Goal: Task Accomplishment & Management: Use online tool/utility

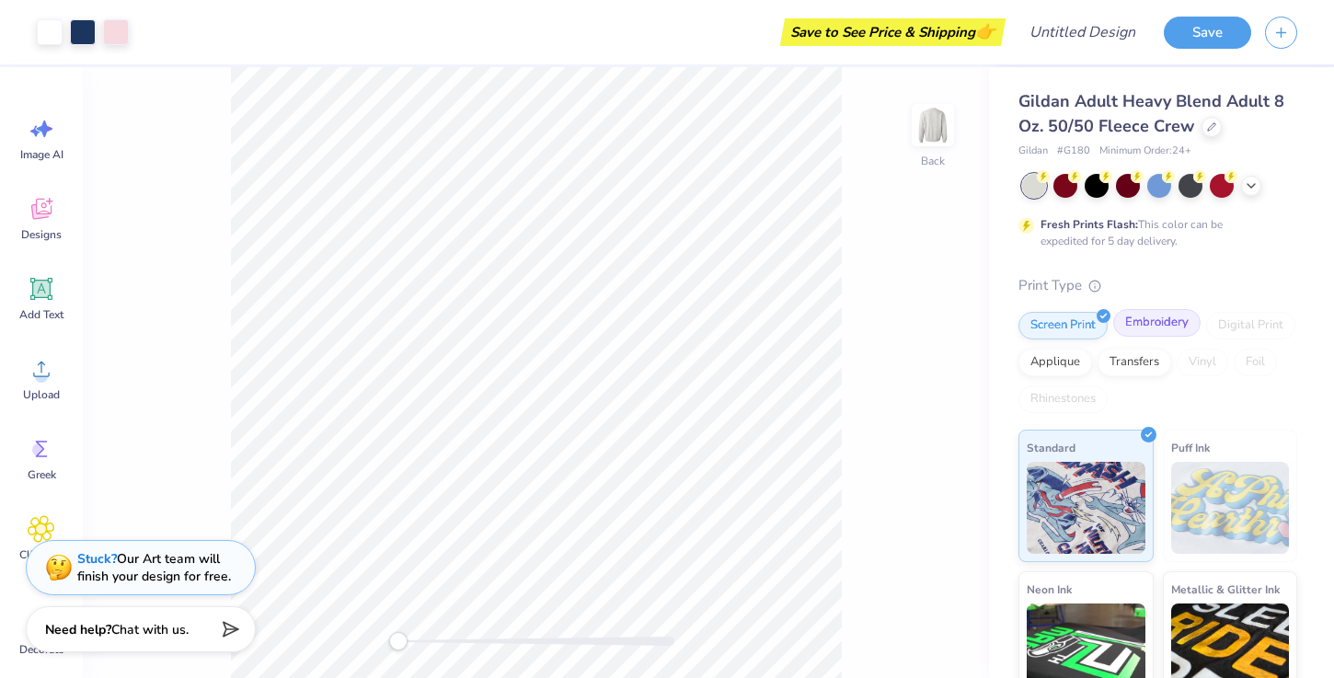
click at [1172, 324] on div "Embroidery" at bounding box center [1157, 323] width 87 height 28
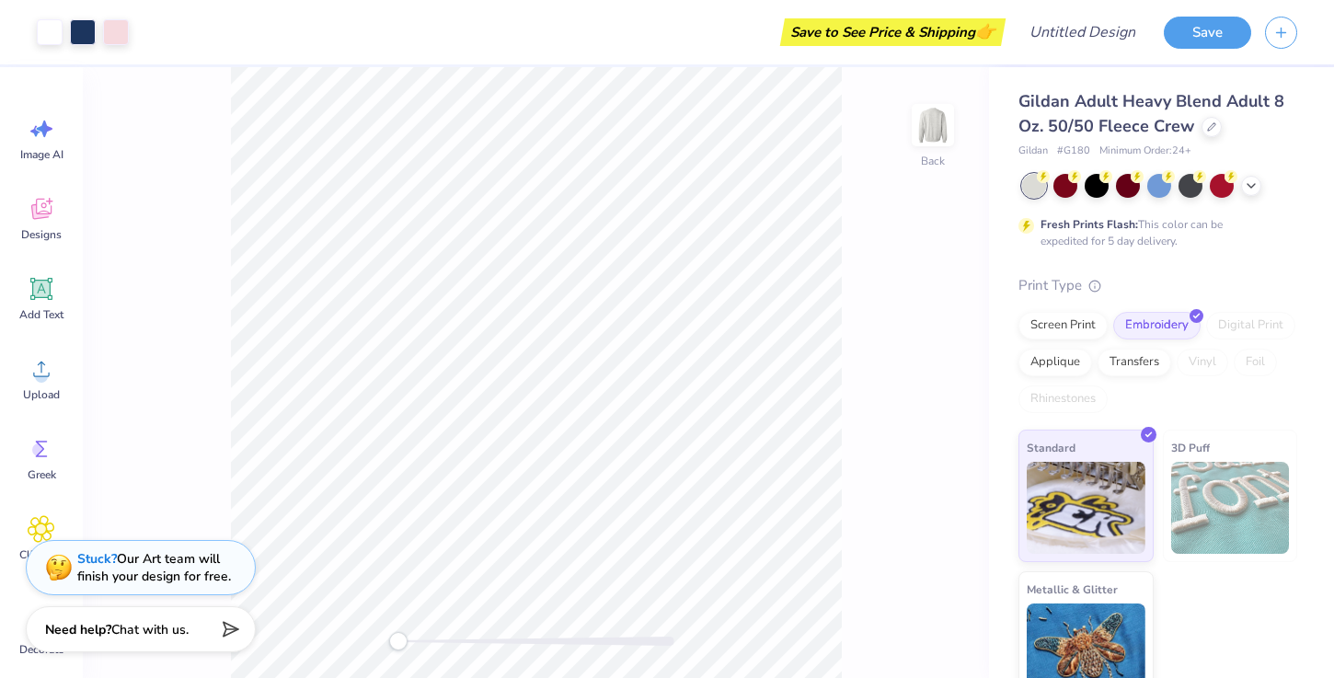
click at [1197, 124] on div "Gildan Adult Heavy Blend Adult 8 Oz. 50/50 Fleece Crew" at bounding box center [1158, 114] width 279 height 50
click at [1202, 124] on div at bounding box center [1212, 125] width 20 height 20
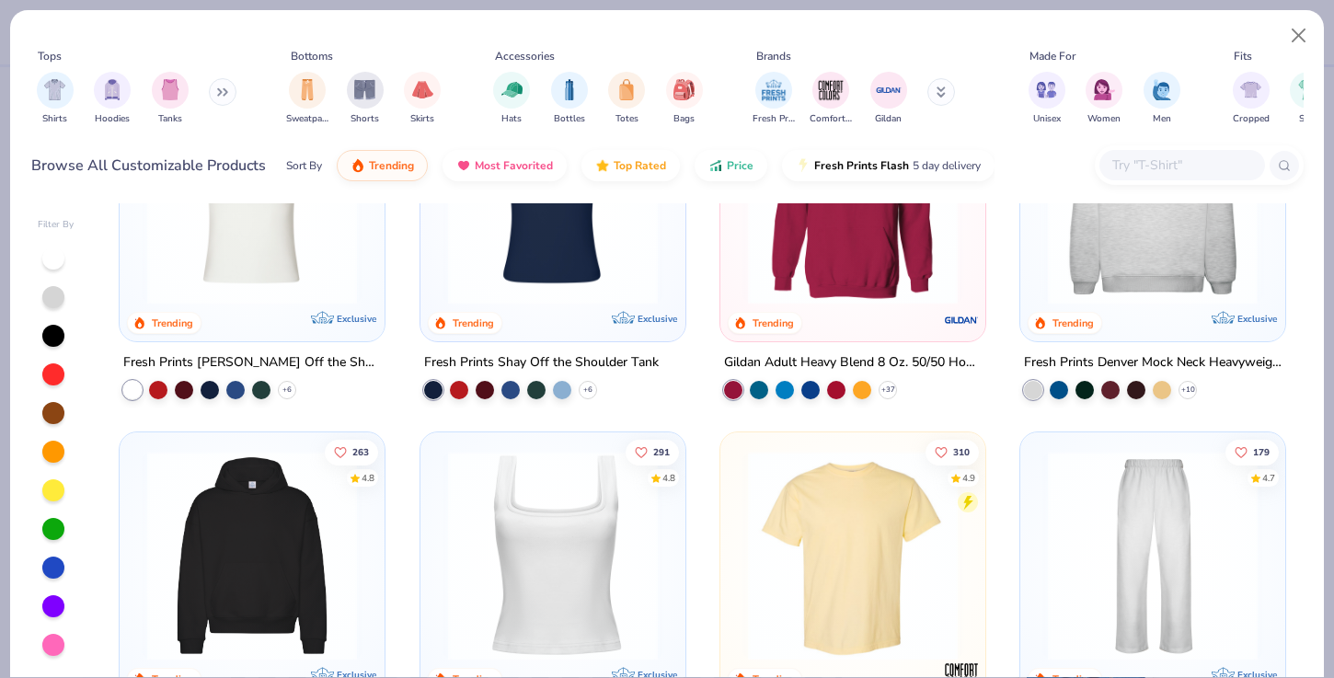
scroll to position [136, 0]
click at [212, 505] on img at bounding box center [252, 557] width 228 height 210
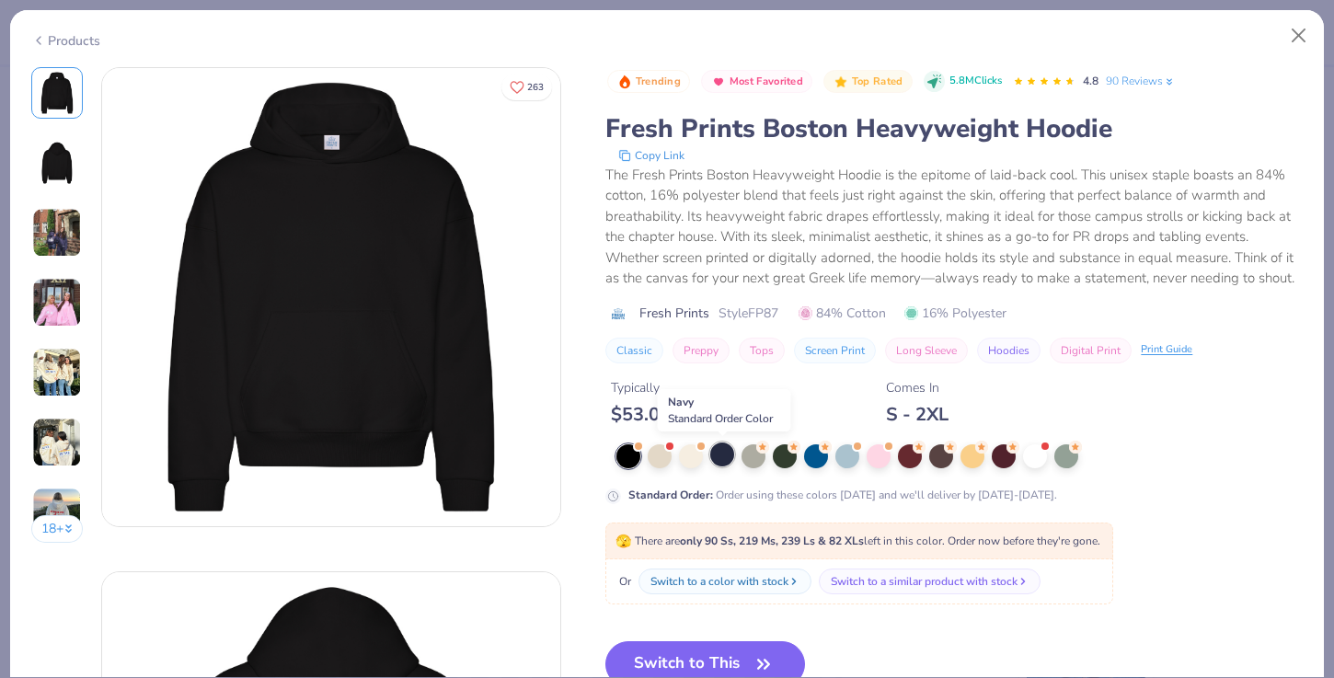
click at [723, 455] on div at bounding box center [722, 455] width 24 height 24
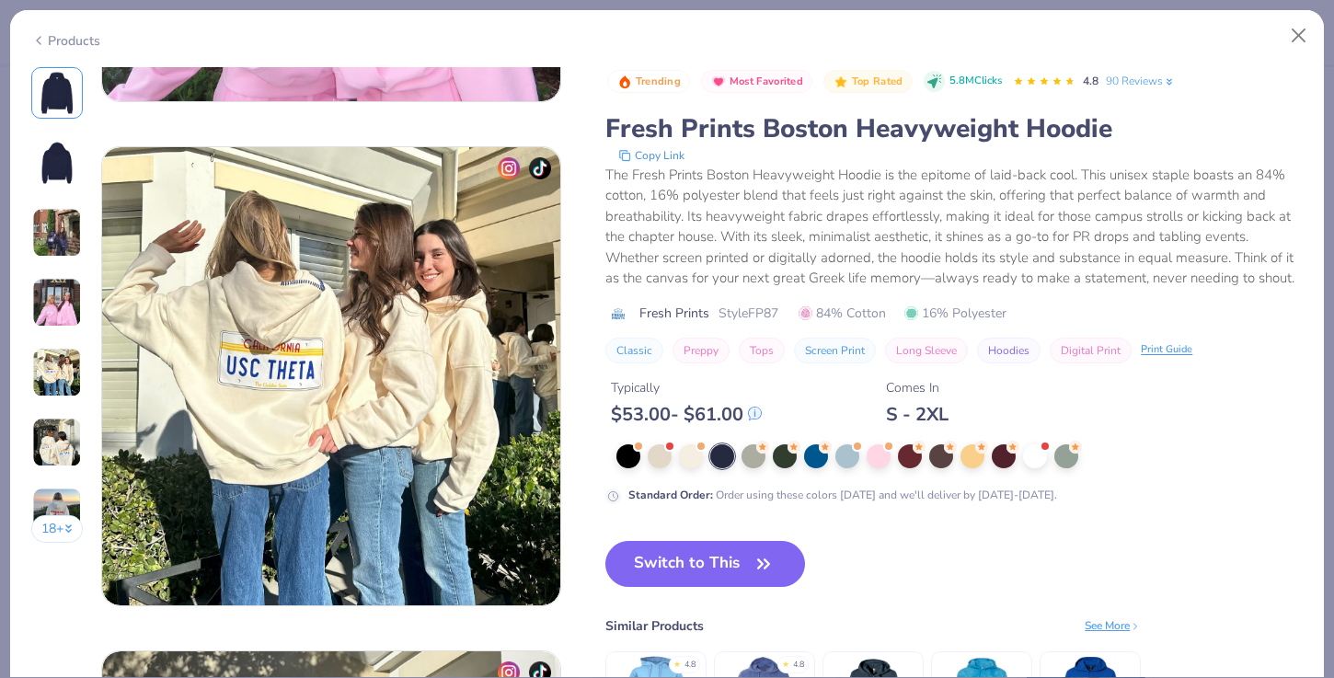
scroll to position [2014, 0]
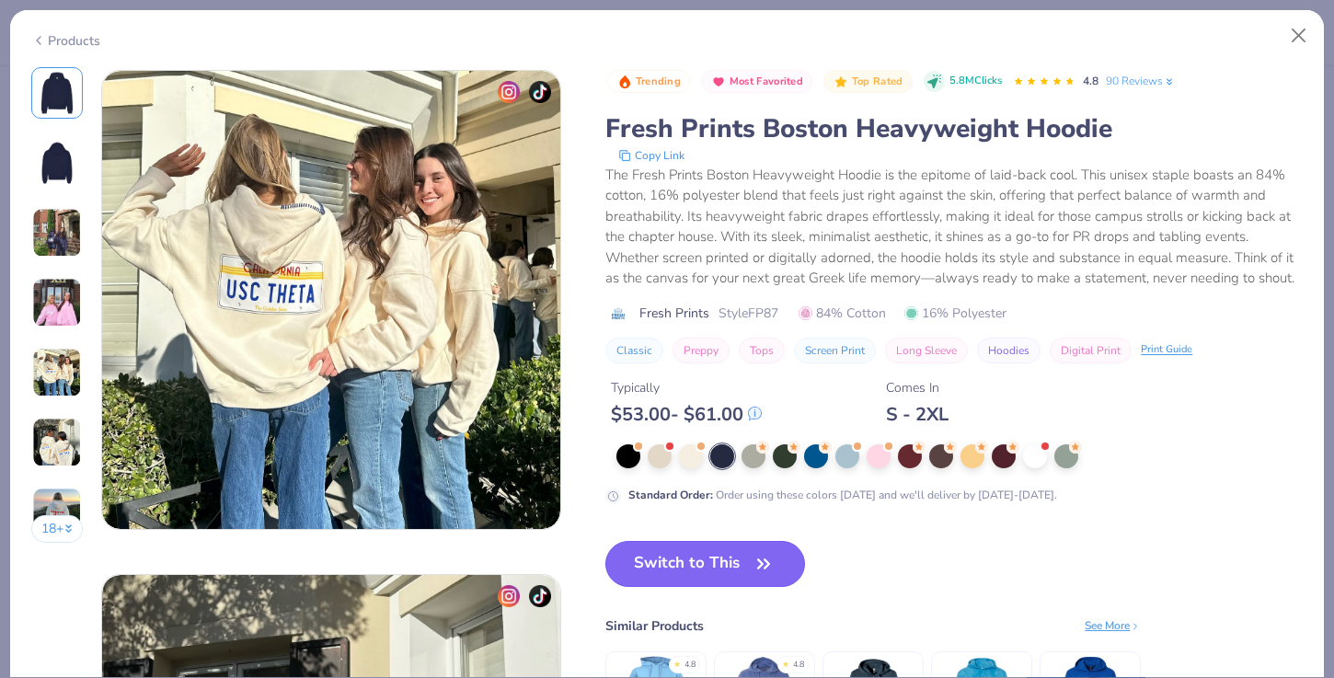
click at [718, 574] on button "Switch to This" at bounding box center [706, 564] width 200 height 46
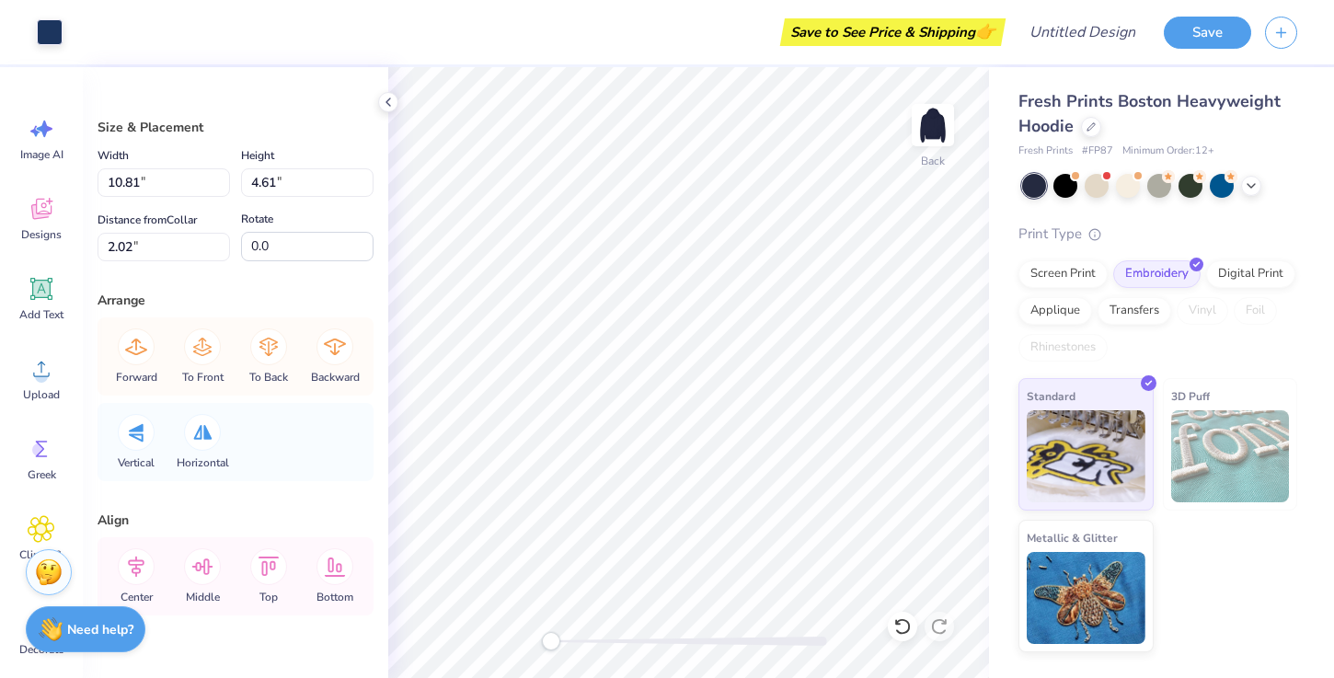
type input "11.00"
type input "4.83"
type input "1.92"
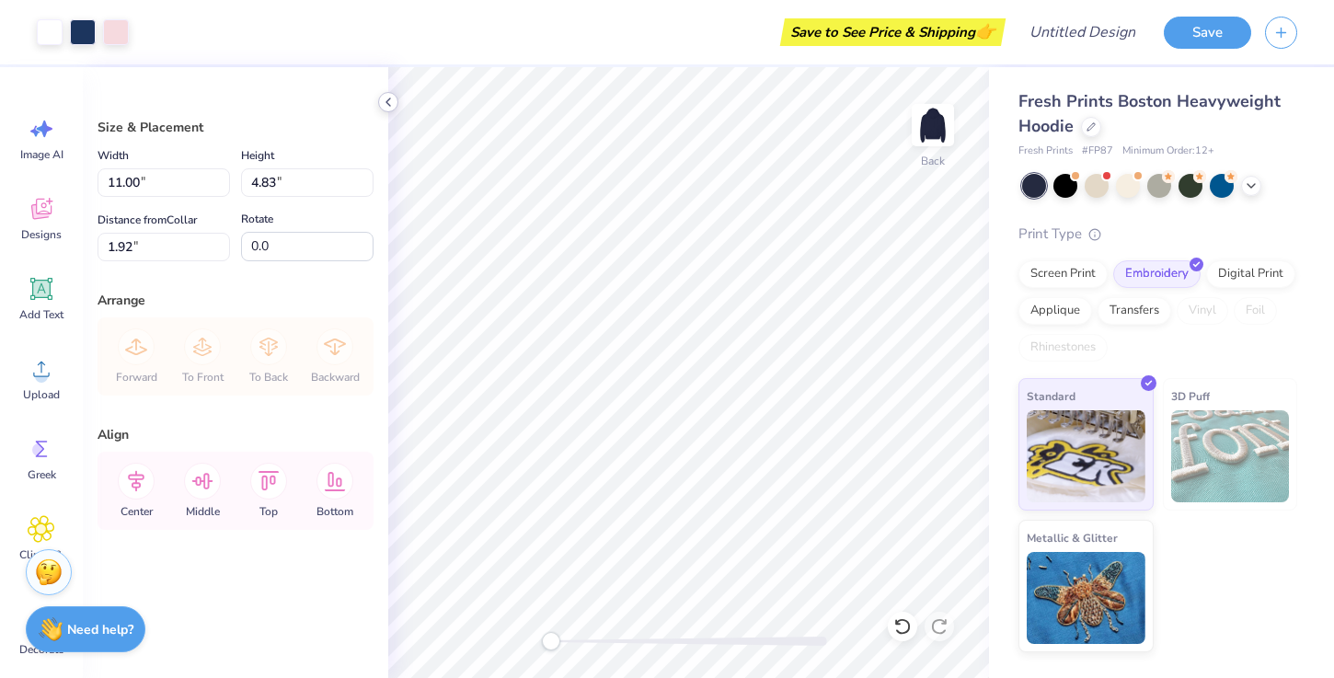
click at [385, 100] on icon at bounding box center [388, 102] width 15 height 15
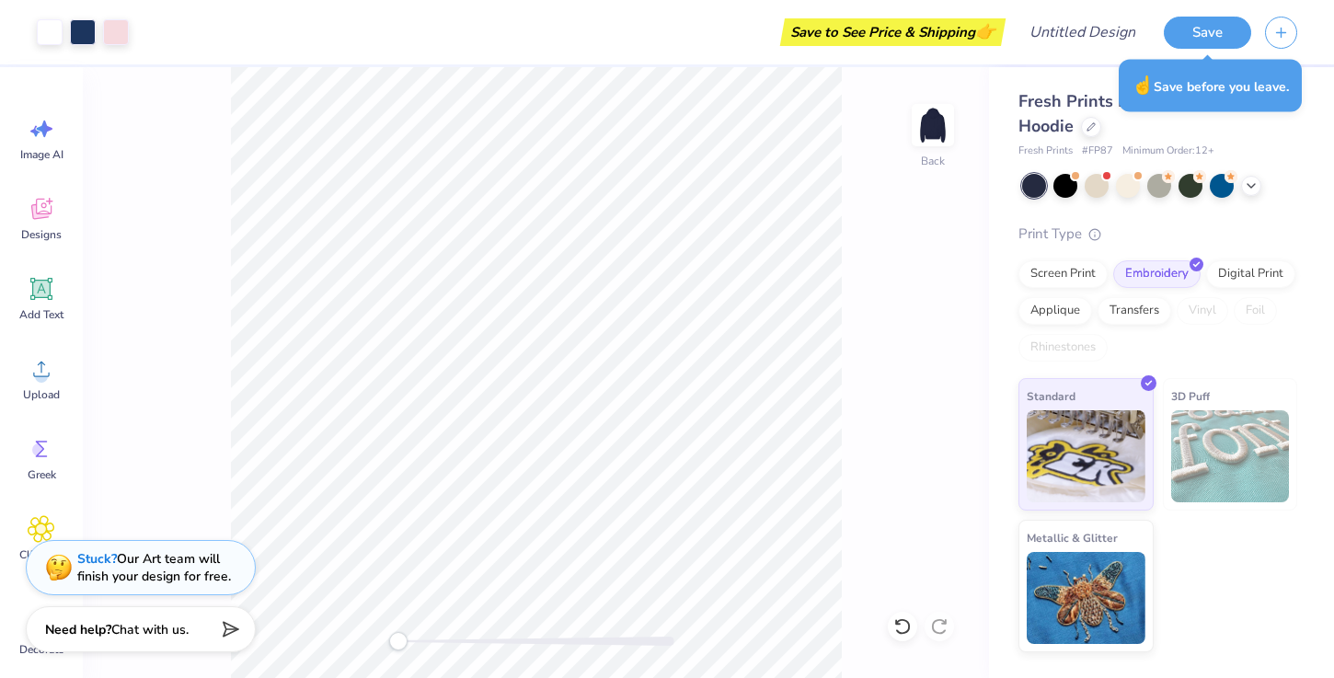
type input "4.34"
click at [888, 619] on div "Back" at bounding box center [536, 372] width 906 height 611
click at [893, 619] on div at bounding box center [902, 626] width 29 height 29
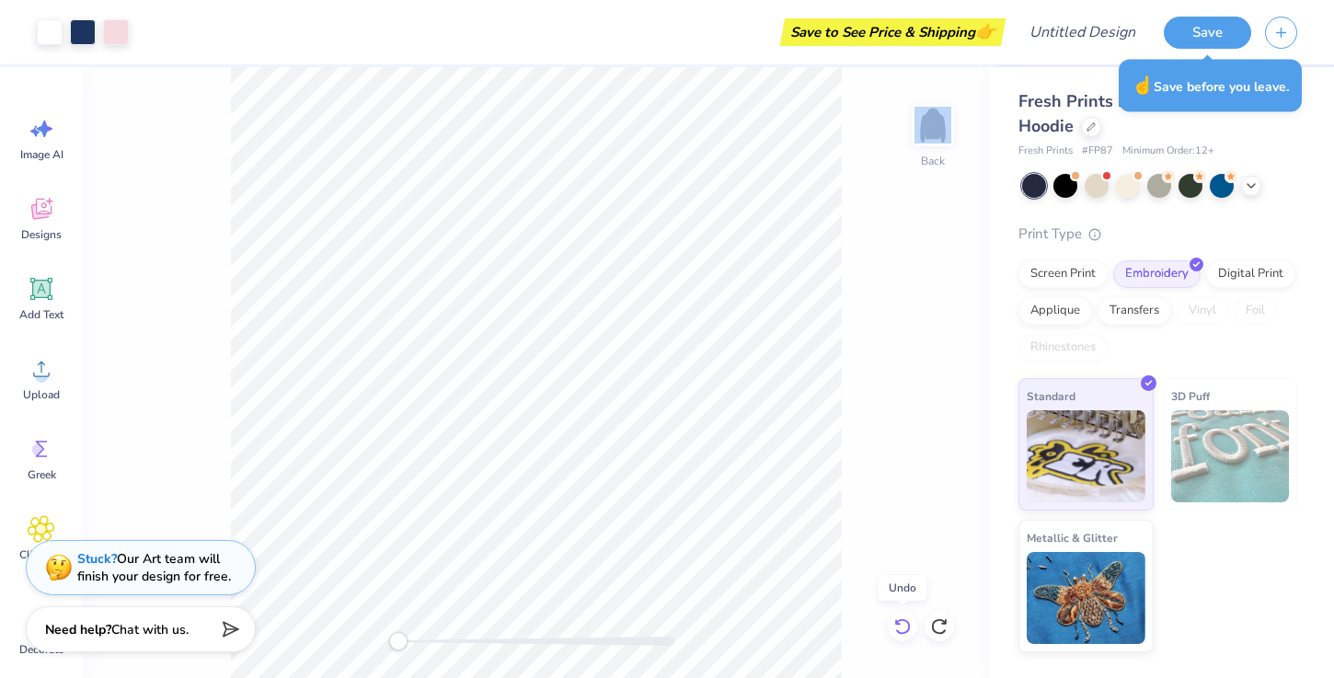
click at [893, 619] on div at bounding box center [902, 626] width 29 height 29
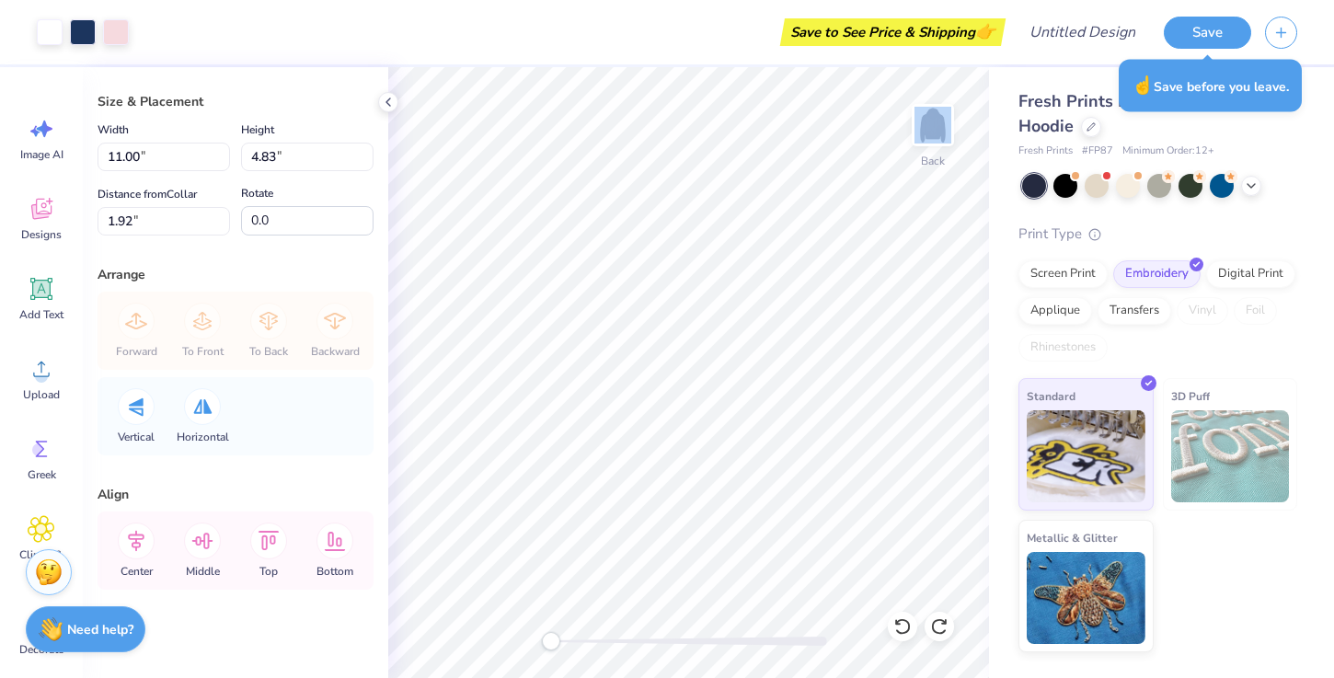
scroll to position [31, 0]
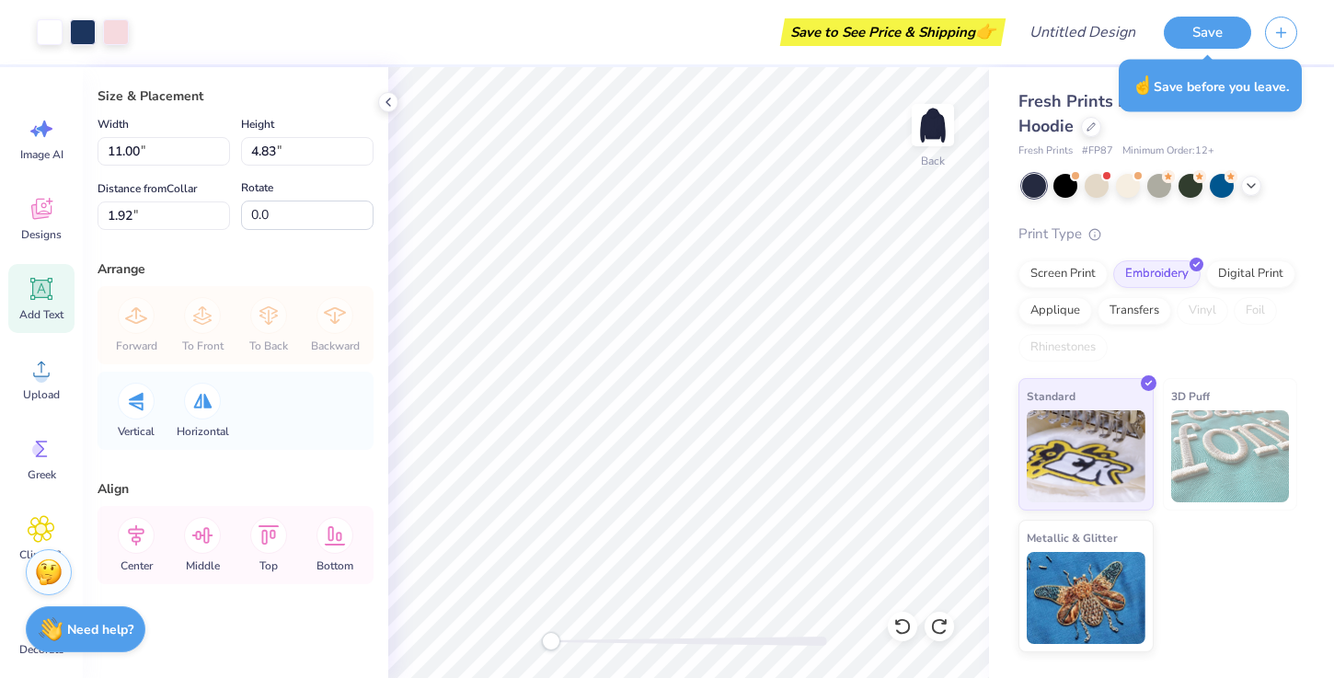
click at [38, 281] on icon at bounding box center [41, 289] width 17 height 17
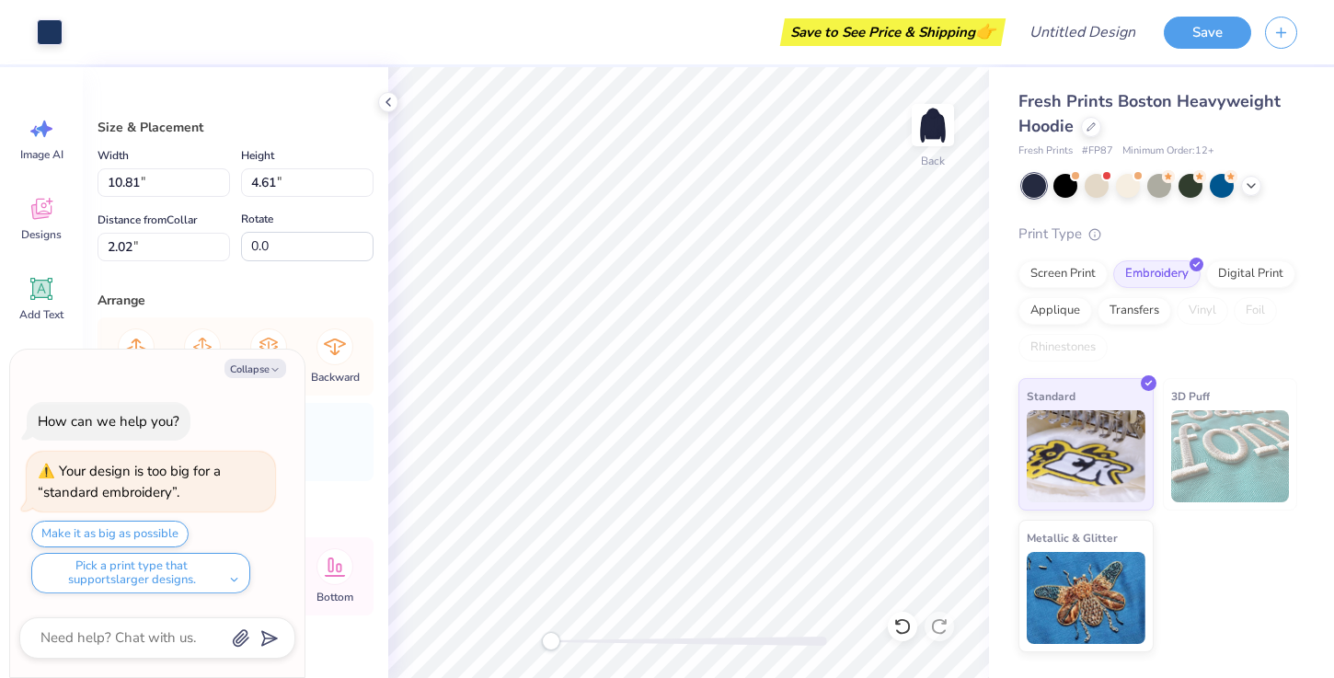
type textarea "x"
type input "11.00"
type input "4.83"
type input "6.75"
click at [902, 631] on icon at bounding box center [903, 627] width 18 height 18
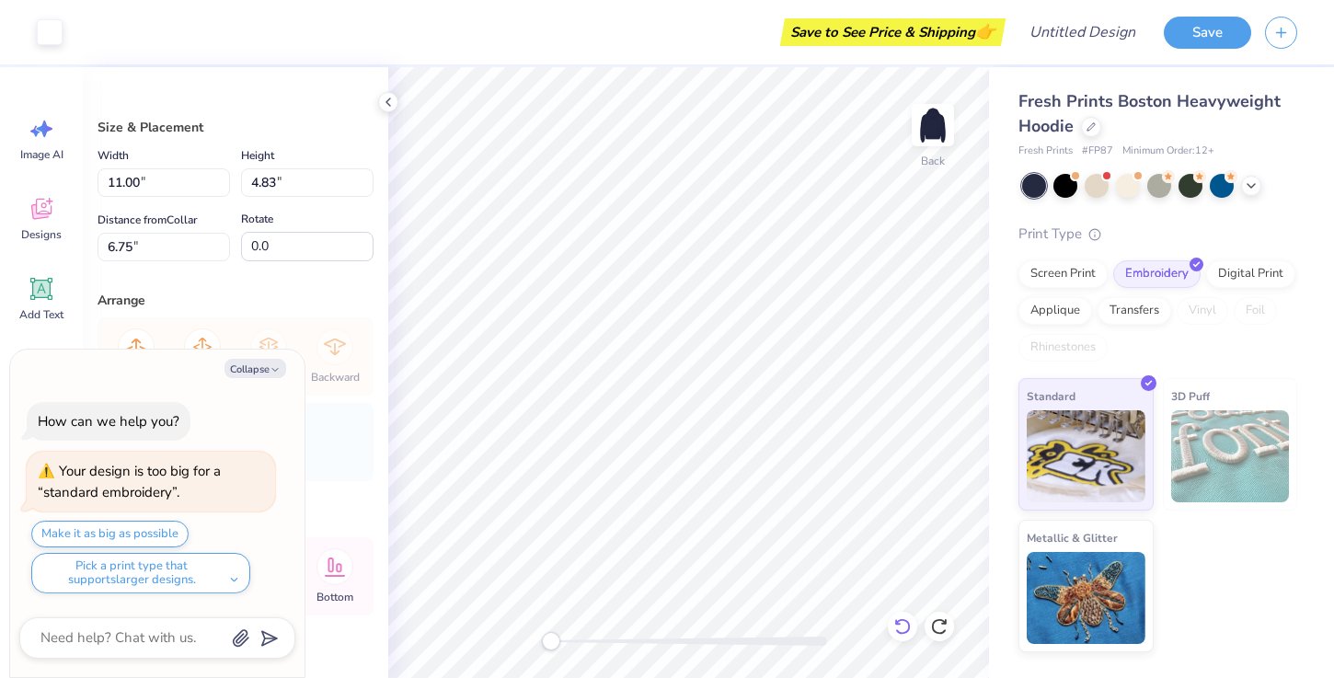
click at [902, 631] on icon at bounding box center [903, 627] width 18 height 18
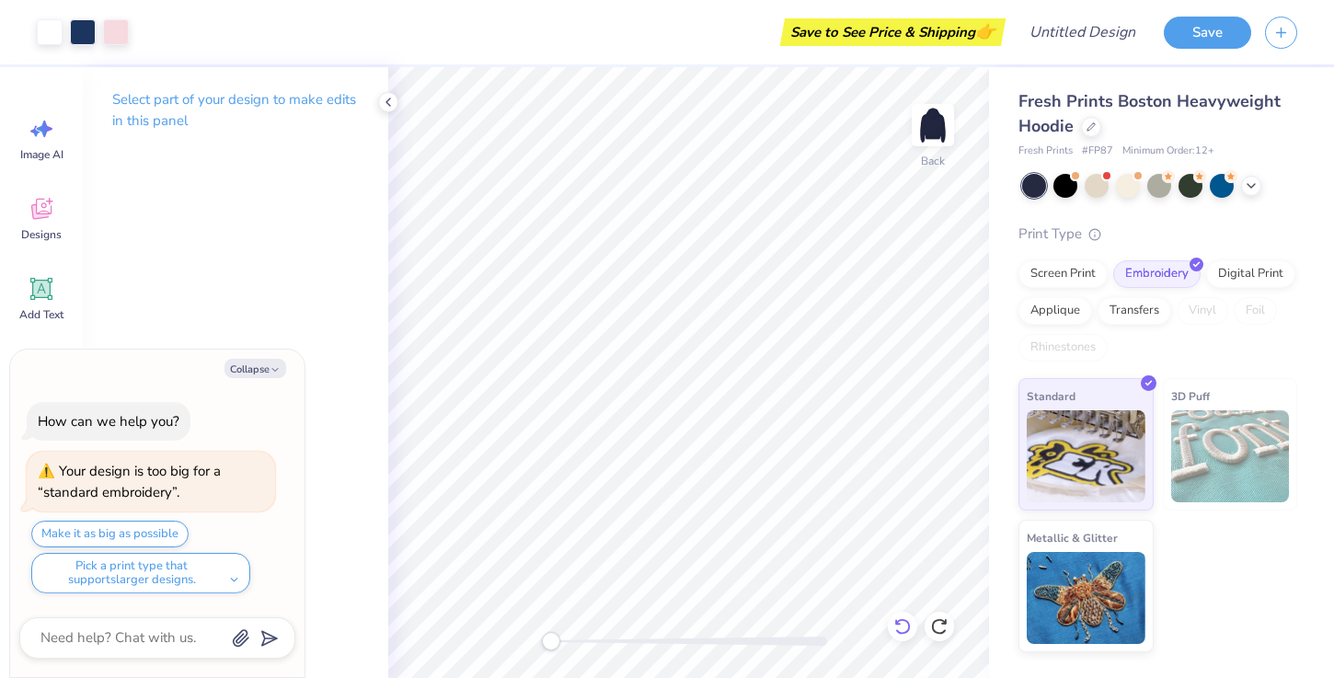
click at [896, 619] on icon at bounding box center [903, 627] width 18 height 18
click at [896, 620] on icon at bounding box center [898, 622] width 4 height 4
click at [272, 368] on icon "button" at bounding box center [275, 369] width 11 height 11
type textarea "x"
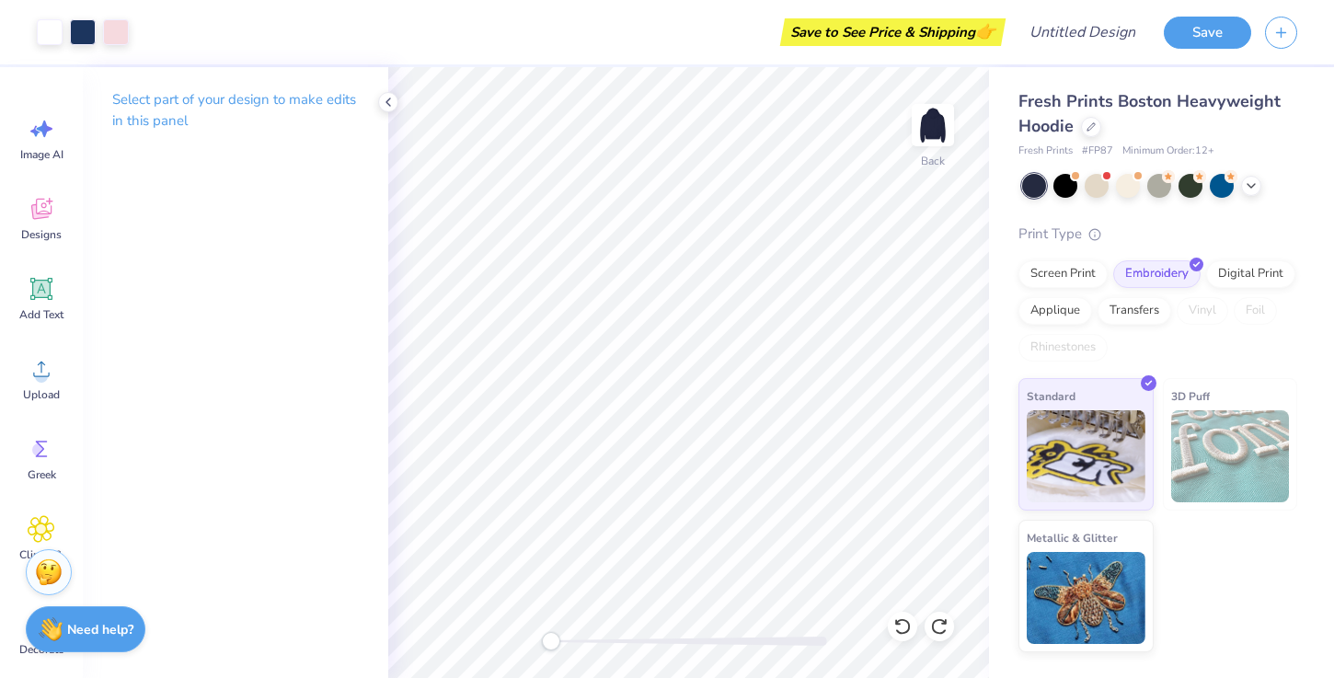
click at [341, 95] on p "Select part of your design to make edits in this panel" at bounding box center [235, 110] width 247 height 42
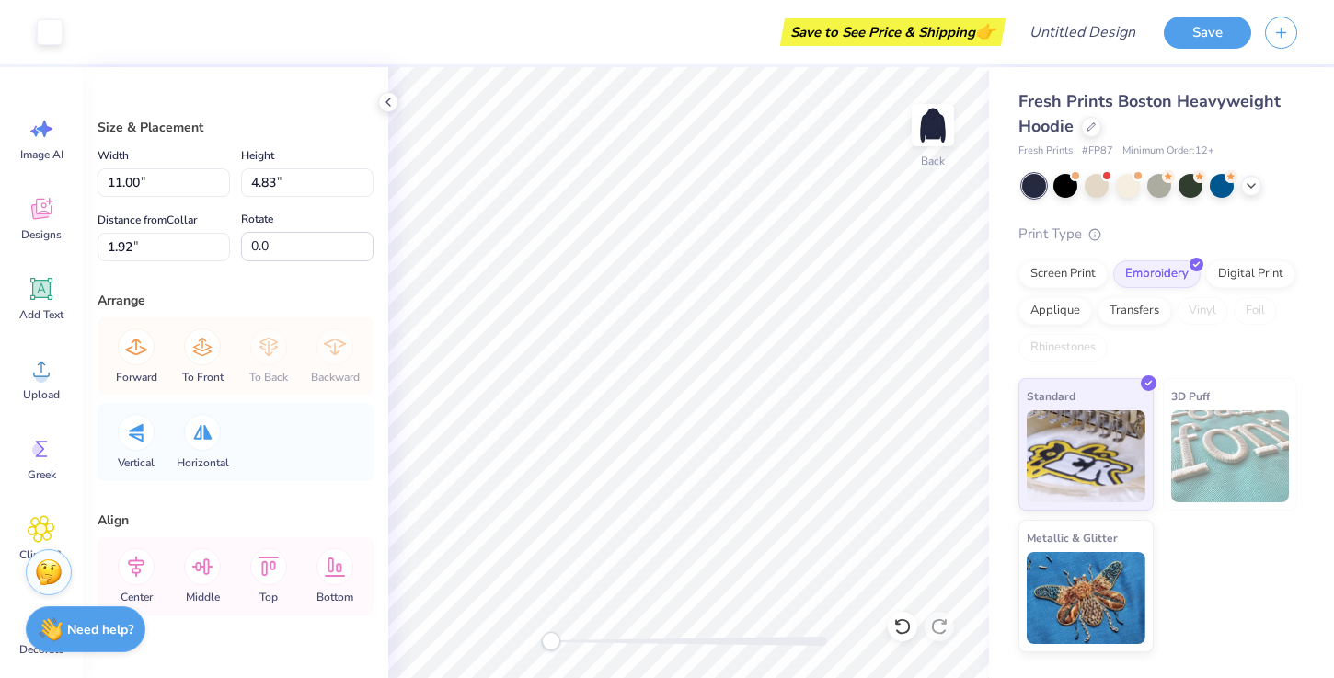
type input "10.81"
type input "4.61"
type input "2.02"
click at [905, 622] on icon at bounding box center [903, 627] width 18 height 18
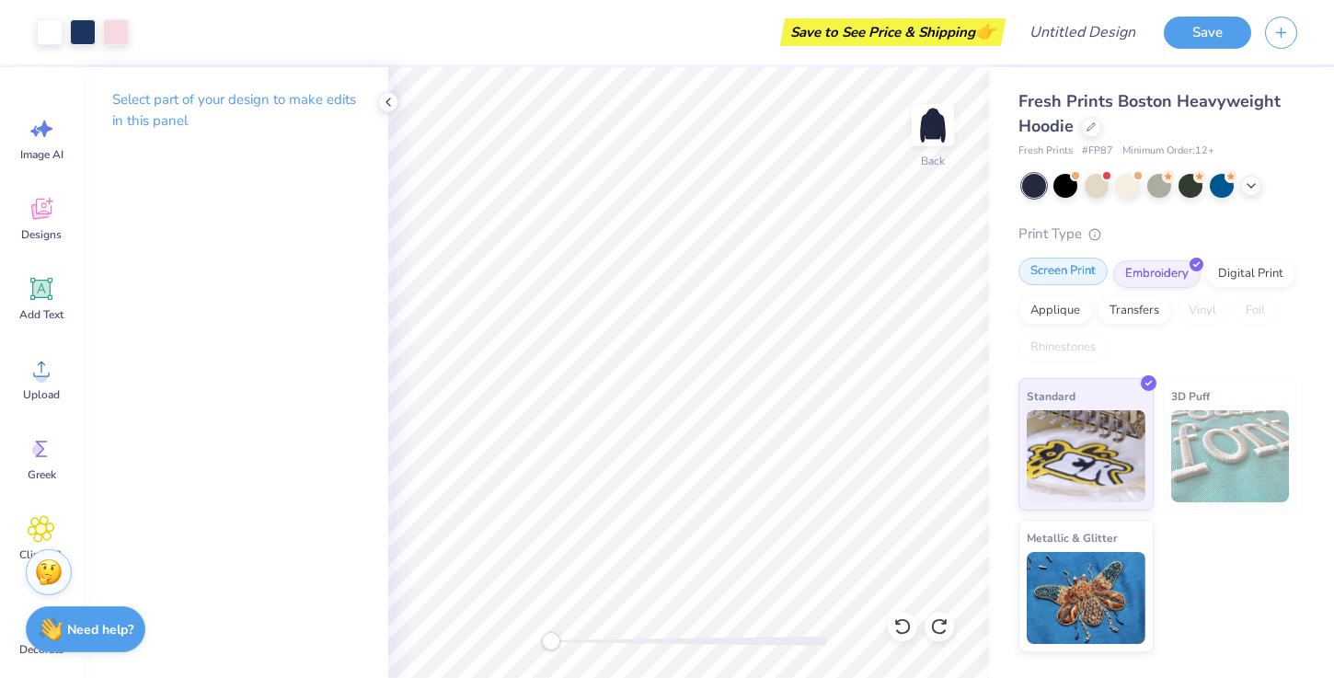
click at [1054, 282] on div "Screen Print" at bounding box center [1063, 272] width 89 height 28
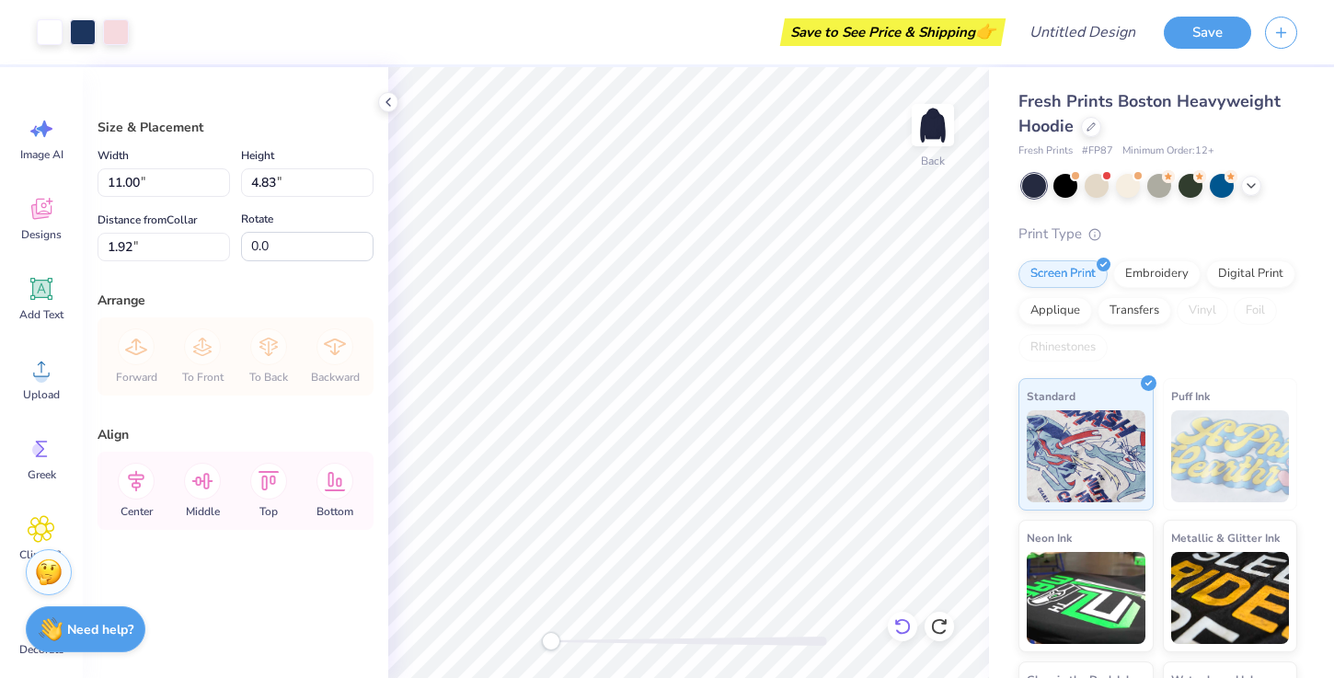
click at [901, 625] on icon at bounding box center [903, 627] width 18 height 18
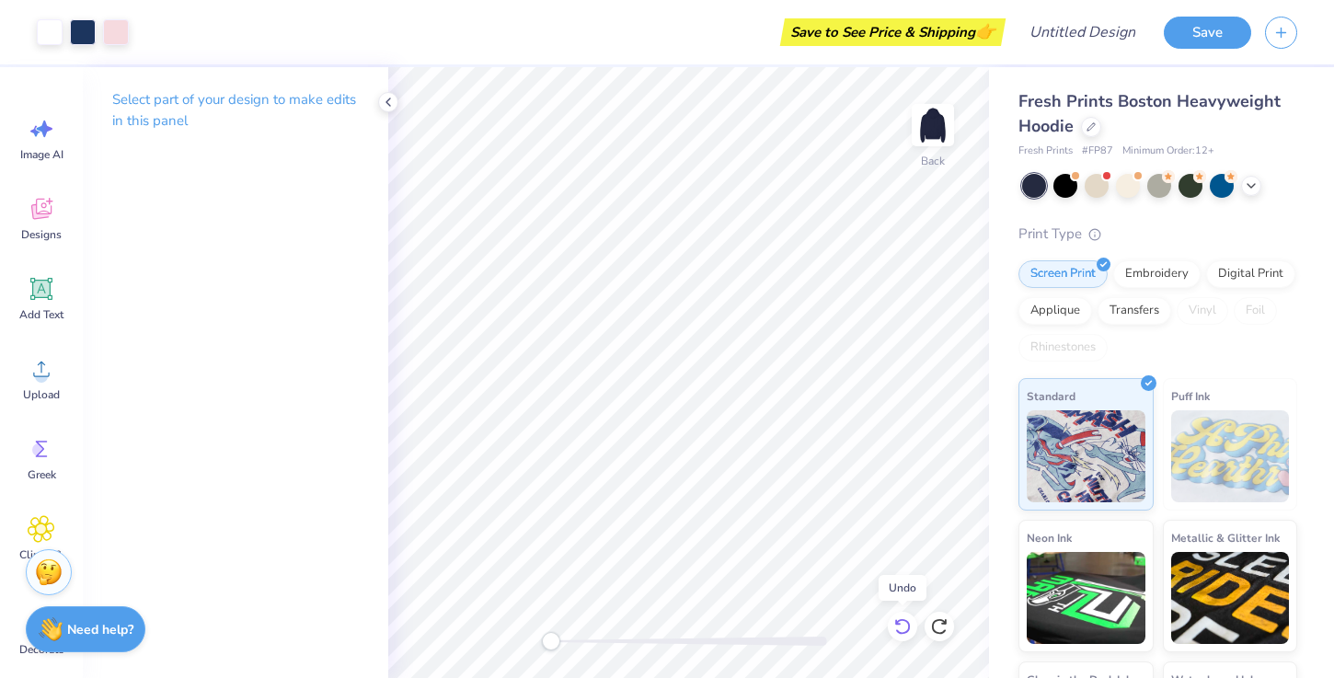
click at [898, 621] on icon at bounding box center [903, 626] width 16 height 17
click at [93, 634] on strong "Need help?" at bounding box center [100, 626] width 66 height 17
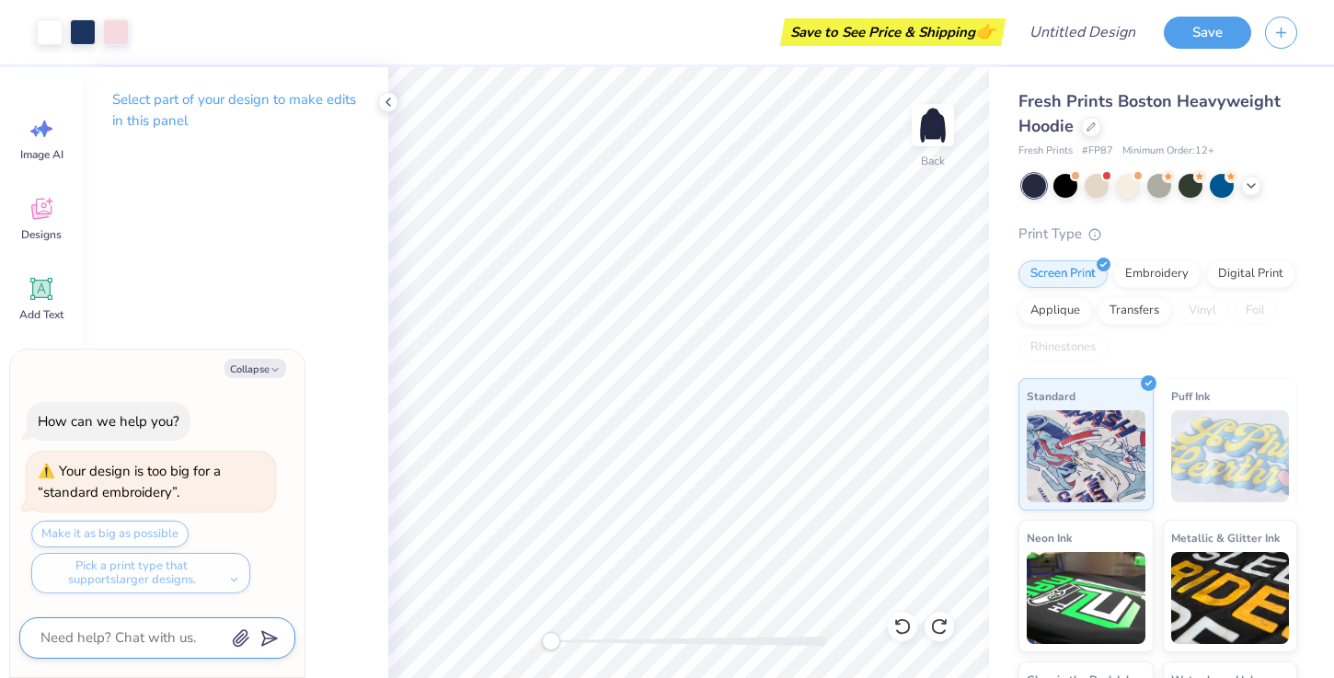
click at [114, 636] on textarea at bounding box center [132, 638] width 187 height 25
type textarea "x"
type textarea "h"
type textarea "x"
type textarea "ho"
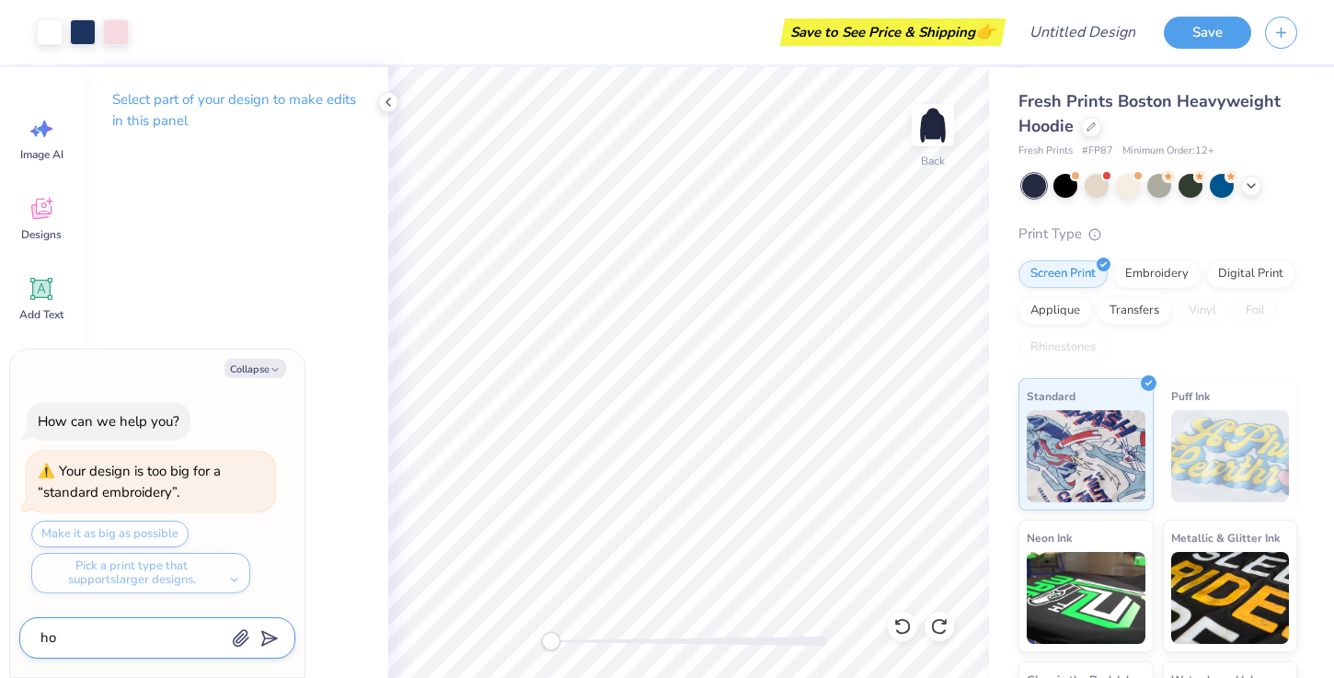
type textarea "x"
type textarea "how"
type textarea "x"
type textarea "how"
type textarea "x"
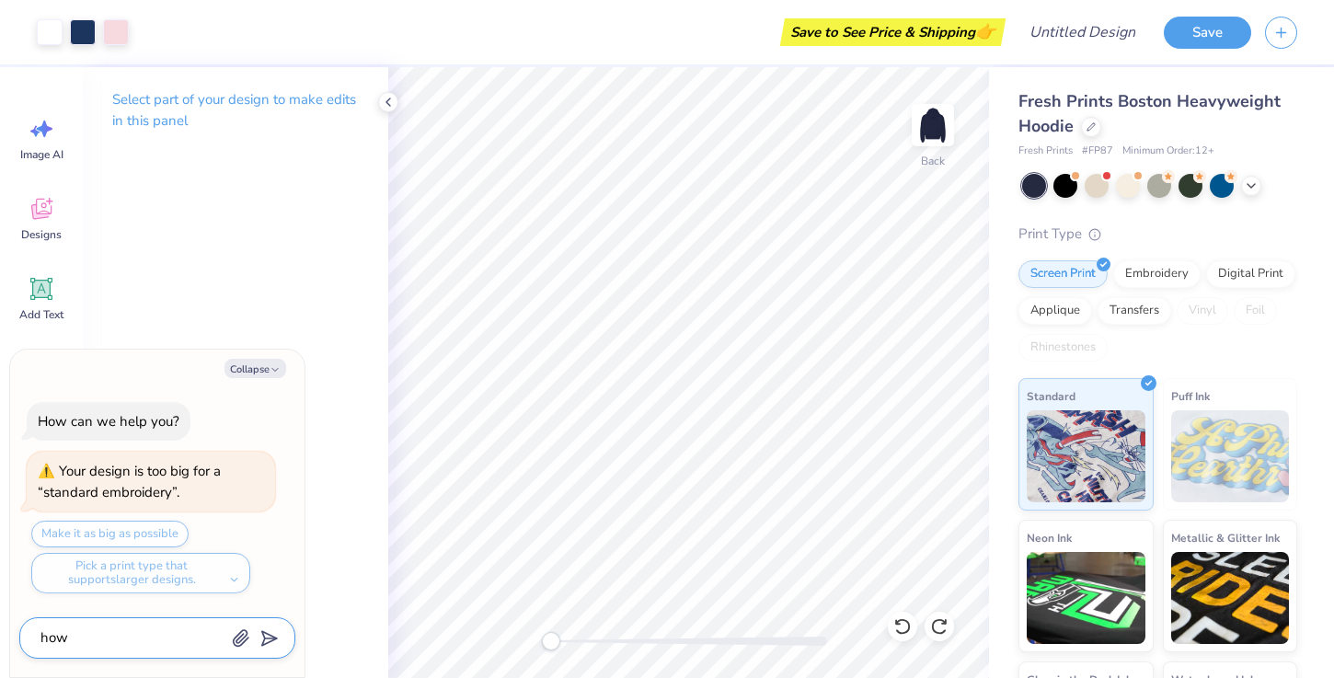
type textarea "how t"
type textarea "x"
type textarea "how to"
type textarea "x"
type textarea "how t"
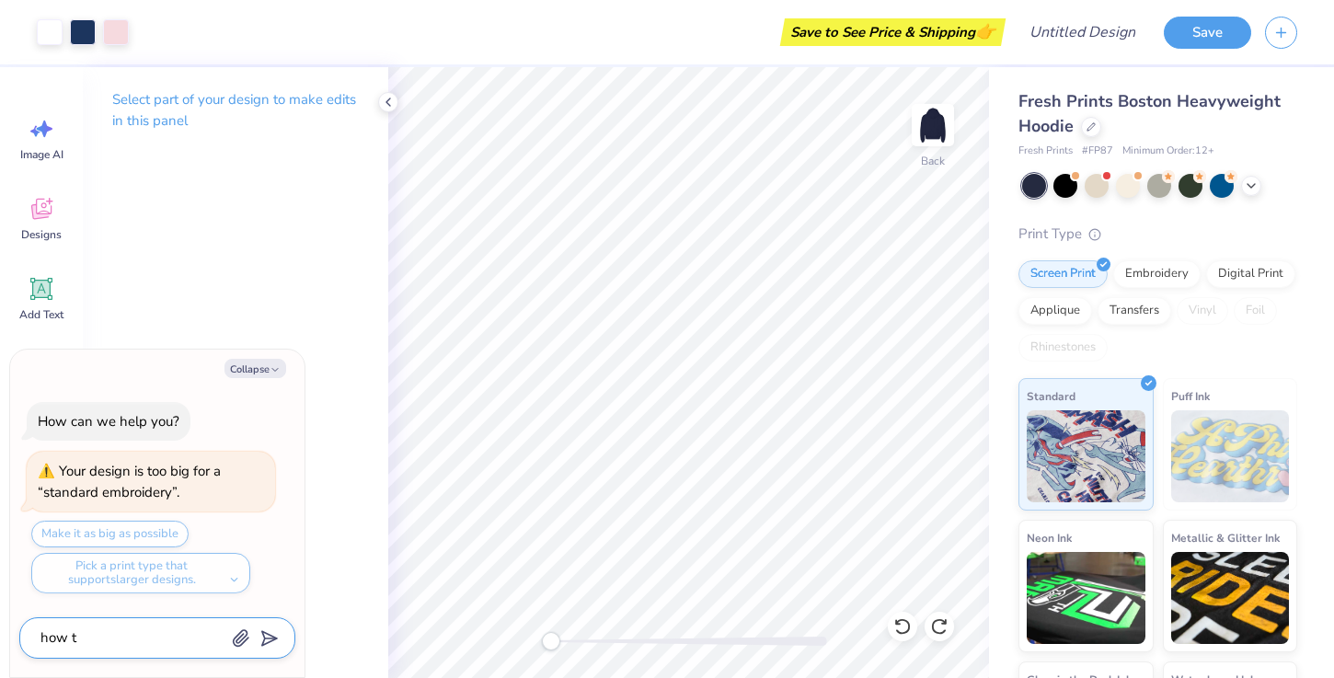
type textarea "x"
type textarea "how"
type textarea "x"
type textarea "how do"
type textarea "x"
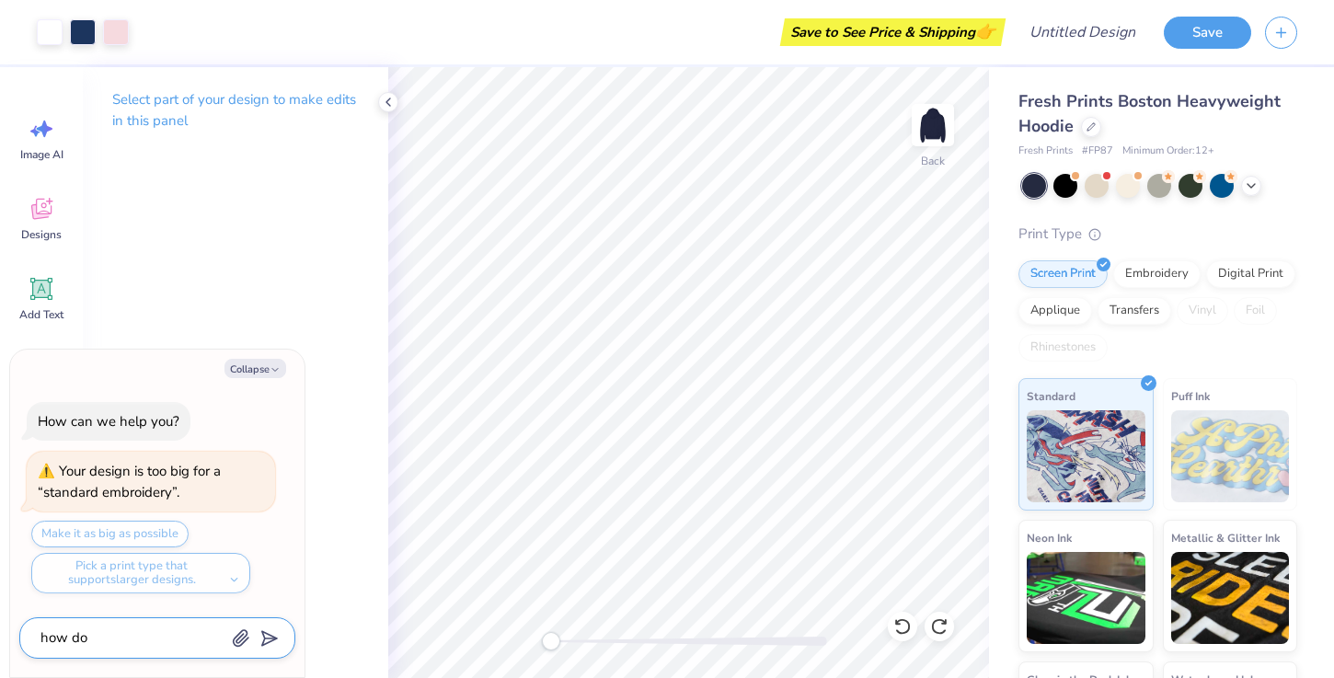
type textarea "how do"
type textarea "x"
type textarea "how do i"
type textarea "x"
type textarea "how do i"
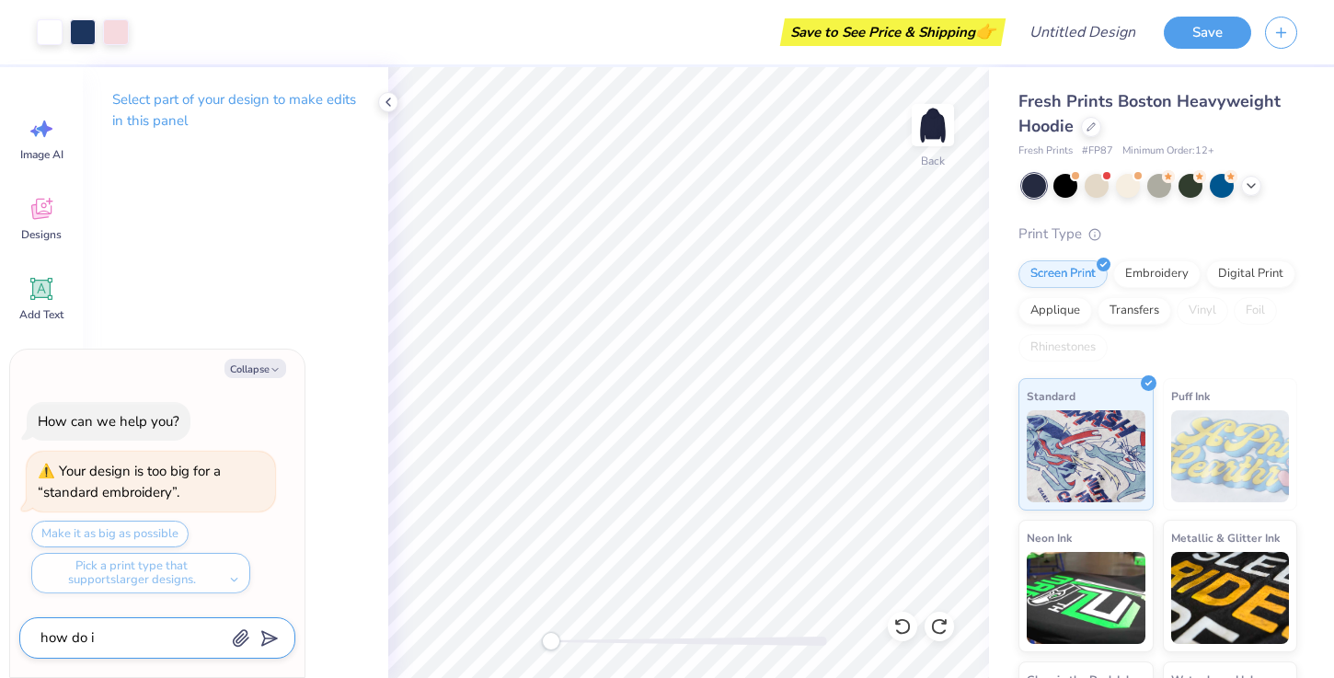
type textarea "x"
type textarea "how do i c"
type textarea "x"
type textarea "how do i ch"
type textarea "x"
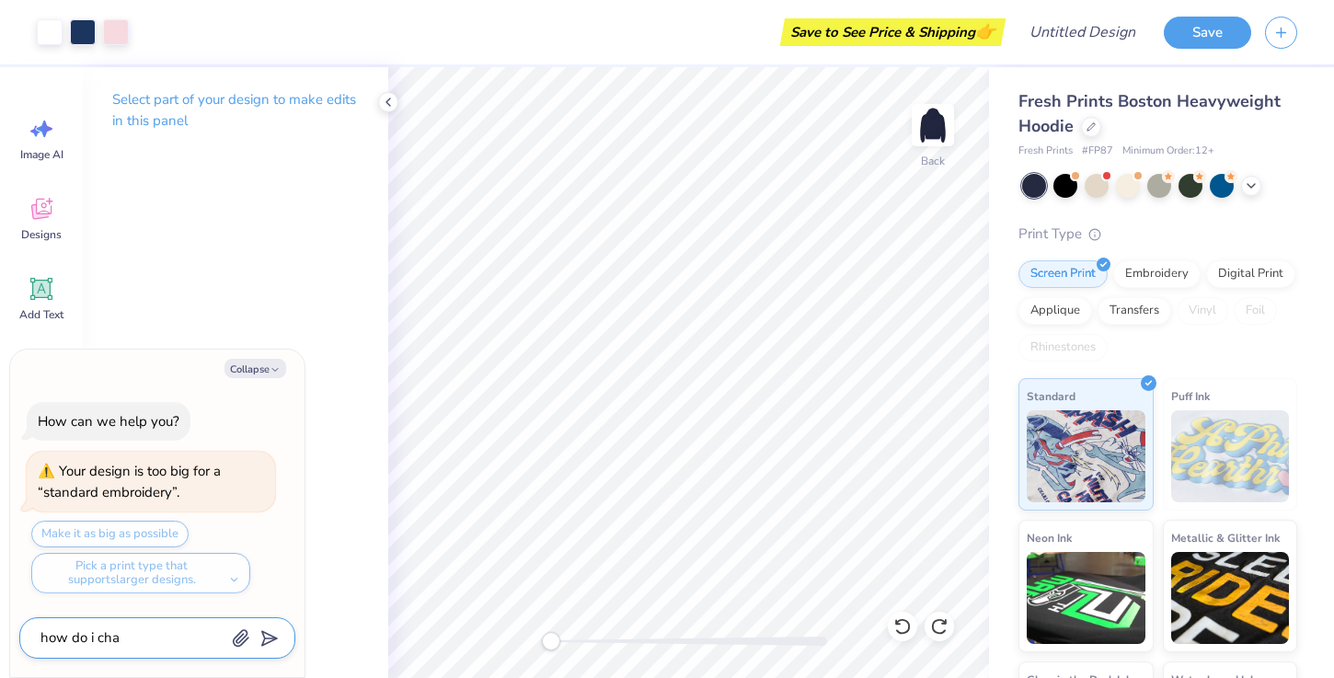
type textarea "how do i chan"
type textarea "x"
type textarea "how do i chang"
type textarea "x"
type textarea "how do i change"
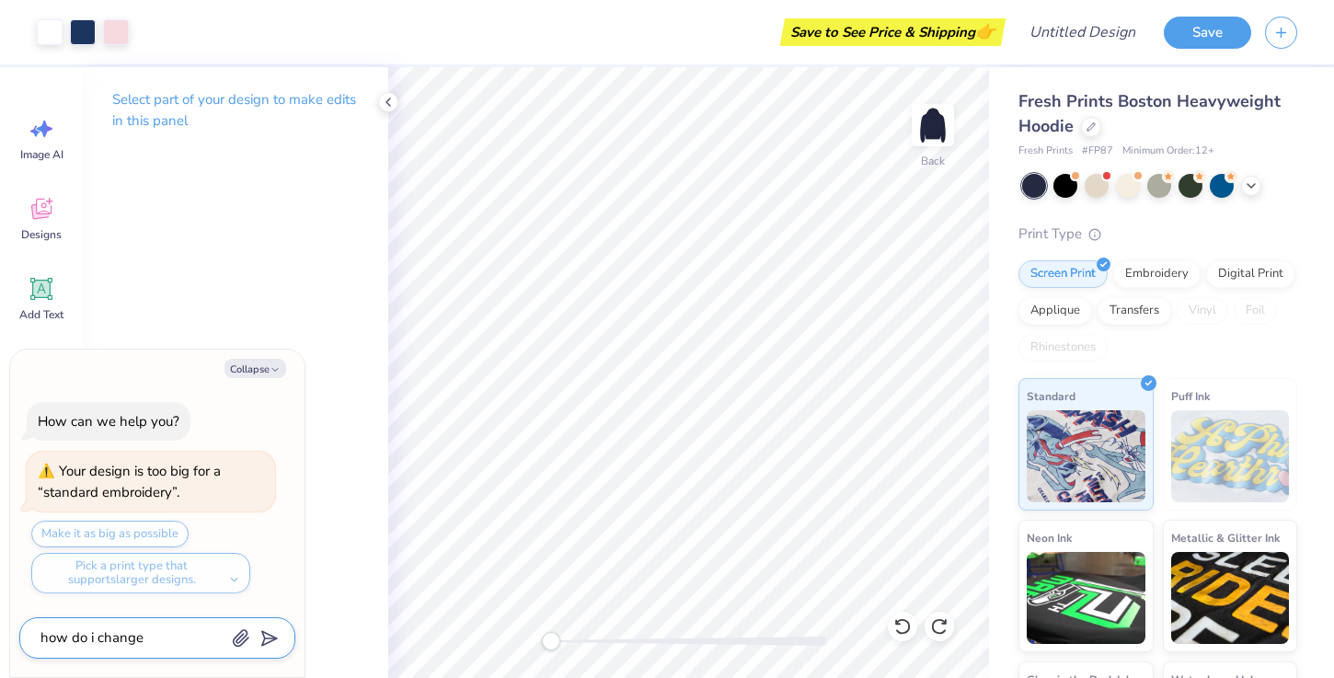
type textarea "x"
type textarea "how do i change"
type textarea "x"
type textarea "how do i change t"
type textarea "x"
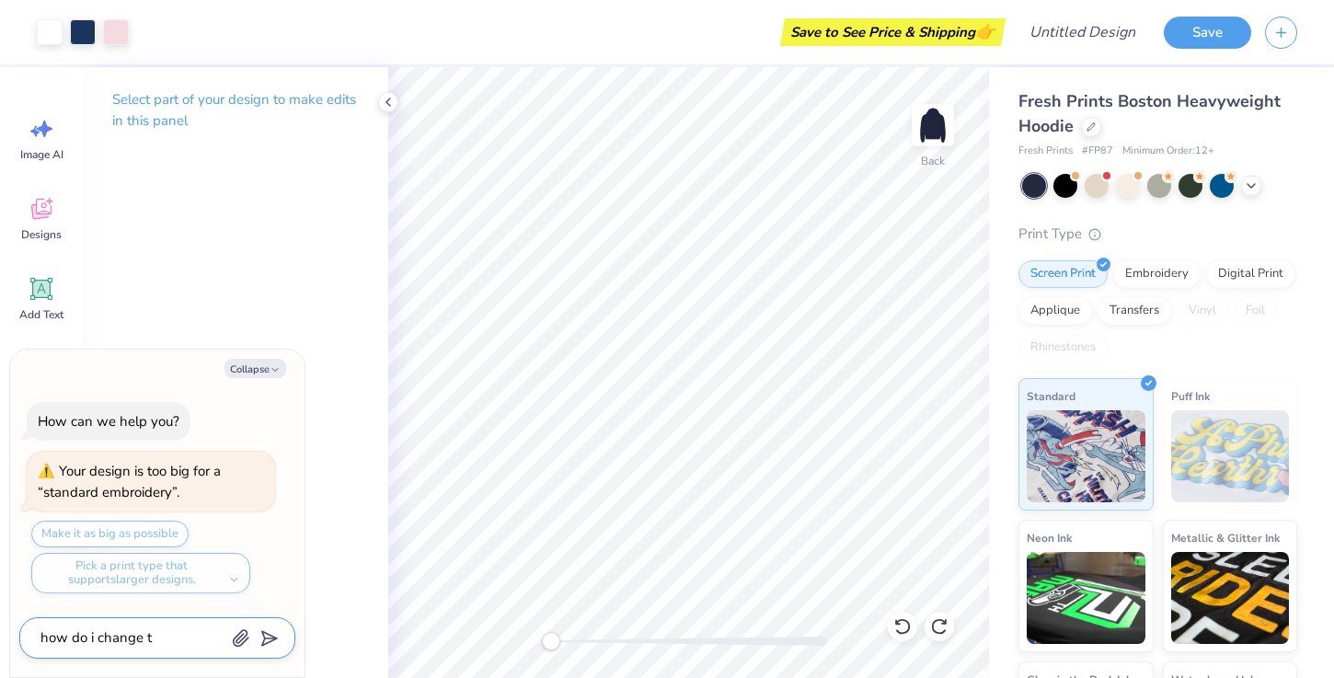
type textarea "how do i change th"
type textarea "x"
type textarea "how do i change the"
type textarea "x"
type textarea "how do i change the"
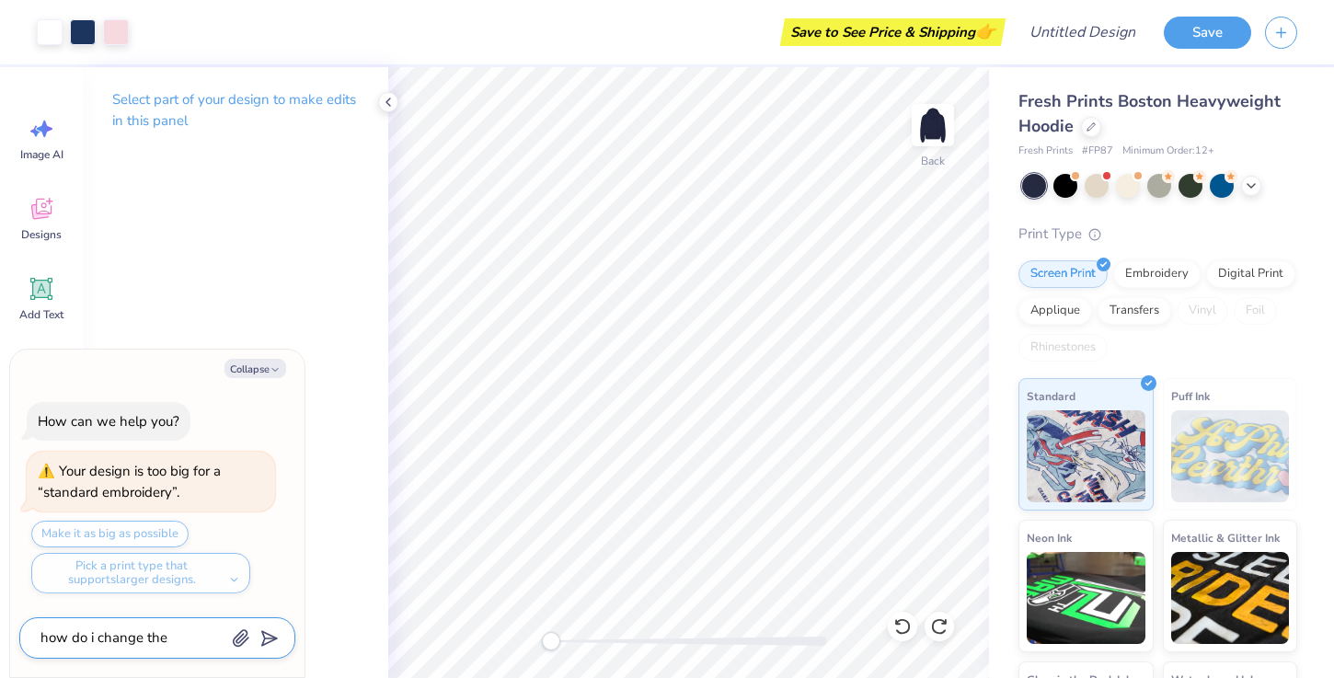
type textarea "x"
type textarea "how do i change the t"
type textarea "x"
type textarea "how do i change the te"
type textarea "x"
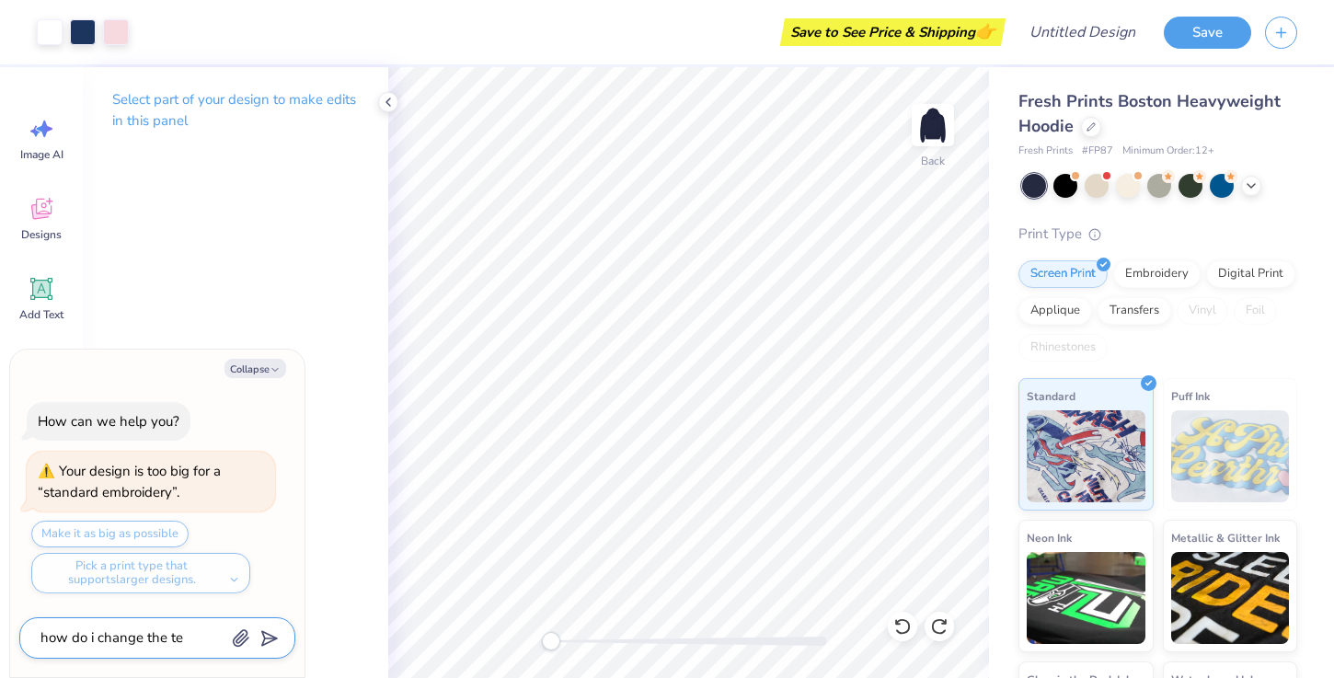
type textarea "how do i change the tex"
type textarea "x"
type textarea "how do i change the text"
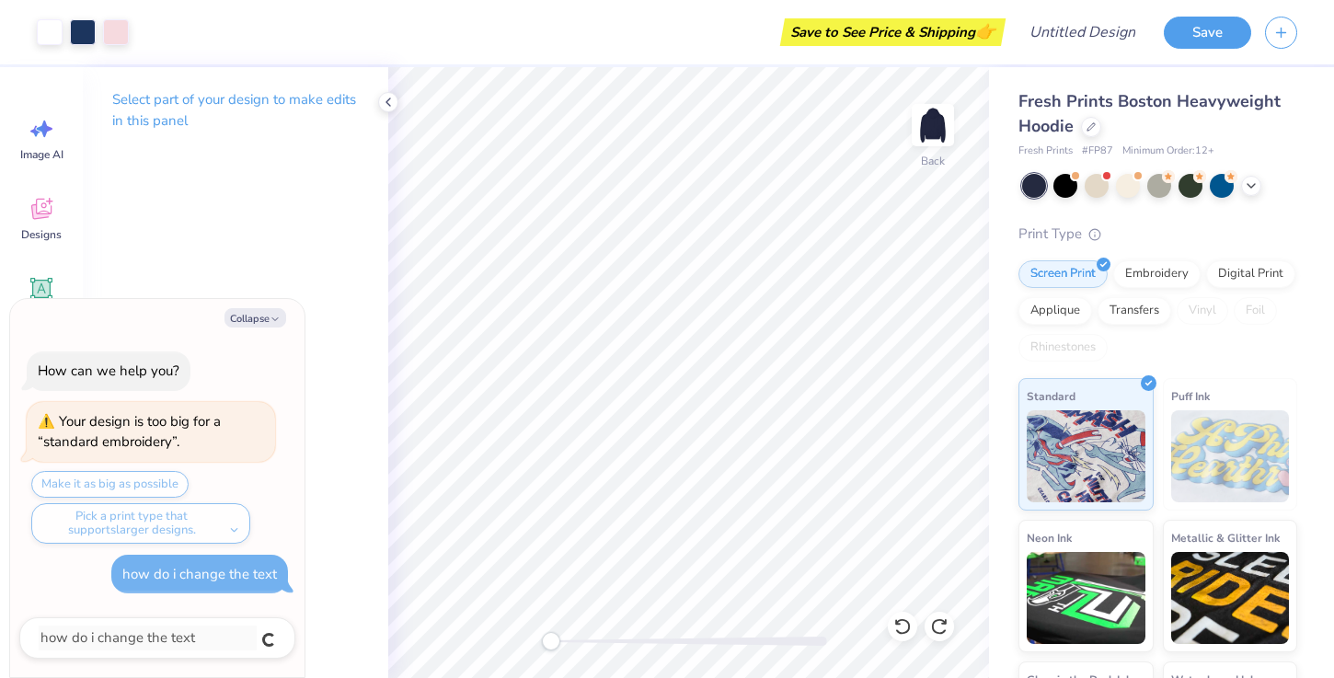
type textarea "x"
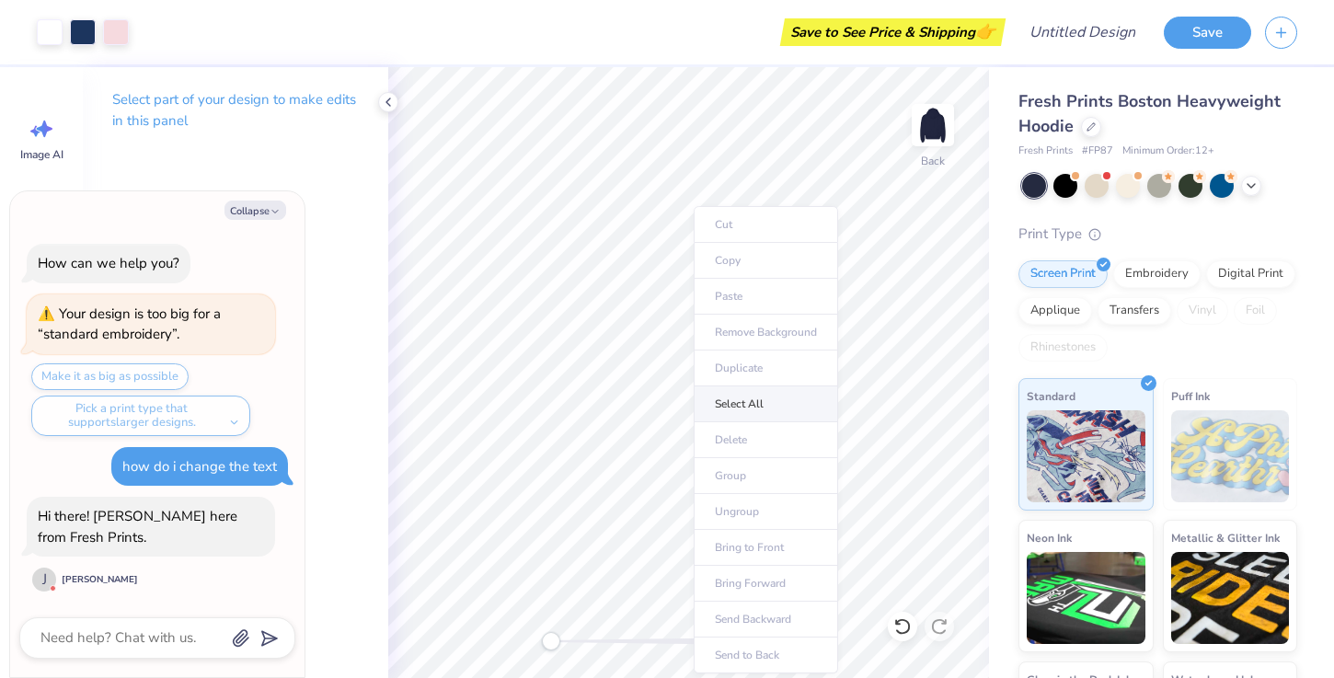
click at [718, 406] on li "Select All" at bounding box center [766, 405] width 144 height 36
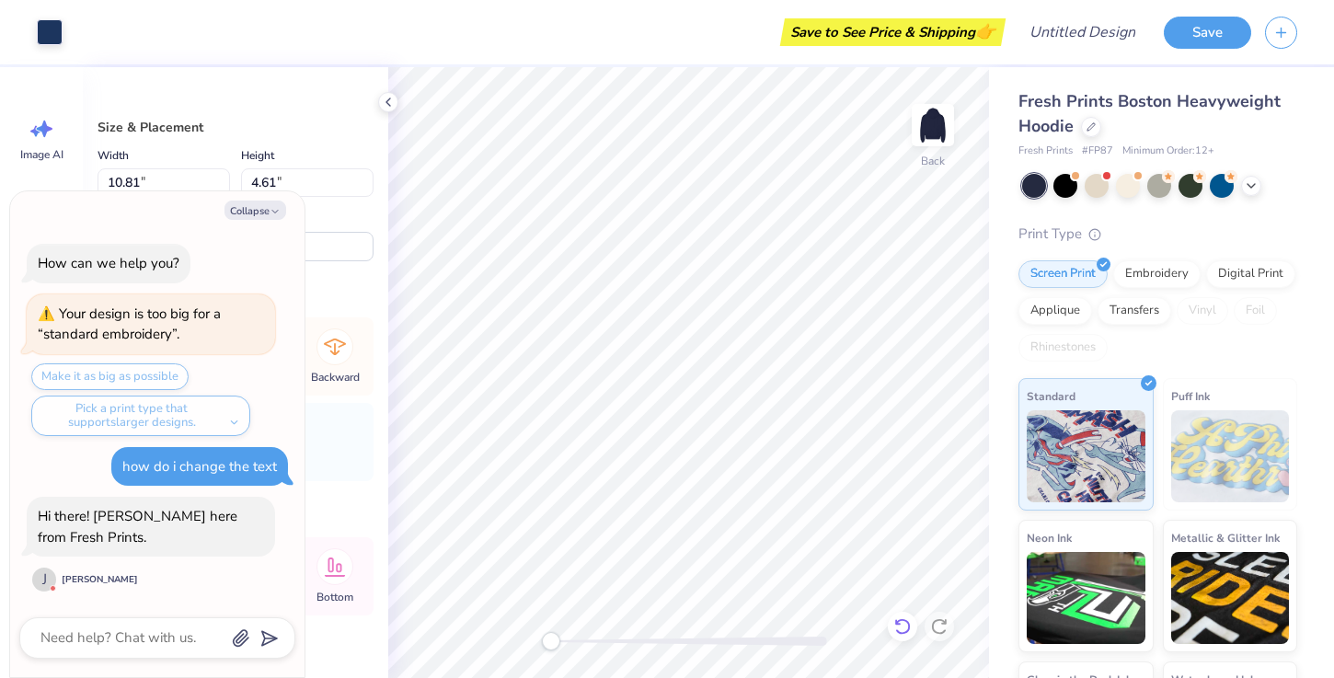
click at [900, 619] on icon at bounding box center [903, 626] width 16 height 17
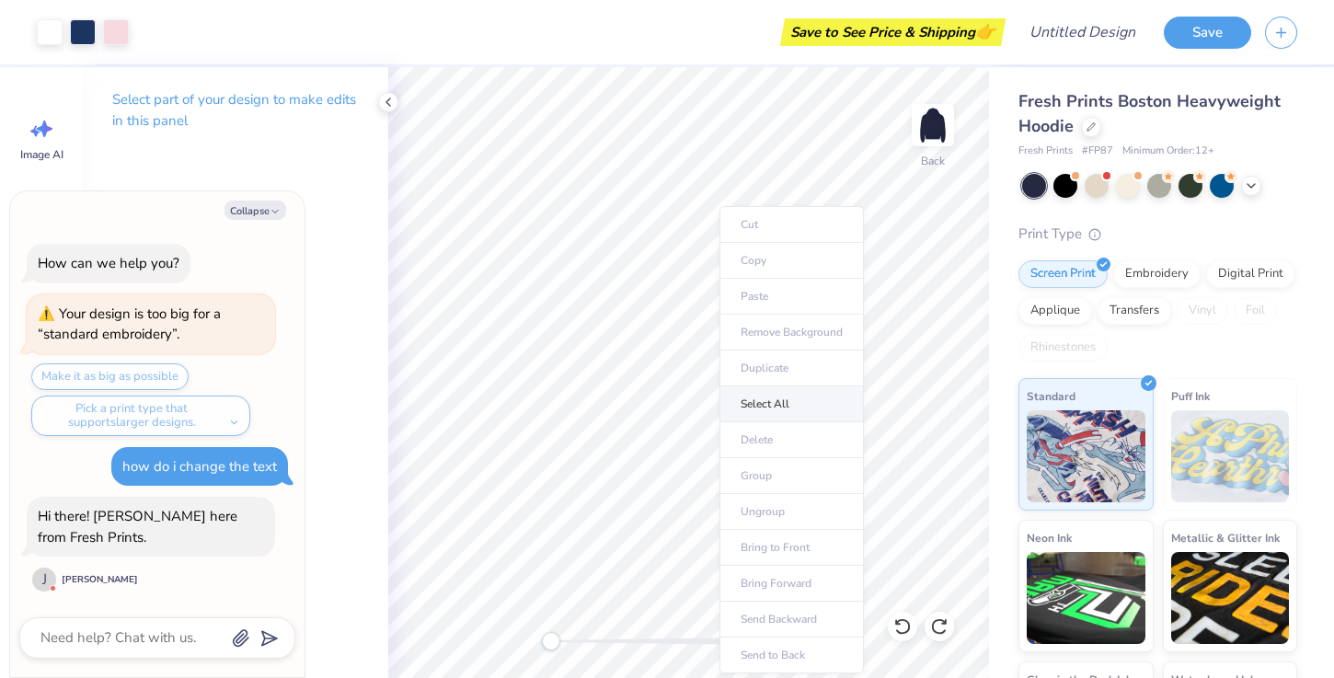
click at [744, 396] on li "Select All" at bounding box center [792, 405] width 144 height 36
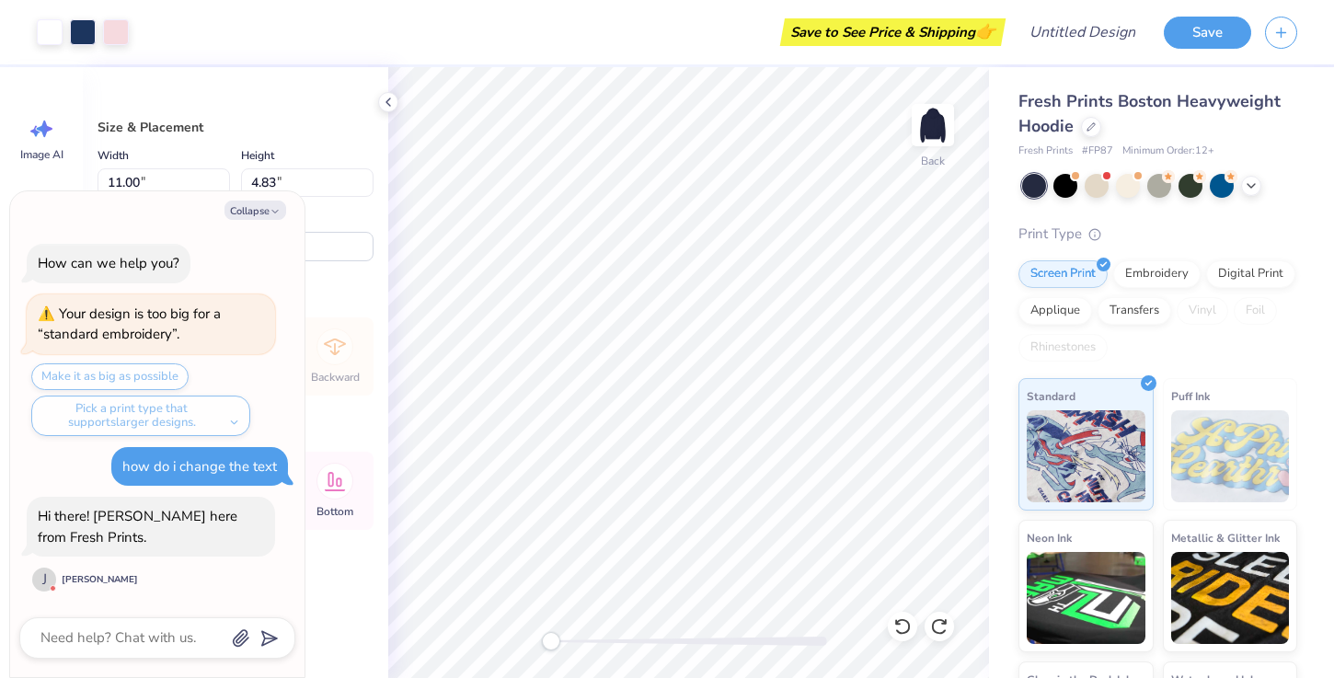
type textarea "x"
type input "11.01"
type input "4.87"
type textarea "x"
type input "6.35"
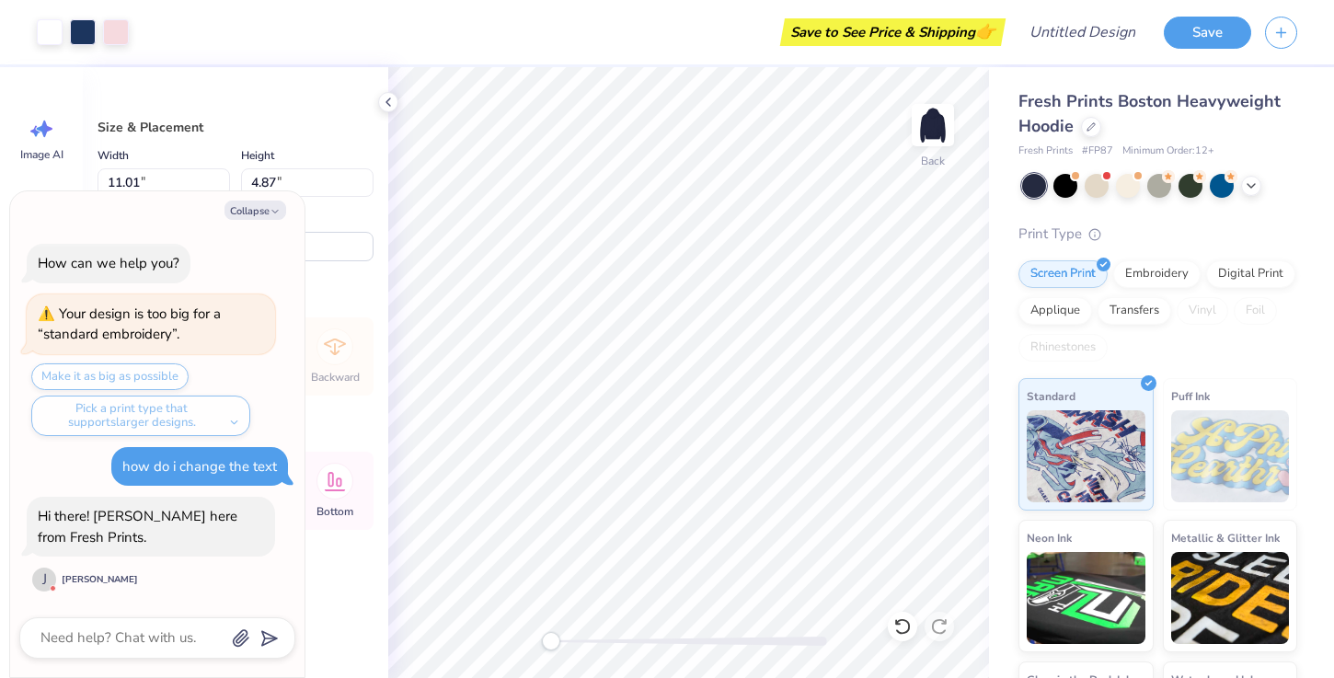
type textarea "x"
type input "4.32"
click at [52, 588] on div at bounding box center [53, 588] width 6 height 6
click at [43, 563] on div "Hi there! Joni here from Fresh Prints. J Joni D" at bounding box center [151, 545] width 248 height 97
click at [43, 571] on div "J" at bounding box center [44, 580] width 24 height 24
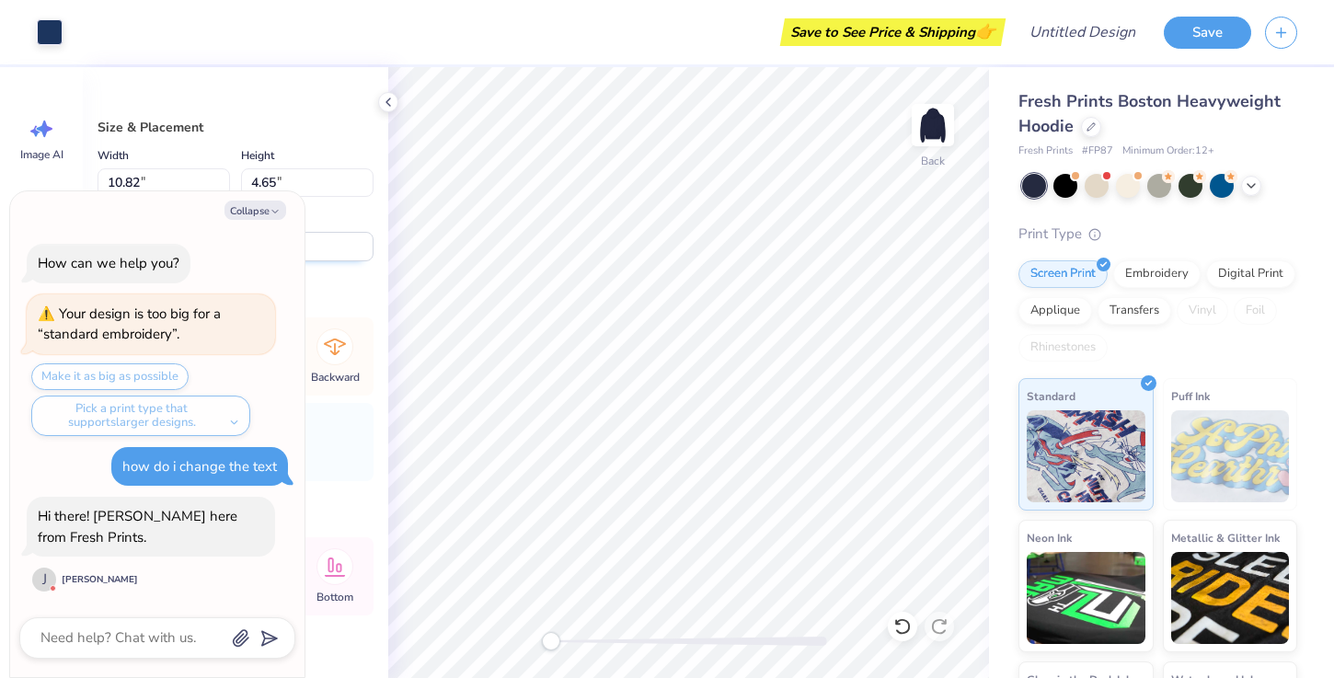
click at [306, 239] on input "-0.4" at bounding box center [307, 246] width 133 height 29
click at [271, 217] on icon "button" at bounding box center [275, 211] width 11 height 11
type textarea "x"
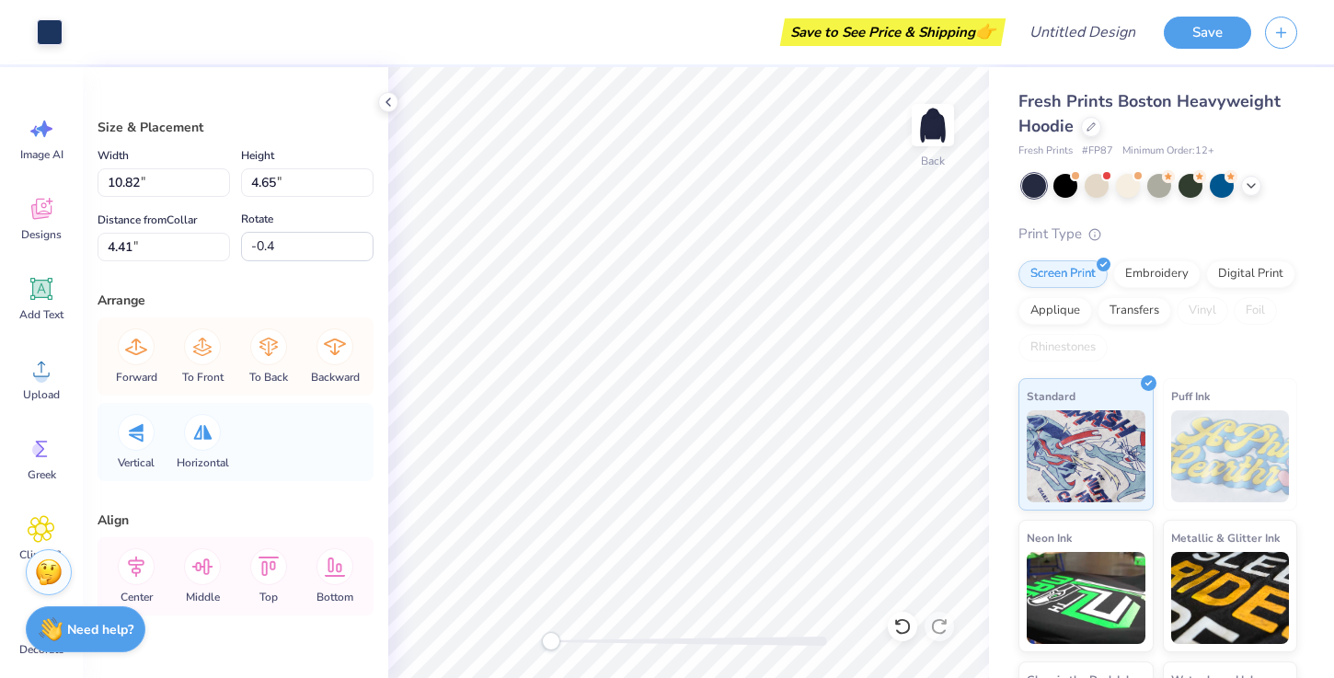
type input "11.01"
type input "4.87"
type input "4.32"
type input "10.82"
type input "4.65"
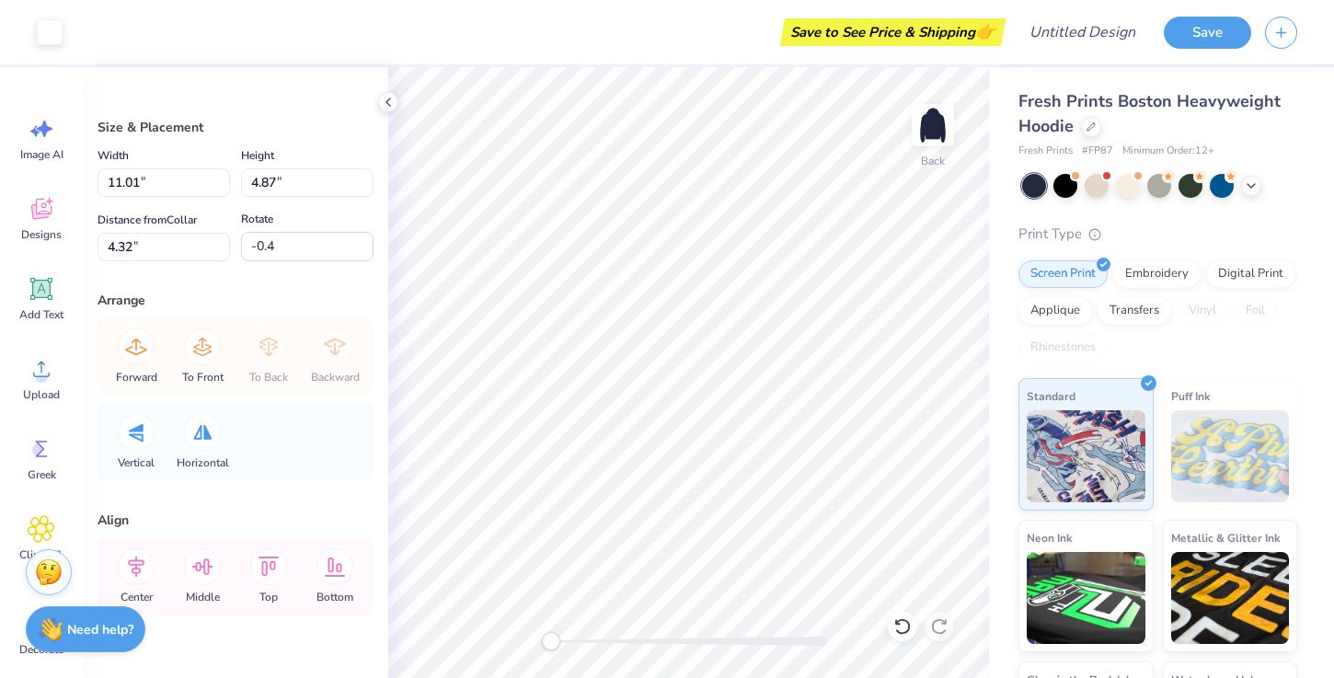
type input "4.43"
click at [86, 638] on div "Need help? Chat with us." at bounding box center [86, 627] width 120 height 46
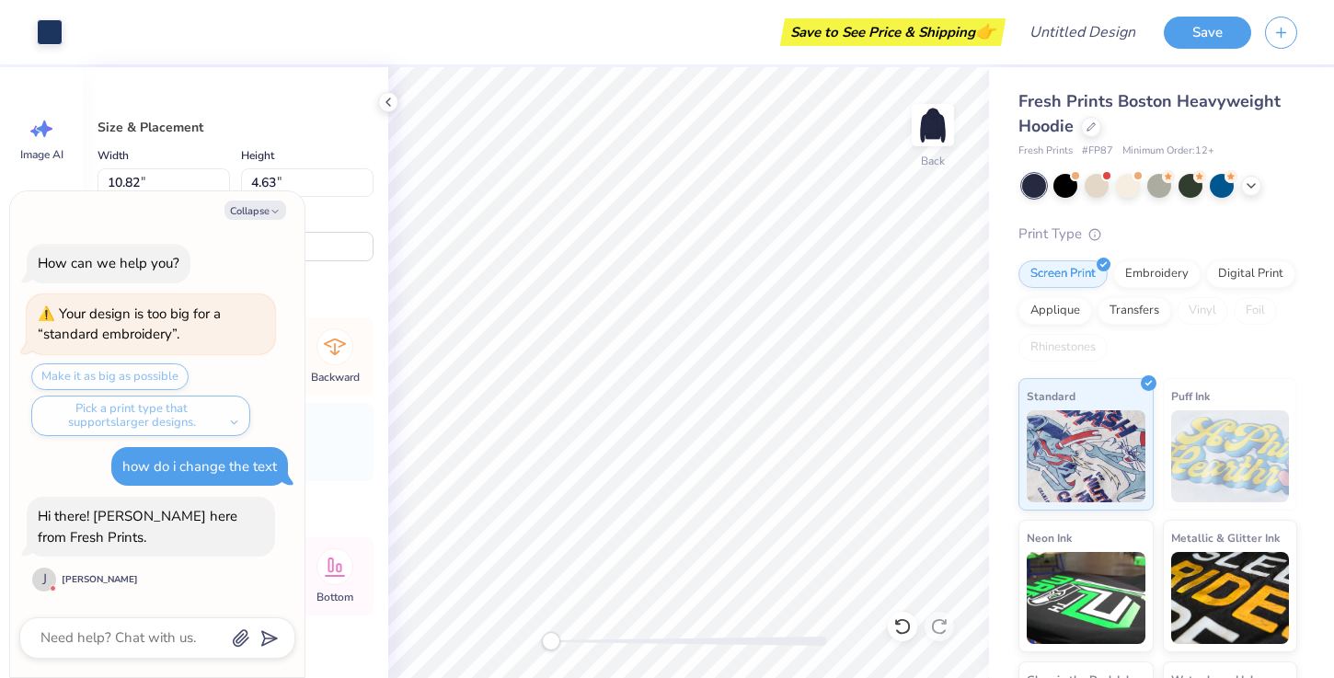
scroll to position [41, 0]
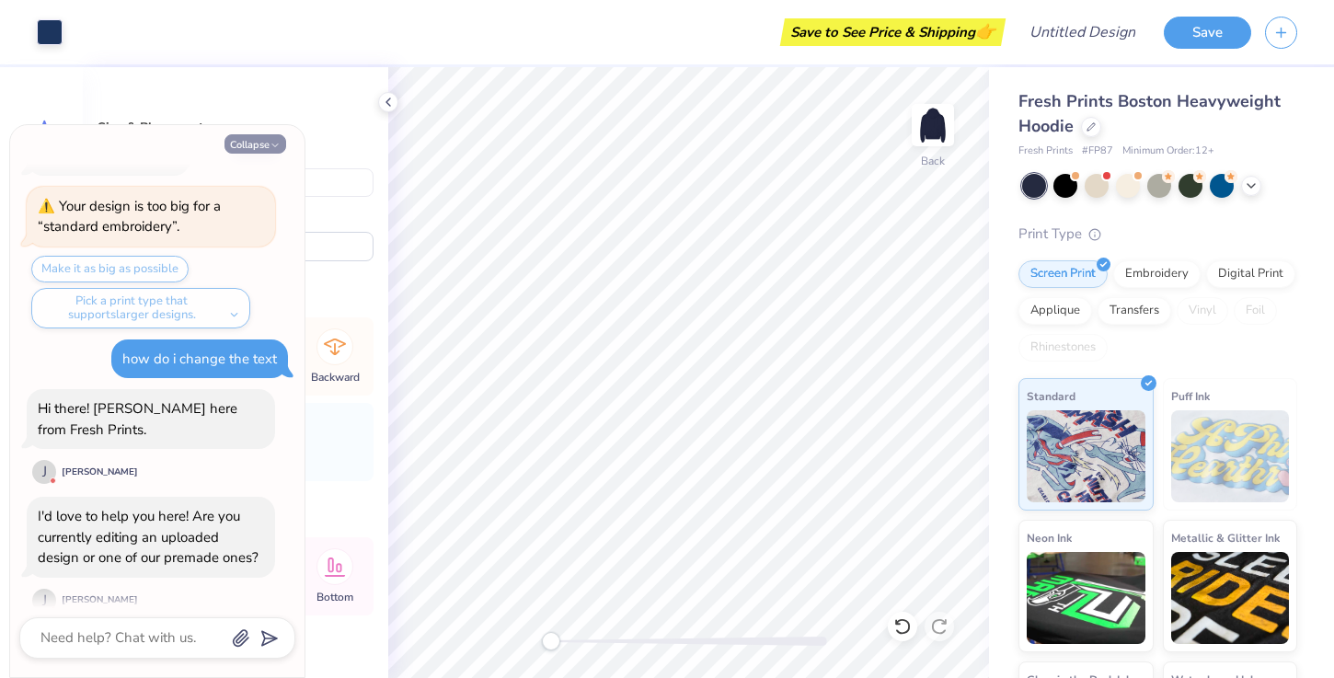
click at [246, 150] on button "Collapse" at bounding box center [256, 143] width 62 height 19
type textarea "x"
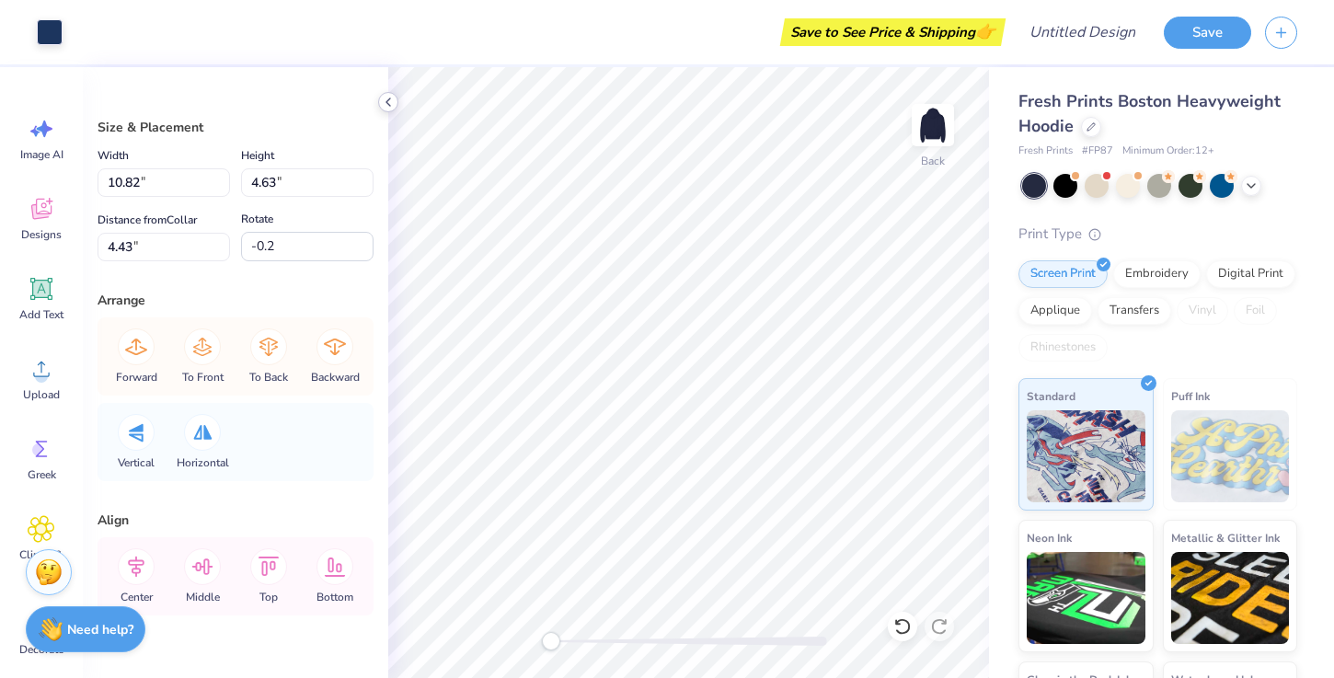
click at [382, 93] on div at bounding box center [388, 102] width 20 height 20
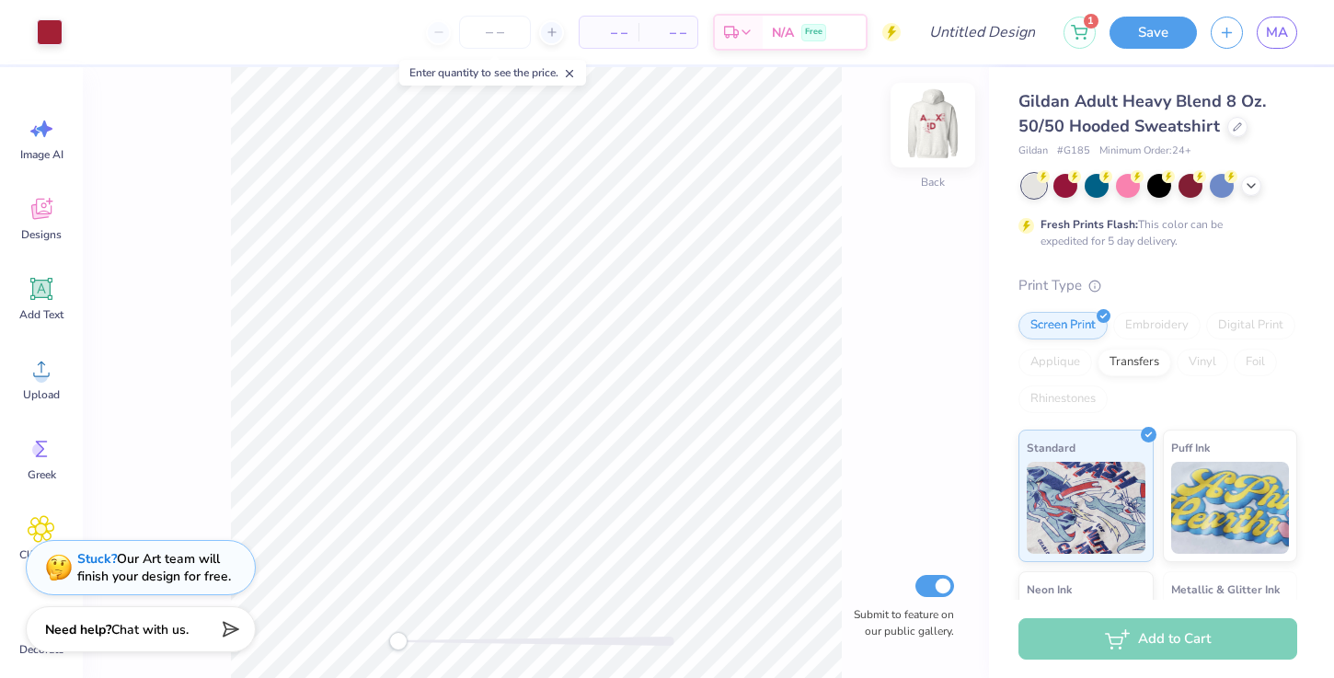
click at [939, 113] on img at bounding box center [933, 125] width 74 height 74
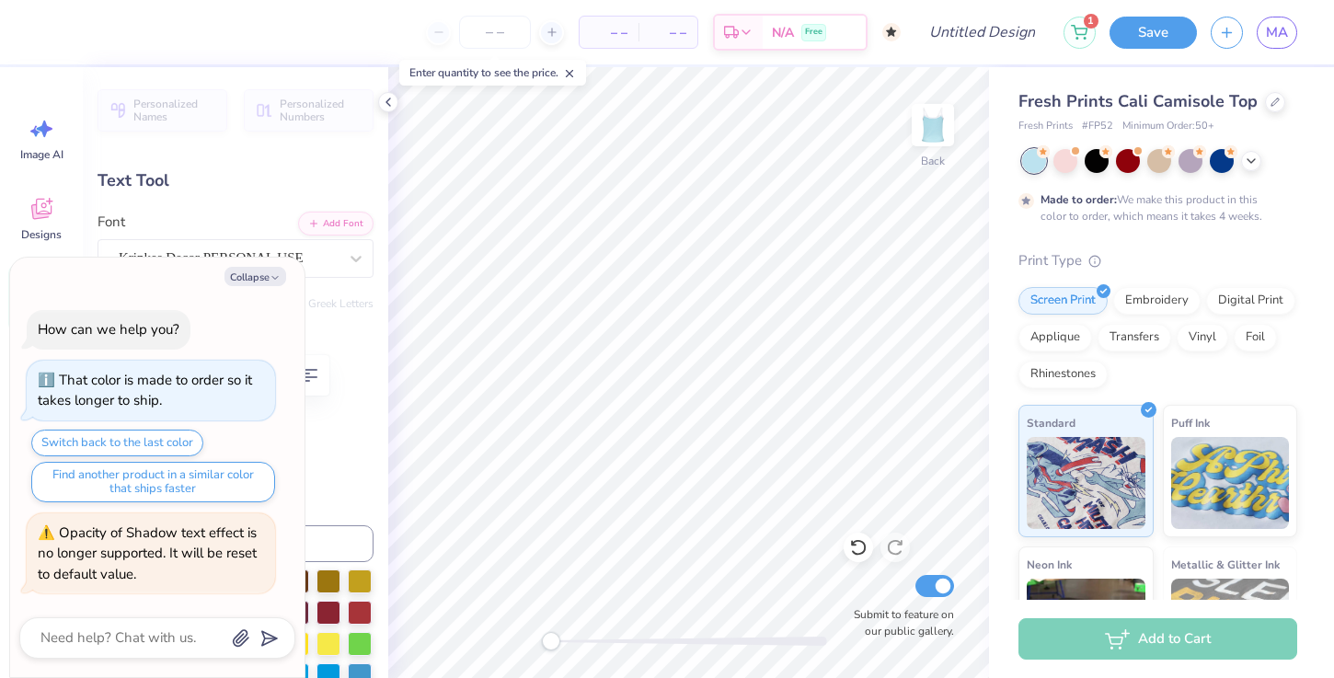
scroll to position [0, 3]
type textarea "x"
type textarea "Alpha X"
type textarea "x"
type textarea "Alpha XI"
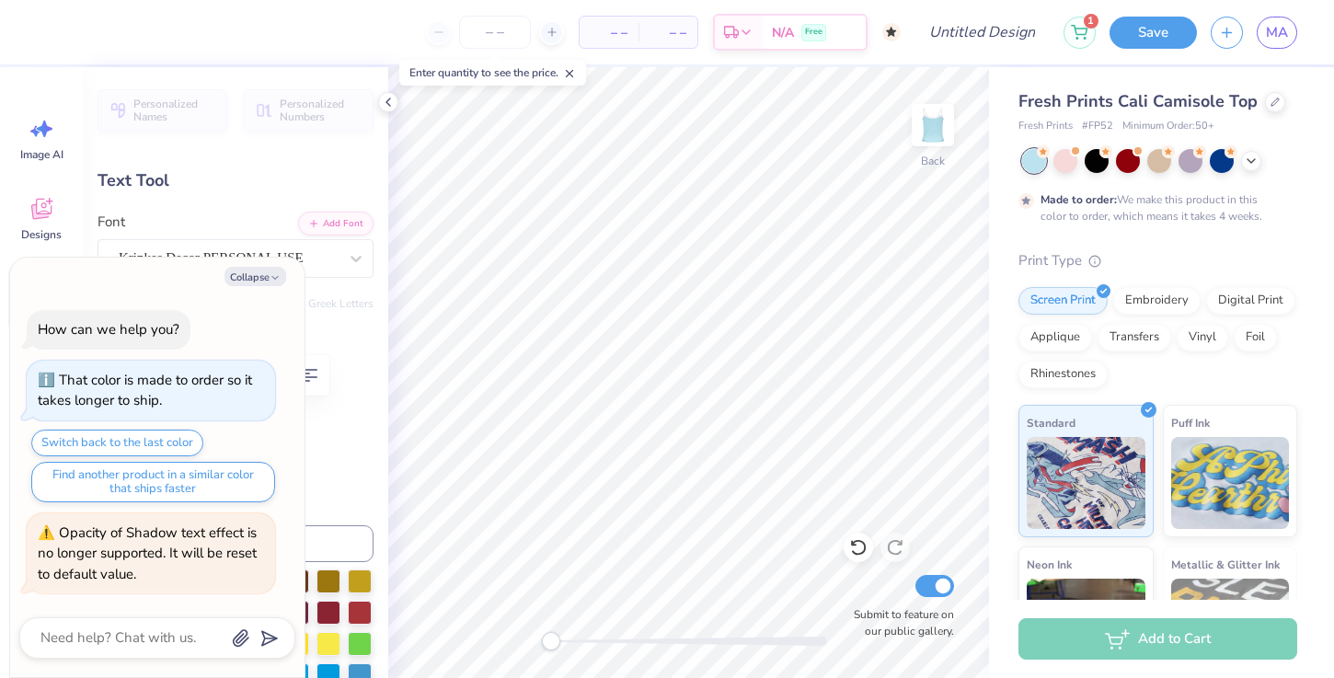
scroll to position [0, 2]
type textarea "x"
type textarea "Alpha X"
type textarea "x"
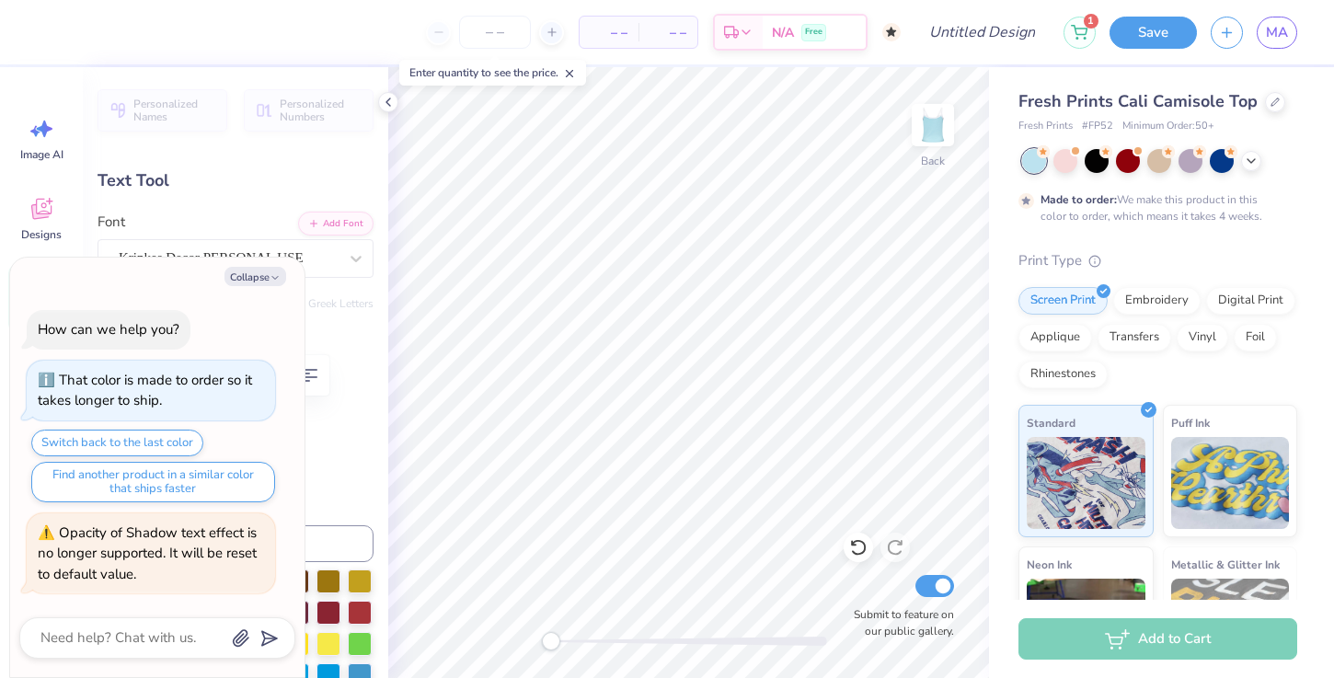
type textarea "Alpha Xi"
type textarea "x"
type input "1.95"
type input "0.72"
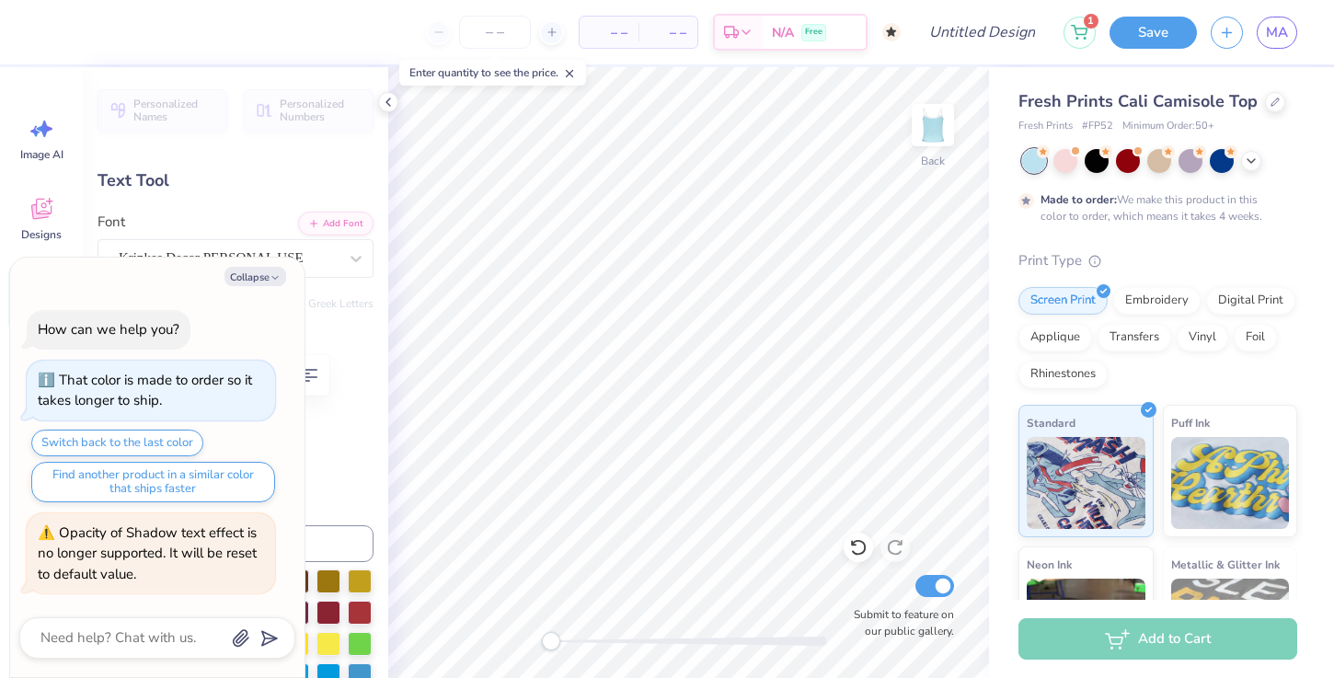
type input "4.97"
type input "0.0"
type textarea "x"
type textarea "1"
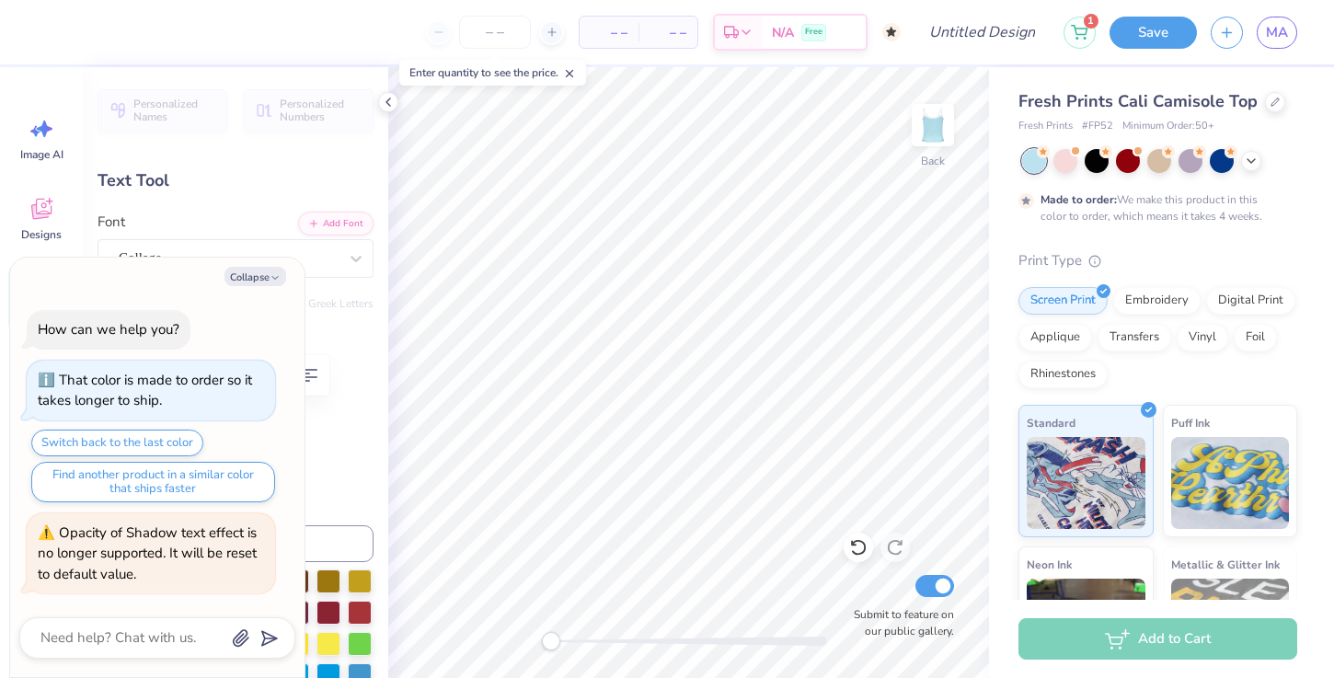
type textarea "x"
type textarea "18"
type textarea "x"
type textarea "189"
type textarea "x"
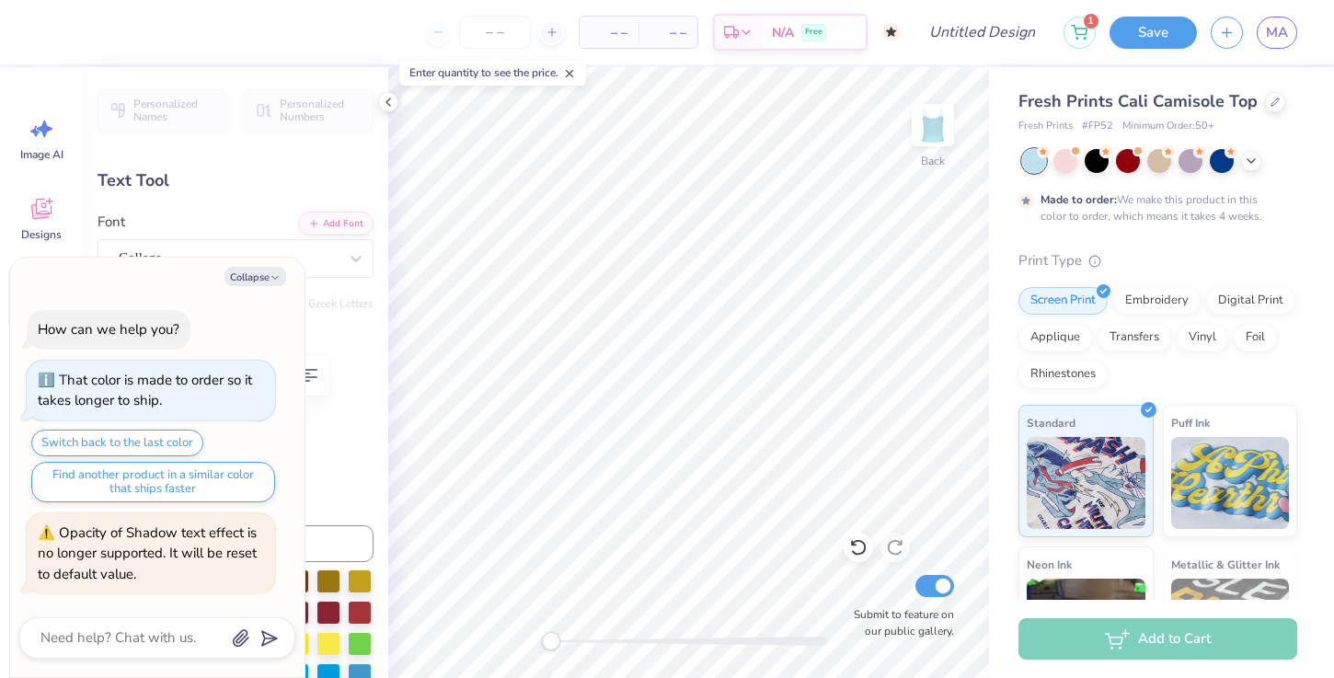
type textarea "1893"
type textarea "x"
type input "1.85"
type input "0.70"
type input "5.04"
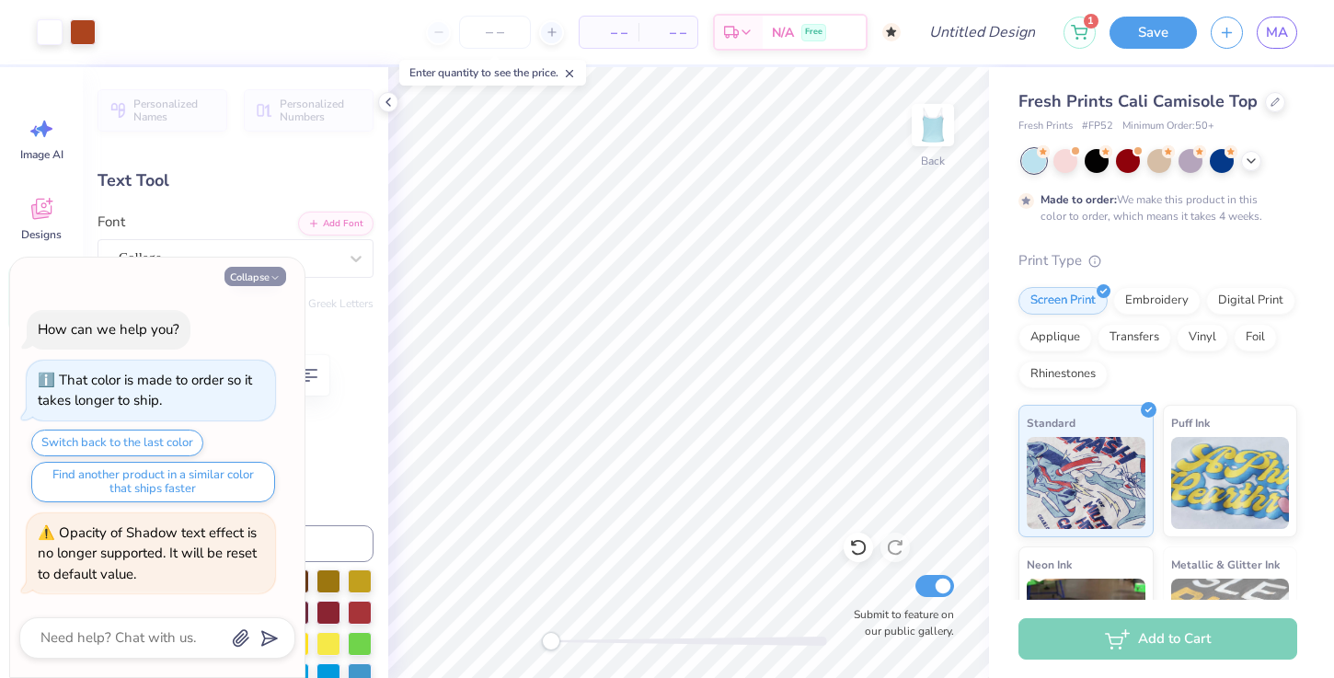
click at [272, 274] on icon "button" at bounding box center [275, 277] width 11 height 11
type textarea "x"
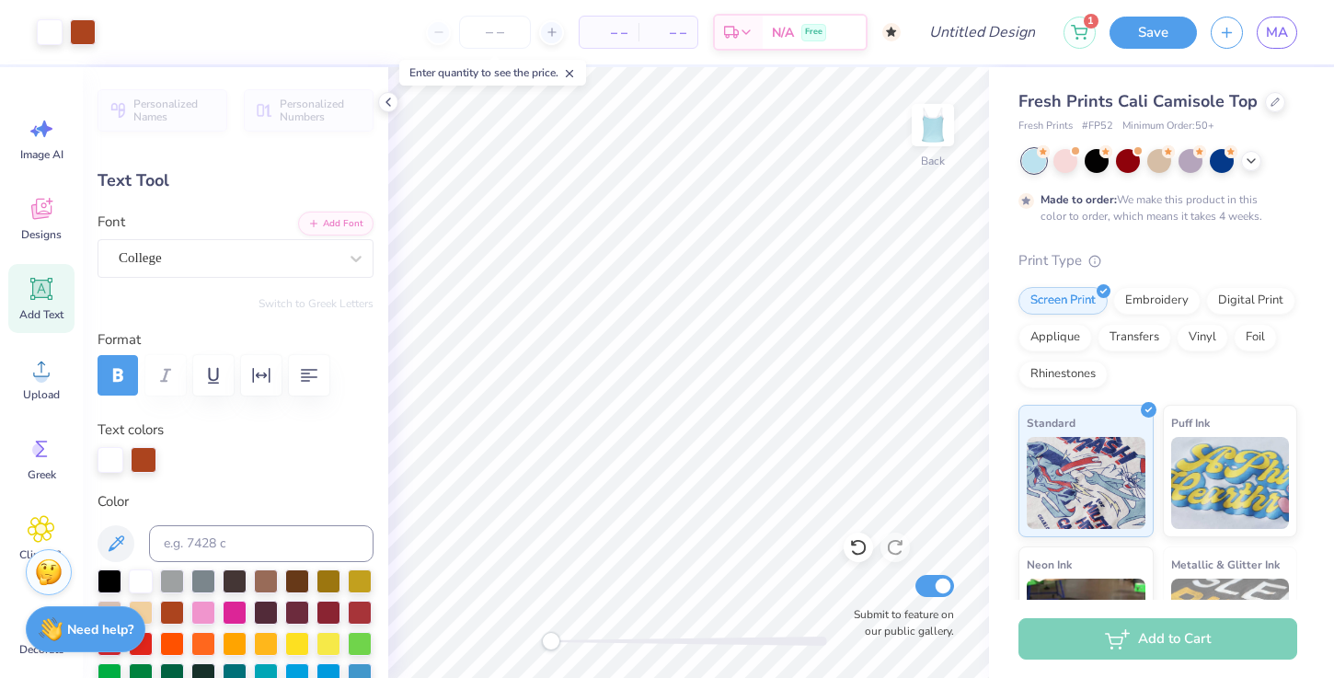
type input "4.94"
type input "0.0"
type input "1.88"
type input "0.81"
type input "4.89"
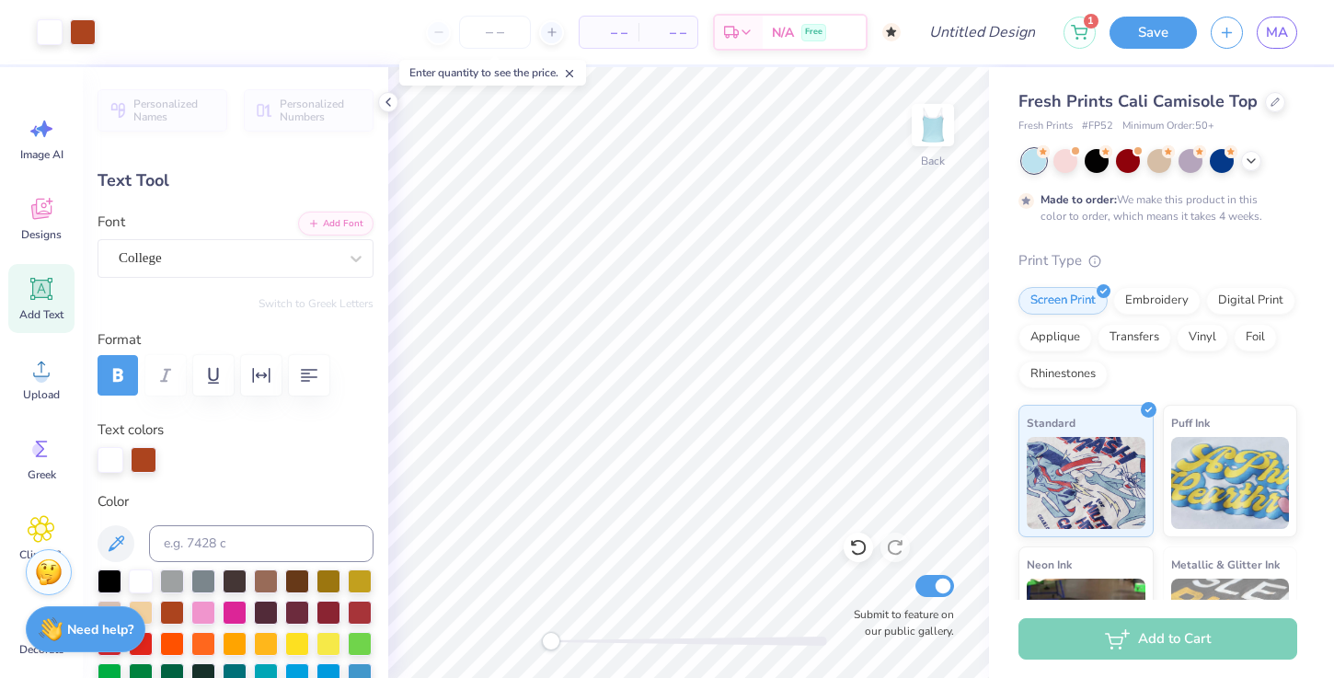
type input "-3.7"
type input "1.64"
type input "0.70"
type input "4.90"
type input "0.0"
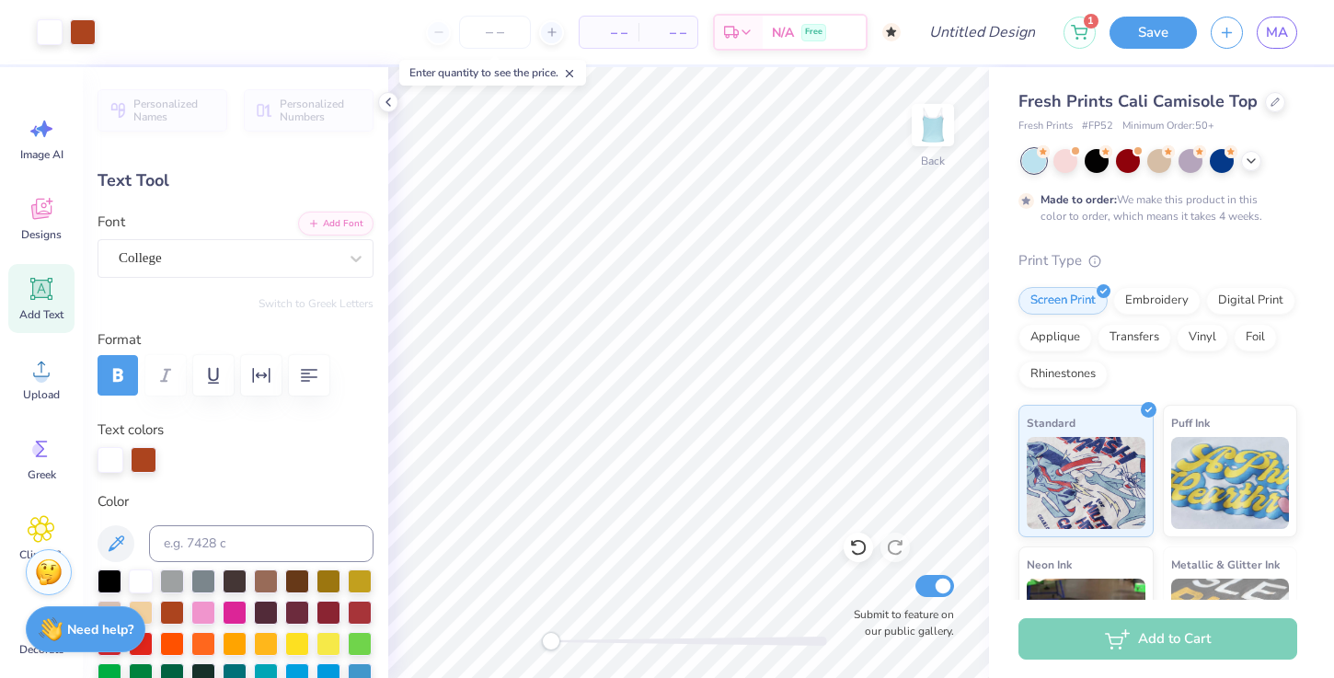
type input "4.78"
type input "0.0"
click at [857, 542] on icon at bounding box center [858, 547] width 18 height 18
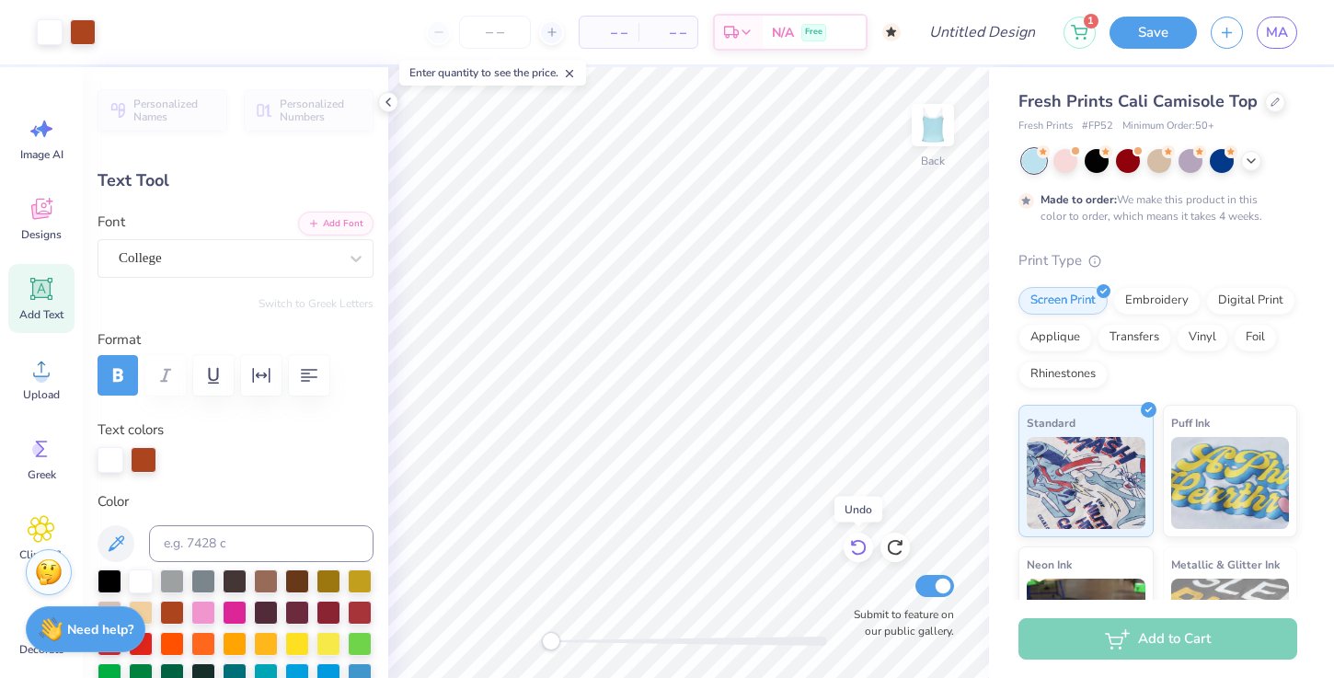
click at [857, 542] on icon at bounding box center [858, 547] width 18 height 18
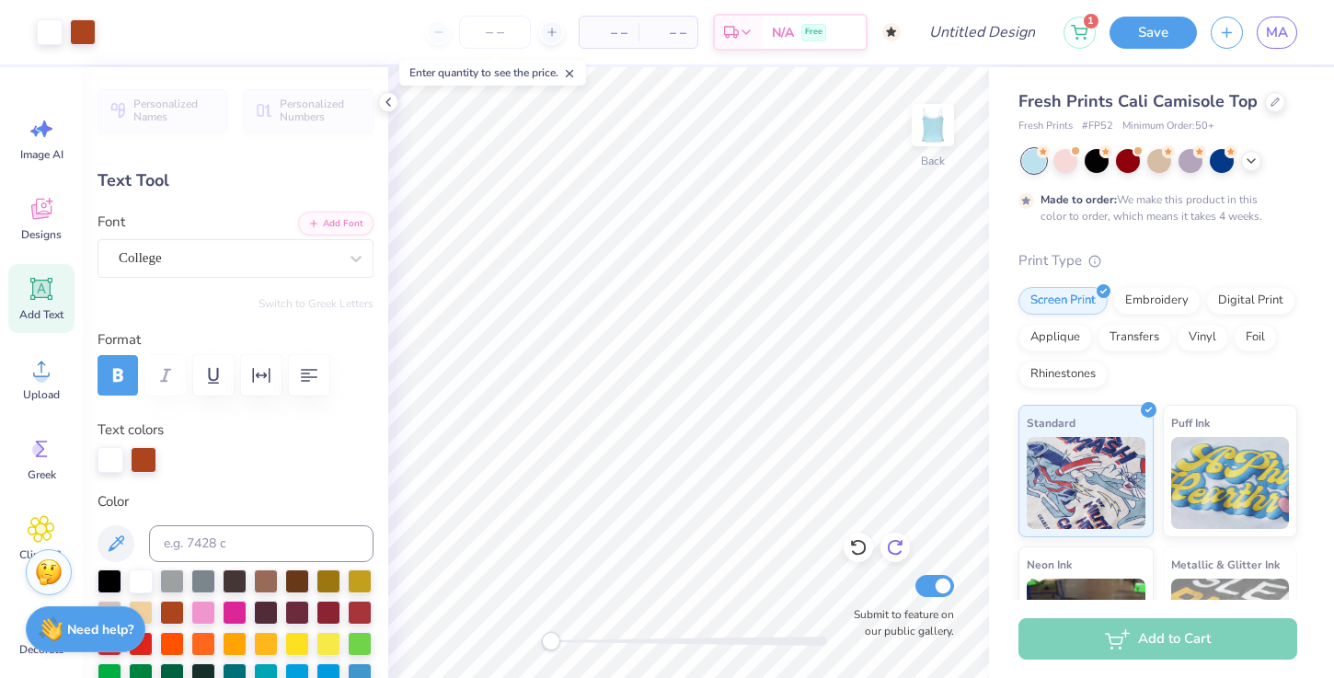
type input "1.95"
type input "0.72"
type input "4.97"
type textarea "1893"
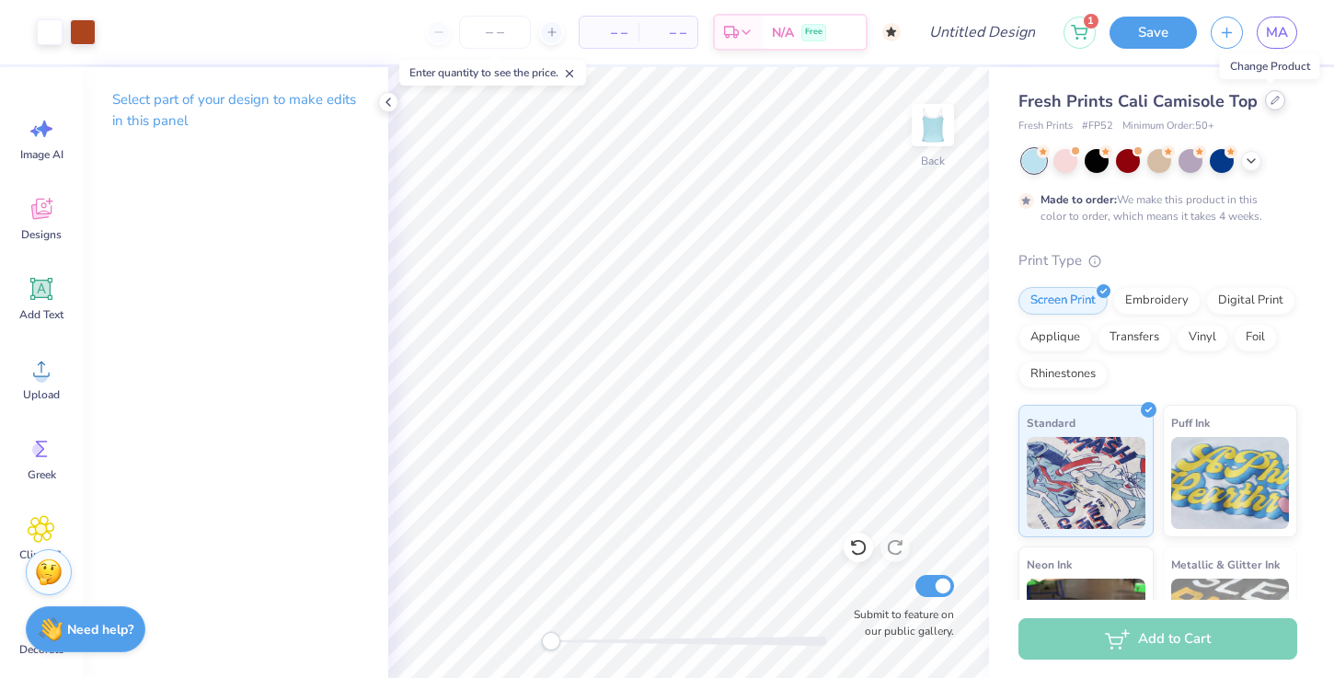
click at [1271, 103] on icon at bounding box center [1275, 100] width 9 height 9
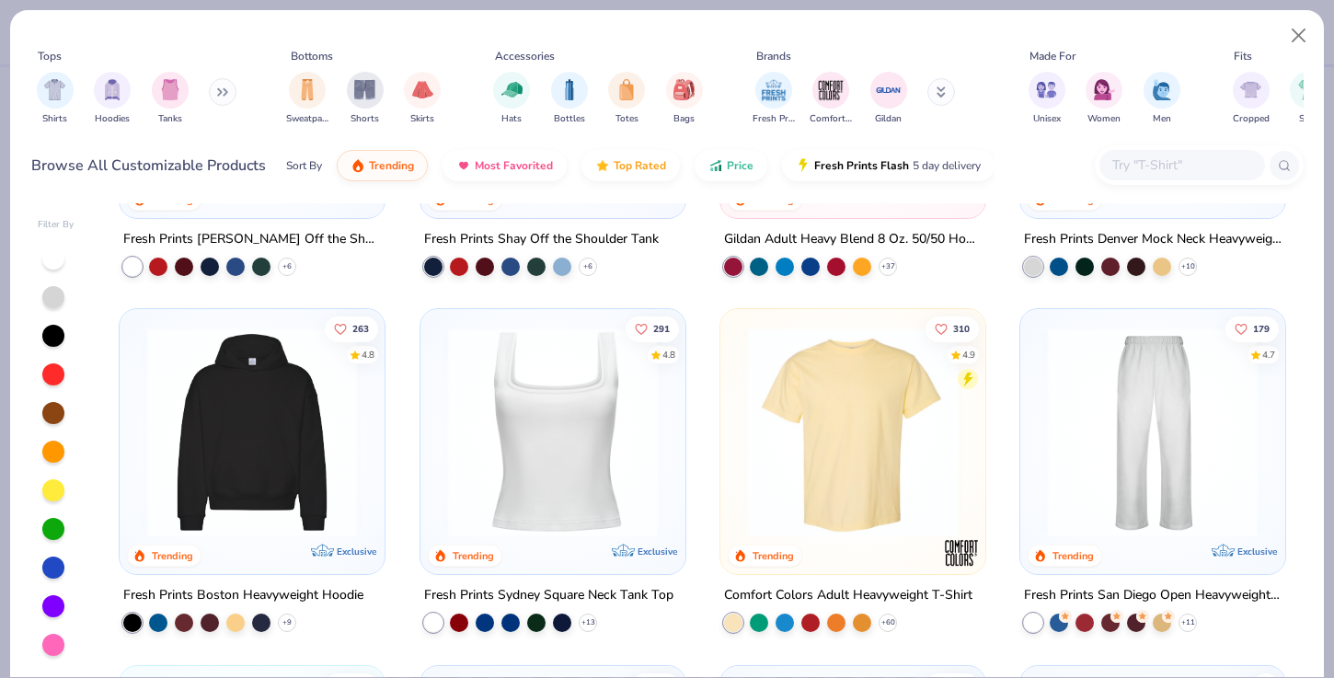
scroll to position [263, 0]
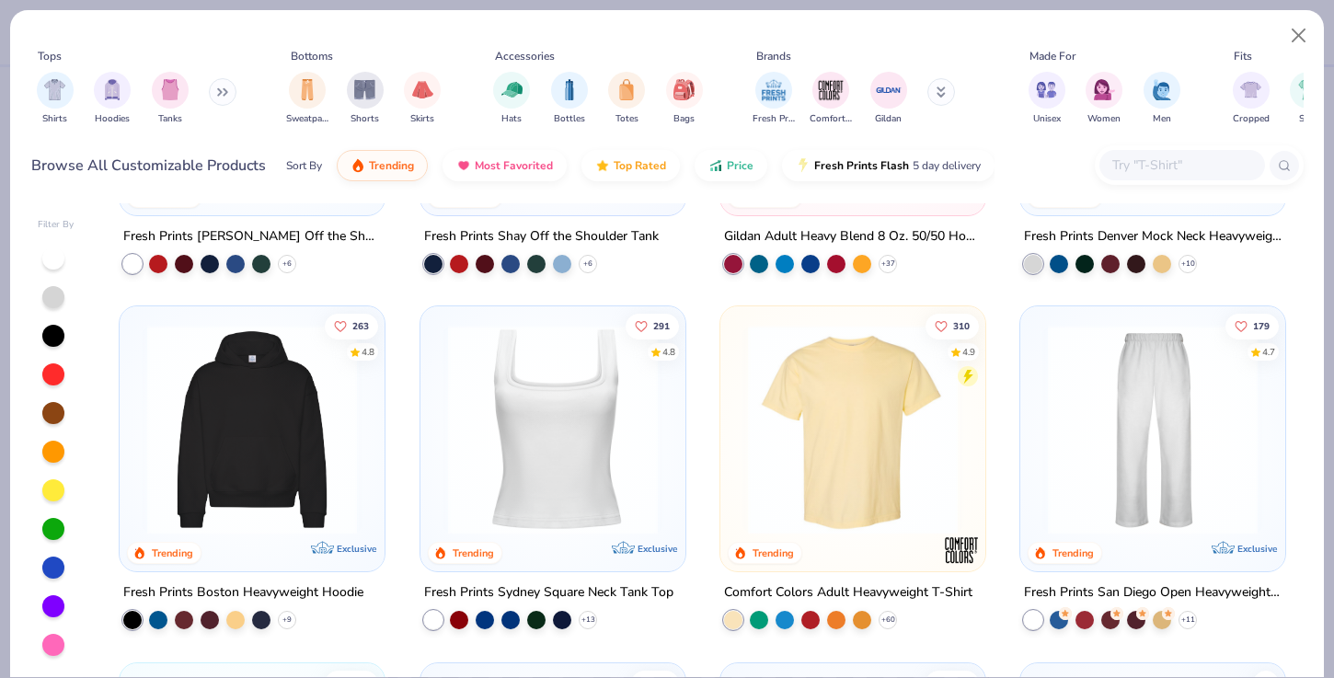
click at [317, 449] on img at bounding box center [252, 430] width 228 height 210
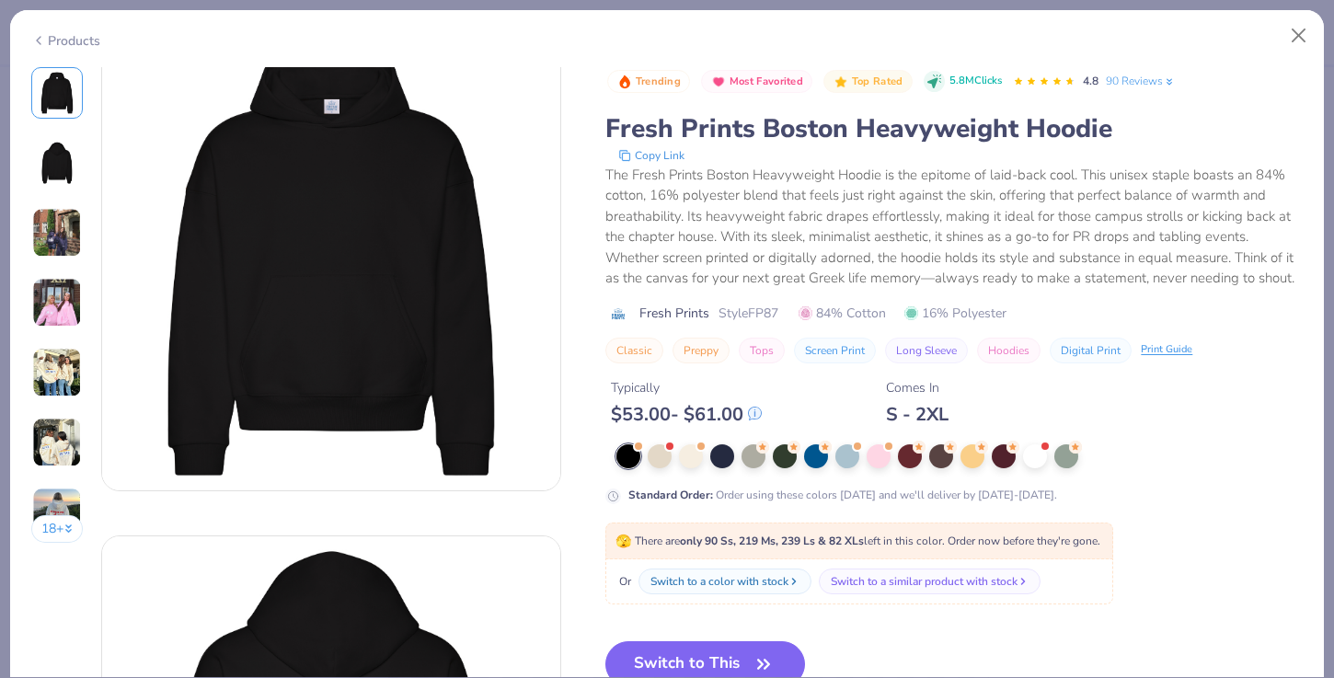
scroll to position [62, 0]
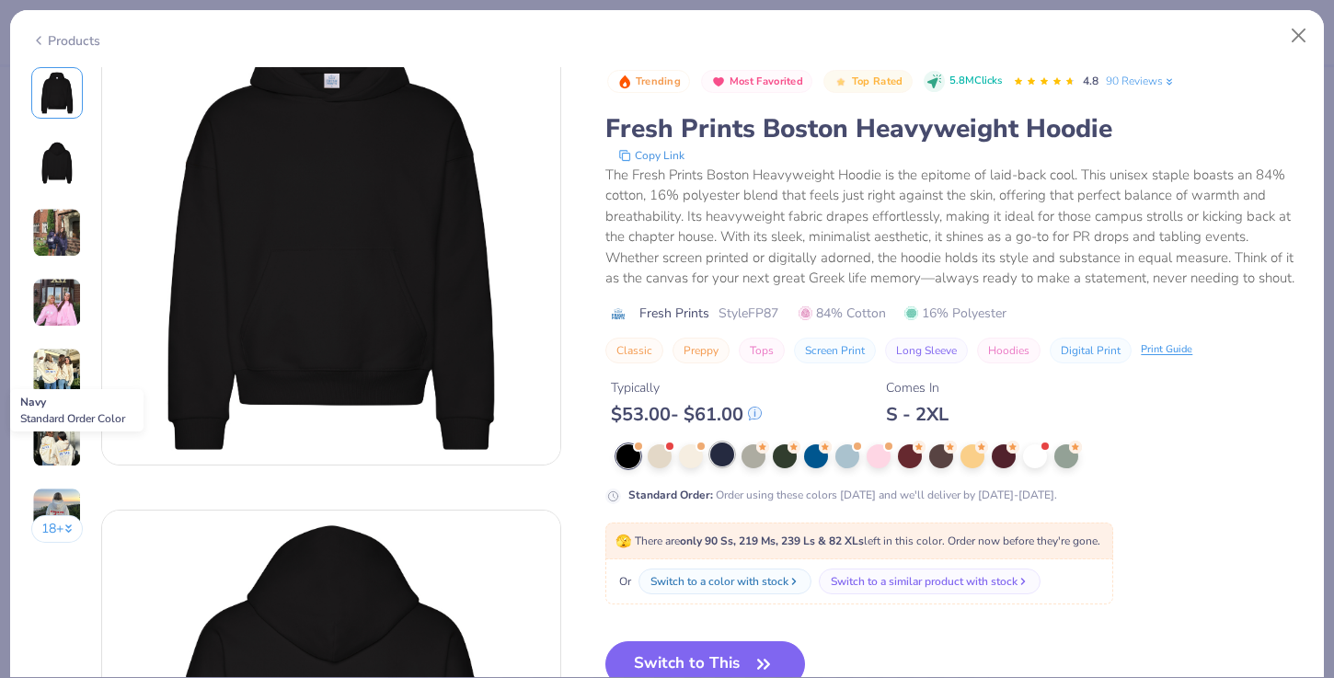
click at [726, 459] on div at bounding box center [722, 455] width 24 height 24
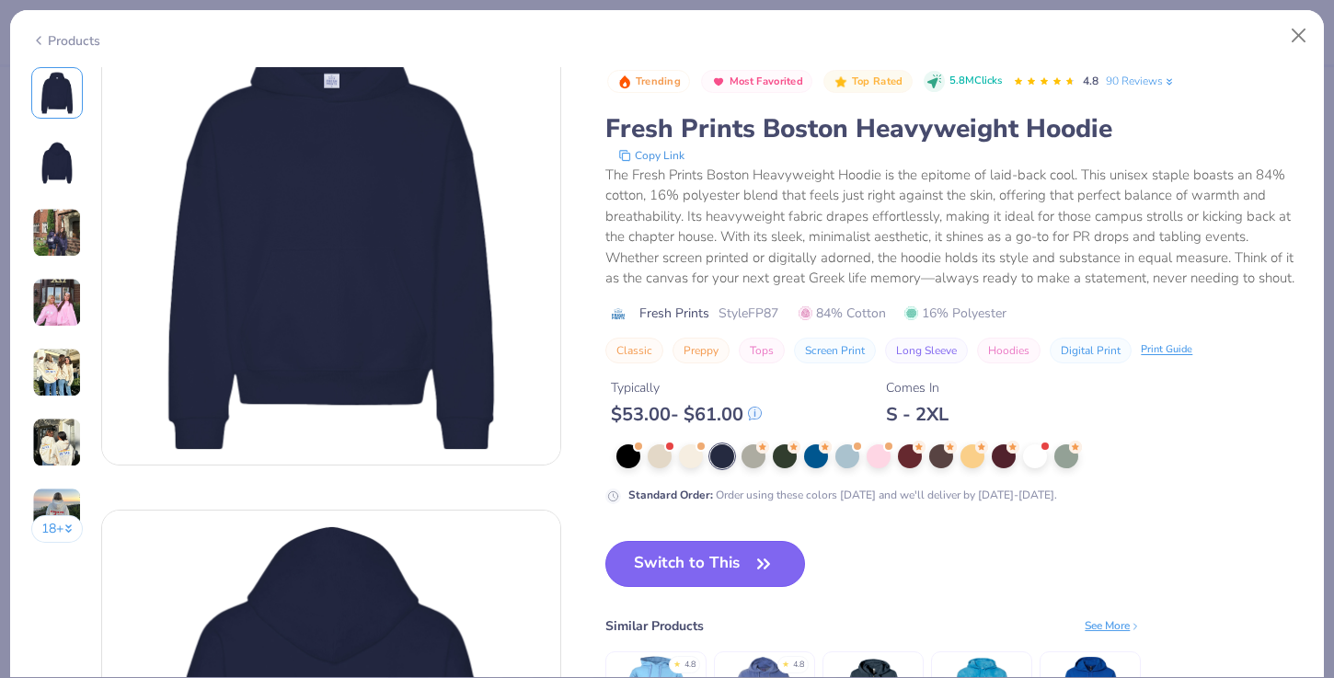
click at [712, 567] on button "Switch to This" at bounding box center [706, 564] width 200 height 46
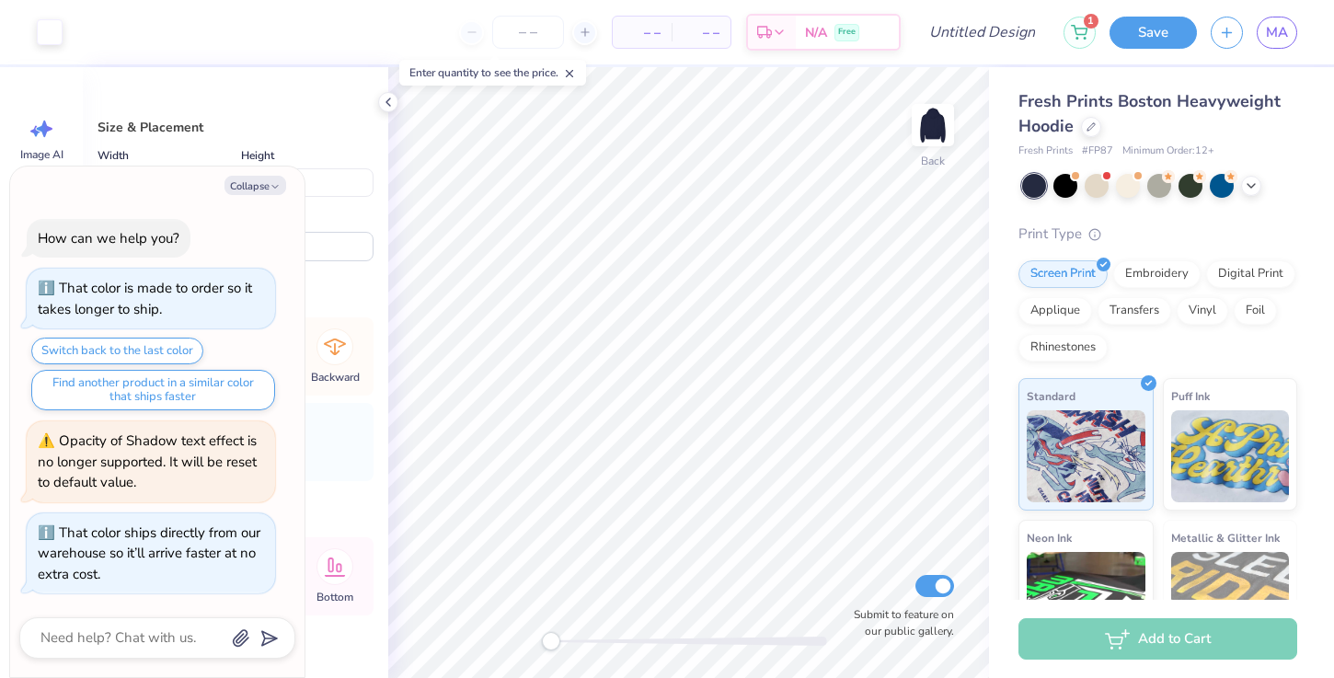
type textarea "x"
type input "13.08"
type input "6.33"
type input "6.01"
click at [857, 538] on icon at bounding box center [858, 547] width 18 height 18
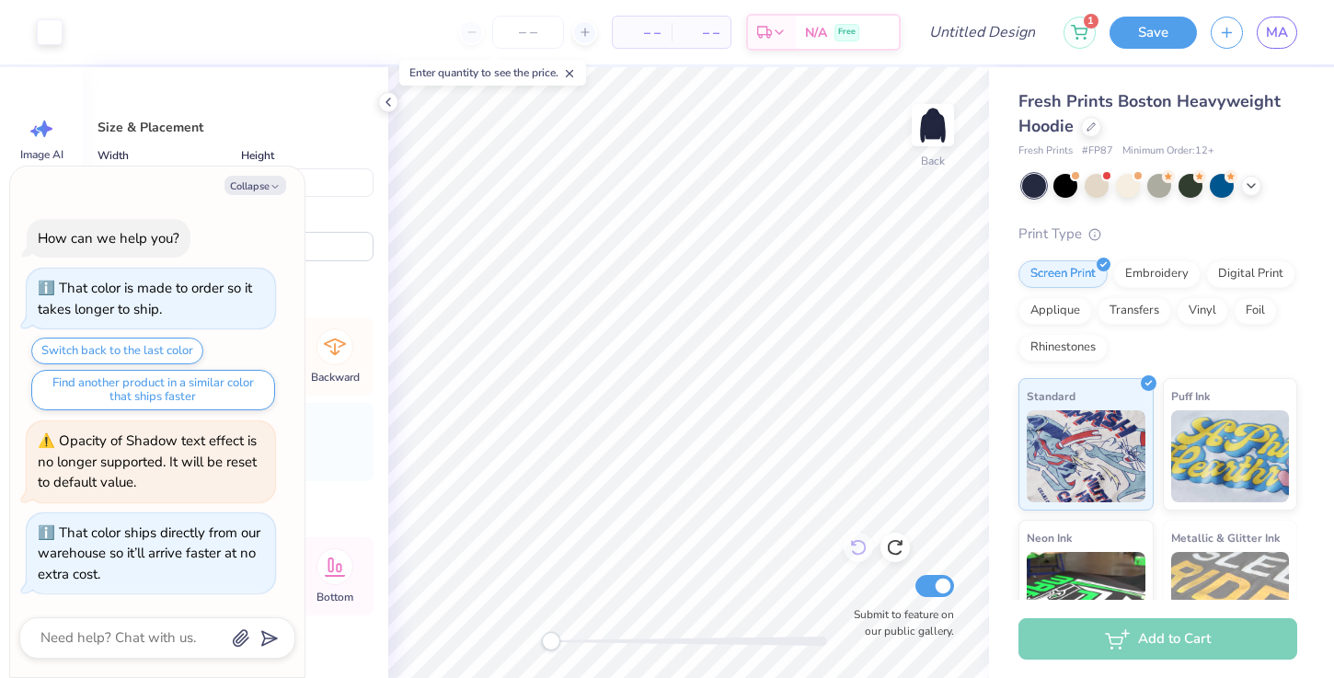
type textarea "x"
type input "11.21"
type input "5.43"
type input "6.91"
click at [854, 542] on icon at bounding box center [858, 548] width 16 height 17
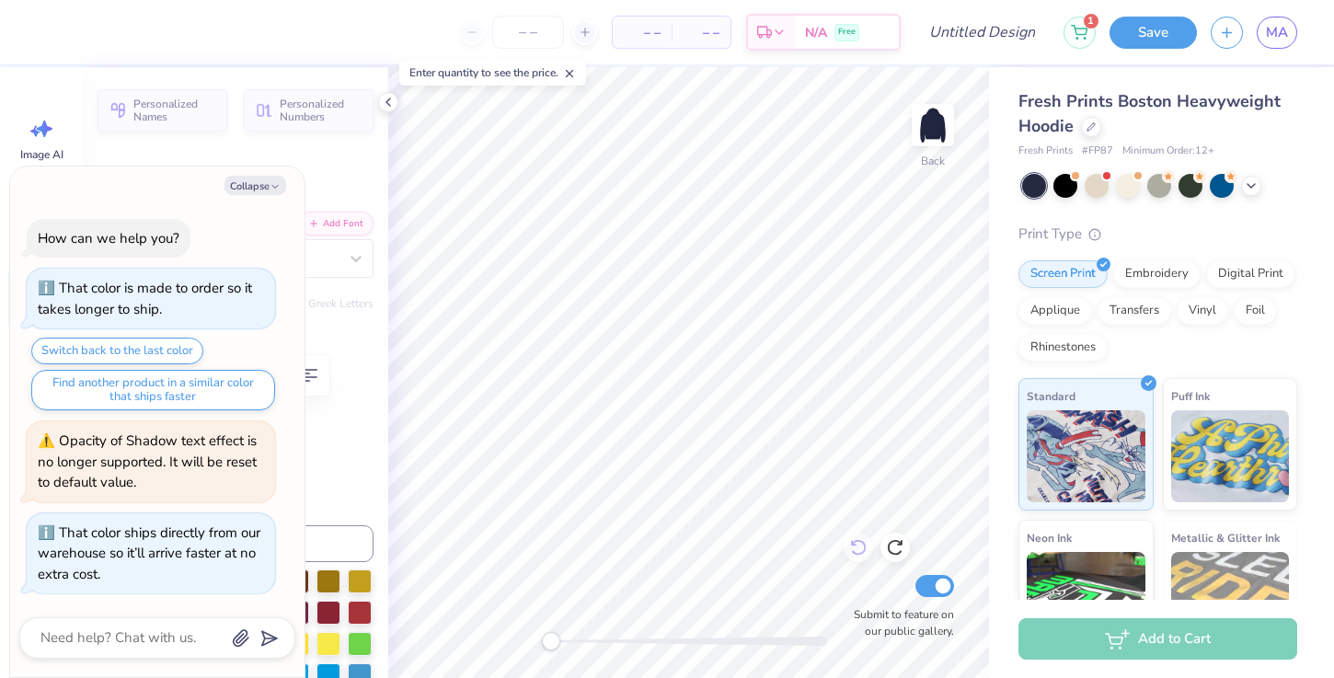
type textarea "x"
type input "0.0"
click at [705, 407] on li "Select All" at bounding box center [736, 405] width 144 height 36
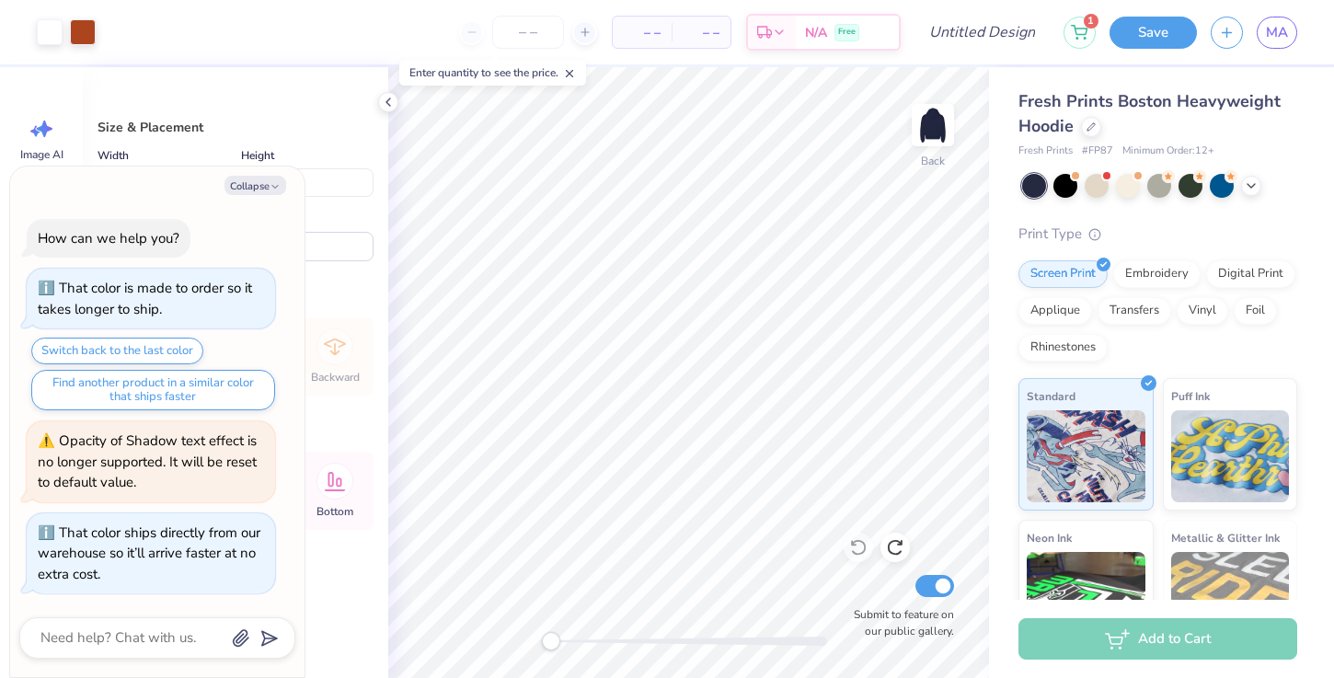
type textarea "x"
type input "13.17"
type input "6.30"
type input "6.04"
type textarea "x"
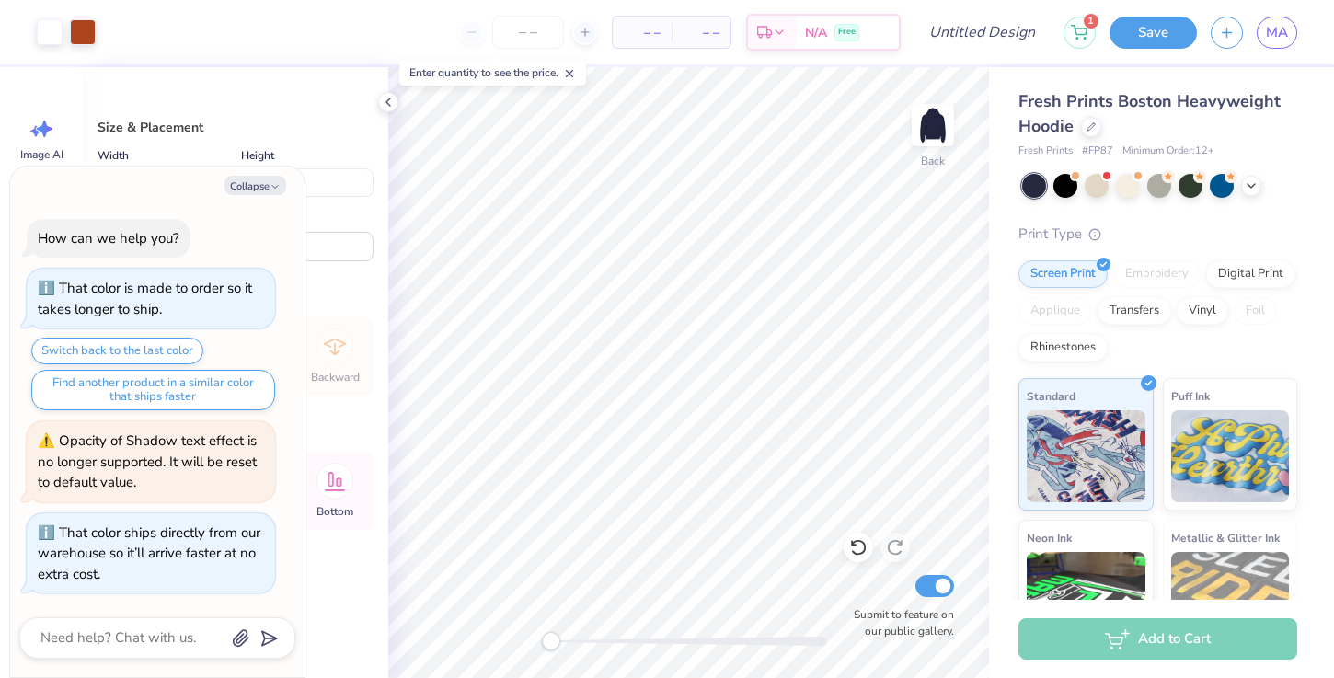
type input "5.66"
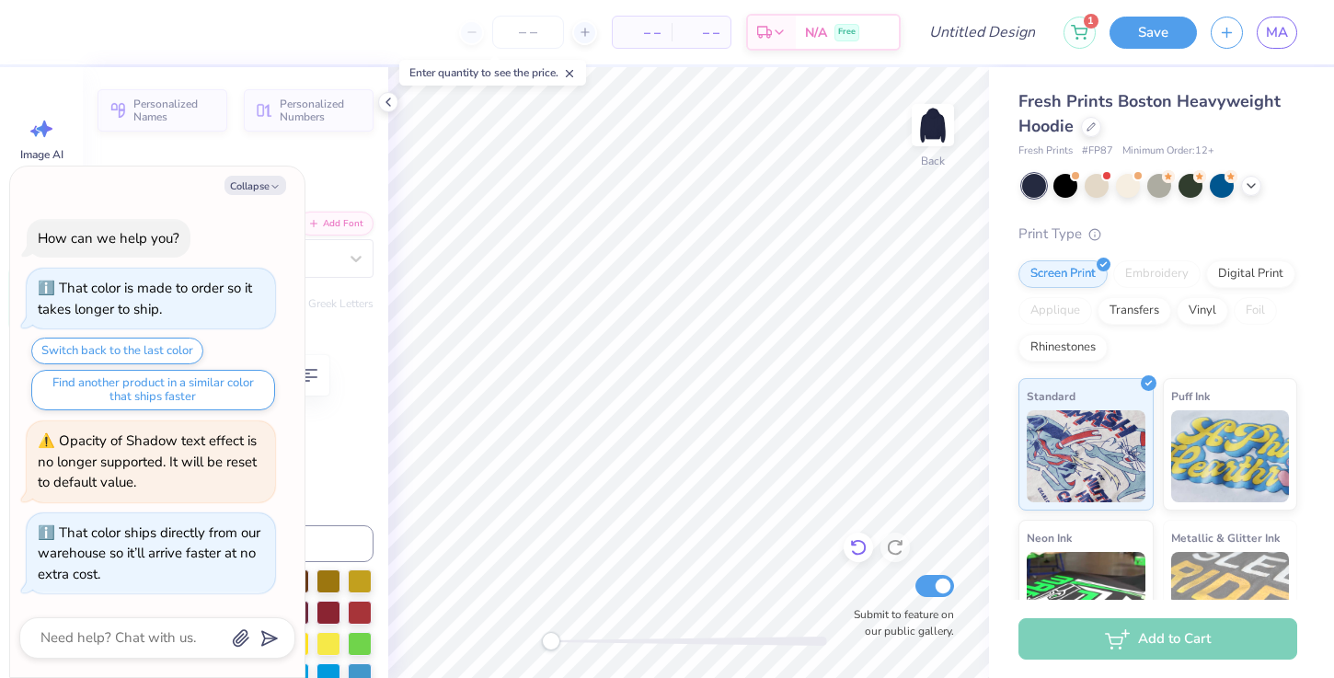
click at [865, 560] on div at bounding box center [858, 547] width 29 height 29
type textarea "x"
type input "0.0"
type textarea "x"
type input "-4.6"
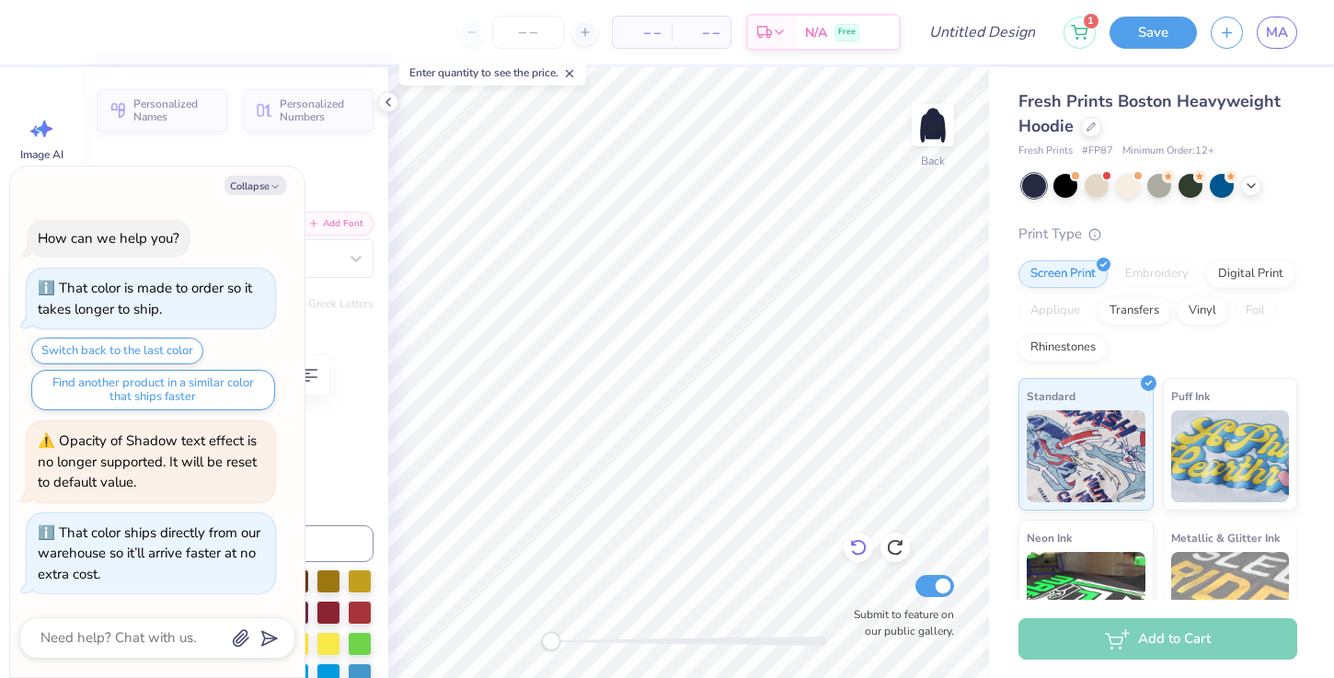
type textarea "x"
type input "12.58"
type input "3.78"
type input "6.29"
type input "-4.6"
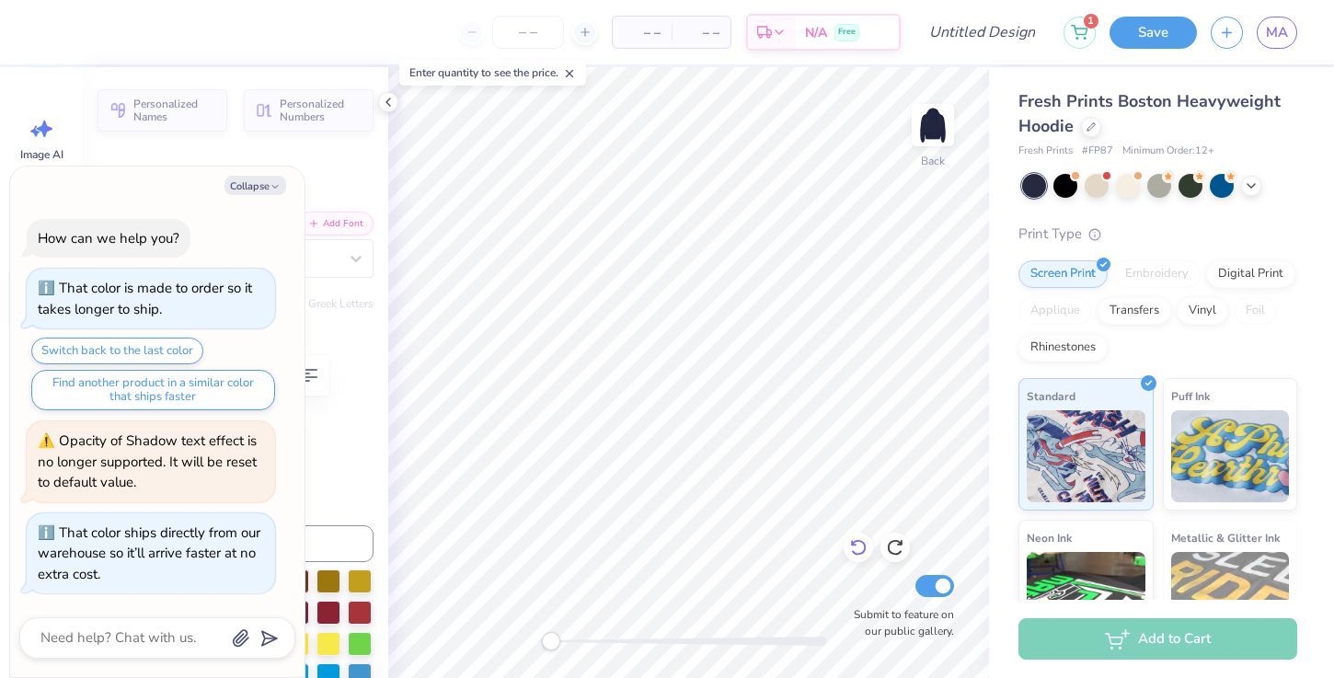
type textarea "x"
type input "0.0"
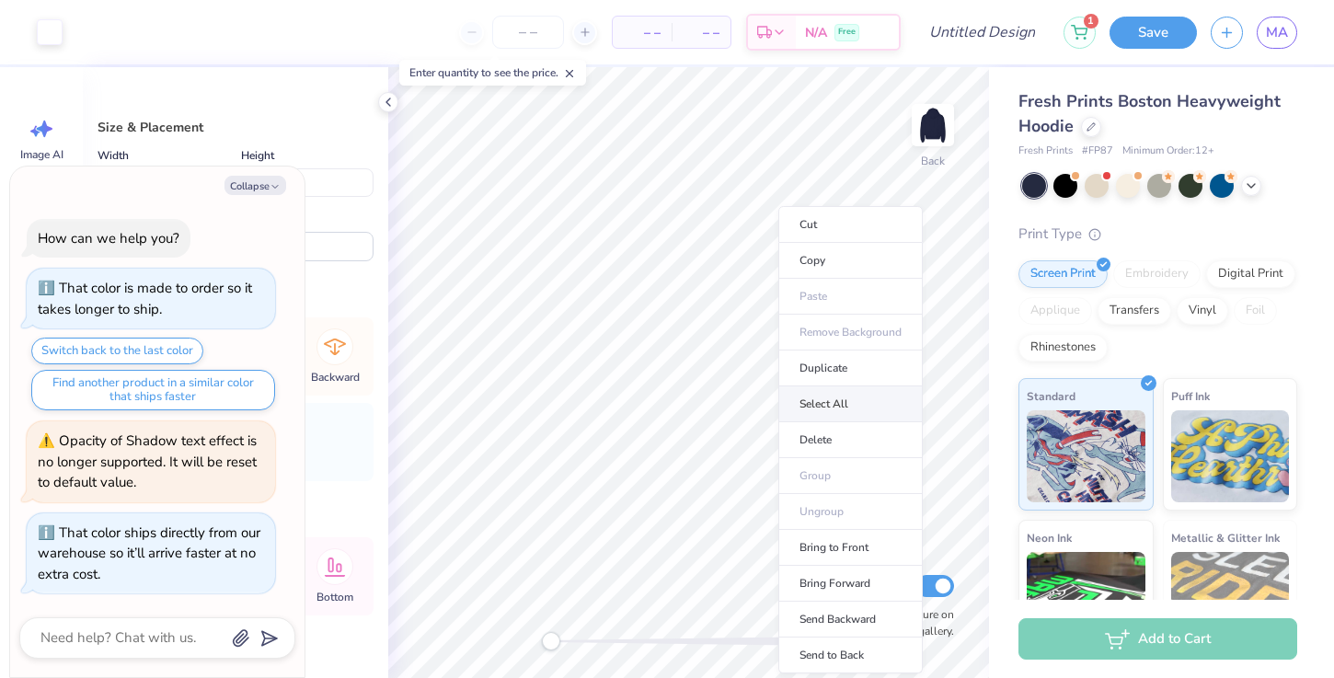
click at [820, 404] on li "Select All" at bounding box center [851, 405] width 144 height 36
type textarea "x"
type input "13.17"
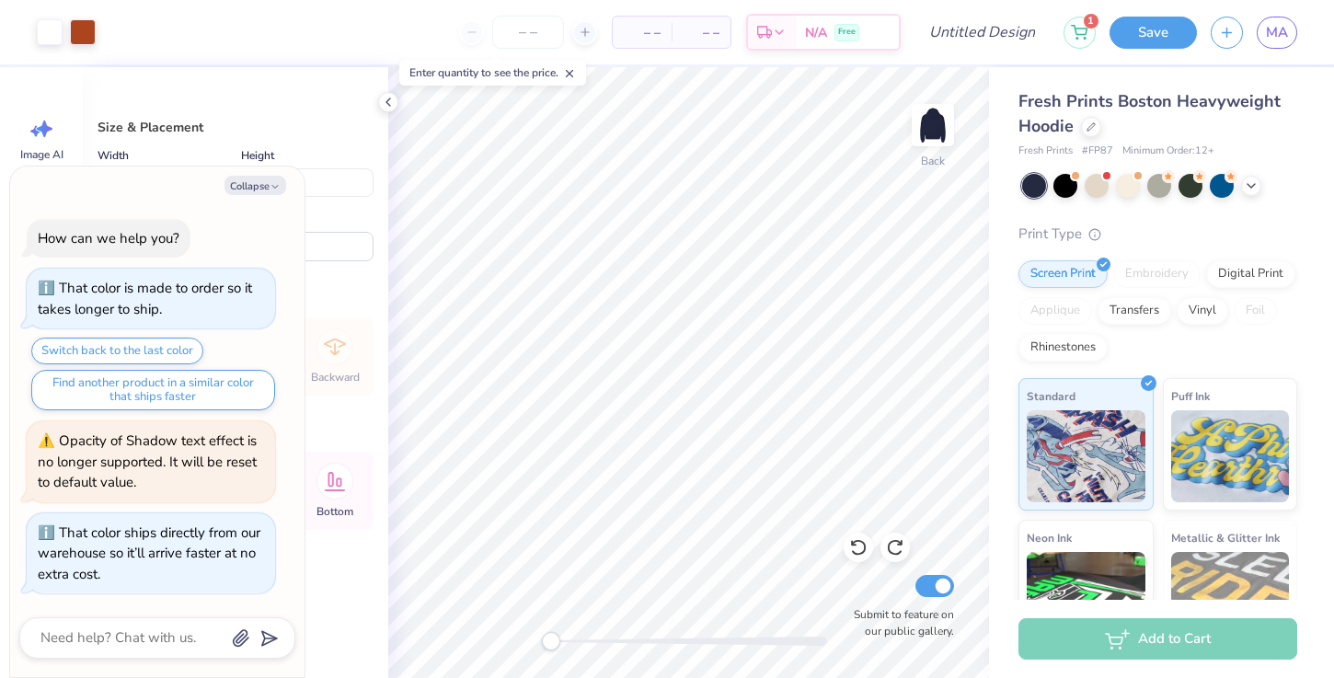
type textarea "x"
type input "4.28"
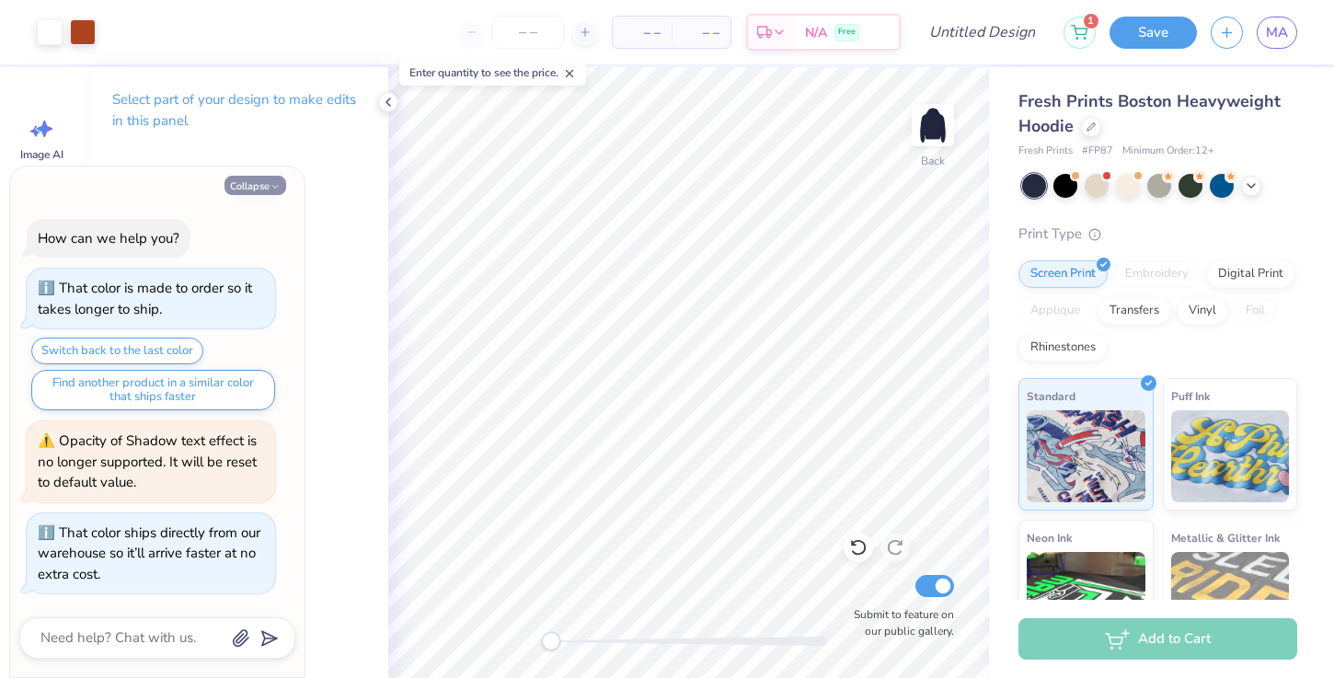
click at [275, 185] on icon "button" at bounding box center [275, 186] width 11 height 11
type textarea "x"
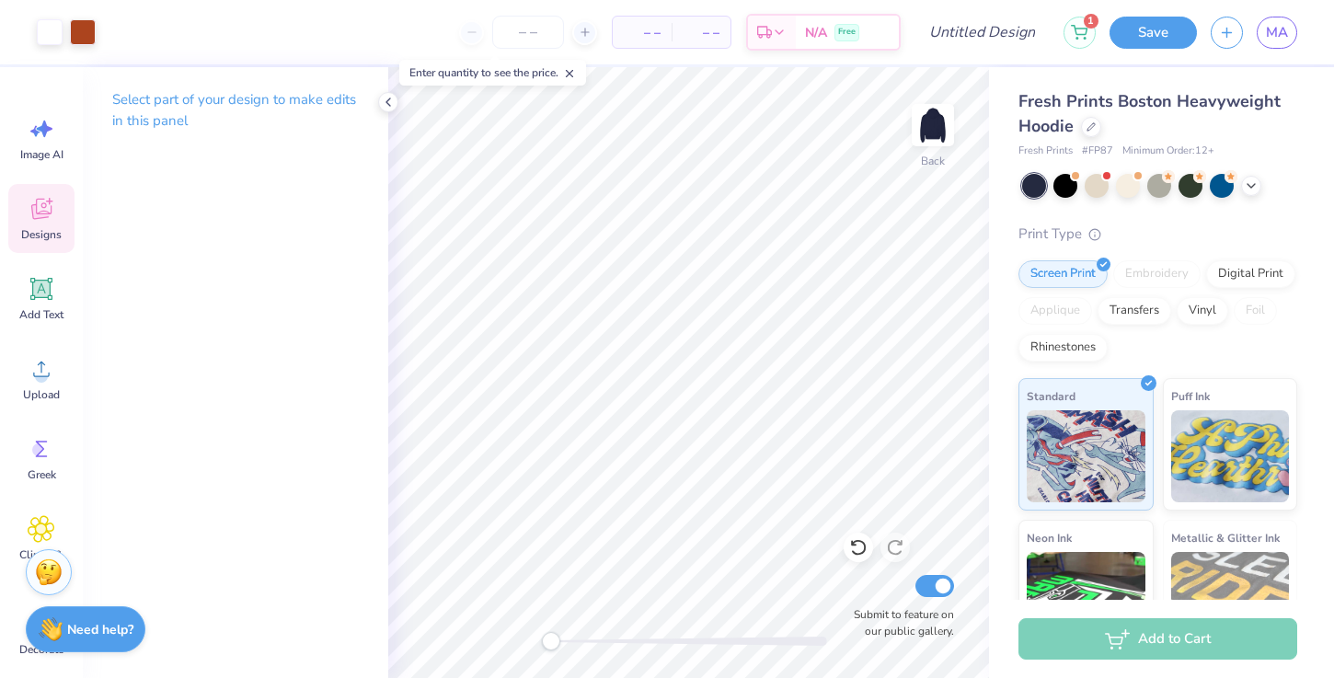
click at [40, 220] on icon at bounding box center [42, 209] width 28 height 28
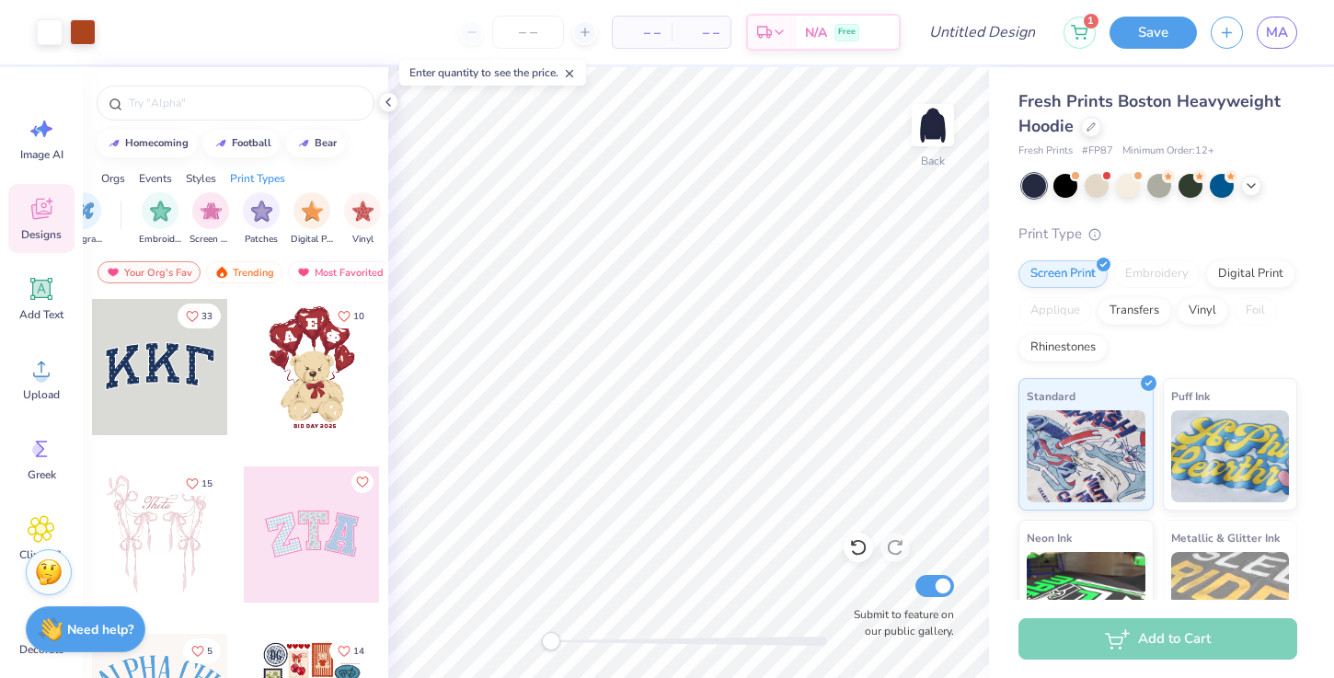
scroll to position [0, 1456]
click at [162, 223] on div "filter for Embroidery" at bounding box center [155, 208] width 37 height 37
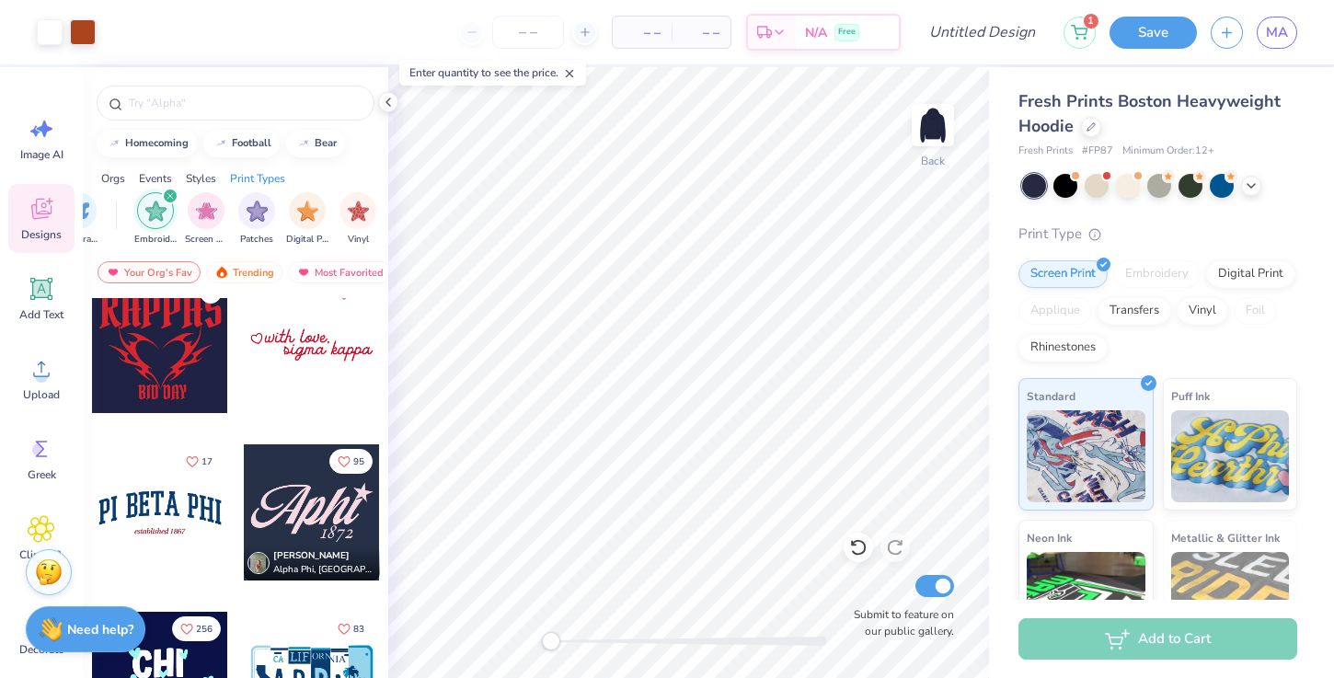
scroll to position [578, 0]
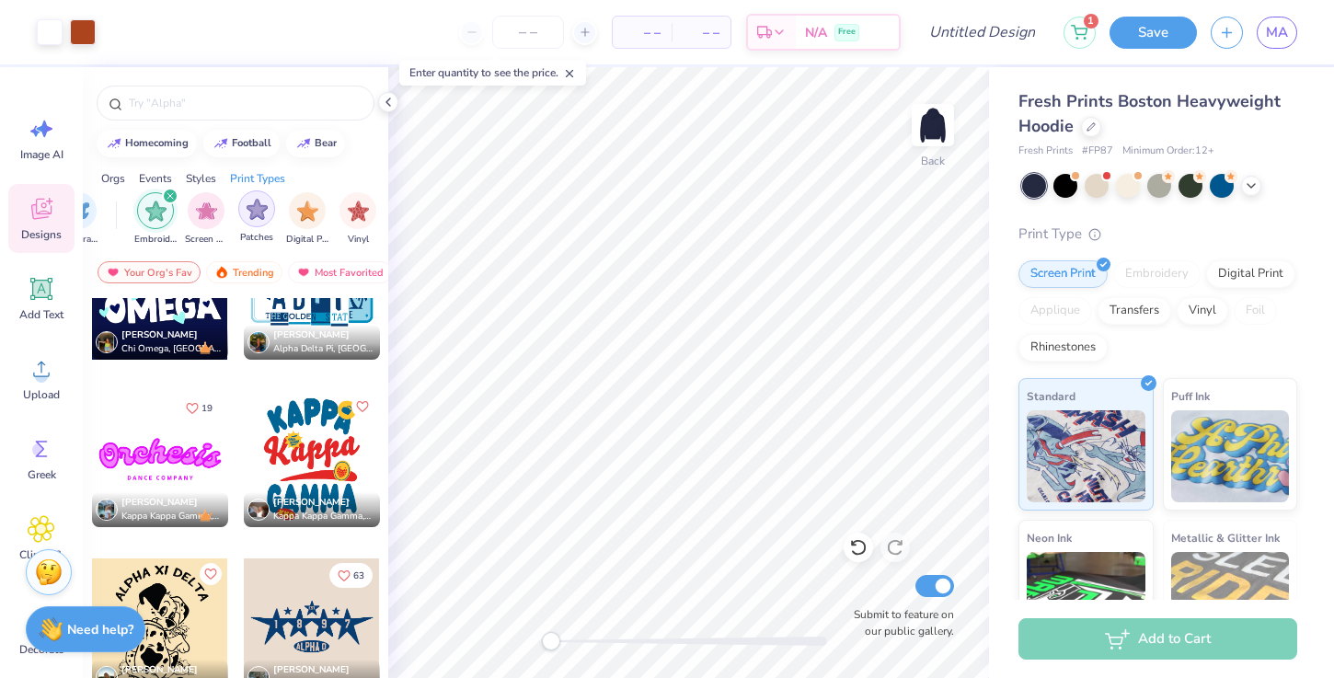
click at [256, 221] on div "filter for Patches" at bounding box center [256, 208] width 37 height 37
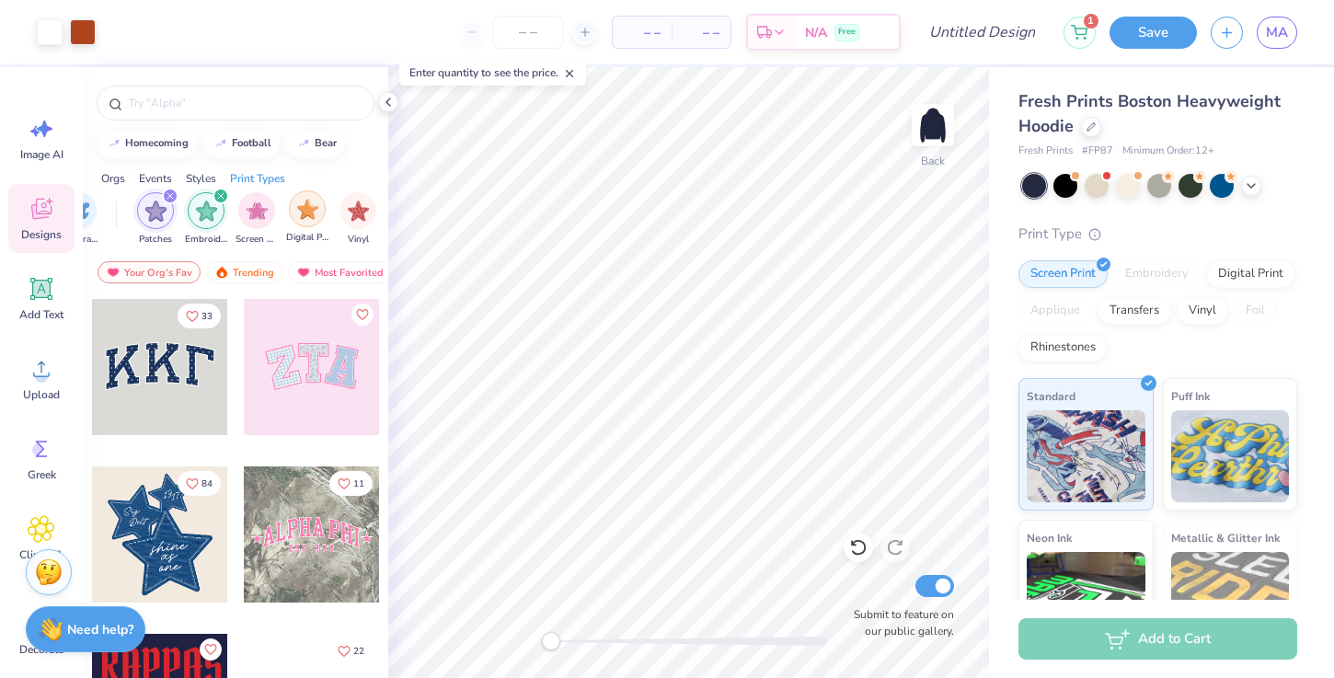
click at [309, 218] on img "filter for Digital Print" at bounding box center [307, 209] width 21 height 21
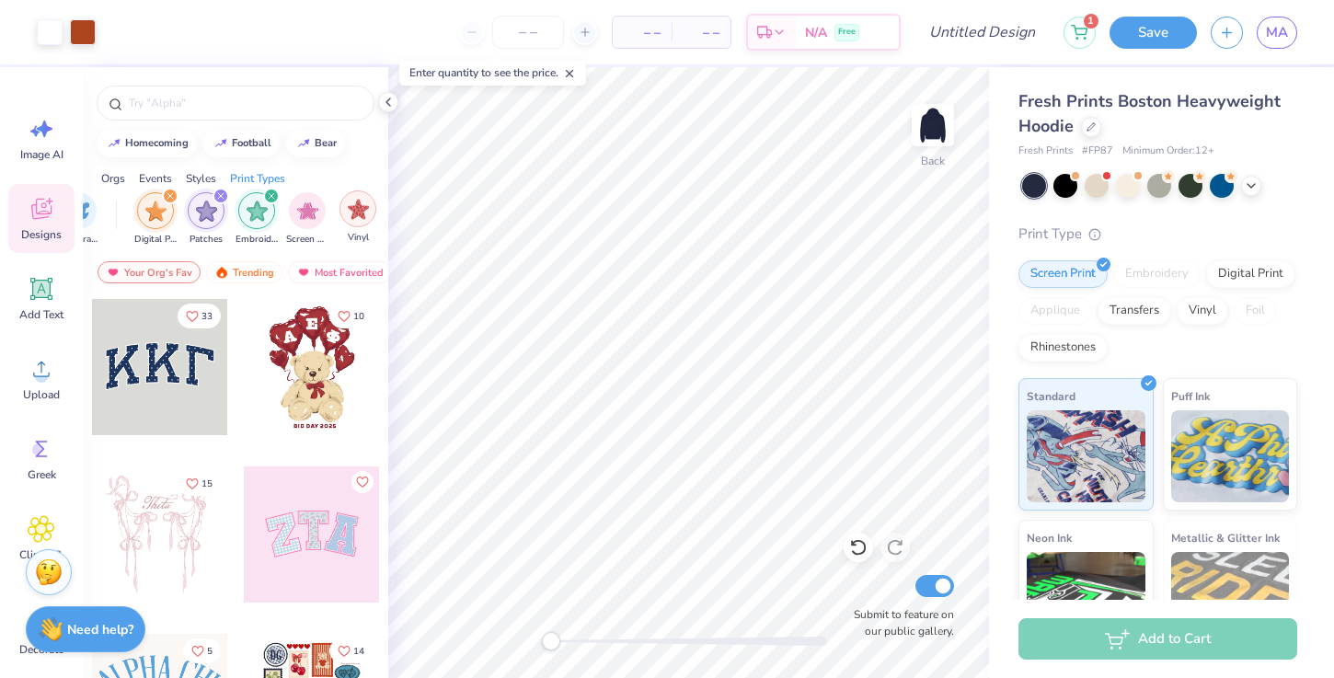
click at [358, 223] on div "filter for Vinyl" at bounding box center [358, 208] width 37 height 37
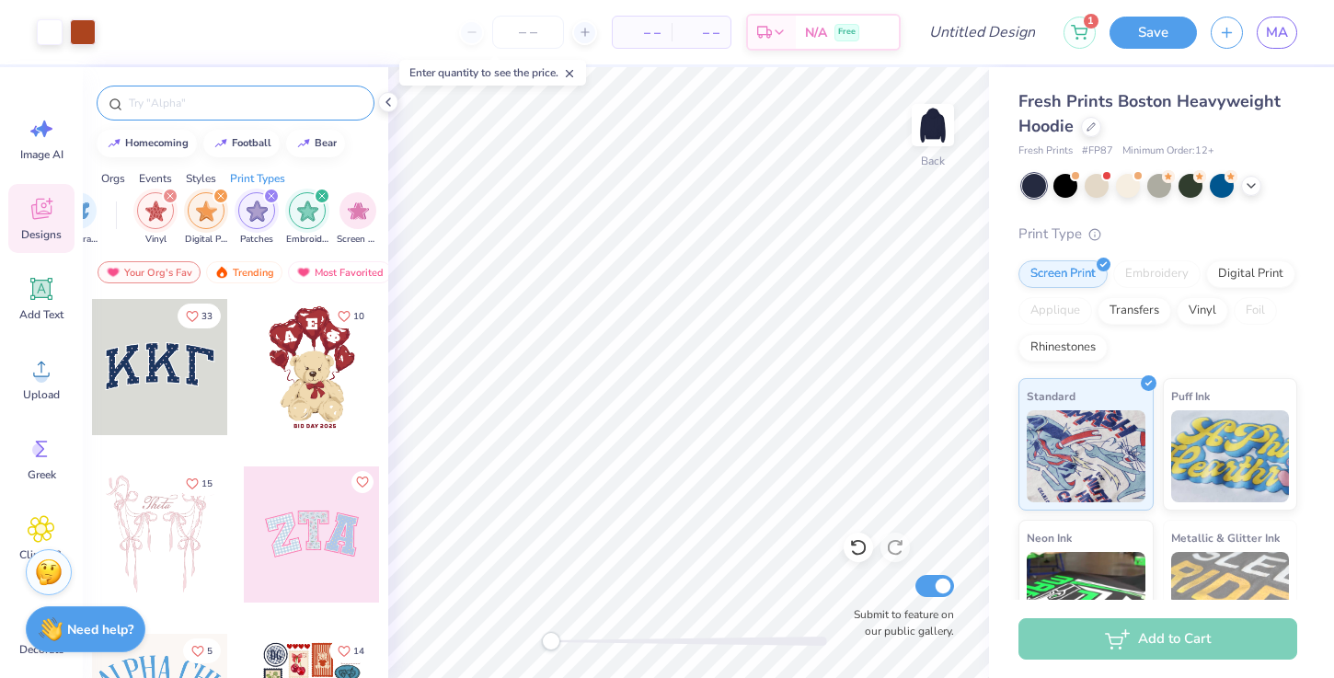
click at [274, 114] on div at bounding box center [236, 103] width 278 height 35
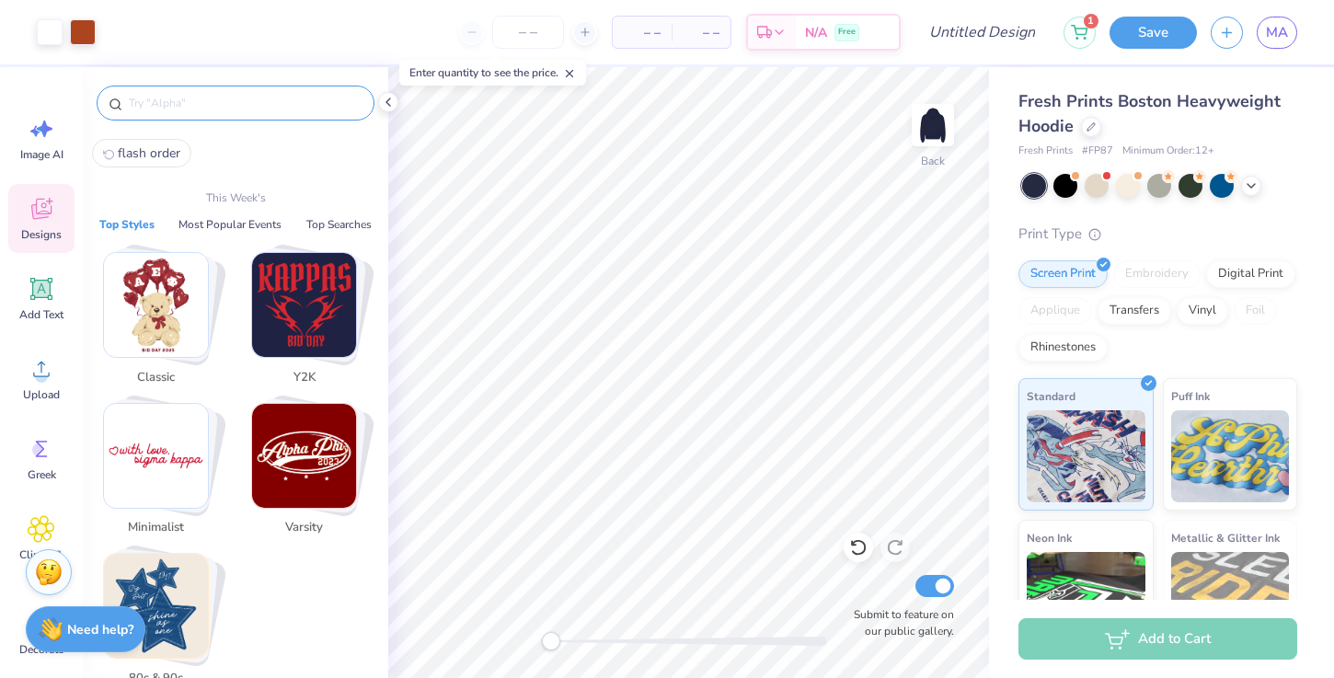
click at [283, 97] on input "text" at bounding box center [245, 103] width 236 height 18
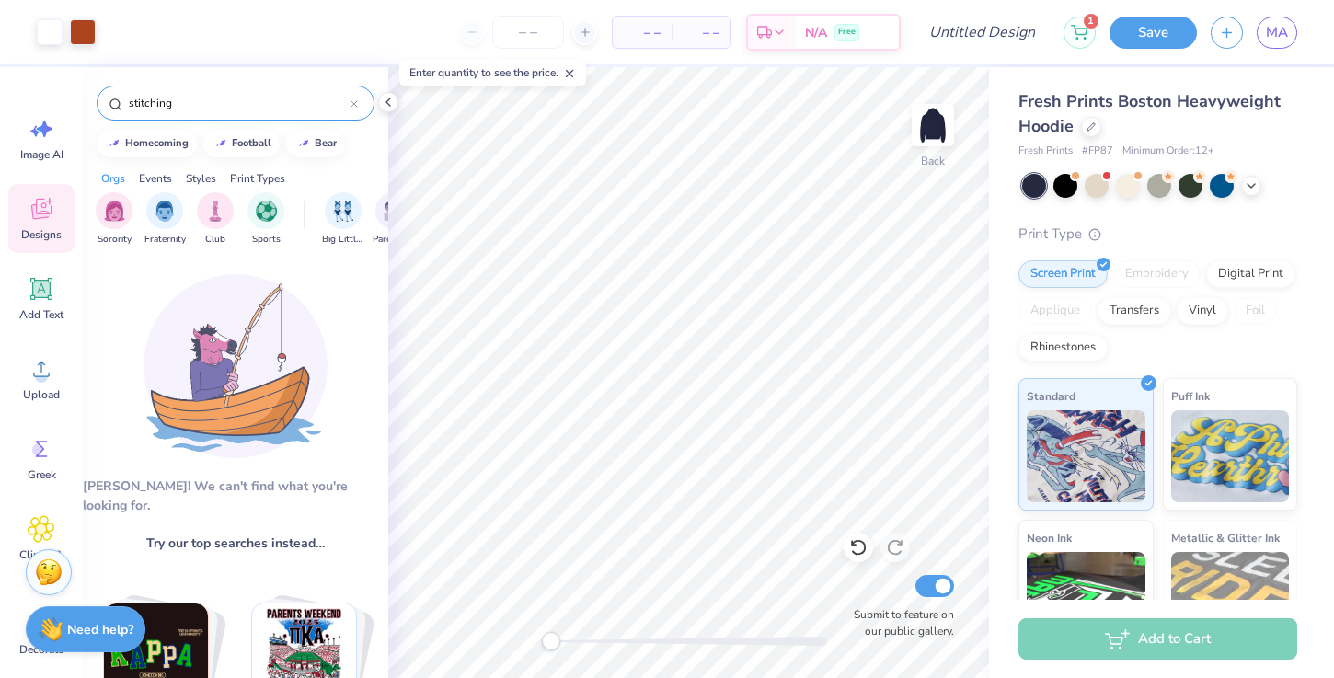
type input "stitching"
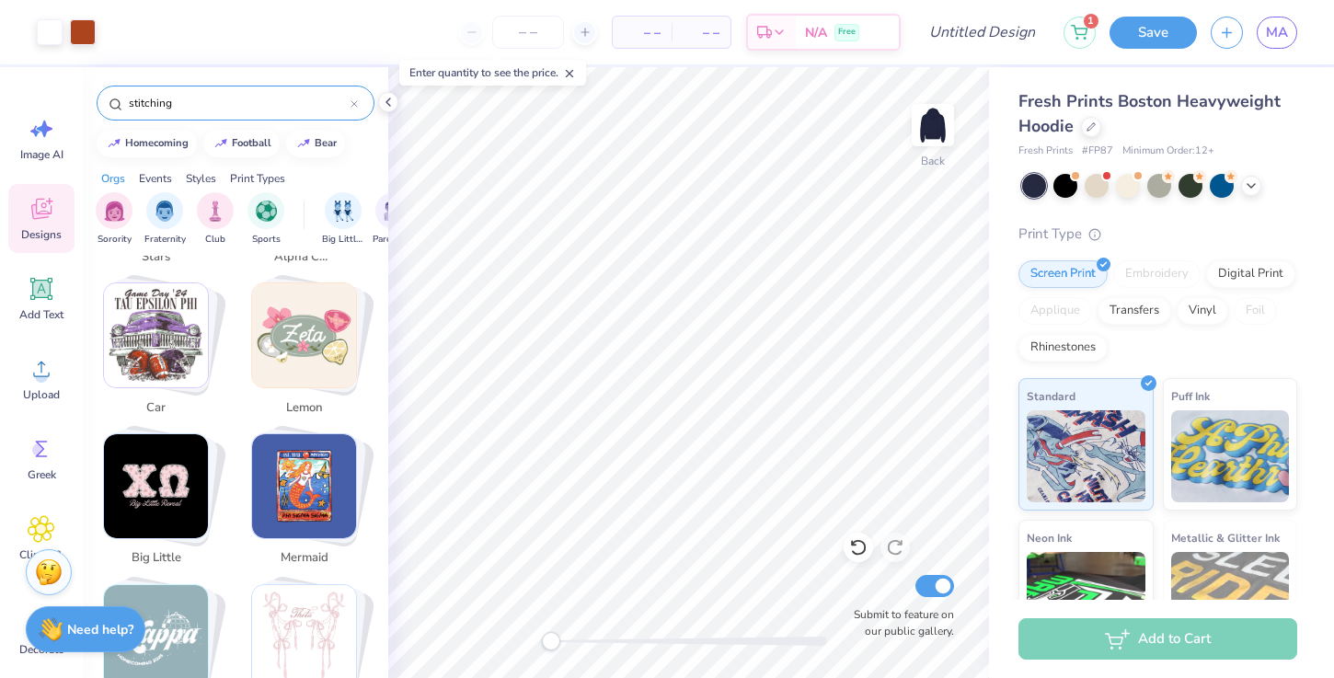
scroll to position [2151, 0]
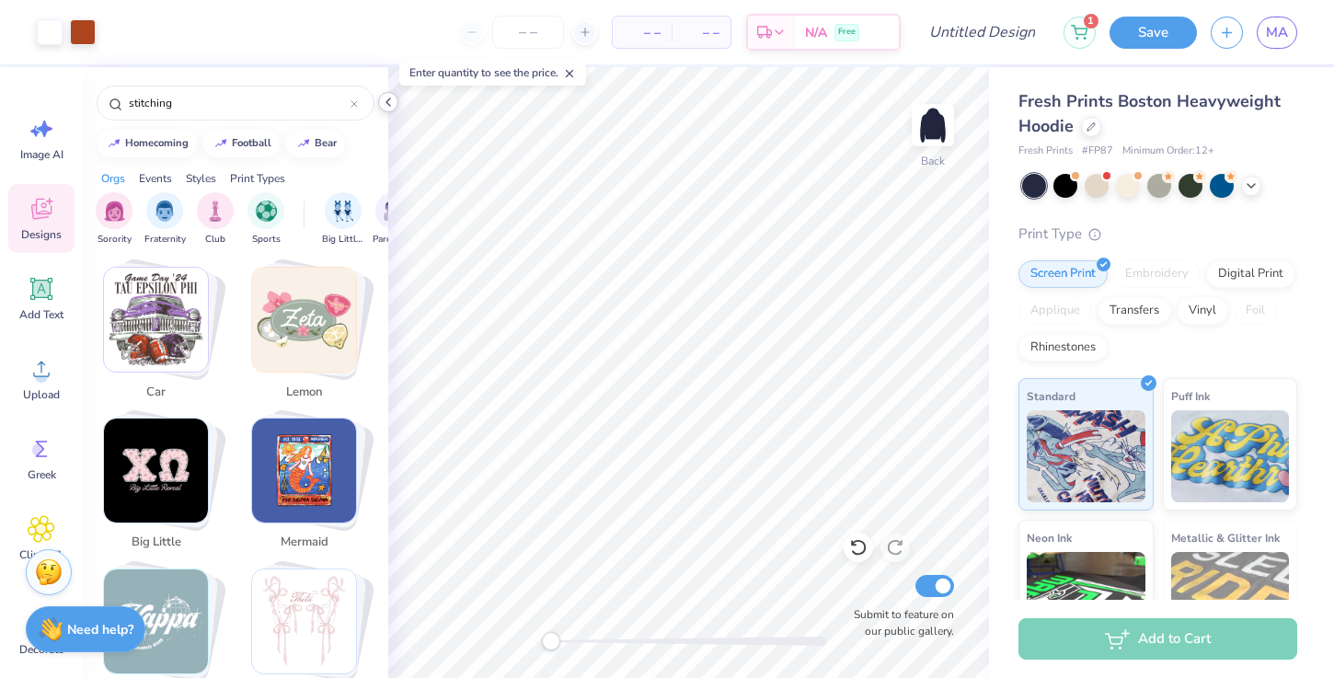
click at [391, 96] on icon at bounding box center [388, 102] width 15 height 15
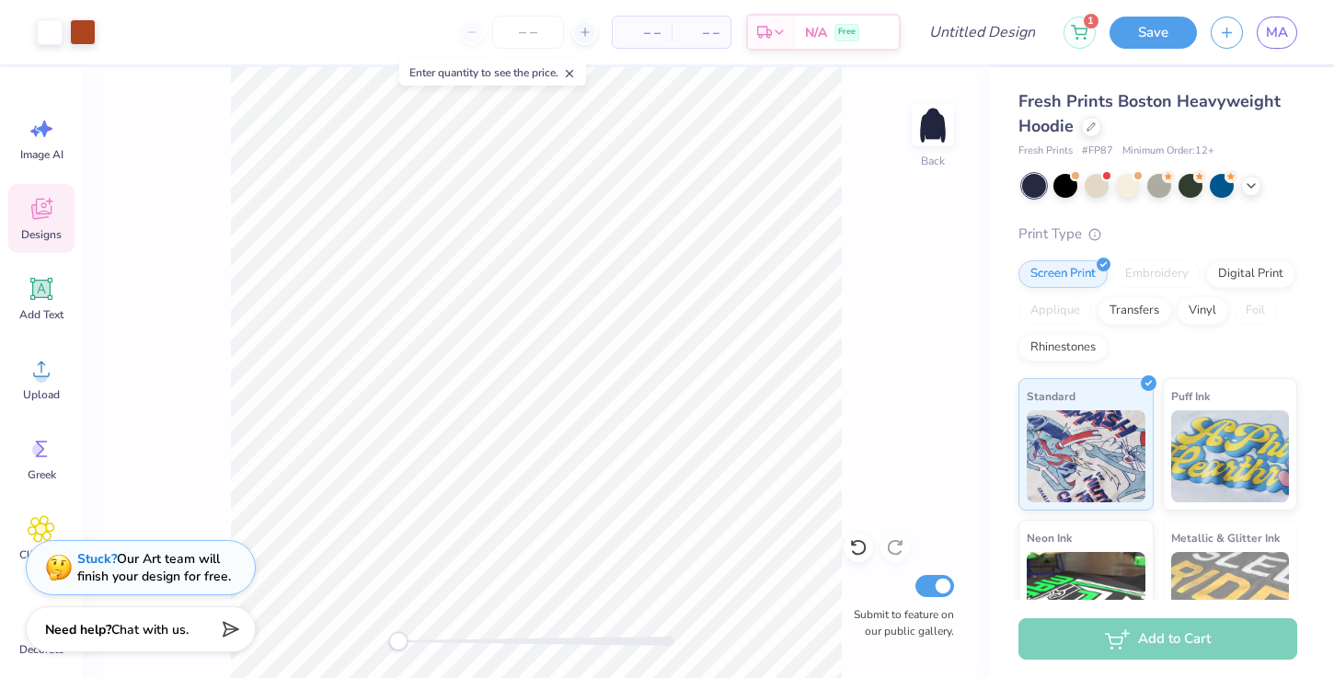
scroll to position [1837, 0]
click at [1073, 349] on div "Rhinestones" at bounding box center [1063, 345] width 89 height 28
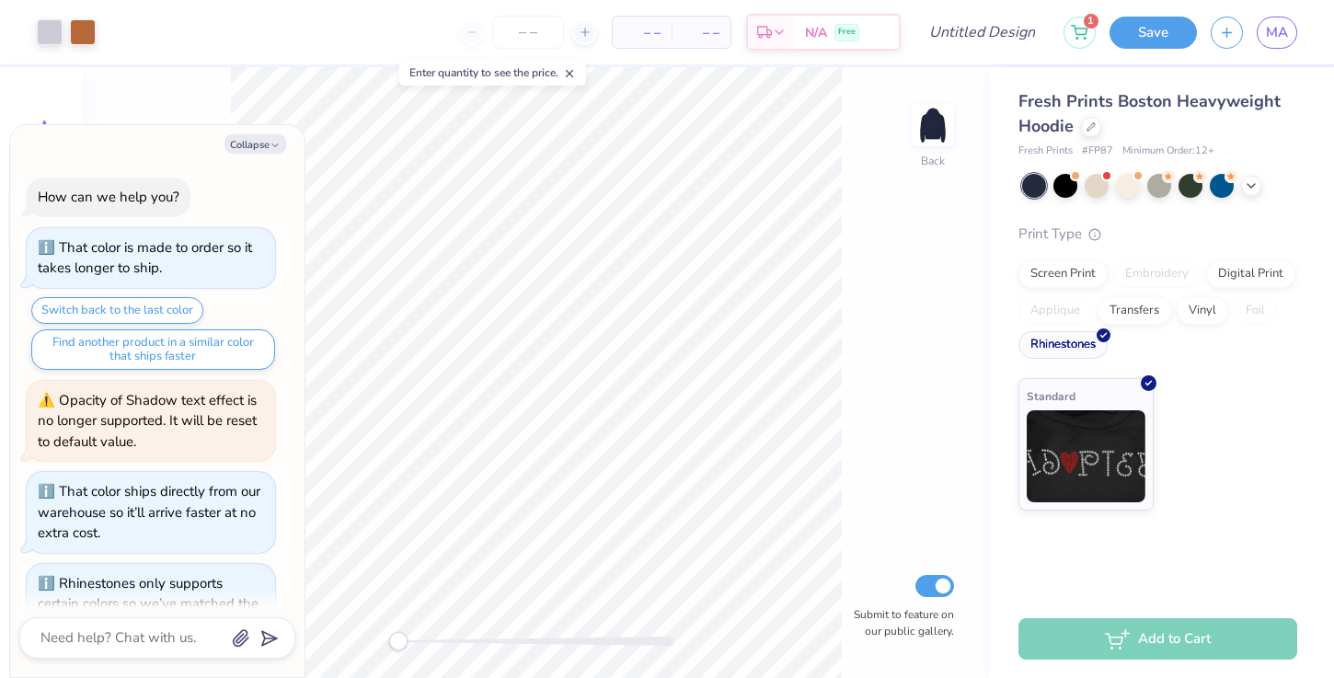
scroll to position [71, 0]
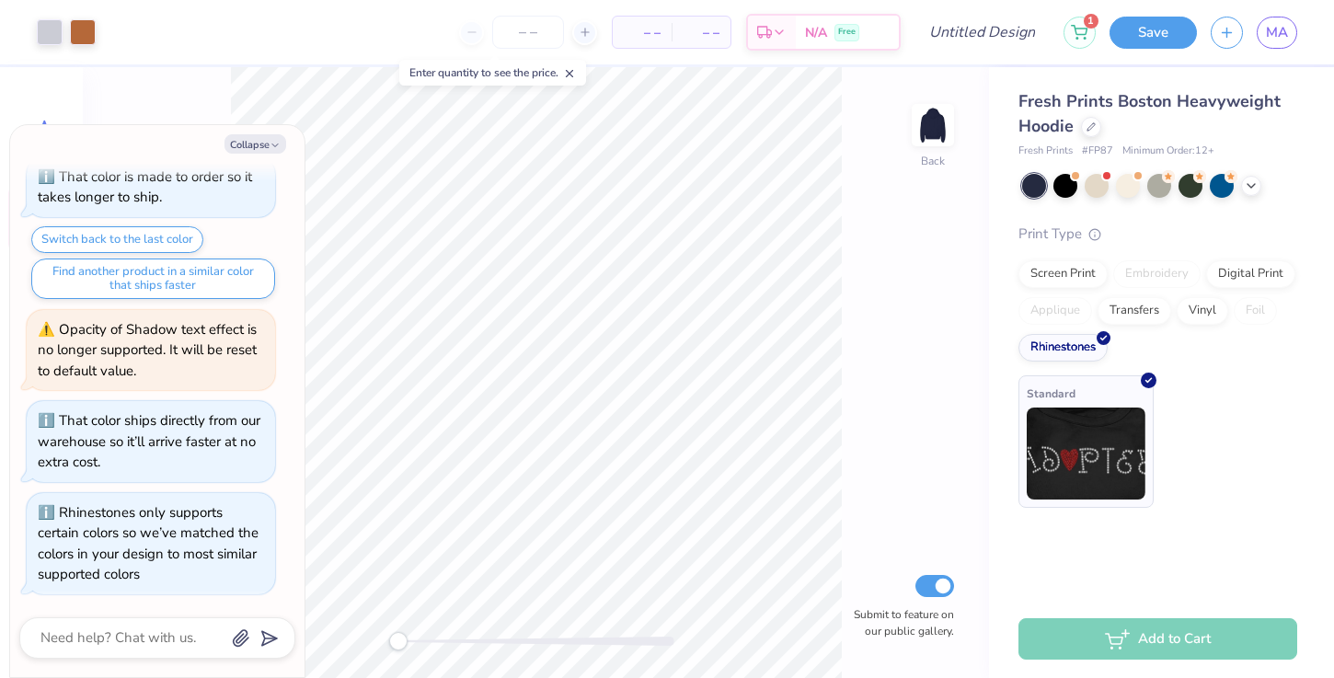
click at [1125, 468] on img at bounding box center [1086, 454] width 119 height 92
click at [1150, 354] on div "Screen Print Embroidery Digital Print Applique Transfers Vinyl Foil Rhinestones" at bounding box center [1158, 310] width 279 height 101
click at [1186, 449] on div "Standard" at bounding box center [1158, 444] width 279 height 133
click at [1141, 322] on div "Screen Print Embroidery Digital Print Applique Transfers Vinyl Foil Rhinestones" at bounding box center [1158, 310] width 279 height 101
click at [1143, 318] on div "Transfers" at bounding box center [1135, 308] width 74 height 28
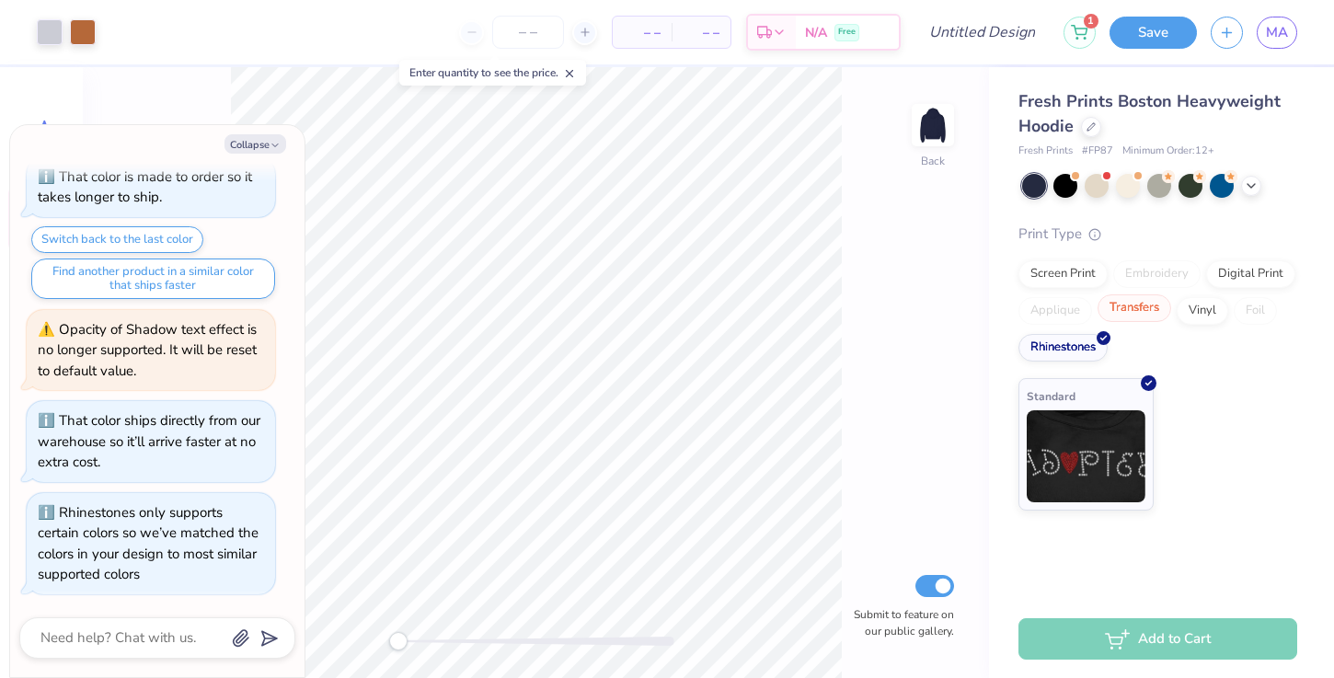
scroll to position [183, 0]
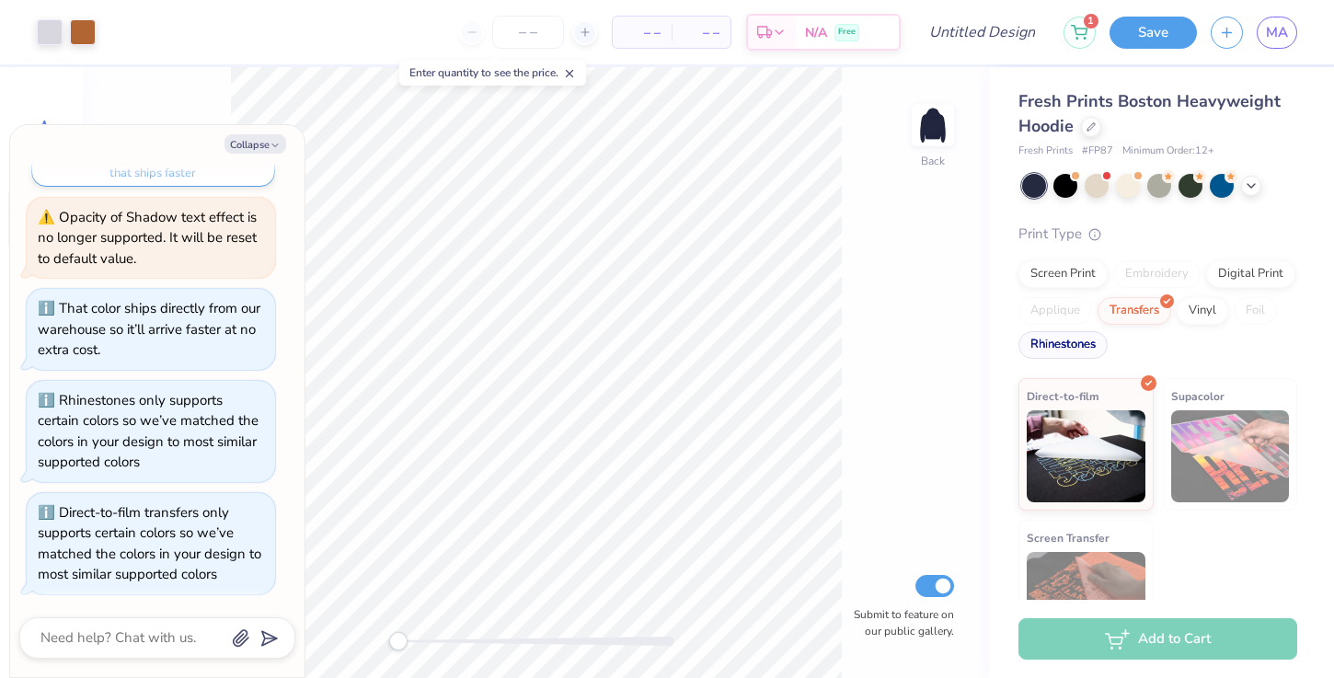
click at [1087, 338] on div "Rhinestones" at bounding box center [1063, 345] width 89 height 28
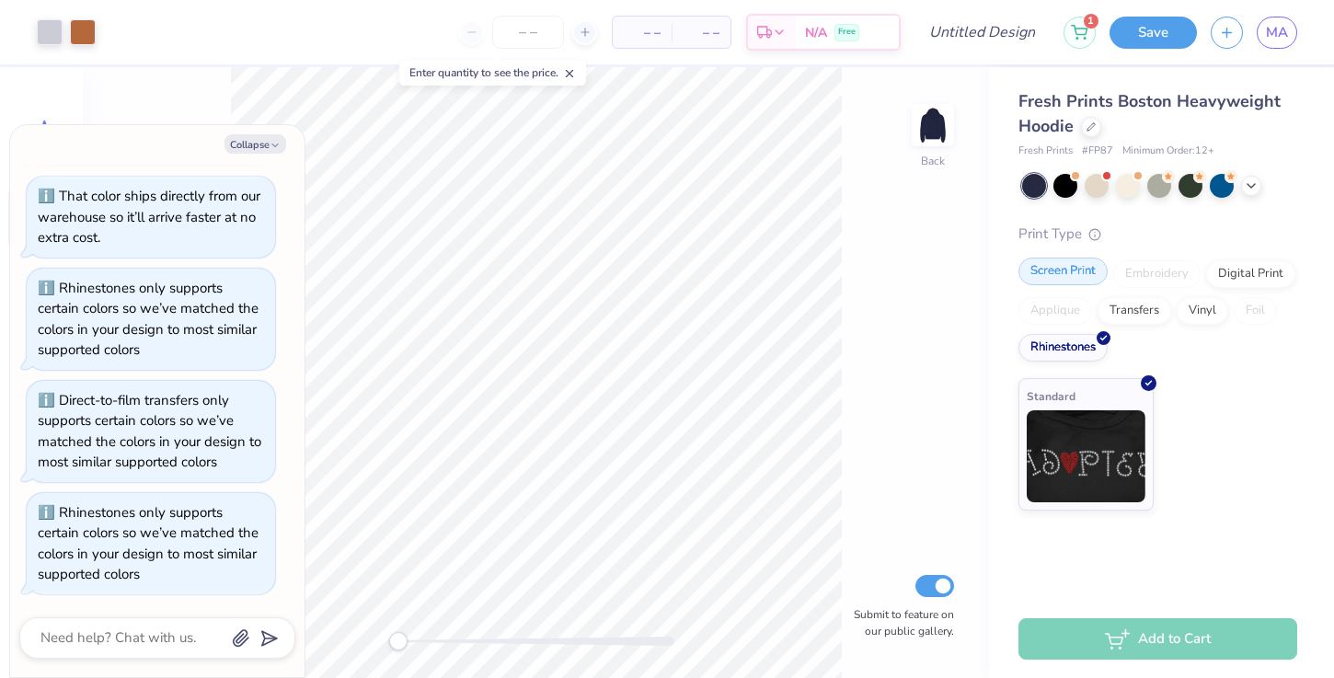
click at [1087, 267] on div "Screen Print" at bounding box center [1063, 272] width 89 height 28
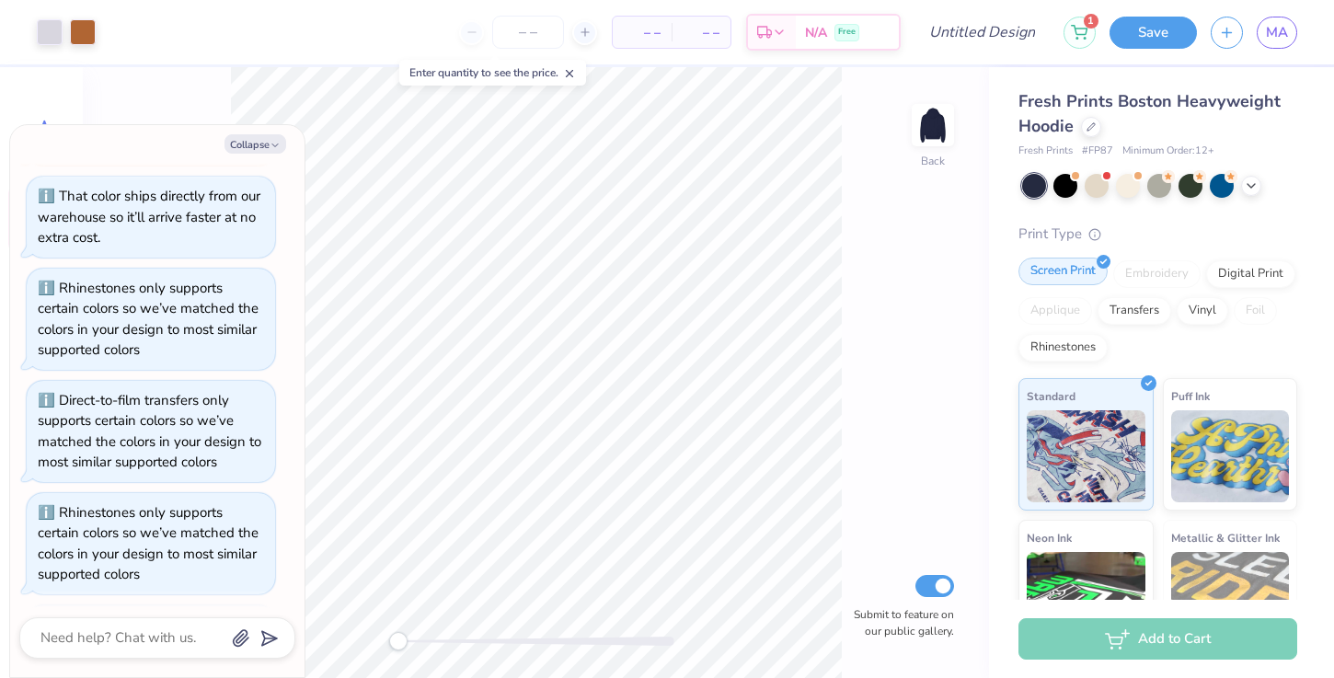
scroll to position [408, 0]
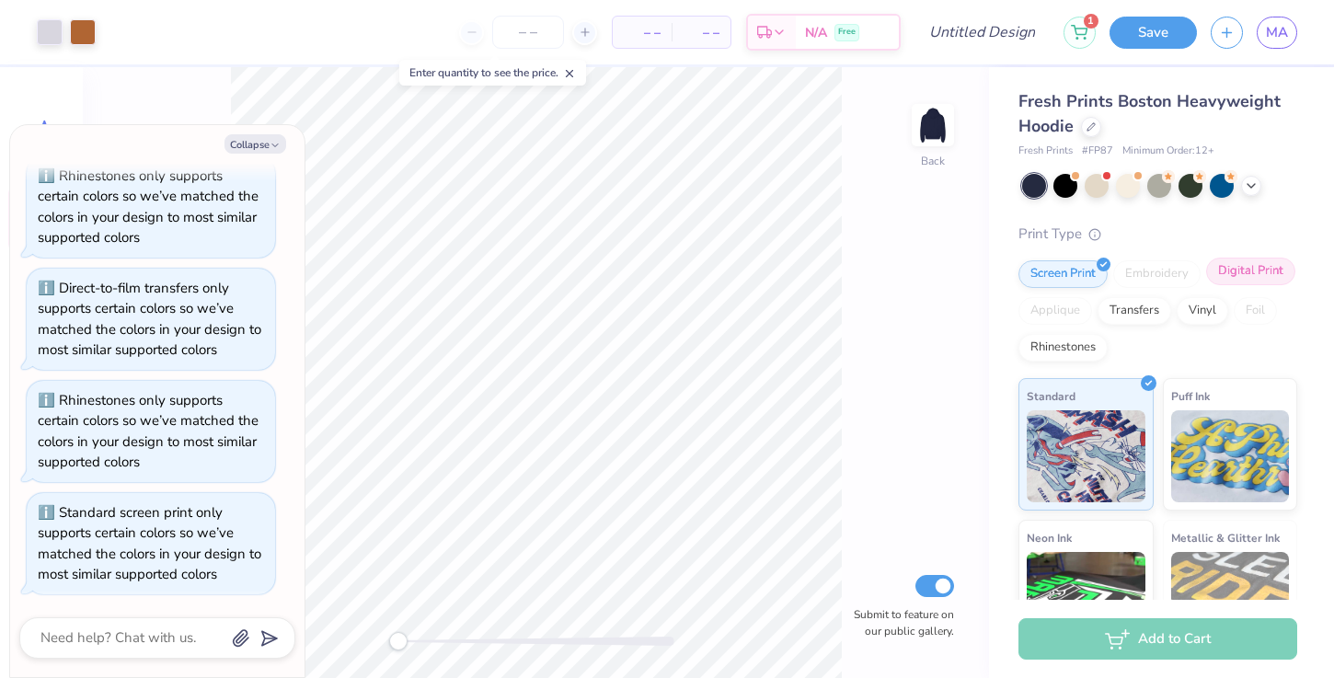
click at [1233, 275] on div "Digital Print" at bounding box center [1250, 272] width 89 height 28
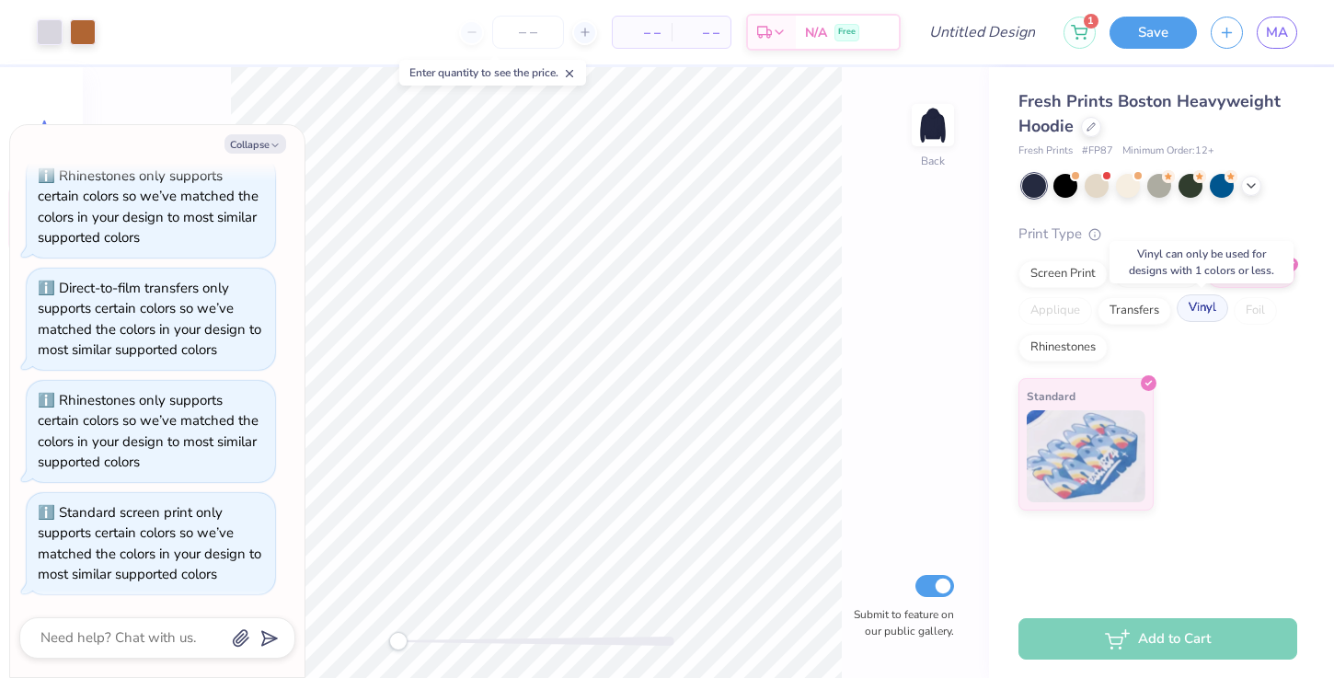
click at [1213, 313] on div "Vinyl" at bounding box center [1203, 308] width 52 height 28
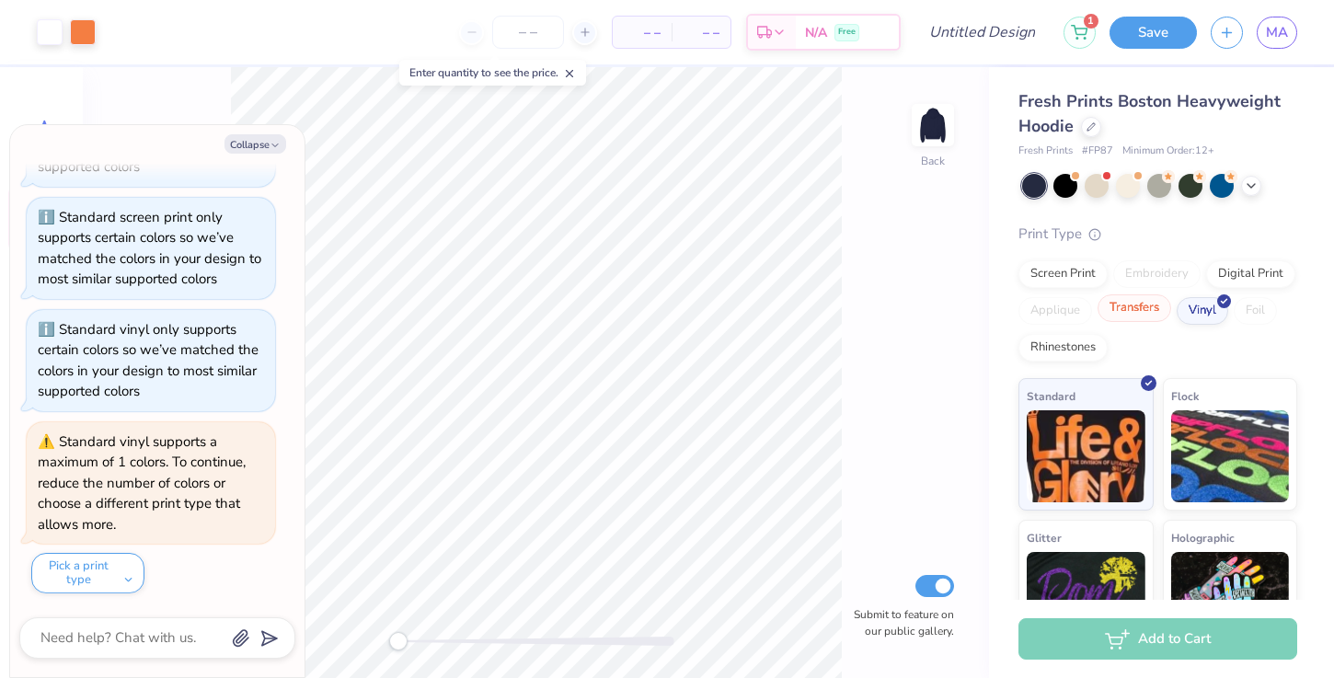
click at [1152, 313] on div "Transfers" at bounding box center [1135, 308] width 74 height 28
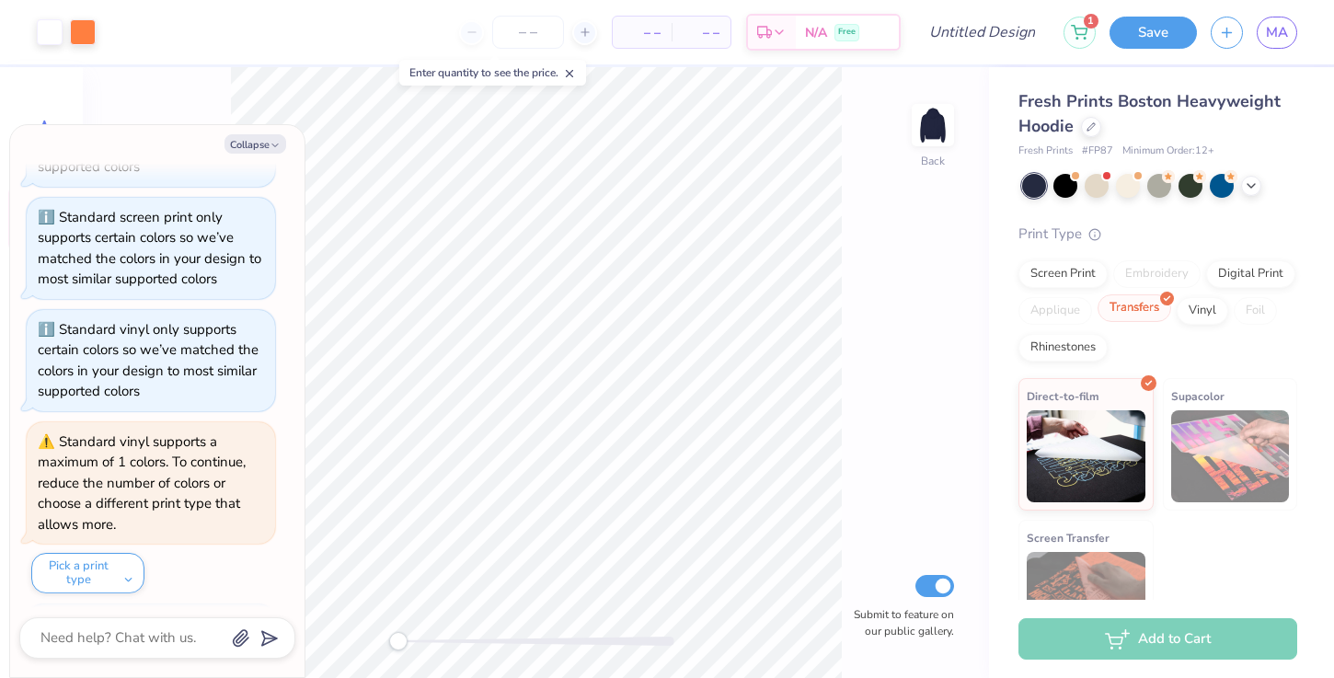
scroll to position [815, 0]
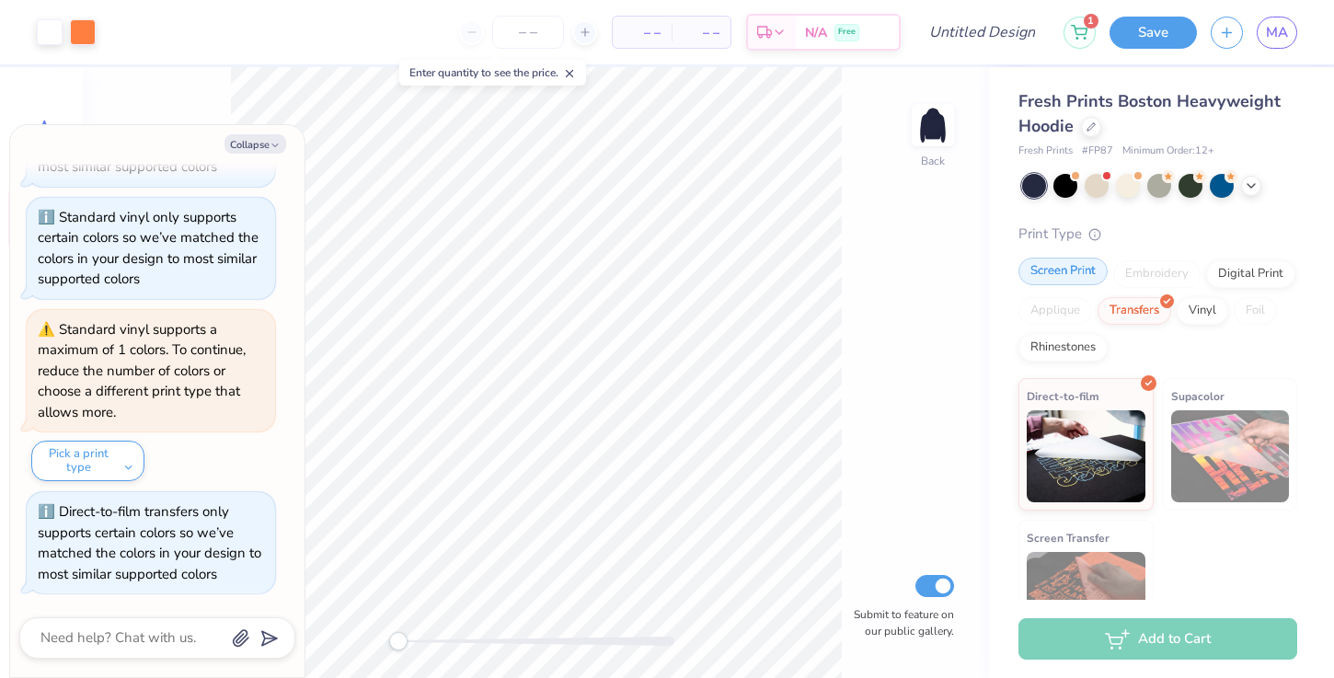
click at [1096, 285] on div "Screen Print" at bounding box center [1063, 272] width 89 height 28
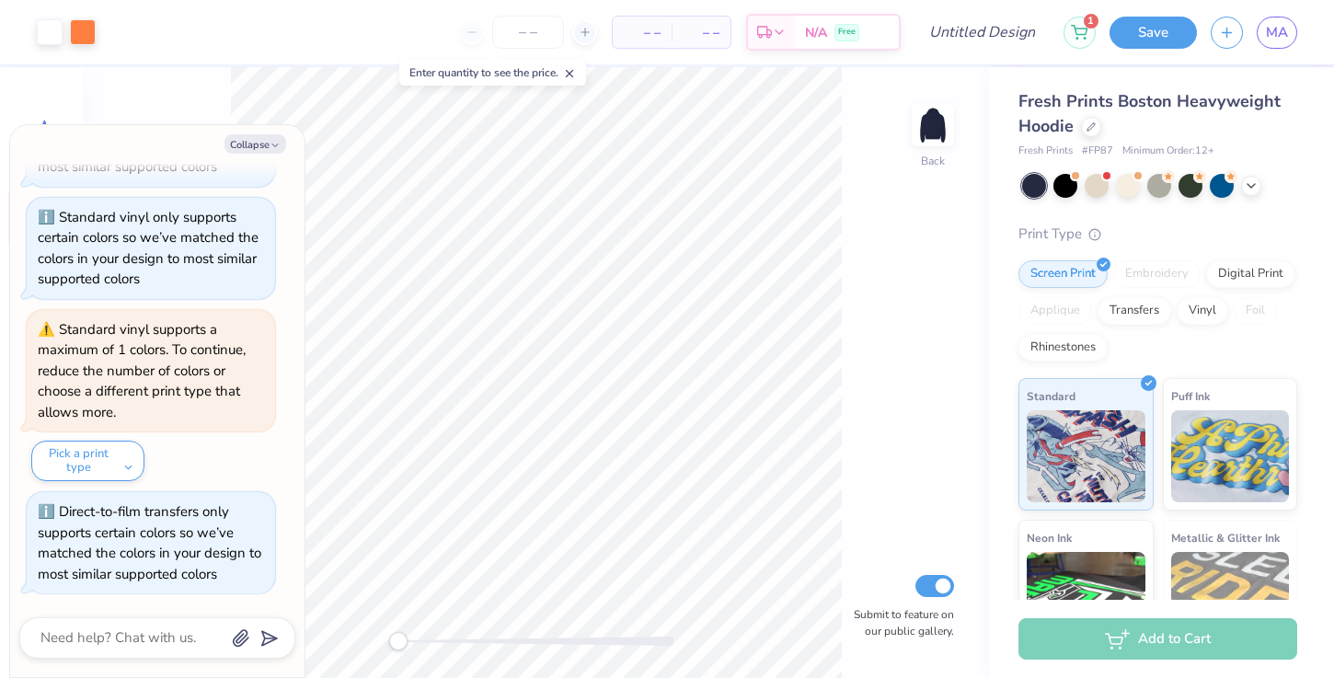
click at [1138, 280] on div "Embroidery" at bounding box center [1157, 274] width 87 height 28
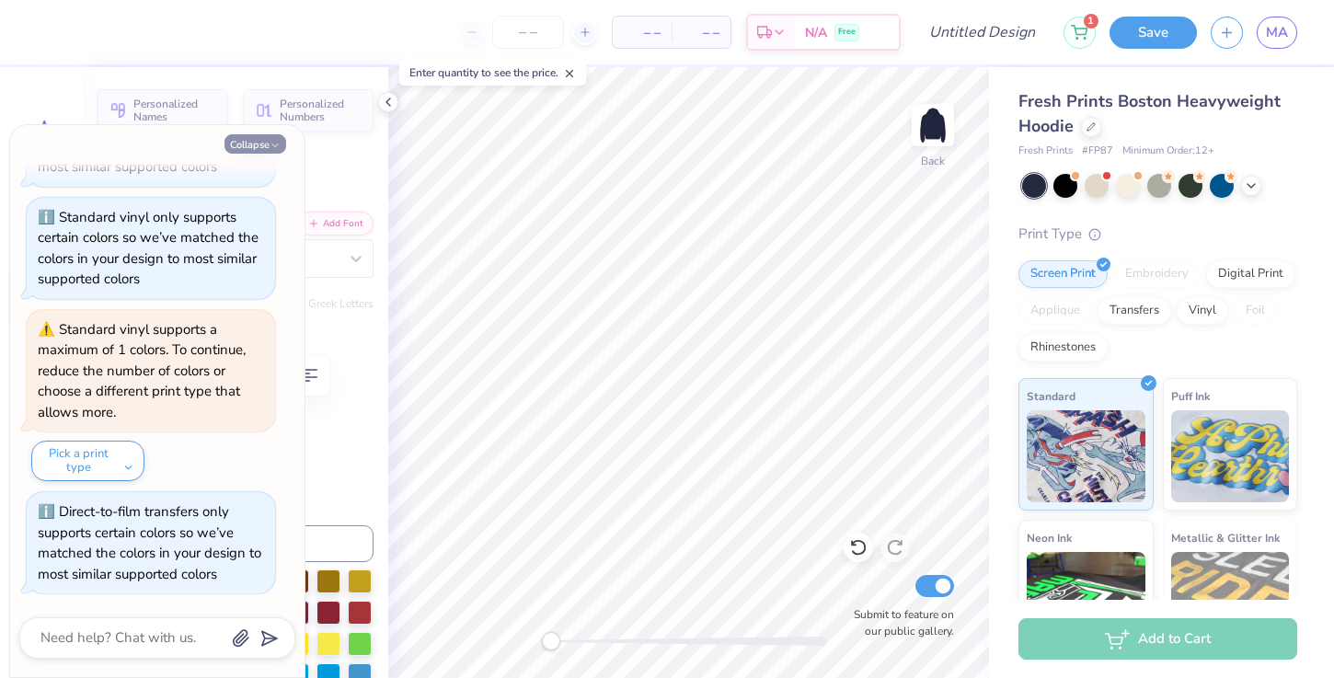
click at [280, 142] on icon "button" at bounding box center [275, 145] width 11 height 11
type textarea "x"
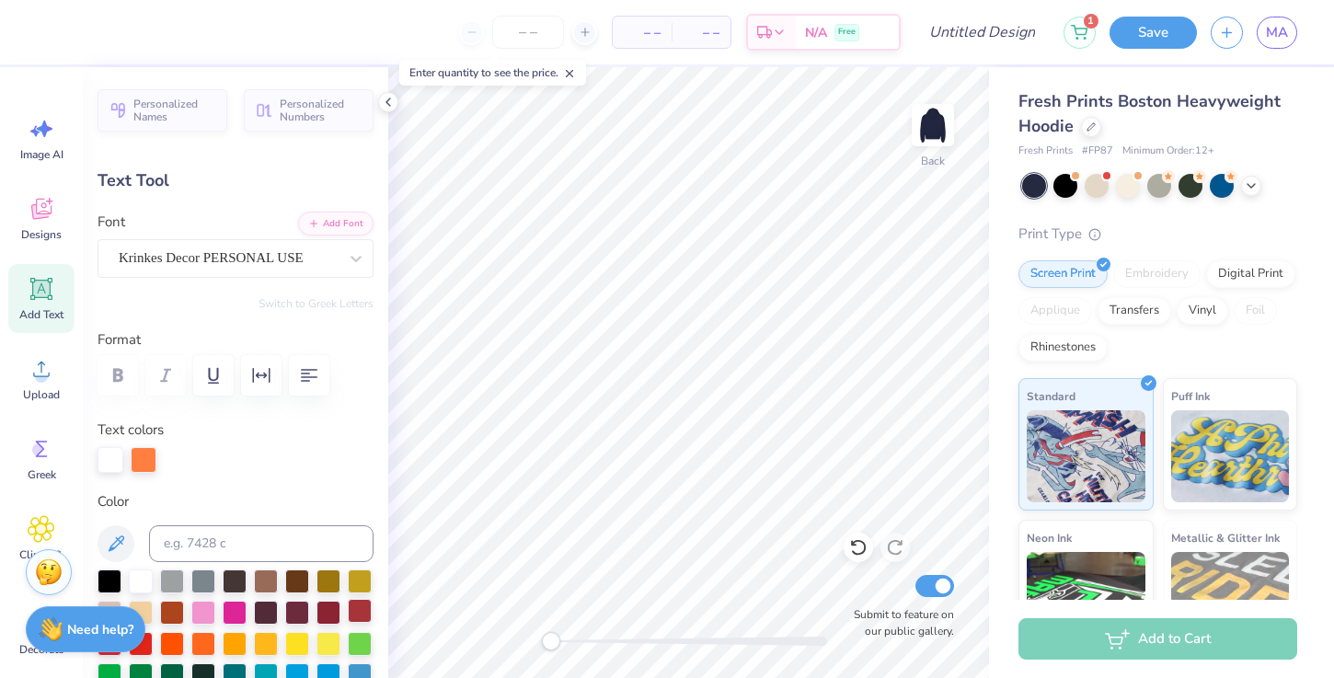
click at [362, 611] on div at bounding box center [360, 611] width 24 height 24
click at [860, 547] on icon at bounding box center [858, 547] width 18 height 18
click at [393, 97] on icon at bounding box center [388, 102] width 15 height 15
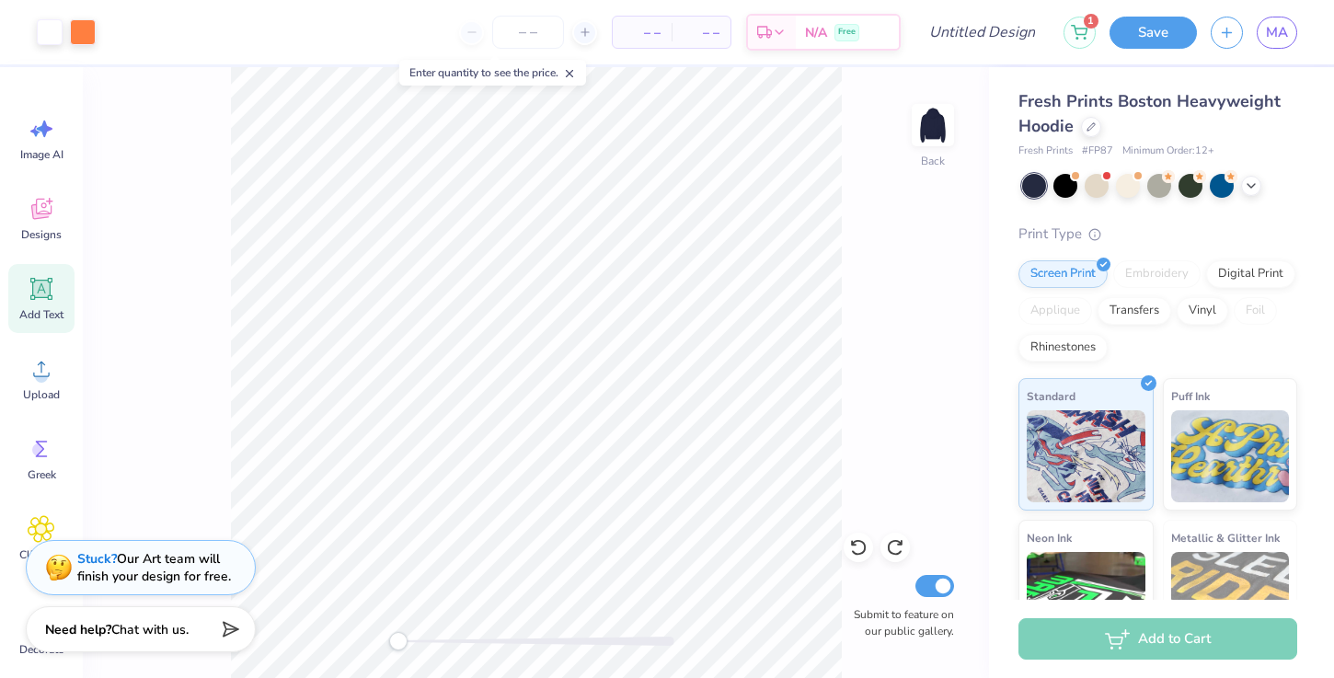
type input "0.0"
click at [82, 23] on div at bounding box center [83, 30] width 26 height 26
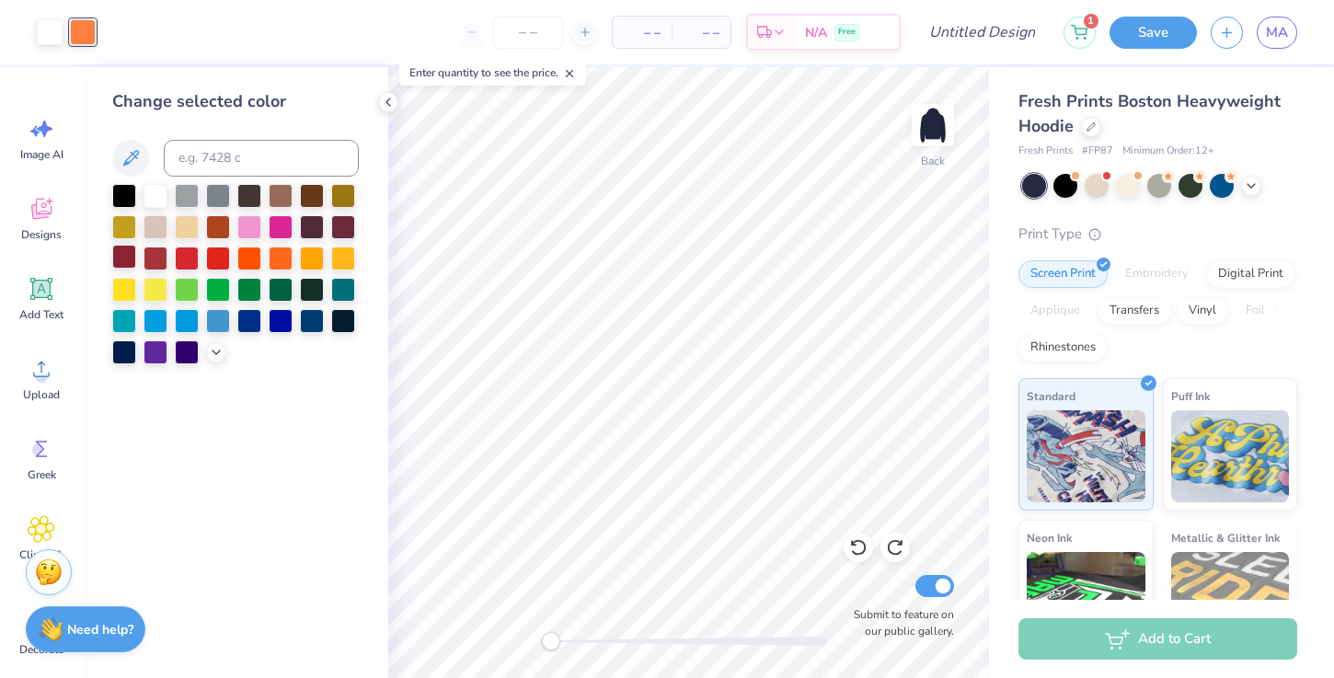
click at [123, 258] on div at bounding box center [124, 257] width 24 height 24
click at [387, 102] on polyline at bounding box center [389, 101] width 4 height 7
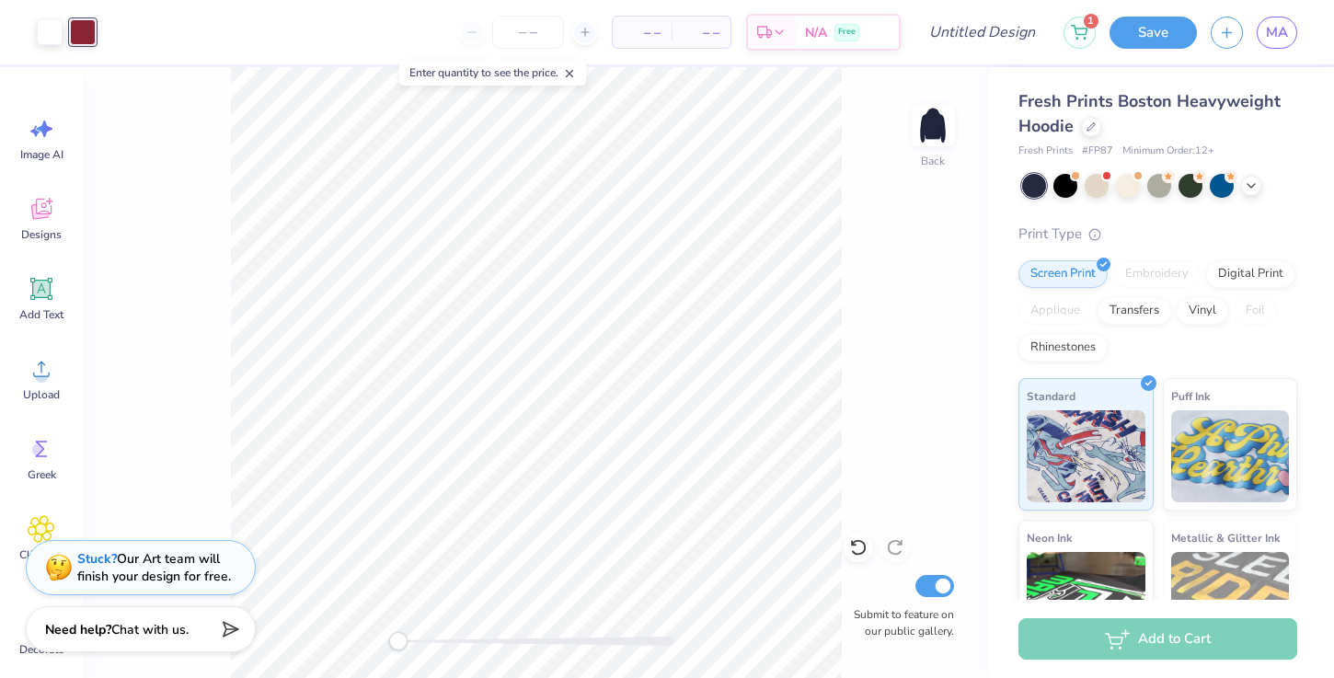
click at [640, 30] on span "– –" at bounding box center [642, 32] width 37 height 19
click at [583, 30] on icon at bounding box center [585, 32] width 13 height 13
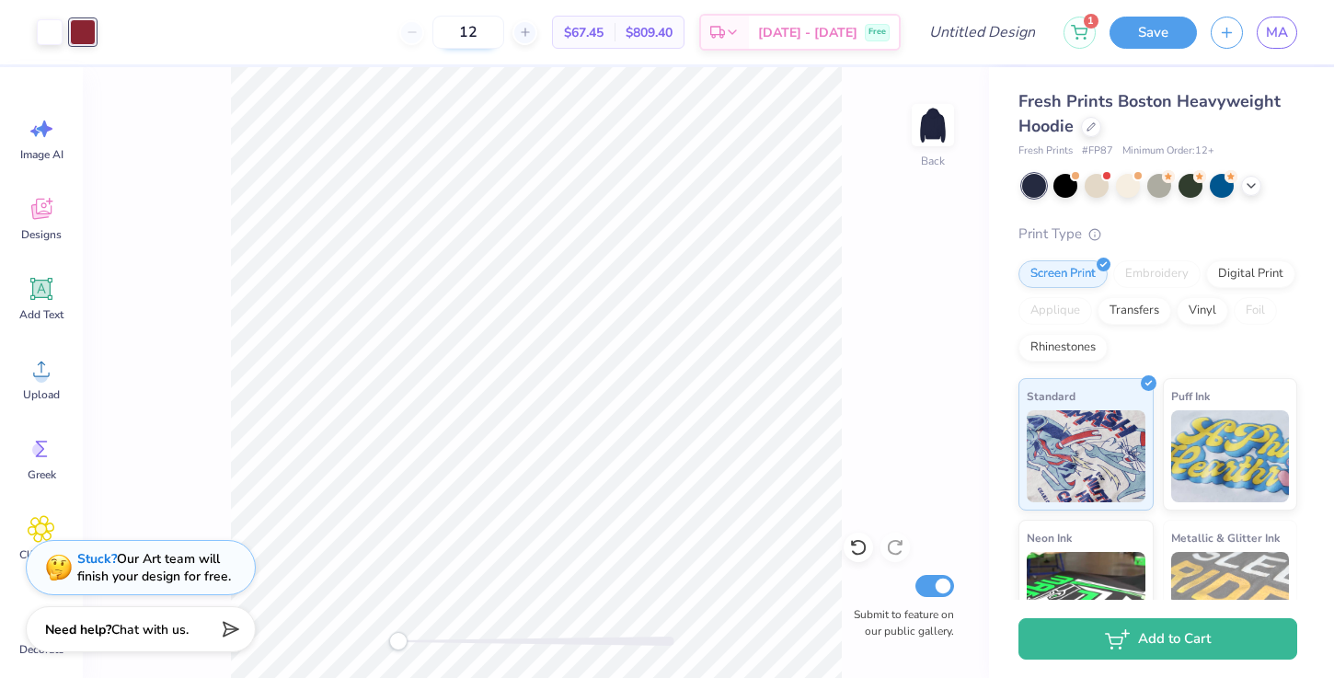
click at [502, 28] on input "12" at bounding box center [469, 32] width 72 height 33
drag, startPoint x: 508, startPoint y: 33, endPoint x: 487, endPoint y: 33, distance: 21.2
click at [487, 33] on input "12" at bounding box center [469, 32] width 72 height 33
click at [488, 37] on input "44" at bounding box center [458, 32] width 72 height 33
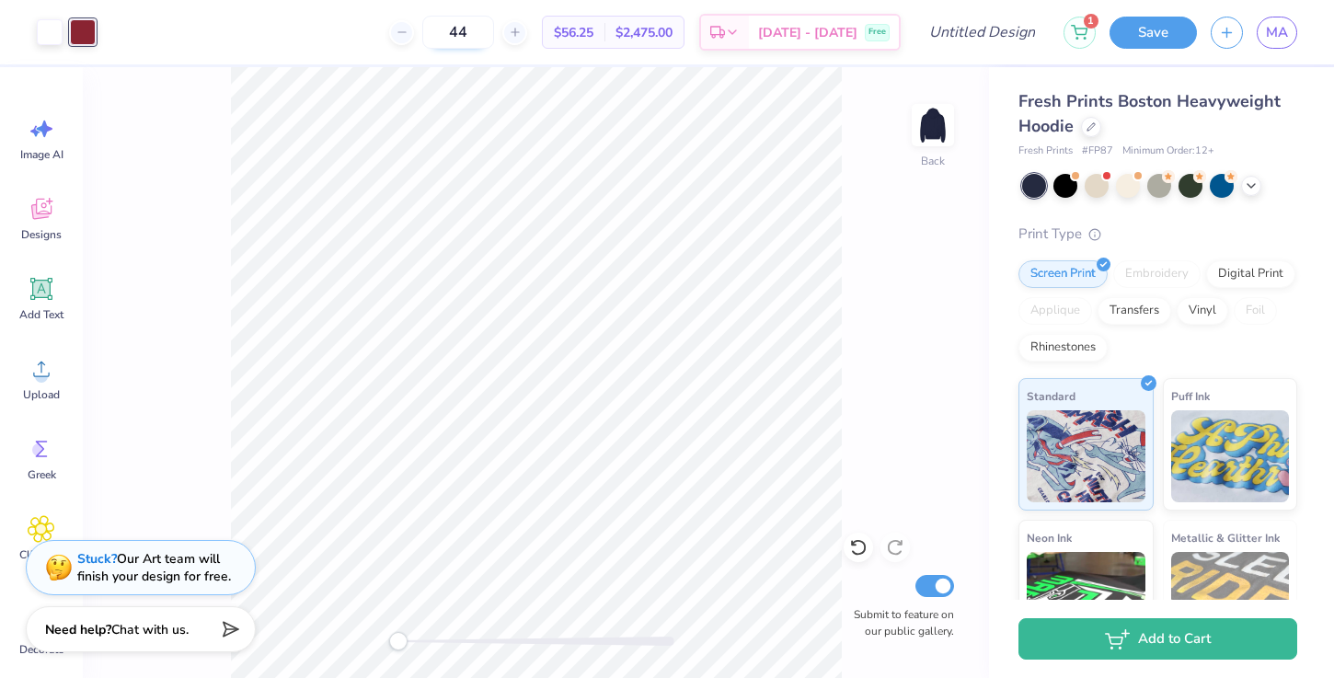
click at [488, 37] on input "44" at bounding box center [458, 32] width 72 height 33
type input "43"
click at [998, 29] on input "Design Title" at bounding box center [1005, 32] width 90 height 37
click at [987, 26] on input "initiation" at bounding box center [1005, 32] width 90 height 37
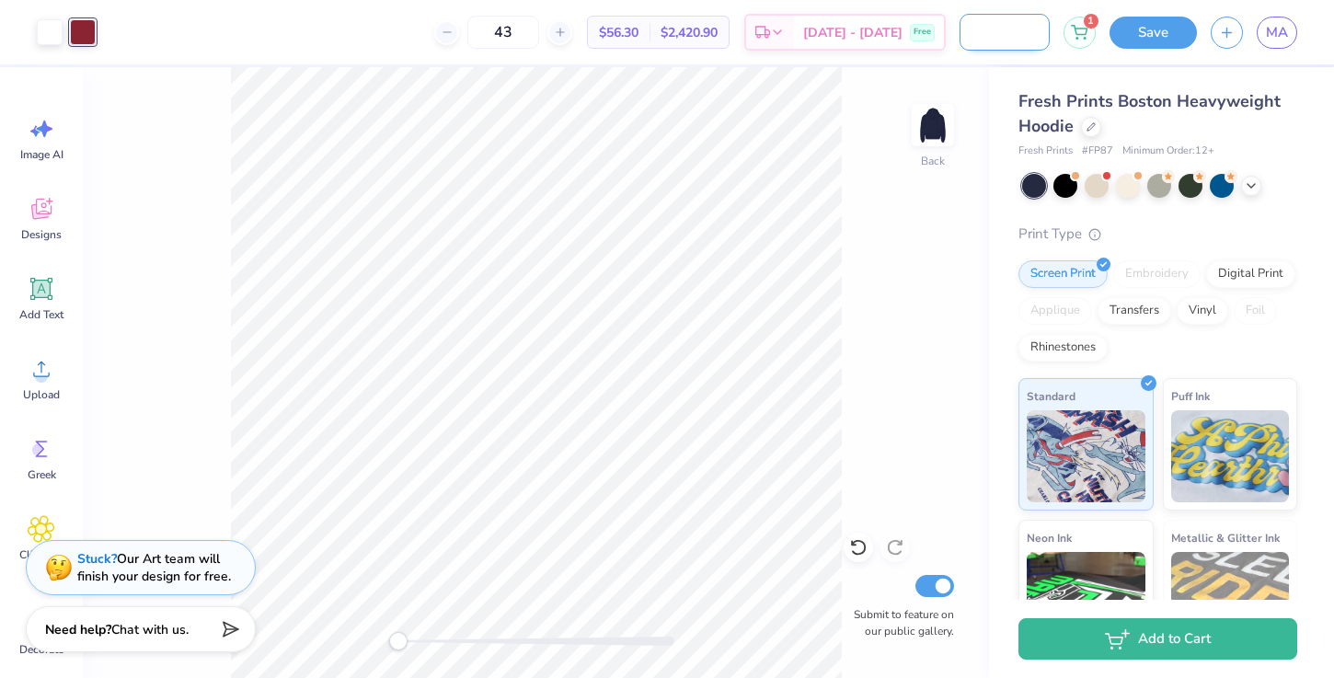
scroll to position [0, 110]
type input "new member sweat suits"
click at [861, 86] on div "Back Submit to feature on our public gallery." at bounding box center [536, 372] width 906 height 611
click at [1137, 33] on button "Save" at bounding box center [1153, 30] width 87 height 32
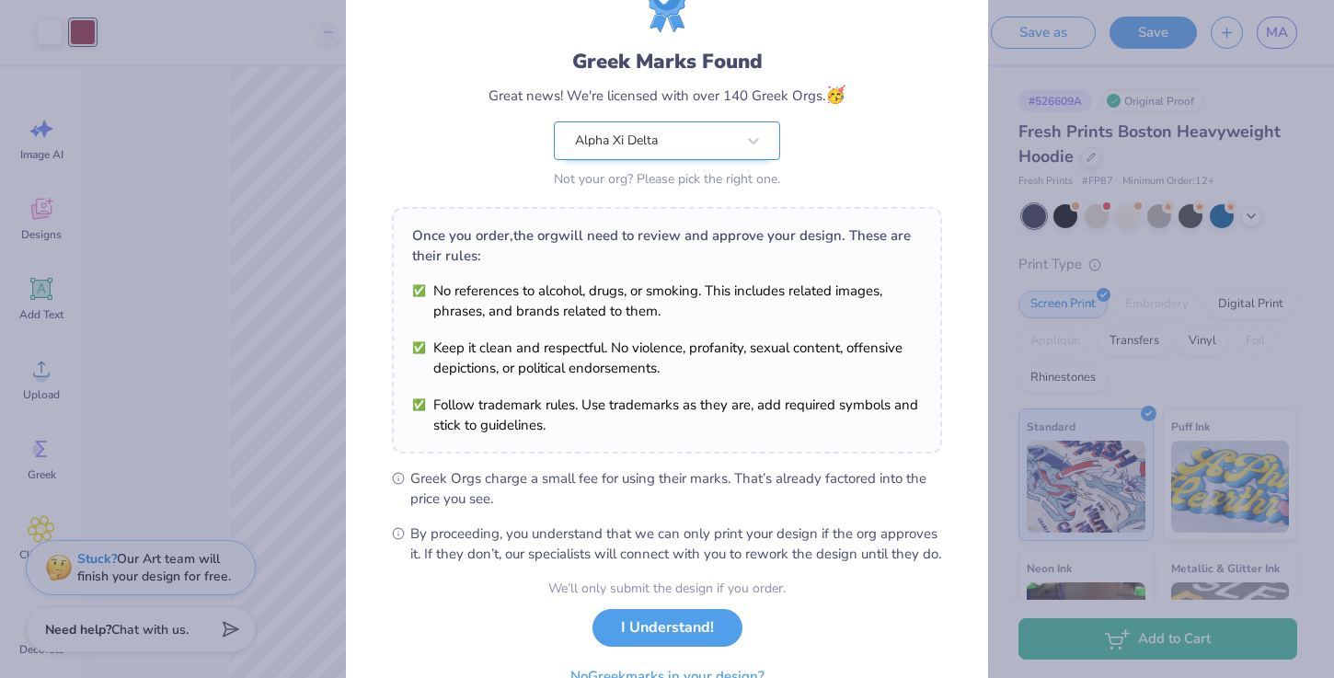
scroll to position [183, 0]
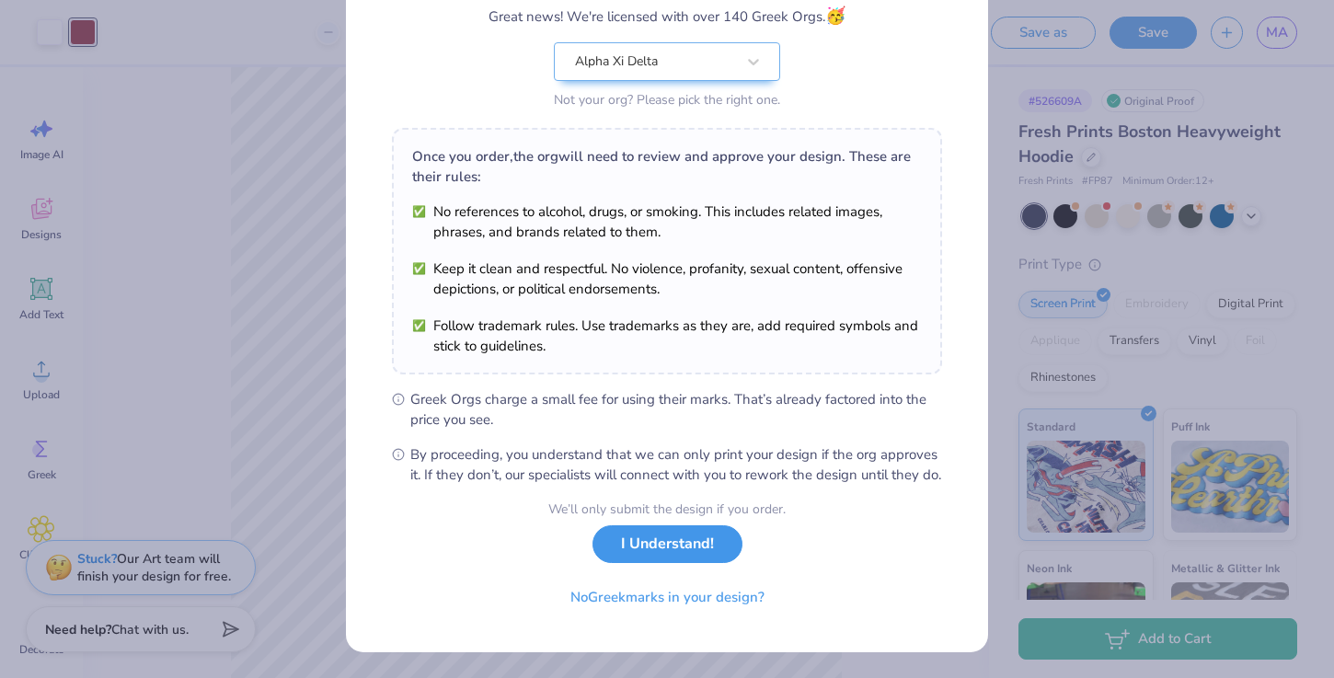
click at [708, 545] on button "I Understand!" at bounding box center [668, 544] width 150 height 38
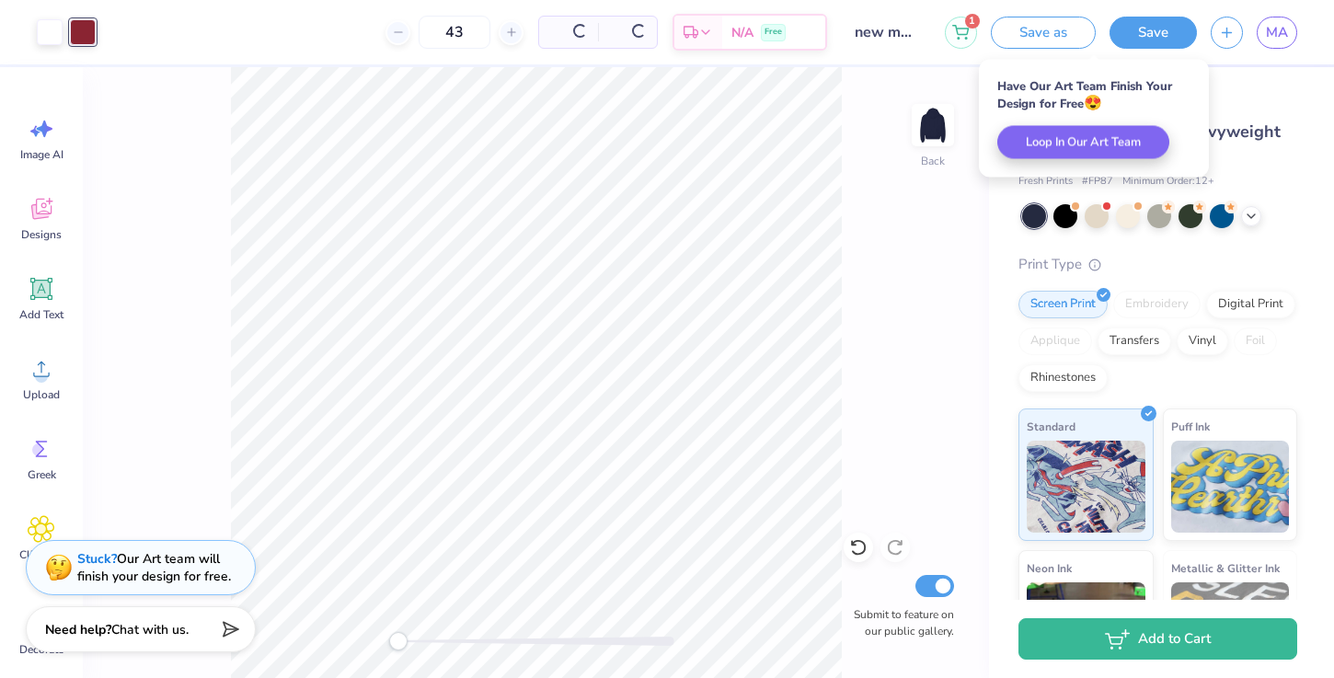
scroll to position [0, 0]
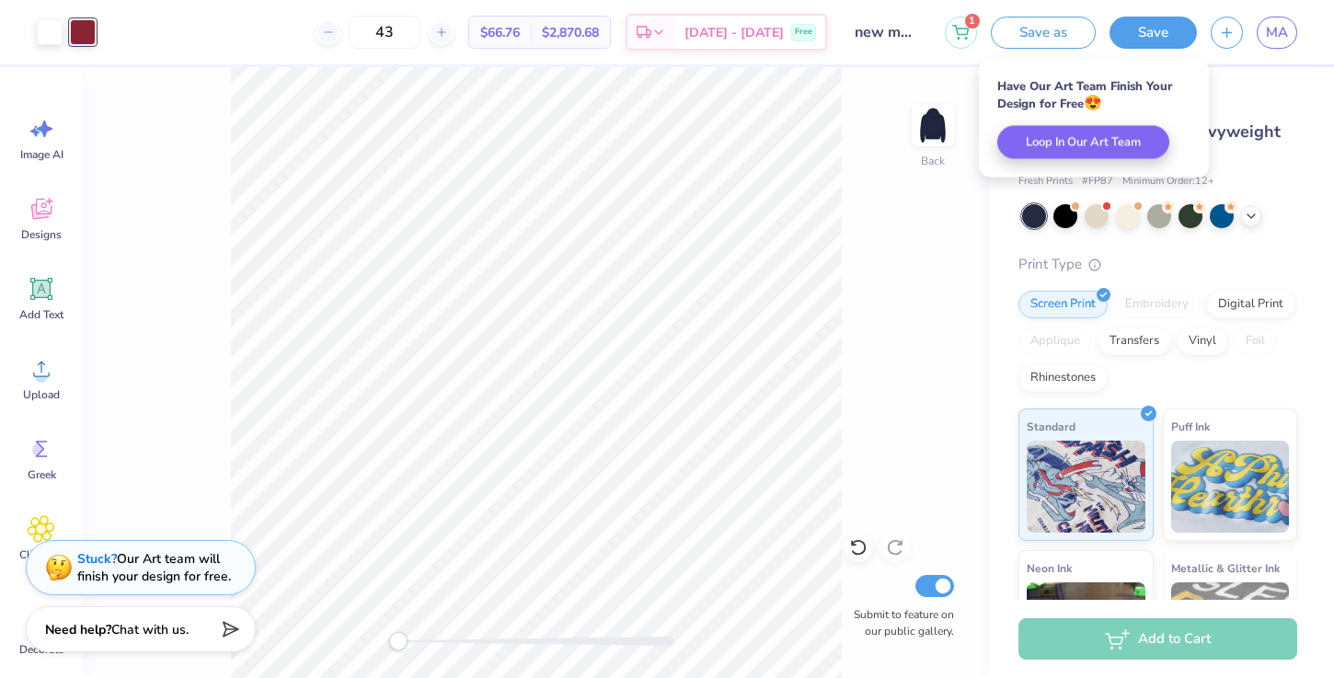
click at [1274, 106] on div "# 526609A Original Proof" at bounding box center [1158, 100] width 279 height 23
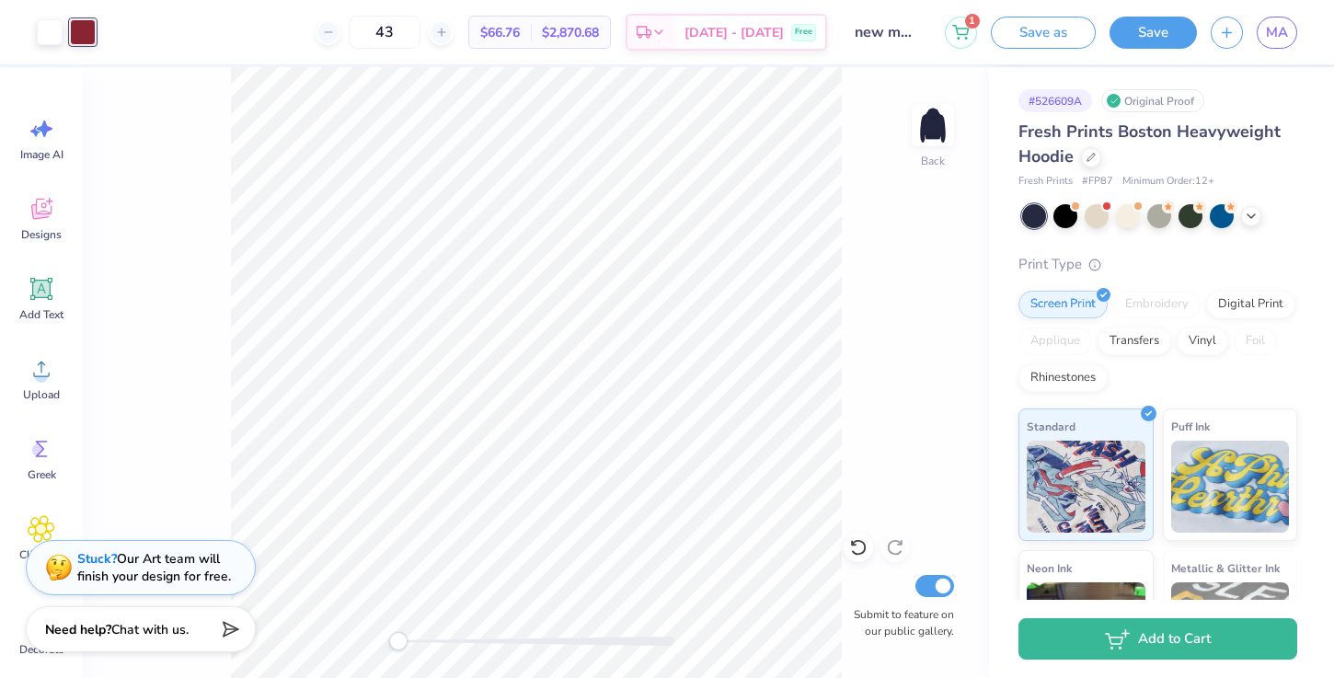
click at [1230, 127] on span "Fresh Prints Boston Heavyweight Hoodie" at bounding box center [1150, 144] width 262 height 47
click at [1085, 159] on div at bounding box center [1091, 155] width 20 height 20
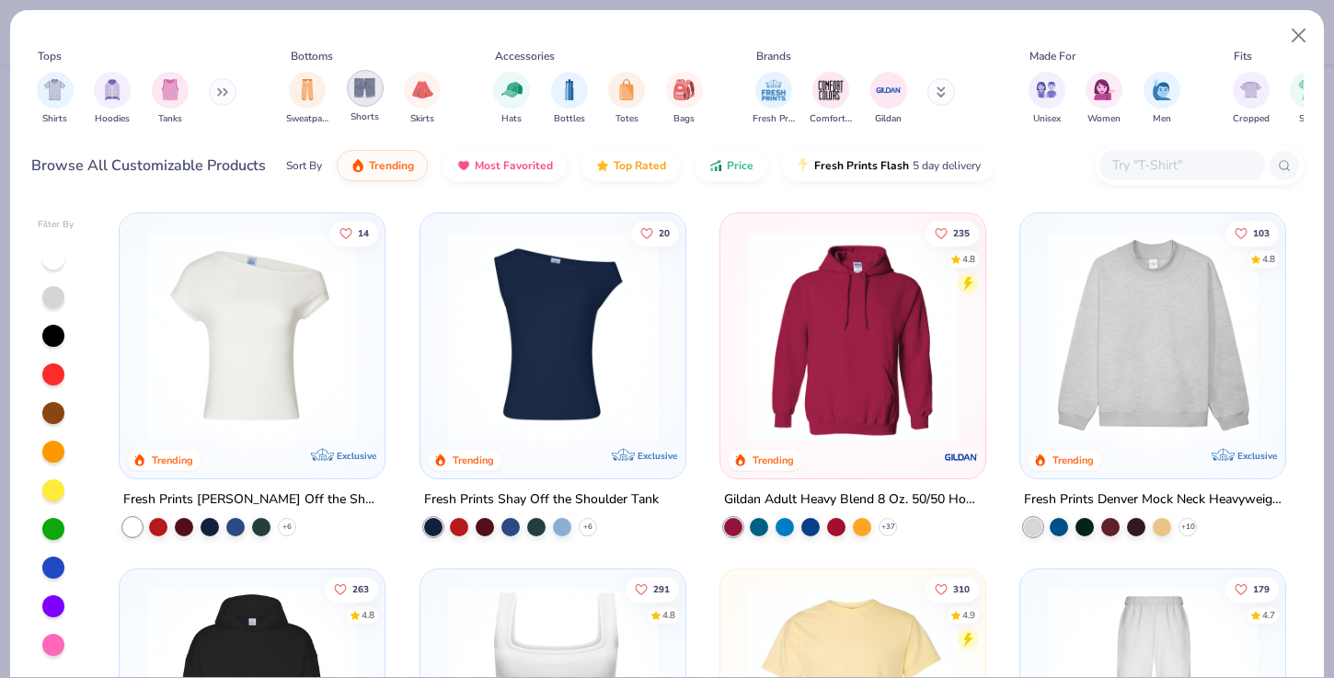
scroll to position [0, 4]
click at [297, 99] on div "filter for Sweatpants" at bounding box center [303, 88] width 37 height 37
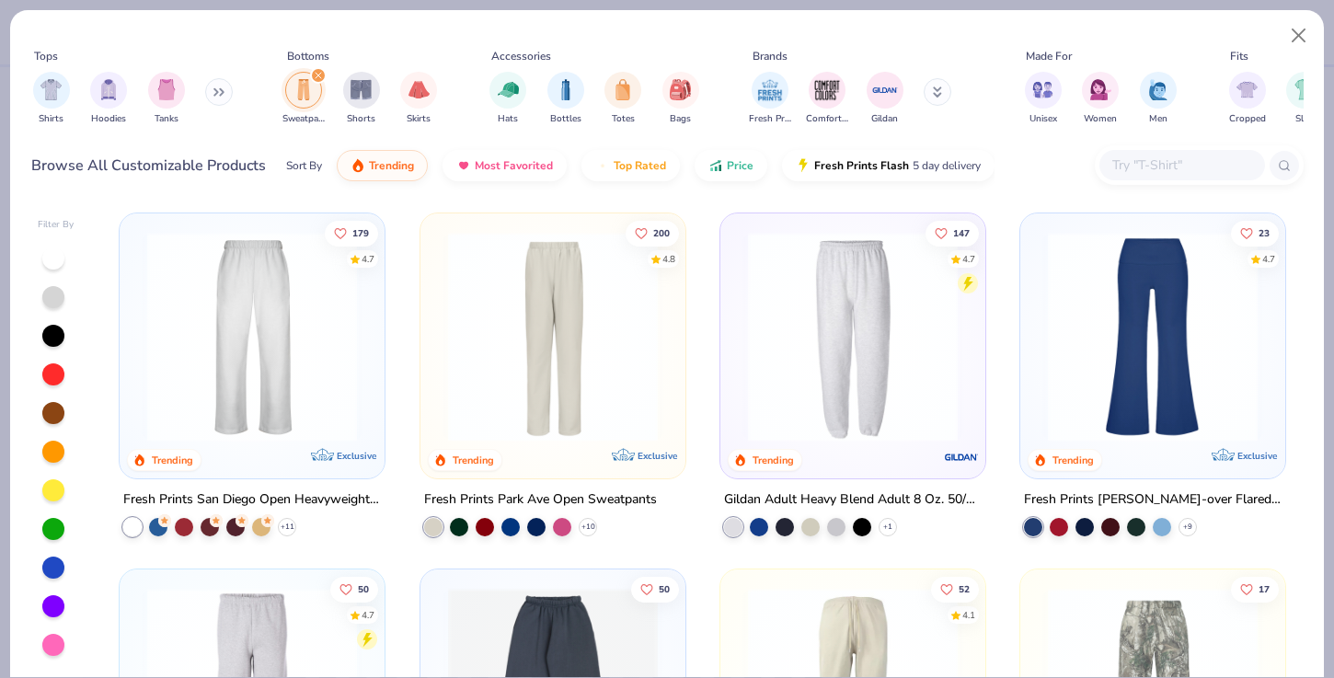
scroll to position [6, 0]
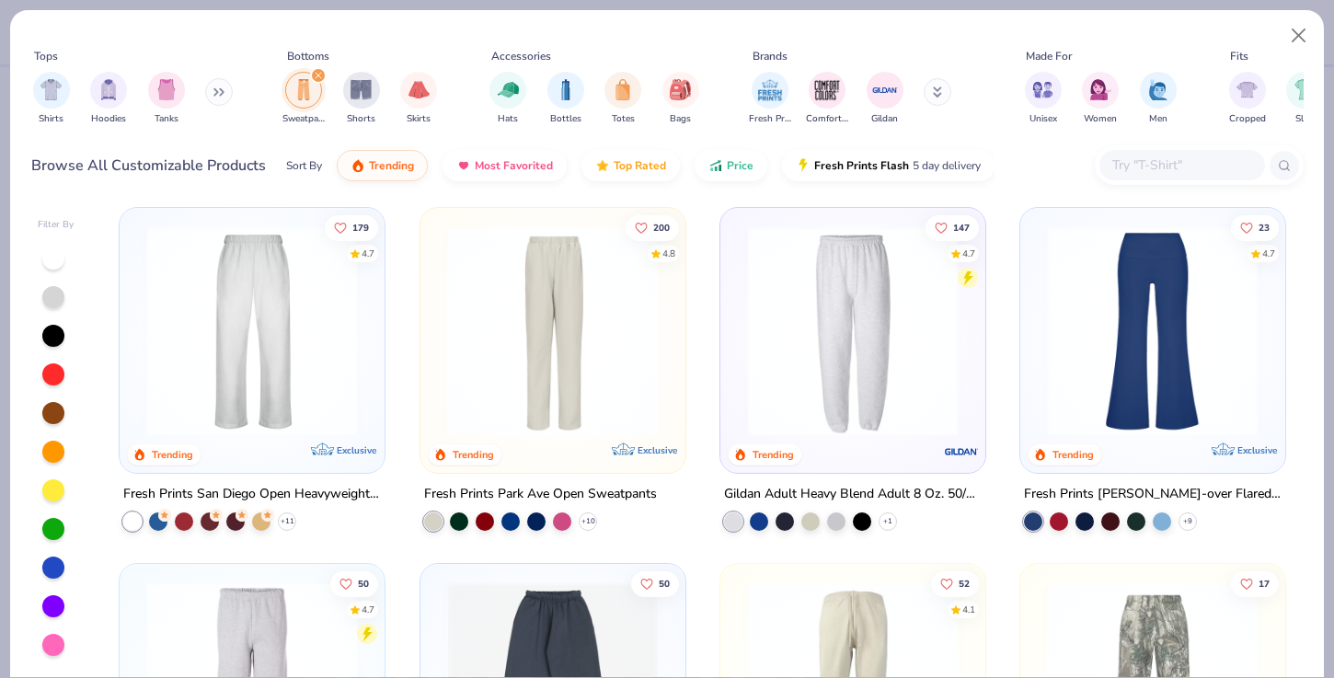
click at [353, 330] on img at bounding box center [252, 331] width 228 height 210
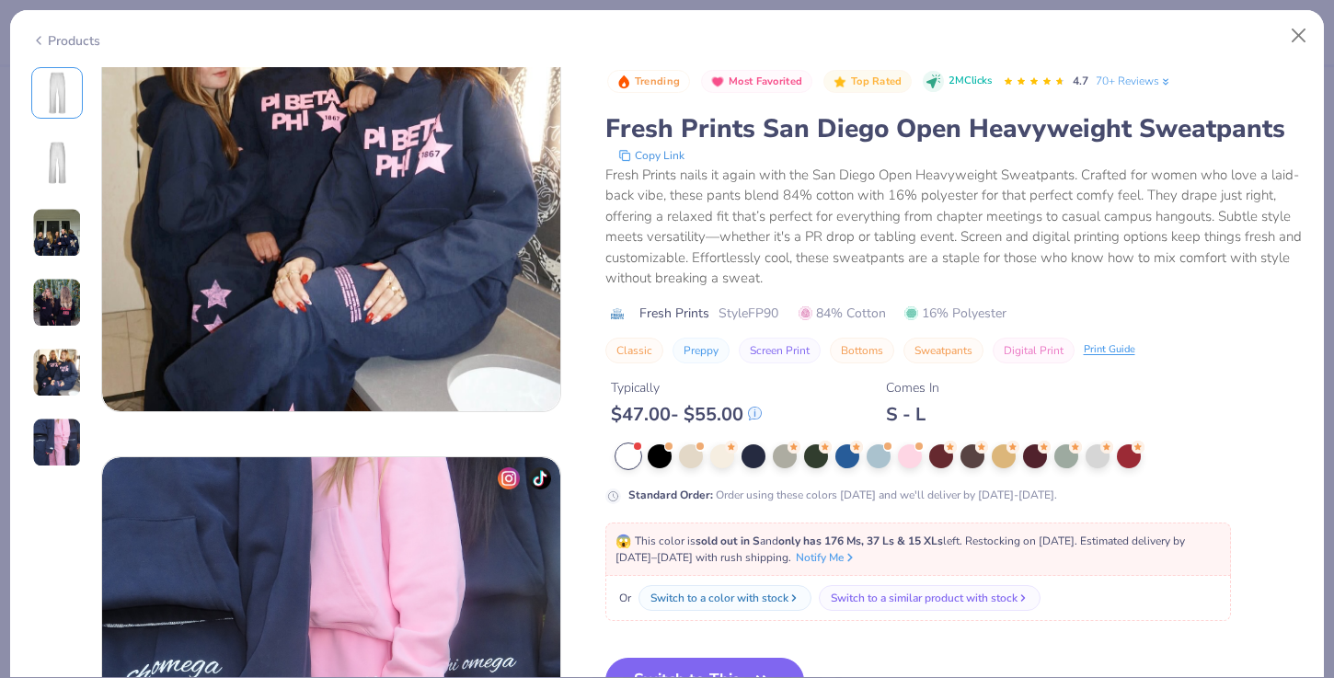
scroll to position [2299, 0]
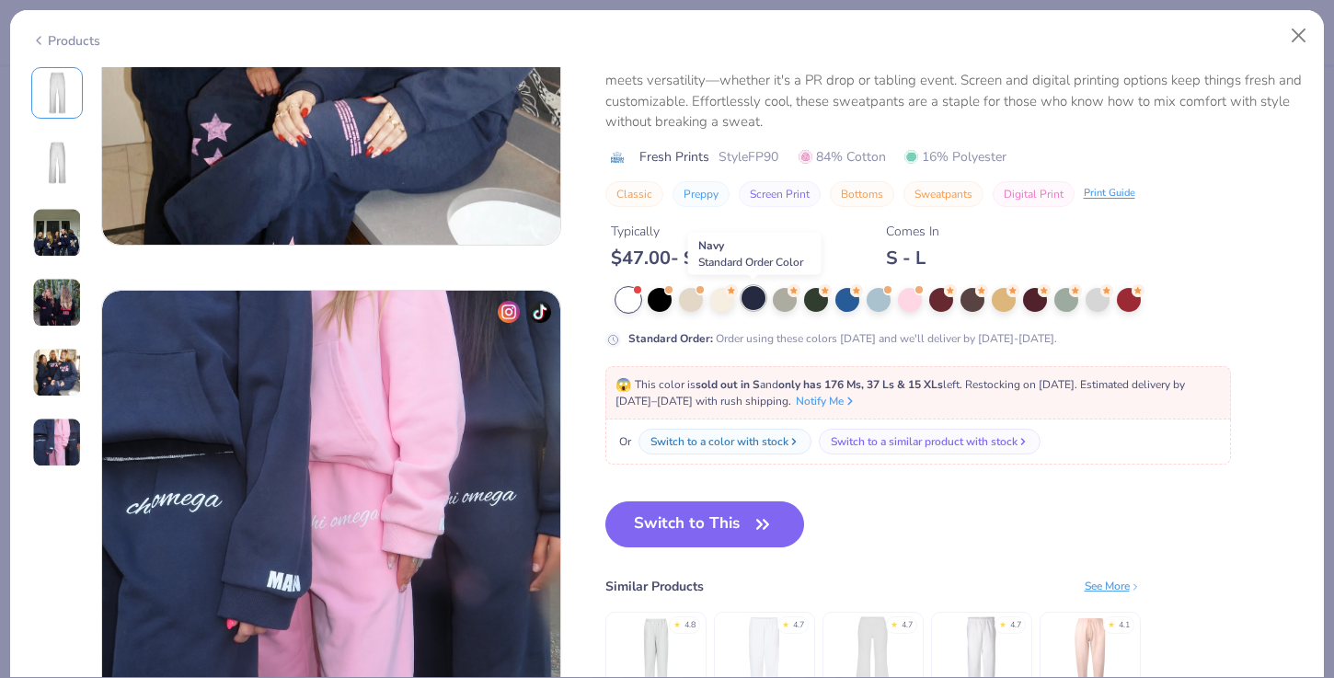
click at [759, 300] on div at bounding box center [754, 298] width 24 height 24
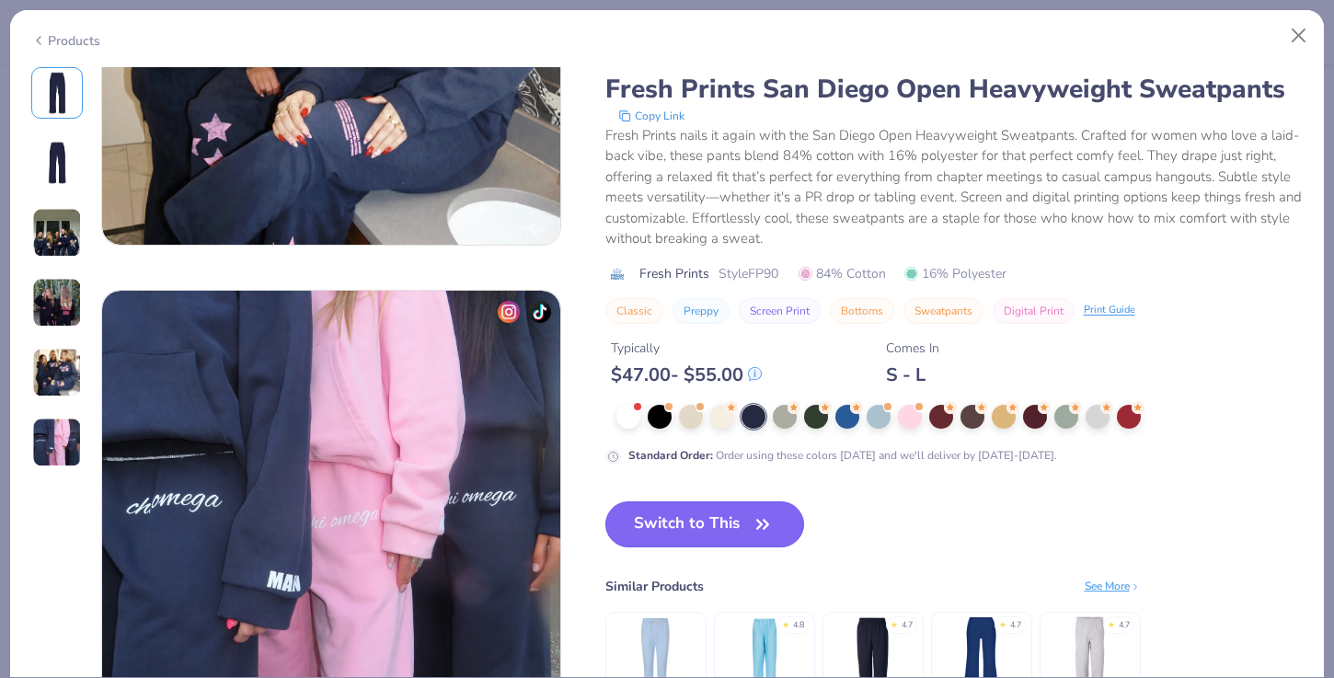
click at [712, 536] on button "Switch to This" at bounding box center [706, 525] width 200 height 46
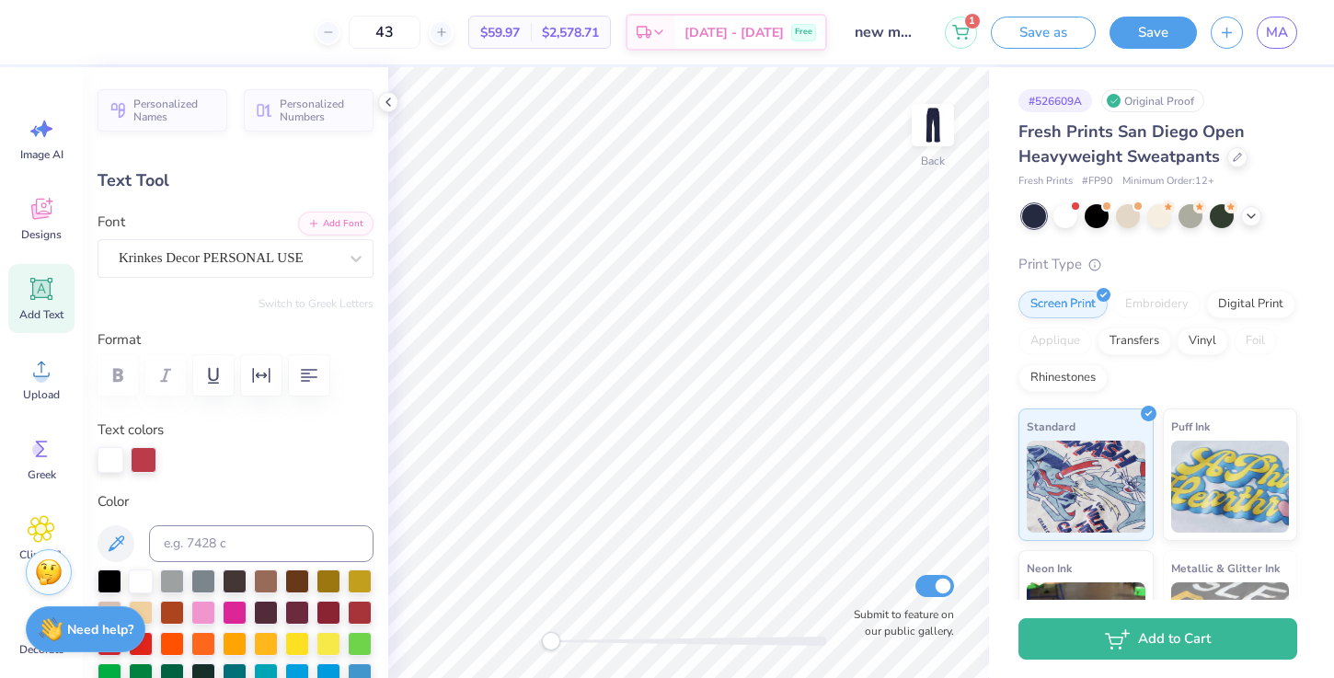
scroll to position [0, 1]
type input "0.0"
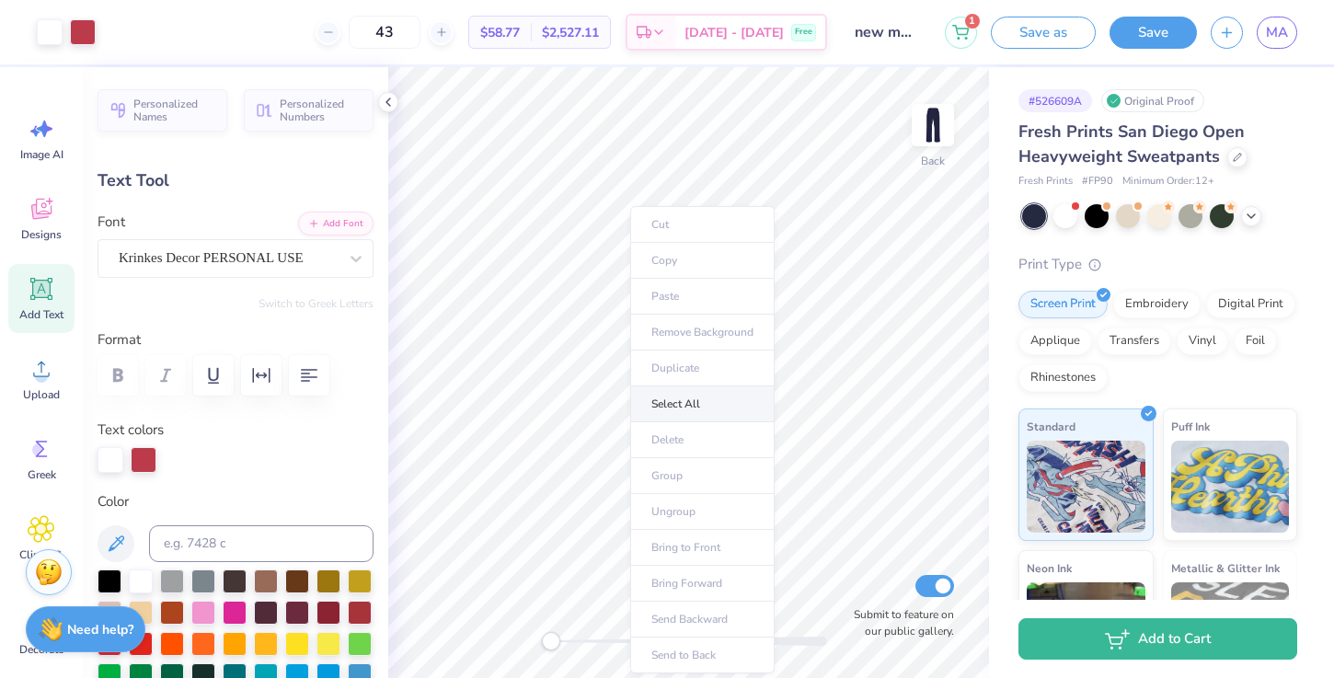
click at [669, 400] on li "Select All" at bounding box center [702, 405] width 144 height 36
click at [865, 547] on icon at bounding box center [858, 548] width 16 height 17
type input "0.0"
type input "17.47"
type input "-4.6"
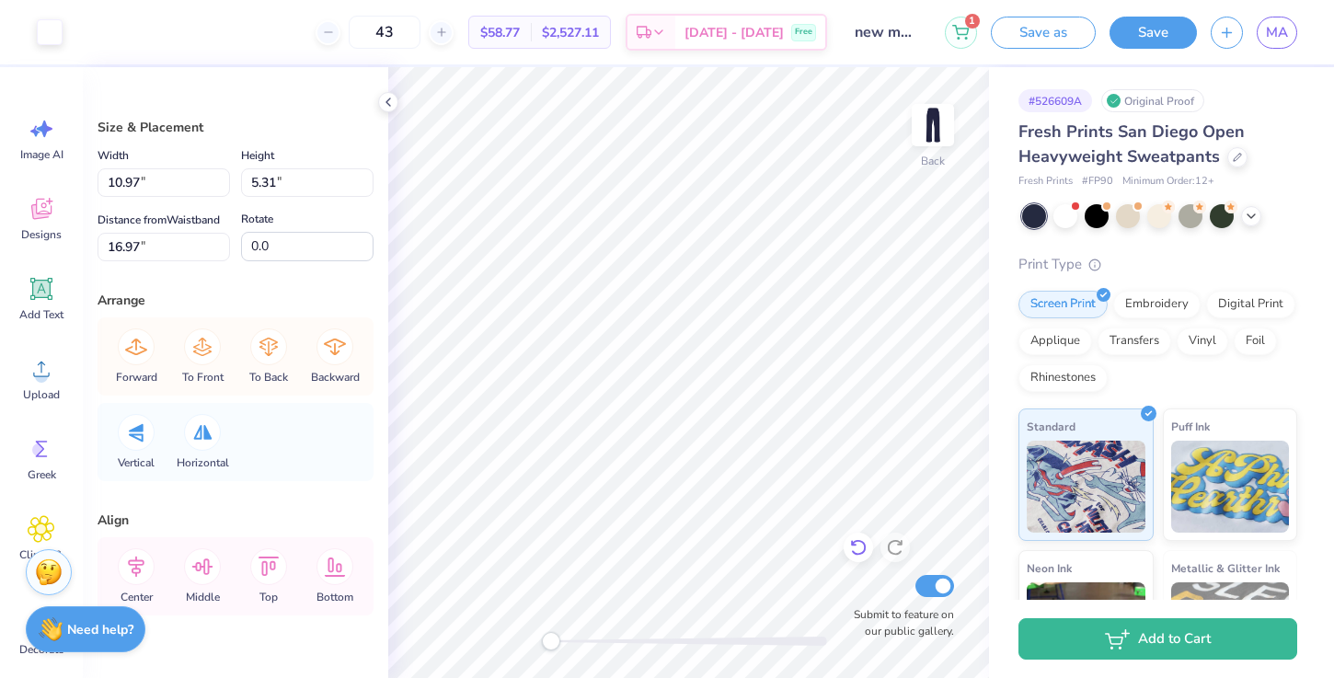
click at [855, 554] on icon at bounding box center [858, 548] width 16 height 17
click at [856, 548] on icon at bounding box center [858, 547] width 18 height 18
click at [857, 548] on icon at bounding box center [858, 547] width 18 height 18
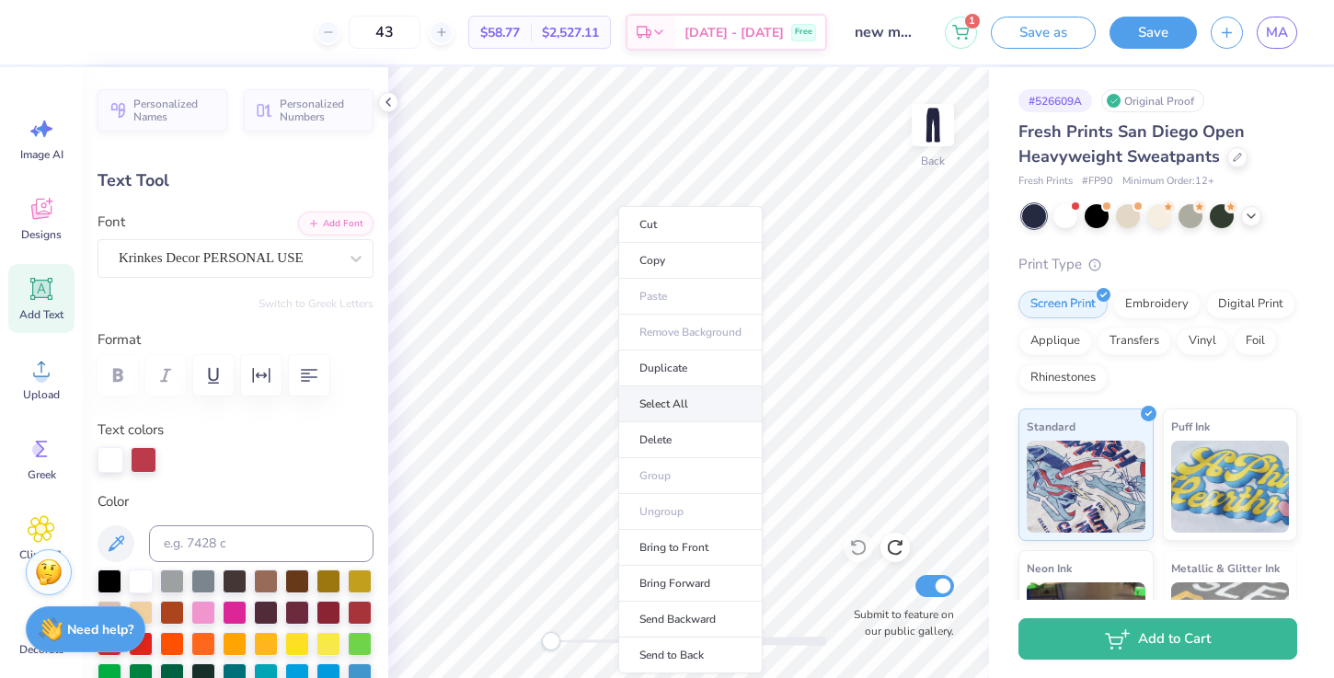
click at [696, 414] on li "Select All" at bounding box center [690, 405] width 144 height 36
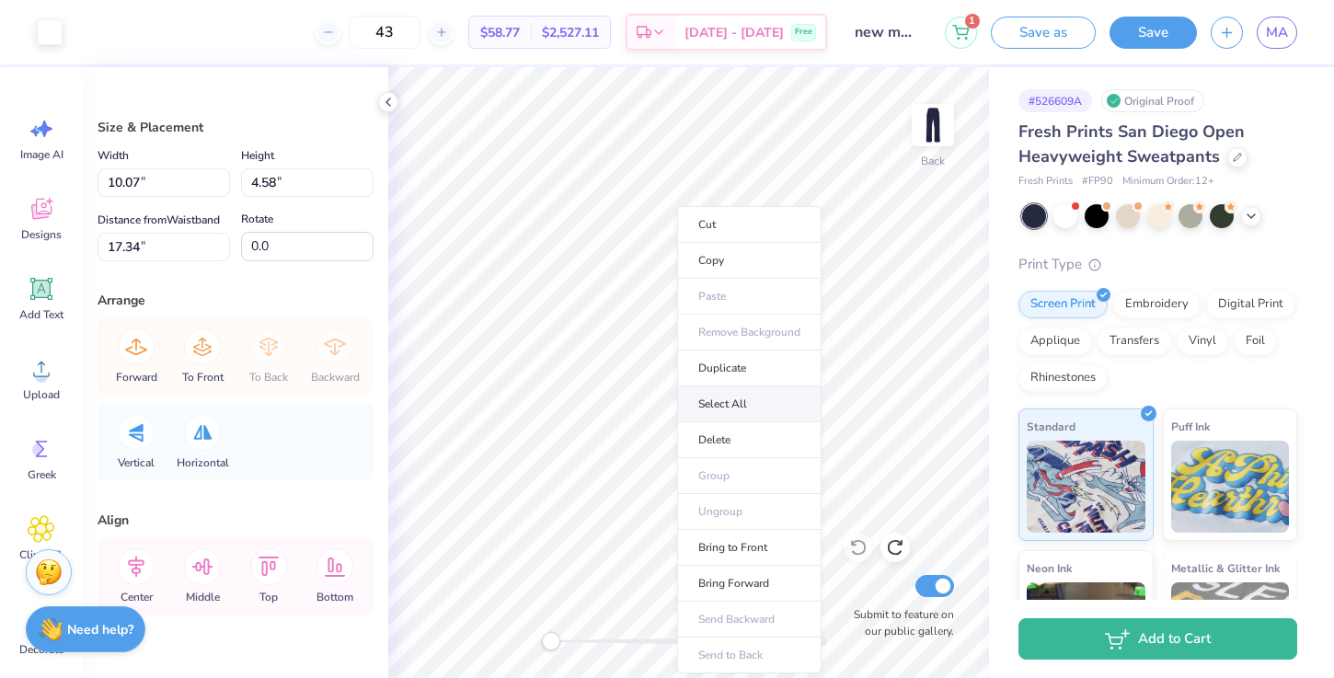
click at [732, 404] on li "Select All" at bounding box center [749, 405] width 144 height 36
type input "10.97"
type input "5.31"
type input "16.97"
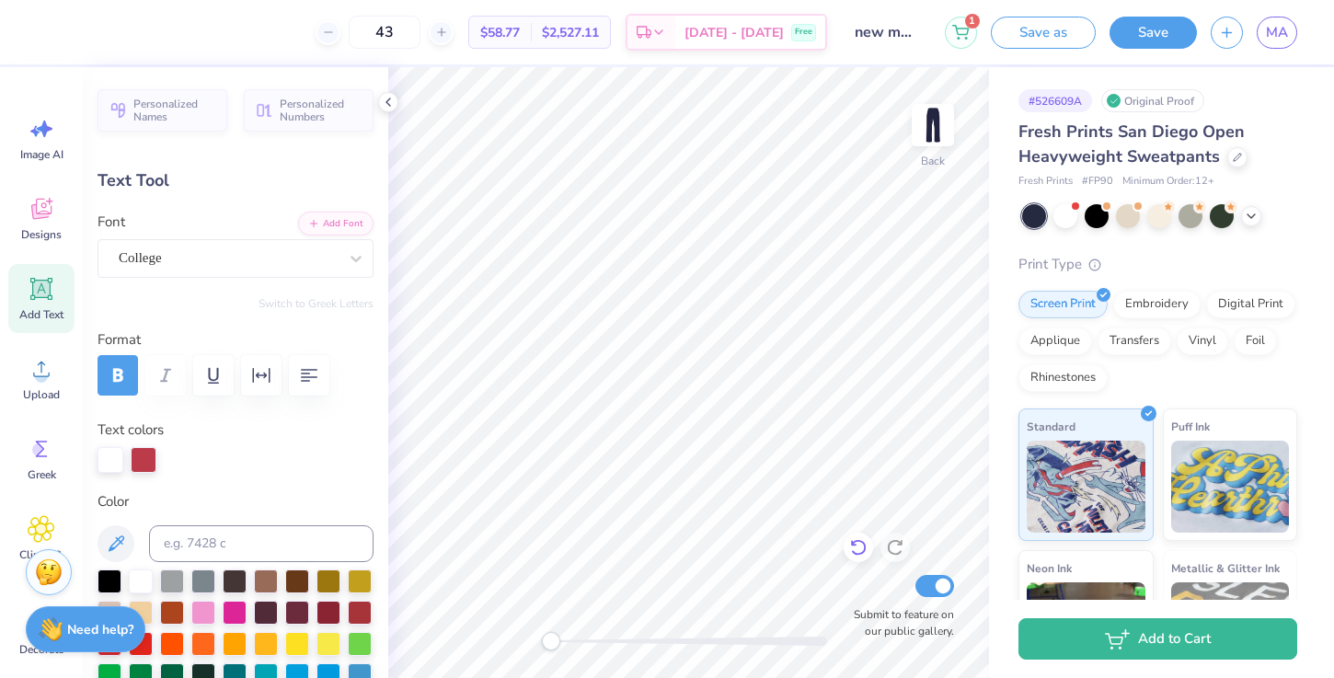
click at [852, 546] on icon at bounding box center [858, 547] width 18 height 18
type input "10.60"
type input "3.19"
type input "17.47"
type input "-4.6"
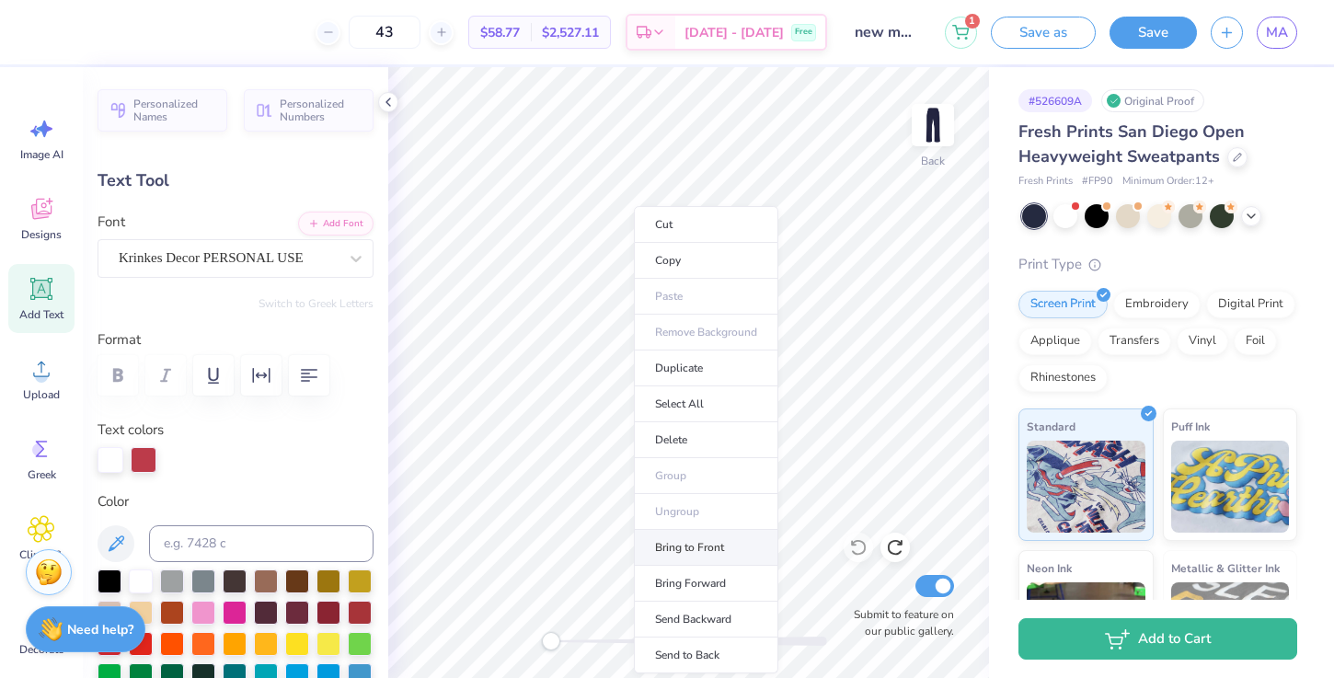
click at [708, 547] on li "Bring to Front" at bounding box center [706, 548] width 144 height 36
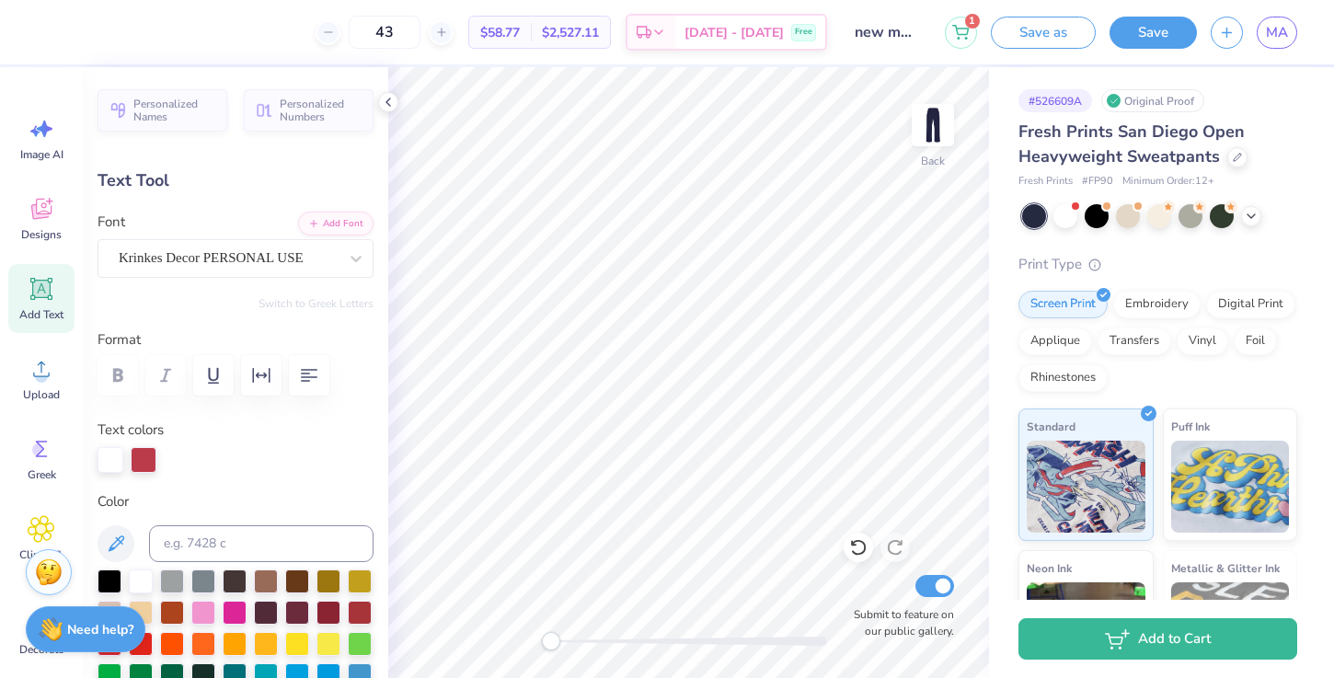
type input "5.20"
type input "1.56"
type input "17.91"
type input "6.95"
type input "2.09"
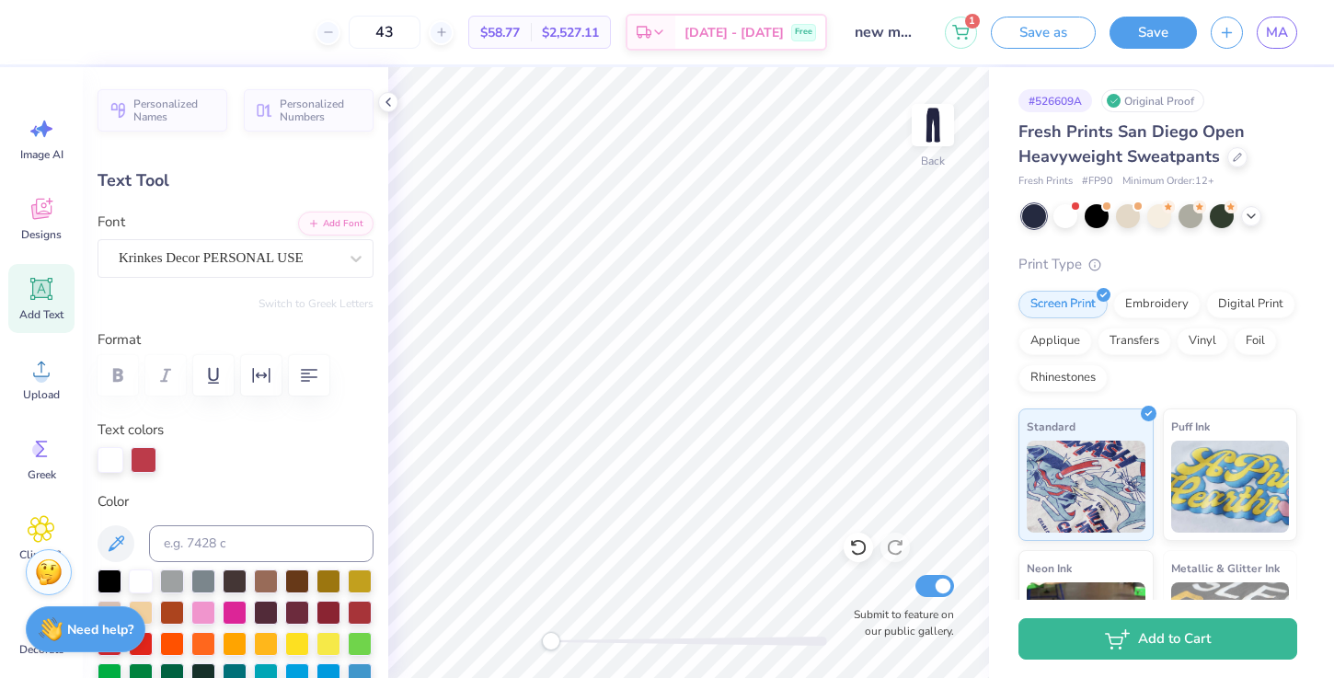
type input "17.76"
type input "2.48"
type input "0.93"
type input "20.36"
type input "0.0"
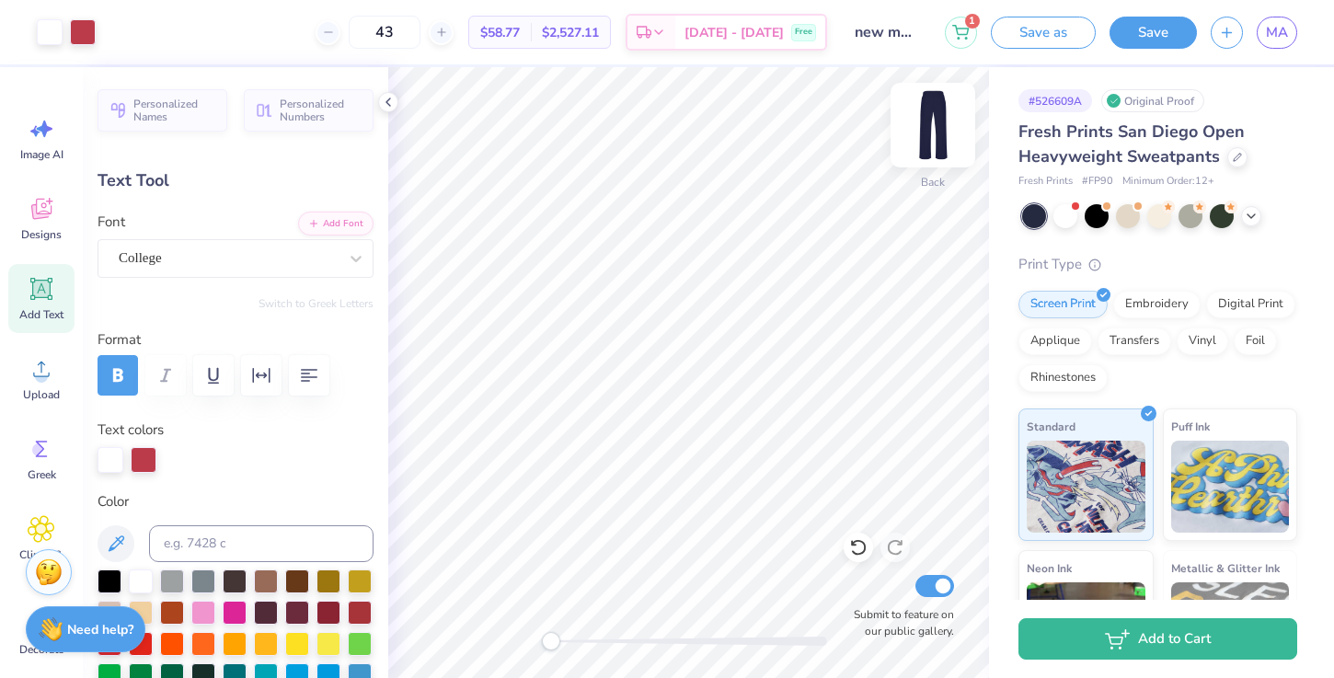
click at [924, 141] on img at bounding box center [933, 125] width 74 height 74
click at [927, 135] on img at bounding box center [933, 125] width 74 height 74
click at [1171, 27] on button "Save" at bounding box center [1153, 30] width 87 height 32
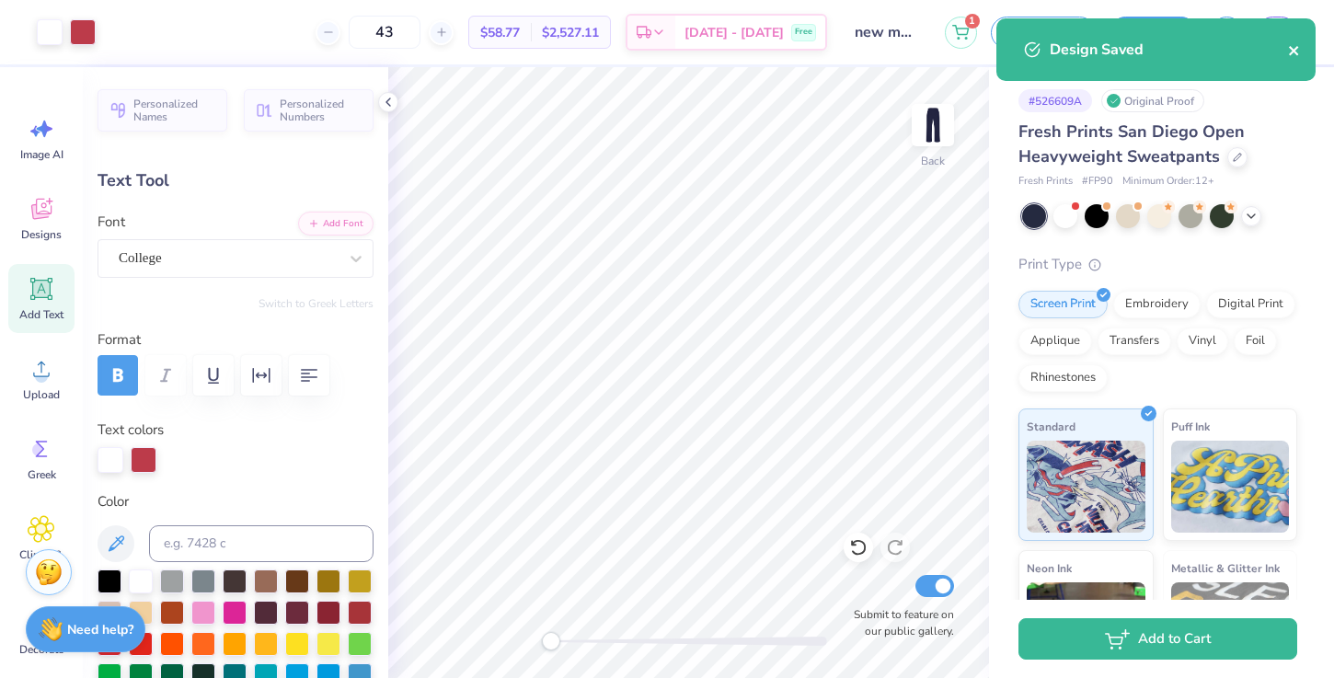
click at [1288, 52] on icon "close" at bounding box center [1294, 50] width 13 height 15
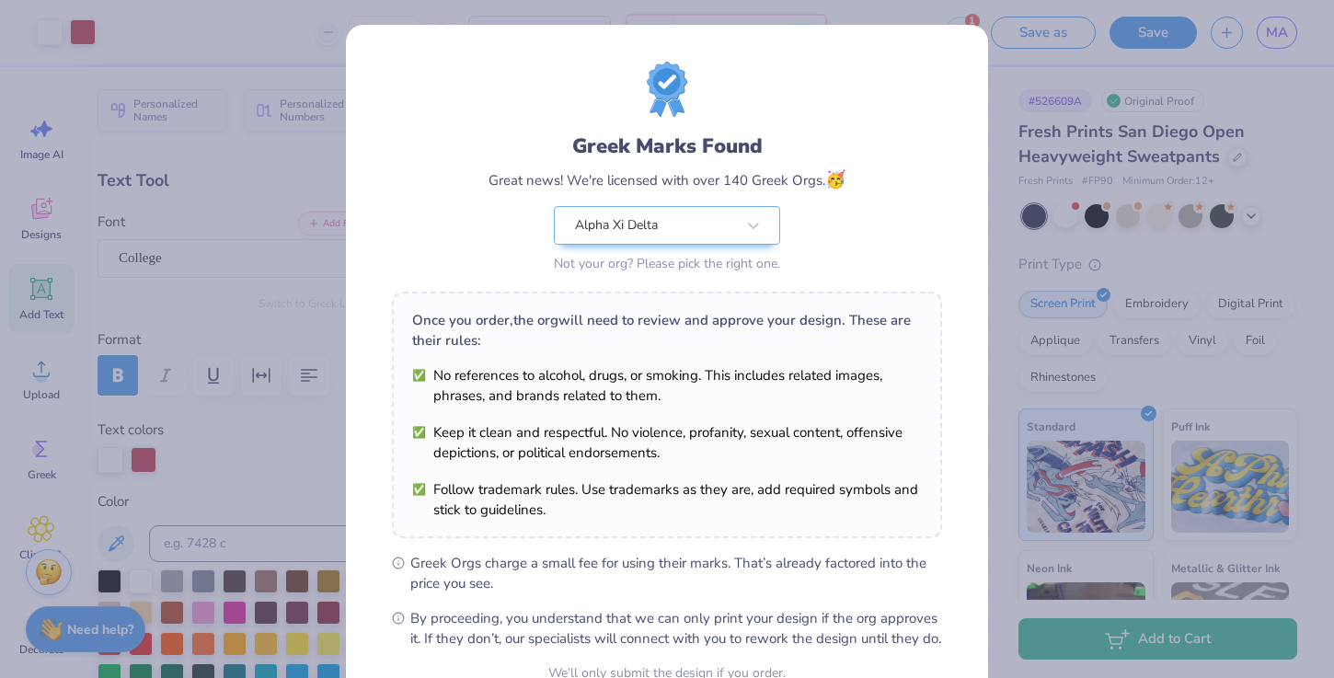
scroll to position [183, 0]
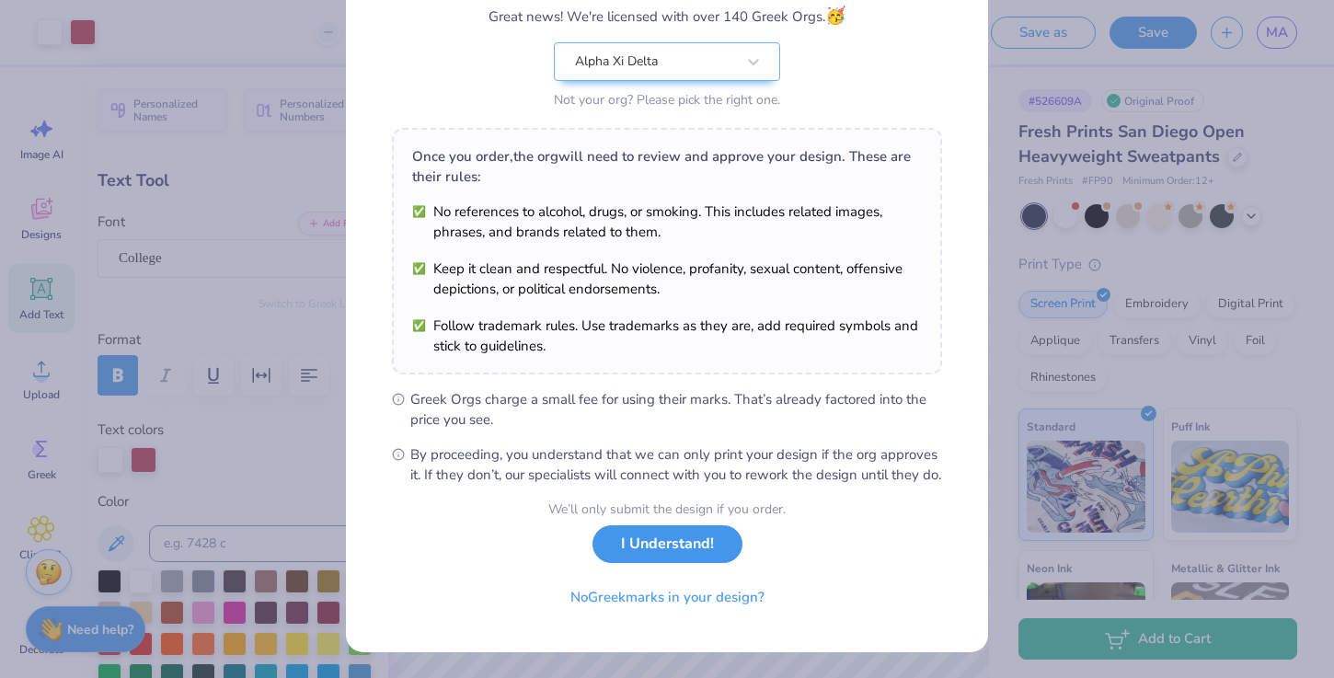
click at [628, 553] on button "I Understand!" at bounding box center [668, 544] width 150 height 38
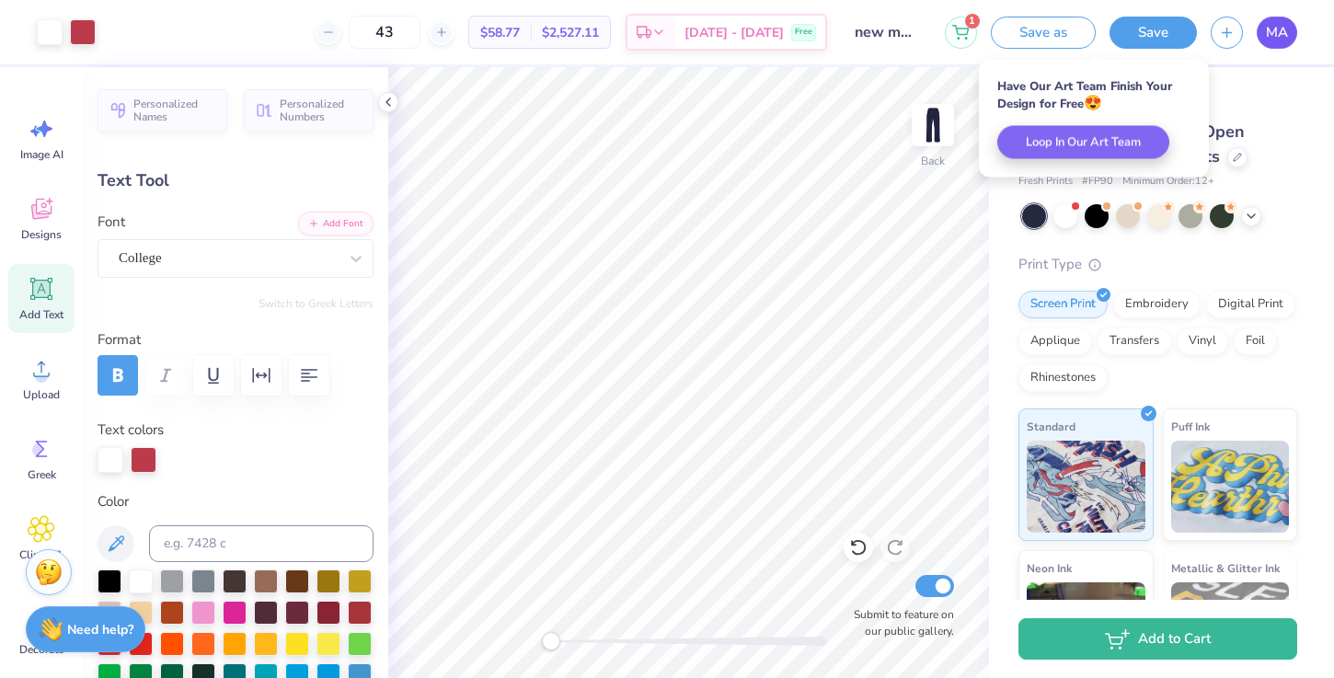
click at [1291, 29] on link "MA" at bounding box center [1277, 33] width 40 height 32
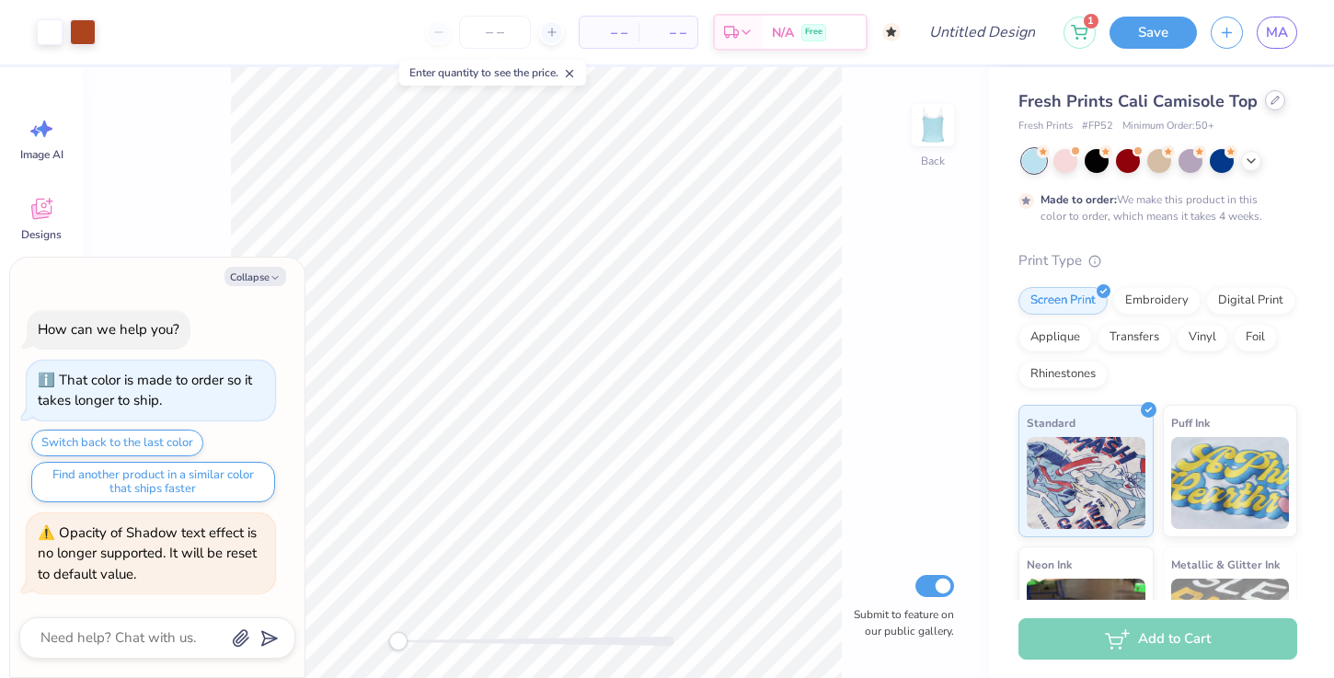
click at [1271, 100] on icon at bounding box center [1275, 100] width 9 height 9
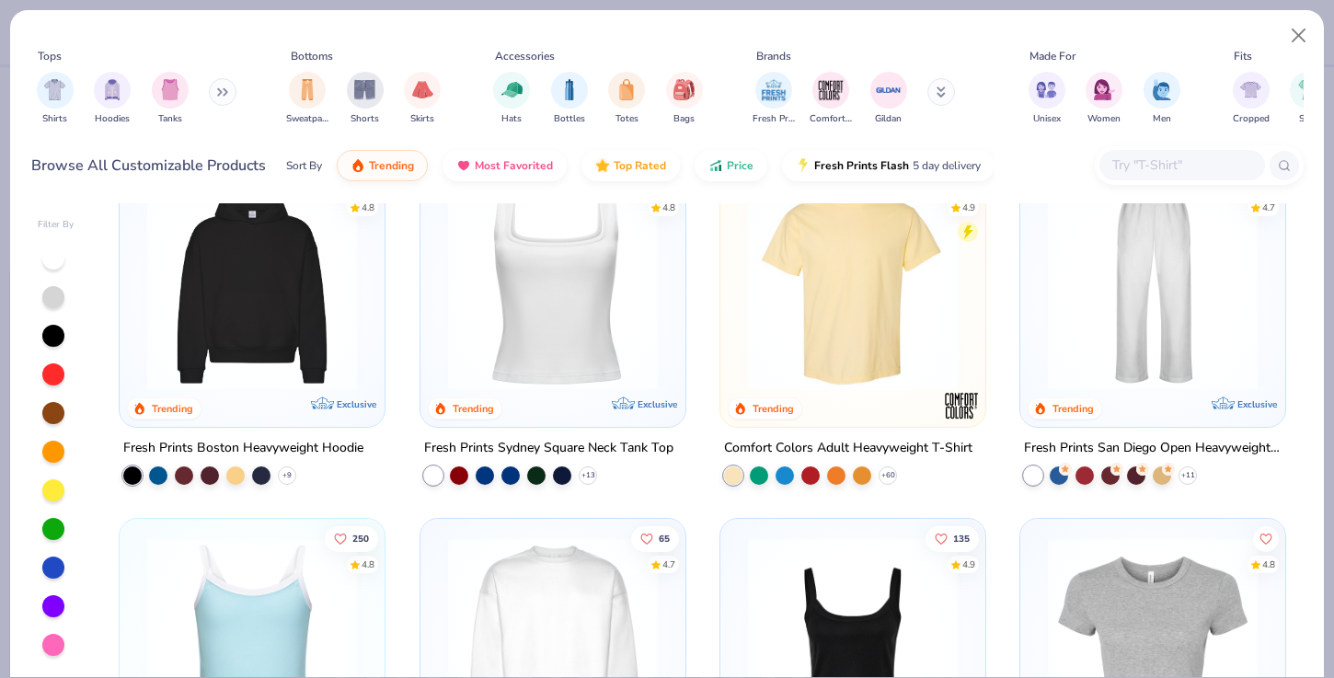
scroll to position [388, 0]
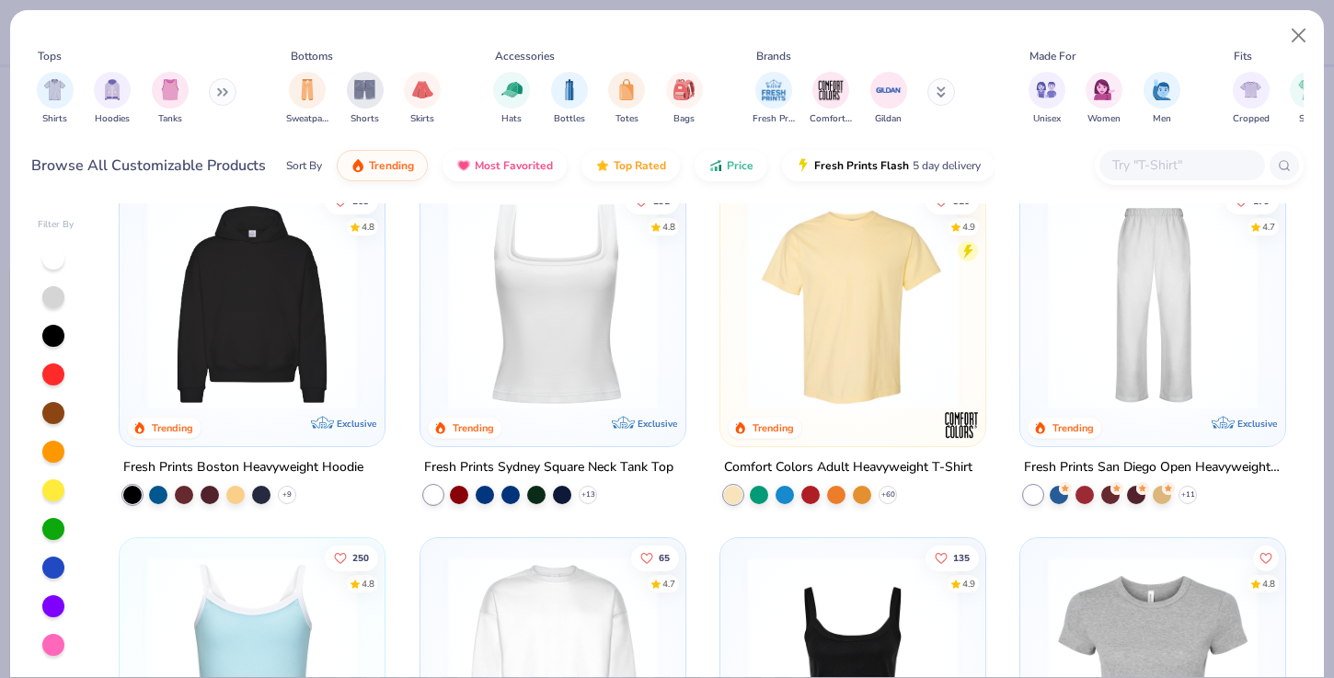
click at [277, 341] on img at bounding box center [252, 305] width 228 height 210
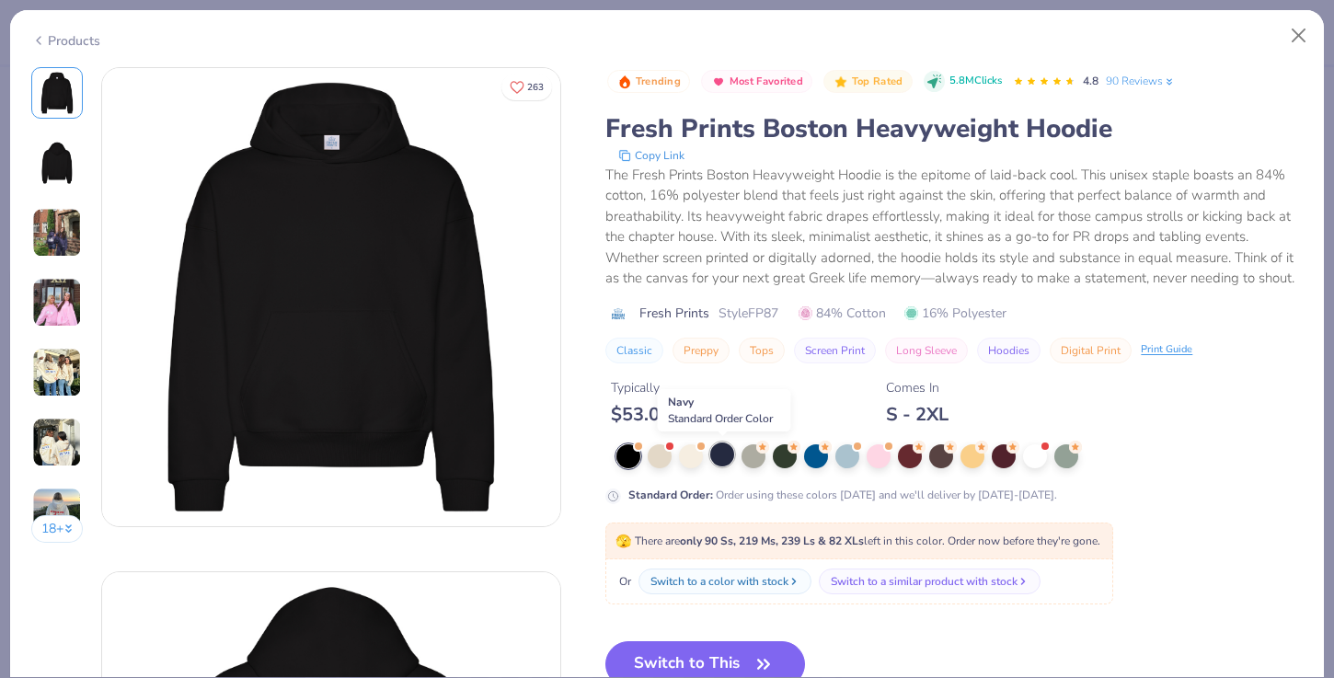
click at [720, 459] on div at bounding box center [722, 455] width 24 height 24
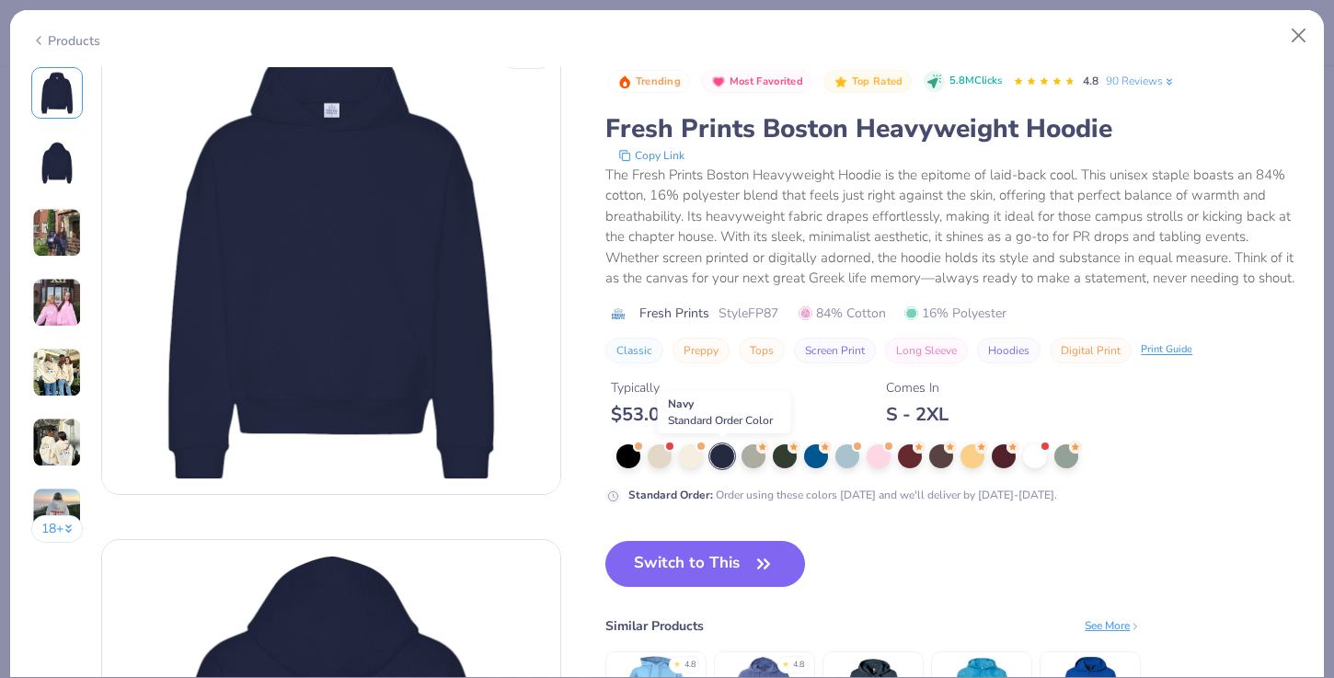
scroll to position [128, 0]
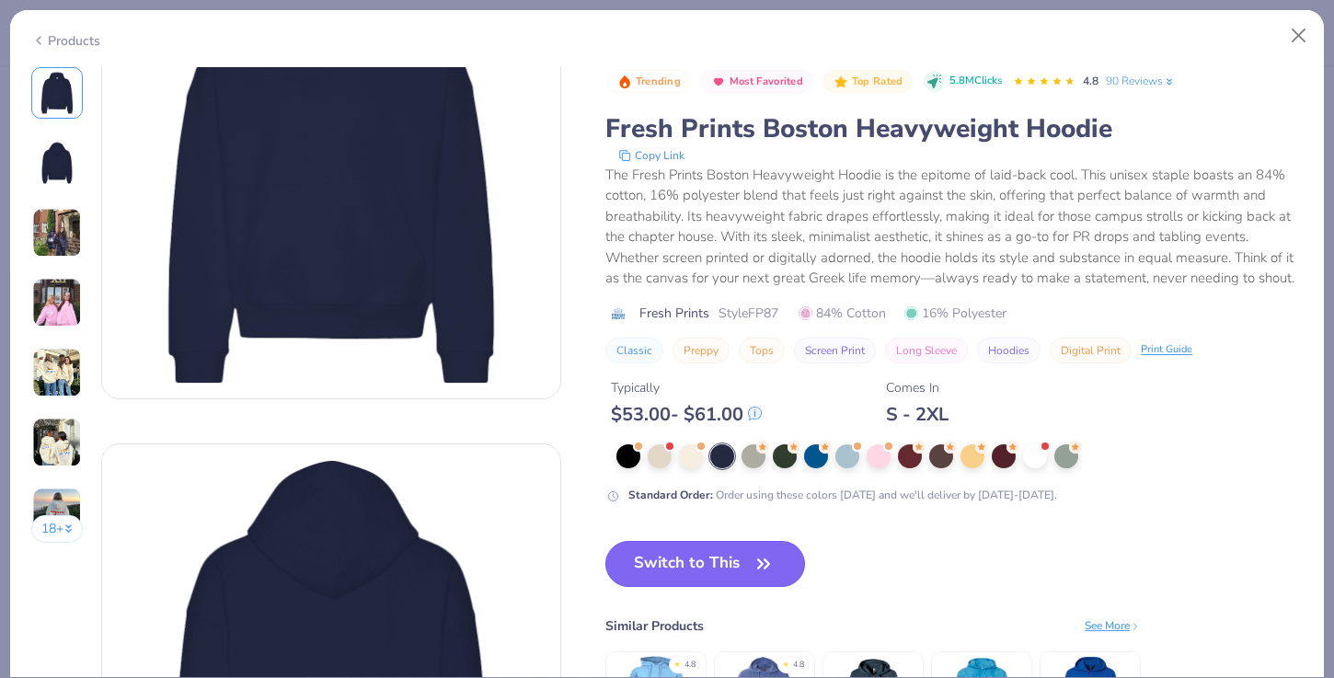
click at [733, 571] on button "Switch to This" at bounding box center [706, 564] width 200 height 46
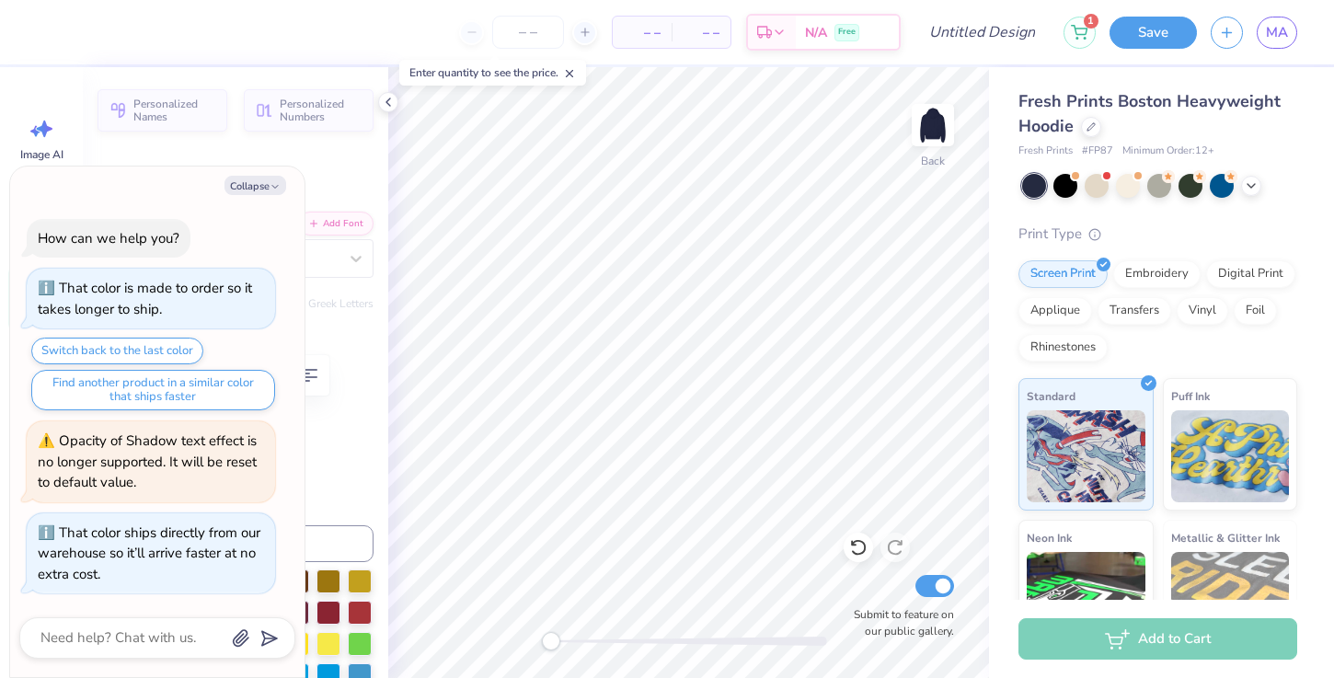
type textarea "x"
type textarea "Alpha X"
type textarea "x"
type textarea "Alpha Xi"
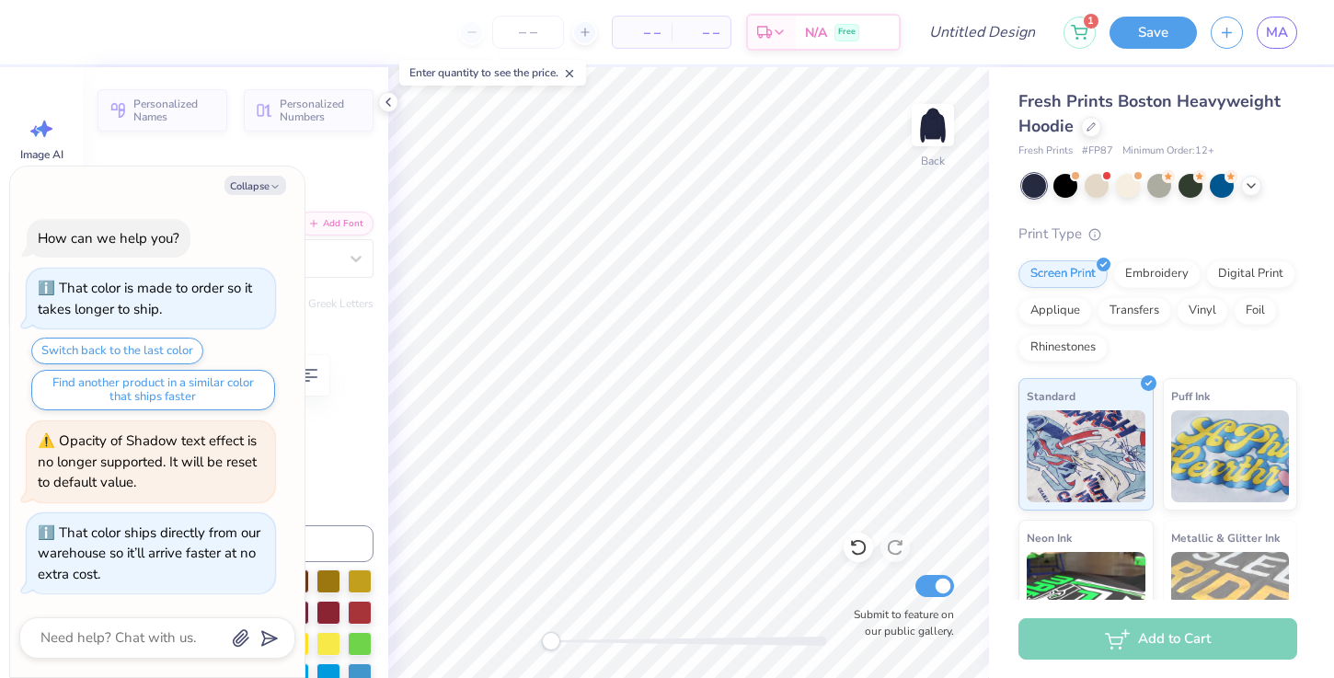
type textarea "x"
type input "1.95"
type input "0.72"
type input "10.88"
type input "0.0"
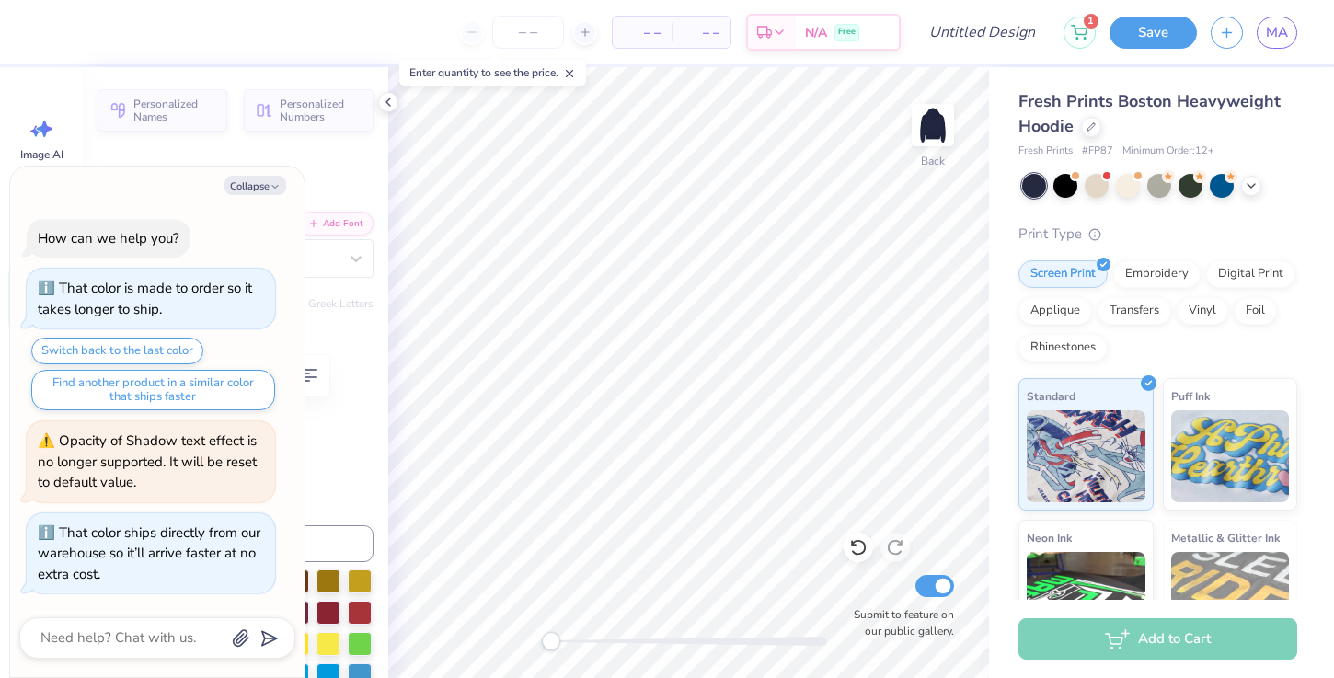
type textarea "x"
type textarea "1"
type textarea "x"
type textarea "18"
type textarea "x"
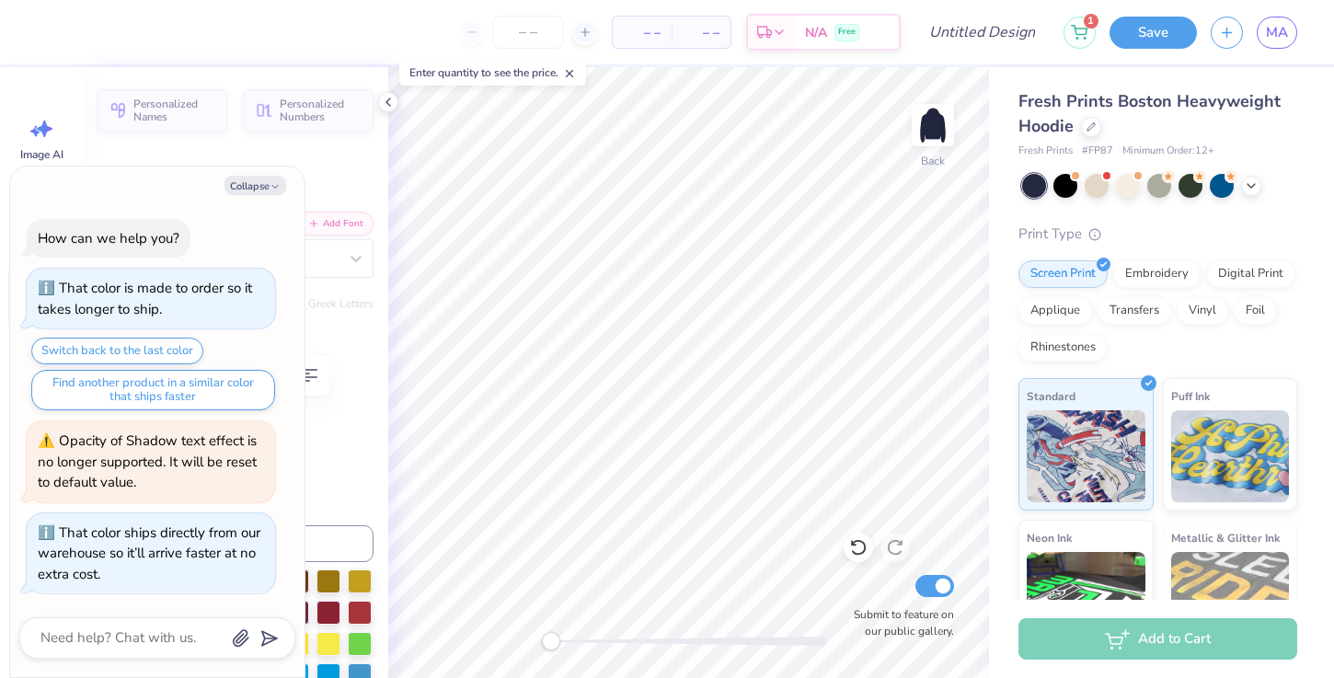
type textarea "189"
type textarea "x"
type textarea "1893"
type textarea "x"
type input "0.0"
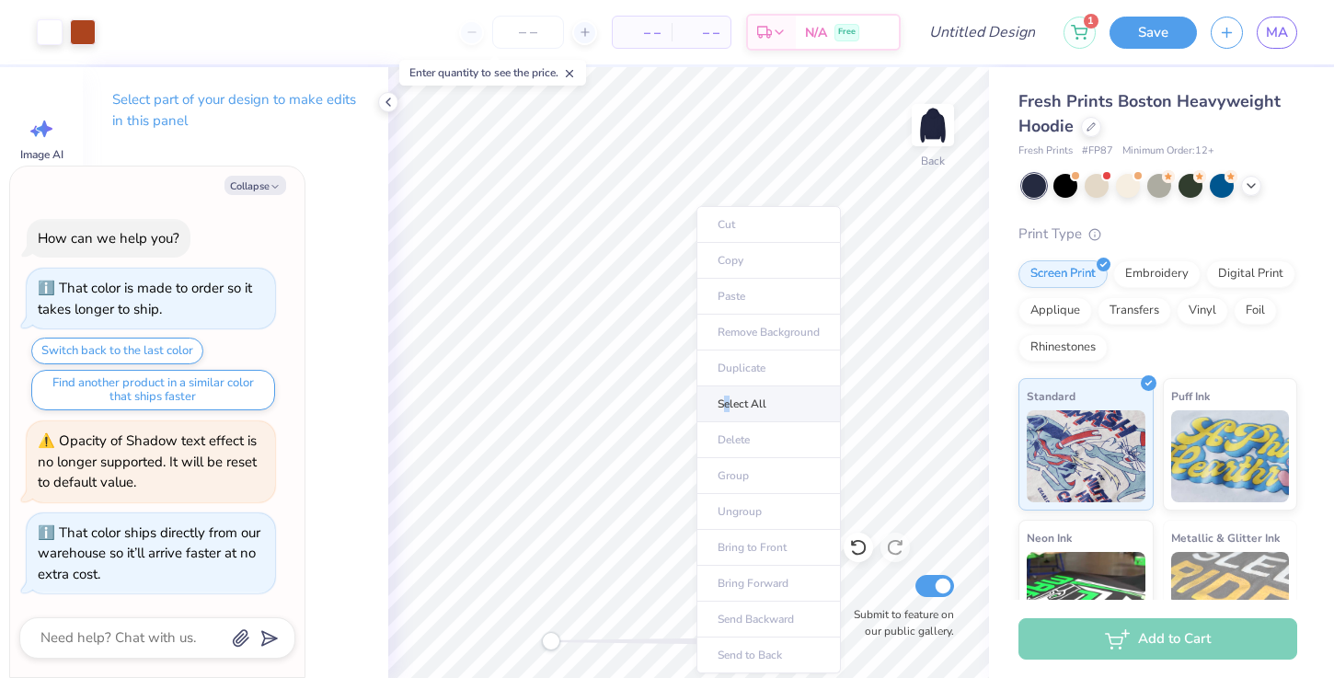
click at [727, 401] on li "Select All" at bounding box center [769, 405] width 144 height 36
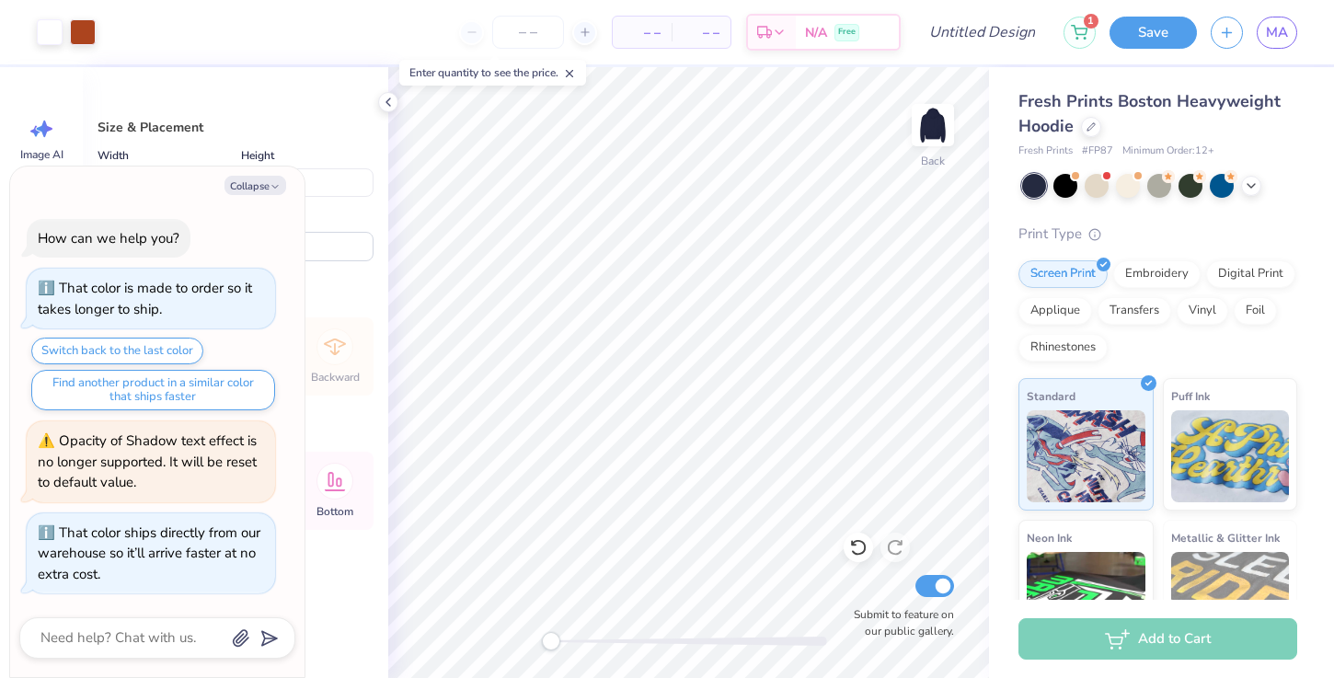
type textarea "x"
type input "4.77"
type textarea "x"
type input "11.39"
type input "5.44"
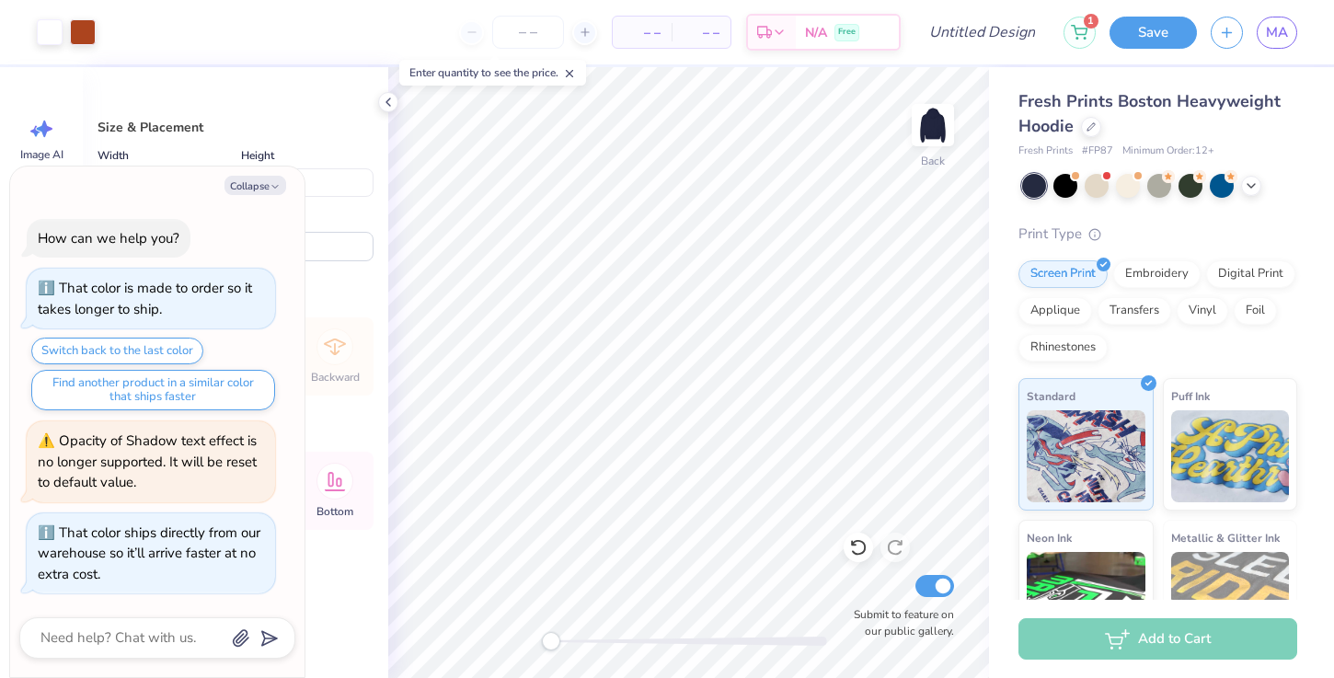
type textarea "x"
type input "4.88"
type textarea "x"
type input "12.96"
type input "6.20"
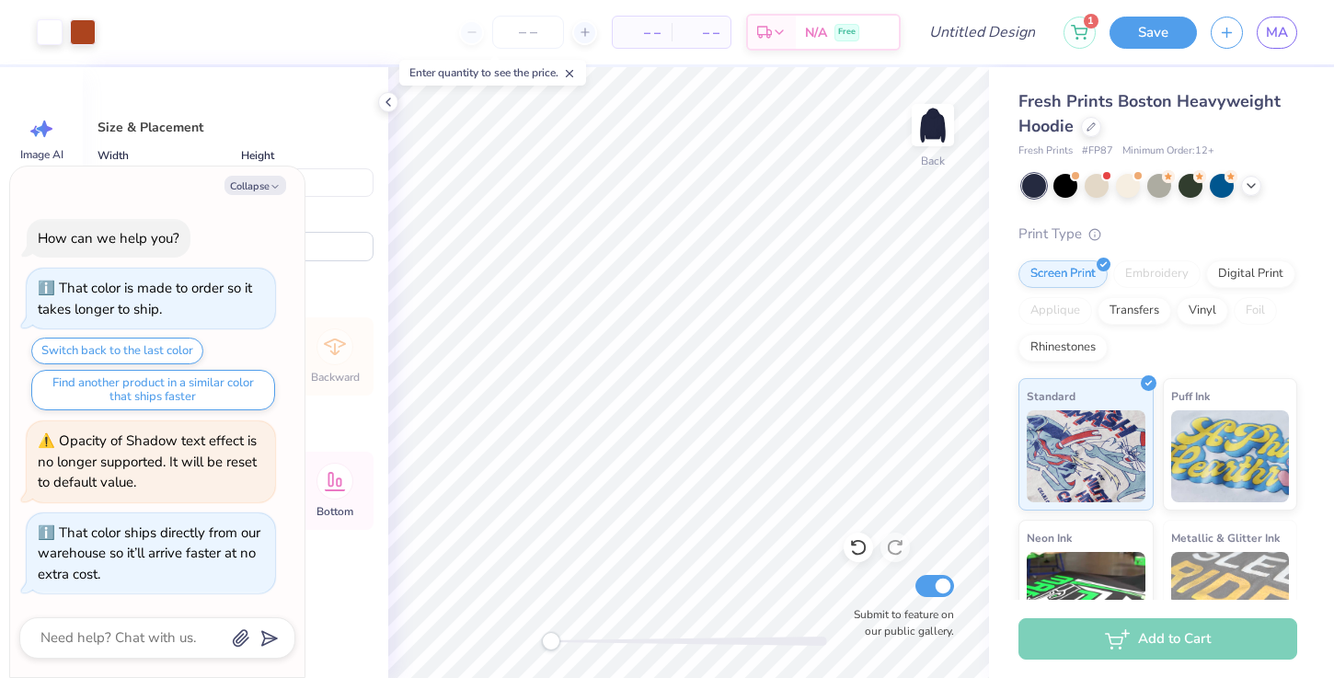
type textarea "x"
type input "4.39"
type textarea "x"
type input "14.13"
type input "6.75"
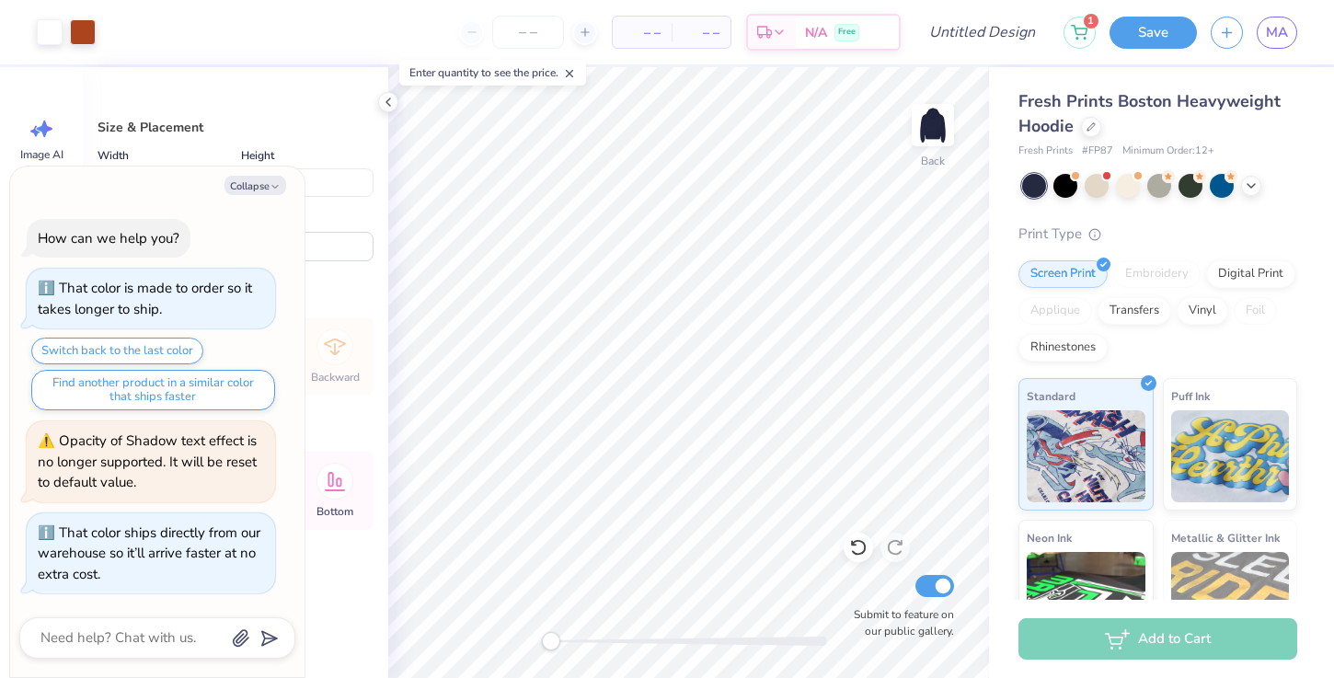
type textarea "x"
type input "4.37"
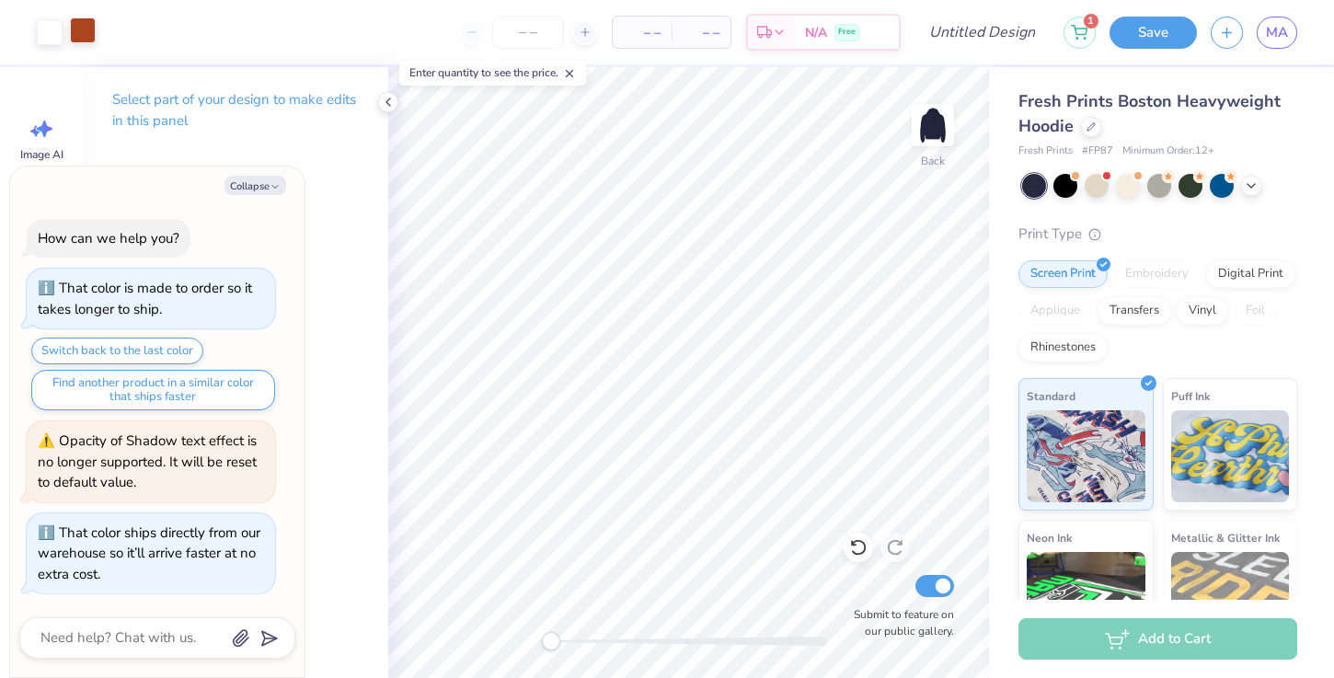
click at [80, 27] on div at bounding box center [83, 30] width 26 height 26
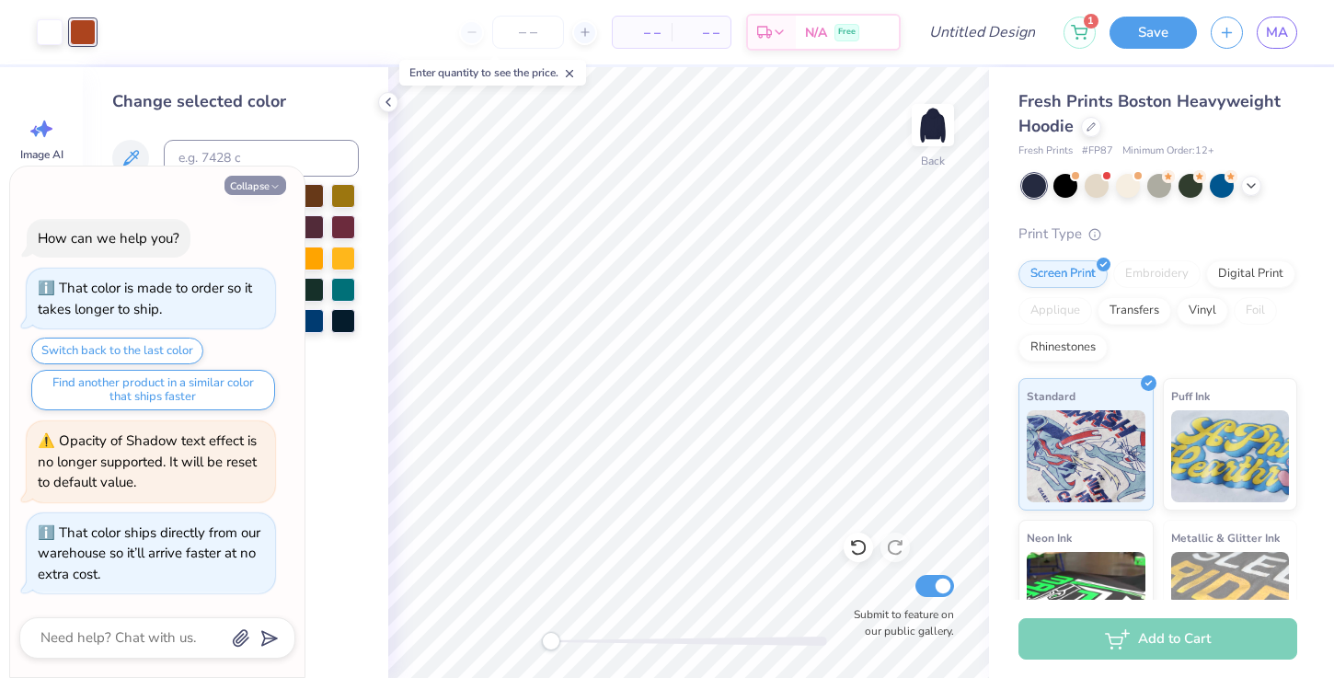
click at [270, 183] on icon "button" at bounding box center [275, 186] width 11 height 11
type textarea "x"
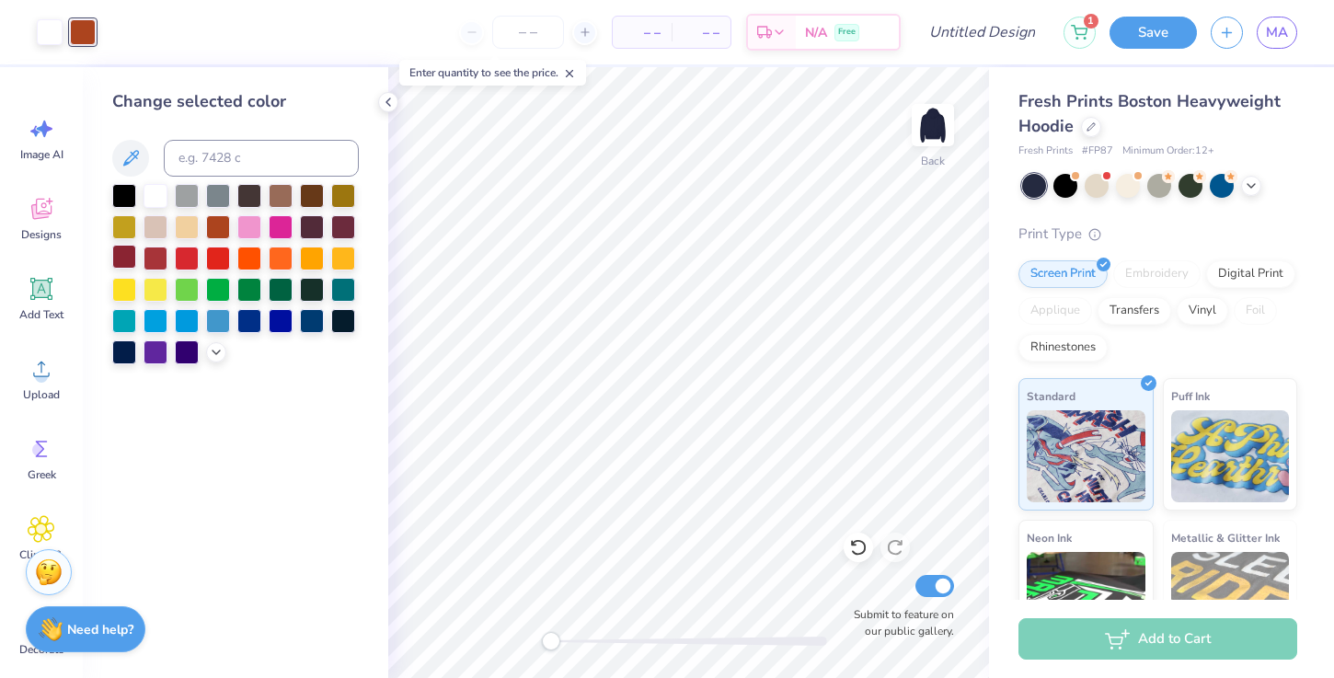
click at [122, 255] on div at bounding box center [124, 257] width 24 height 24
click at [162, 256] on div at bounding box center [156, 257] width 24 height 24
click at [341, 228] on div at bounding box center [343, 226] width 24 height 24
click at [250, 259] on div at bounding box center [249, 257] width 24 height 24
click at [121, 252] on div at bounding box center [124, 257] width 24 height 24
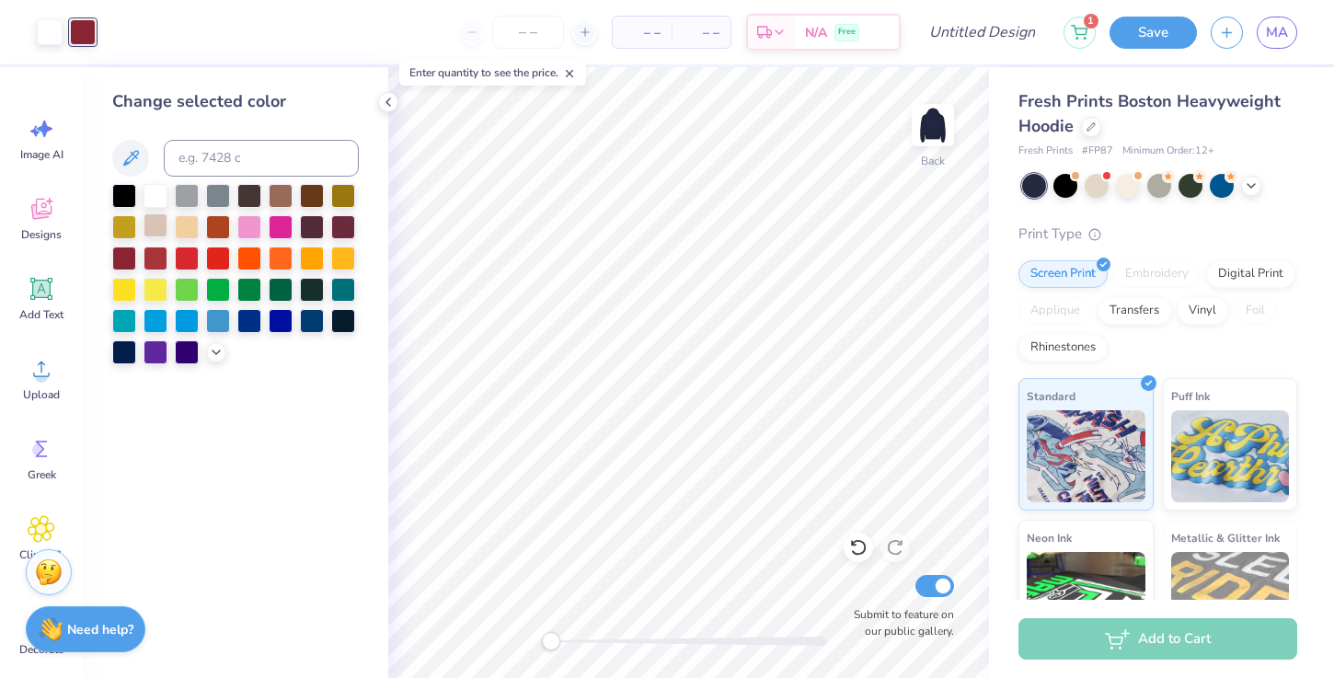
click at [167, 231] on div at bounding box center [156, 226] width 24 height 24
click at [128, 258] on div at bounding box center [124, 257] width 24 height 24
click at [150, 349] on div at bounding box center [156, 351] width 24 height 24
click at [150, 319] on div at bounding box center [156, 319] width 24 height 24
click at [269, 312] on div at bounding box center [281, 319] width 24 height 24
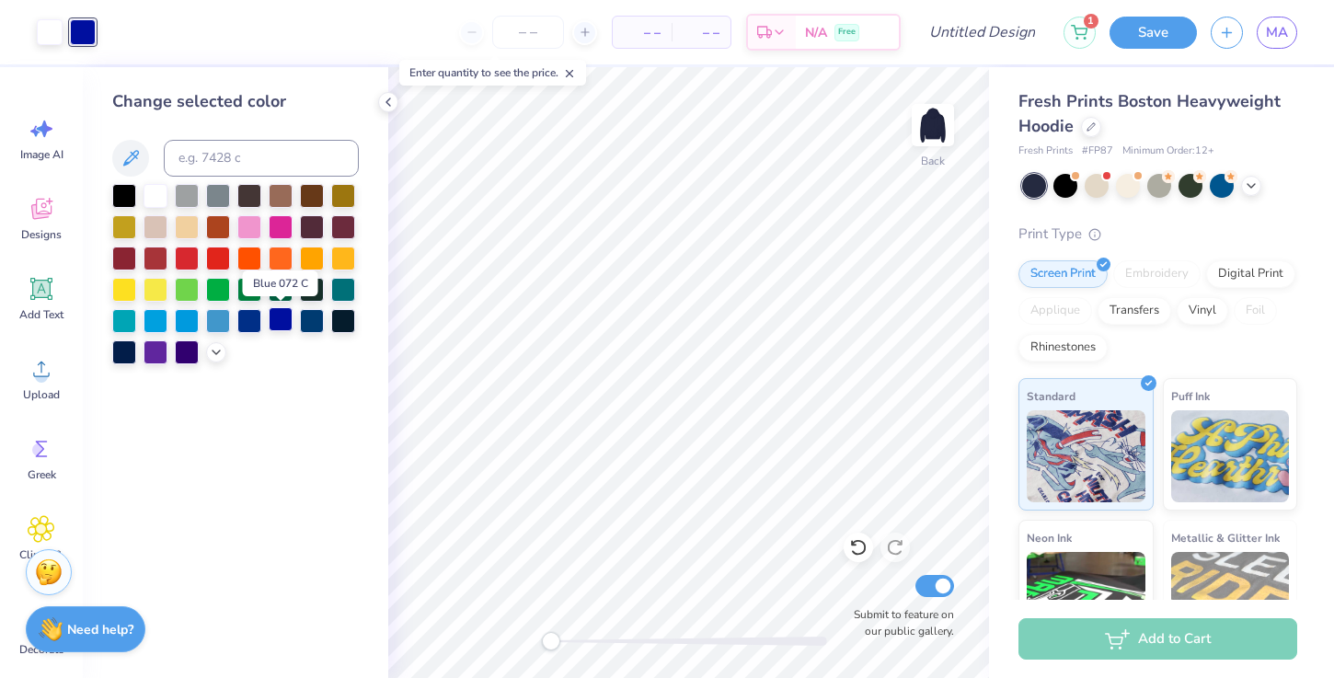
click at [278, 317] on div at bounding box center [281, 319] width 24 height 24
click at [122, 258] on div at bounding box center [124, 257] width 24 height 24
click at [389, 98] on polyline at bounding box center [389, 101] width 4 height 7
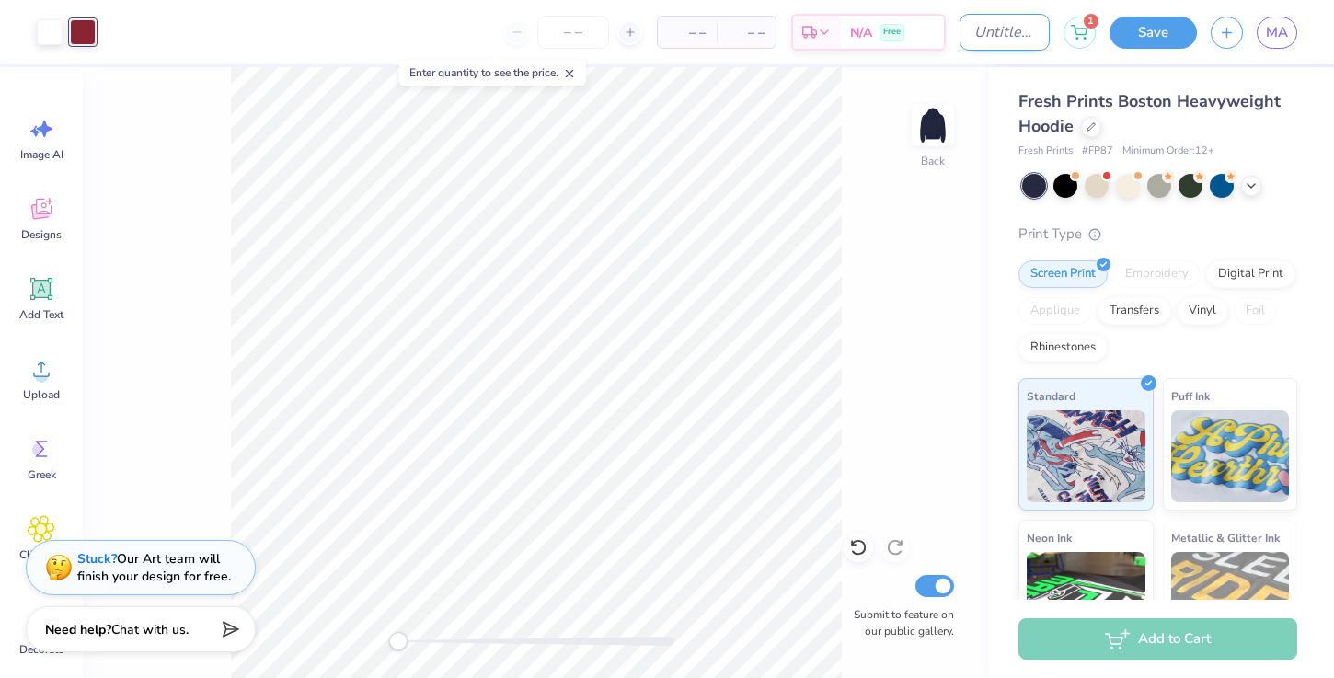
click at [1002, 38] on input "Design Title" at bounding box center [1005, 32] width 90 height 37
type input "new member hoodies"
click at [1172, 30] on button "Save" at bounding box center [1153, 30] width 87 height 32
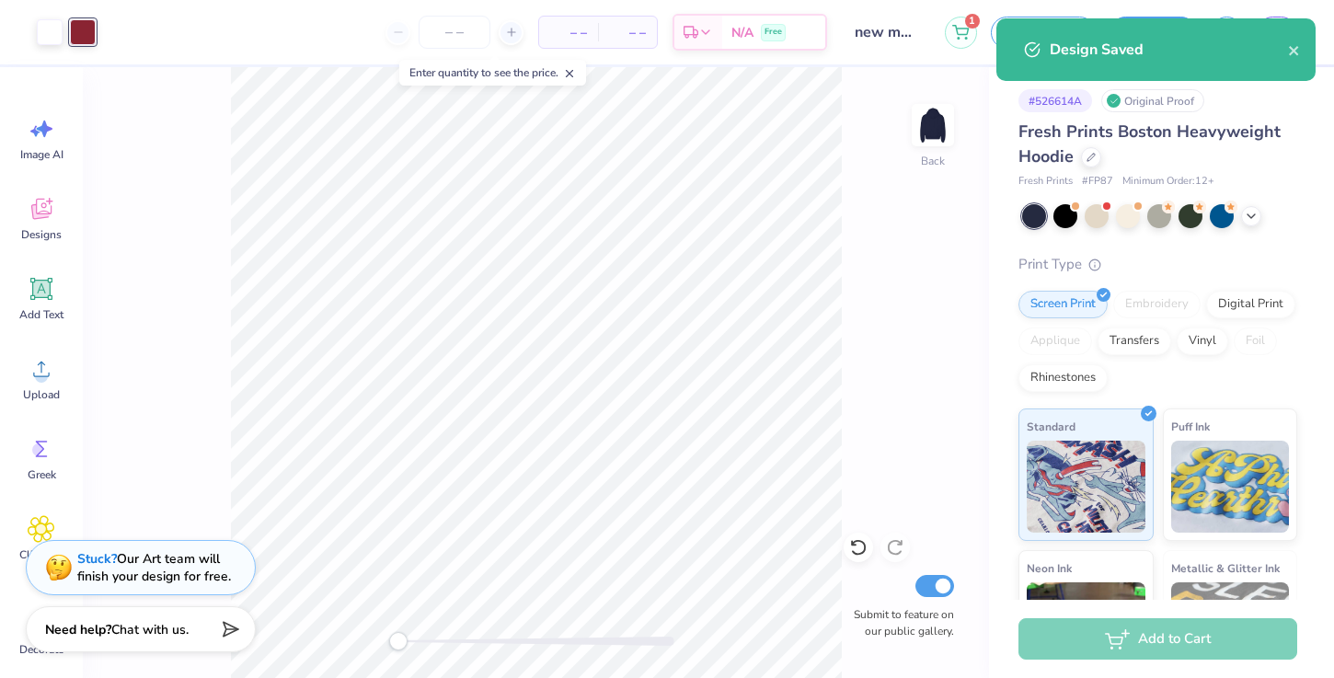
click at [1302, 57] on div "Design Saved" at bounding box center [1156, 49] width 319 height 63
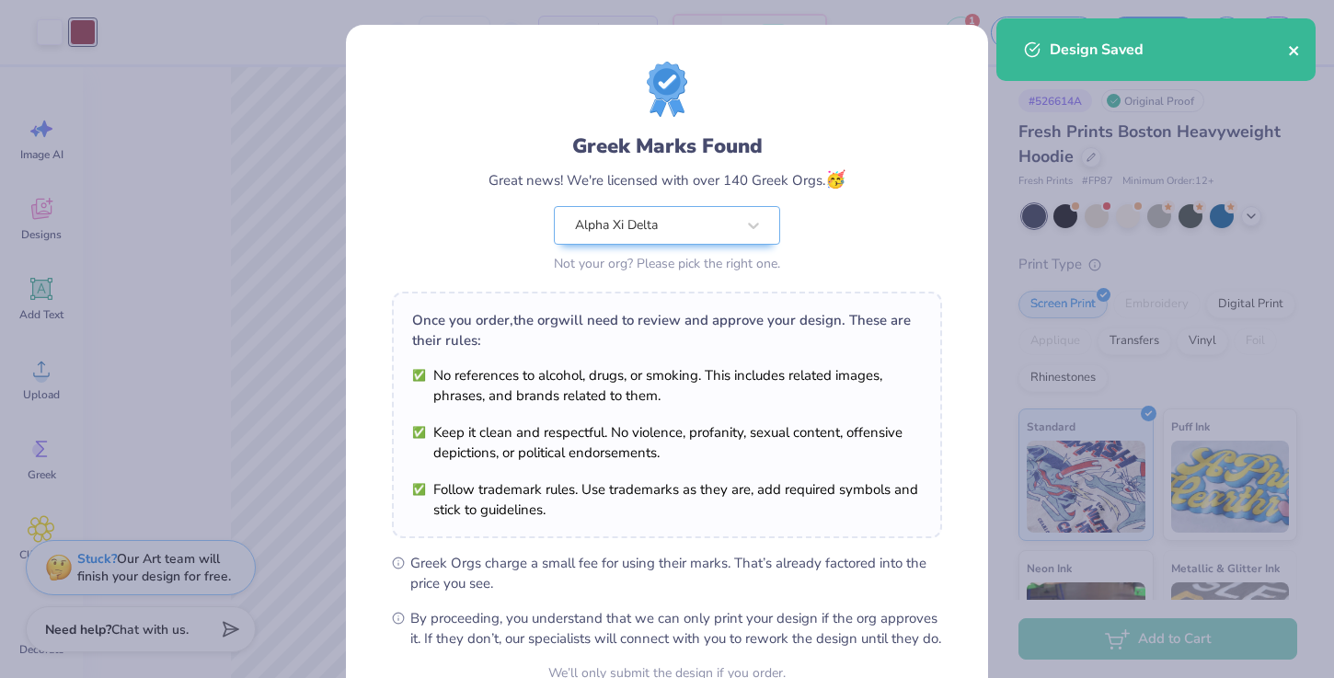
click at [1297, 52] on icon "close" at bounding box center [1294, 50] width 13 height 15
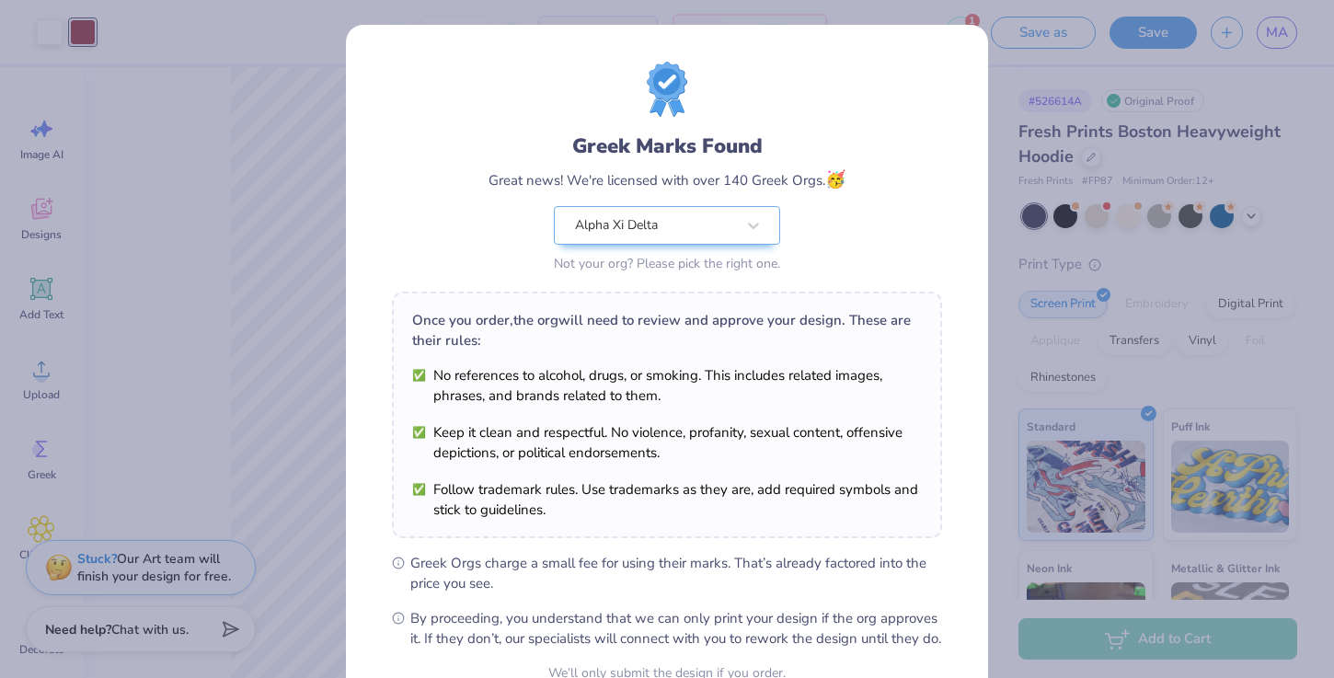
scroll to position [183, 0]
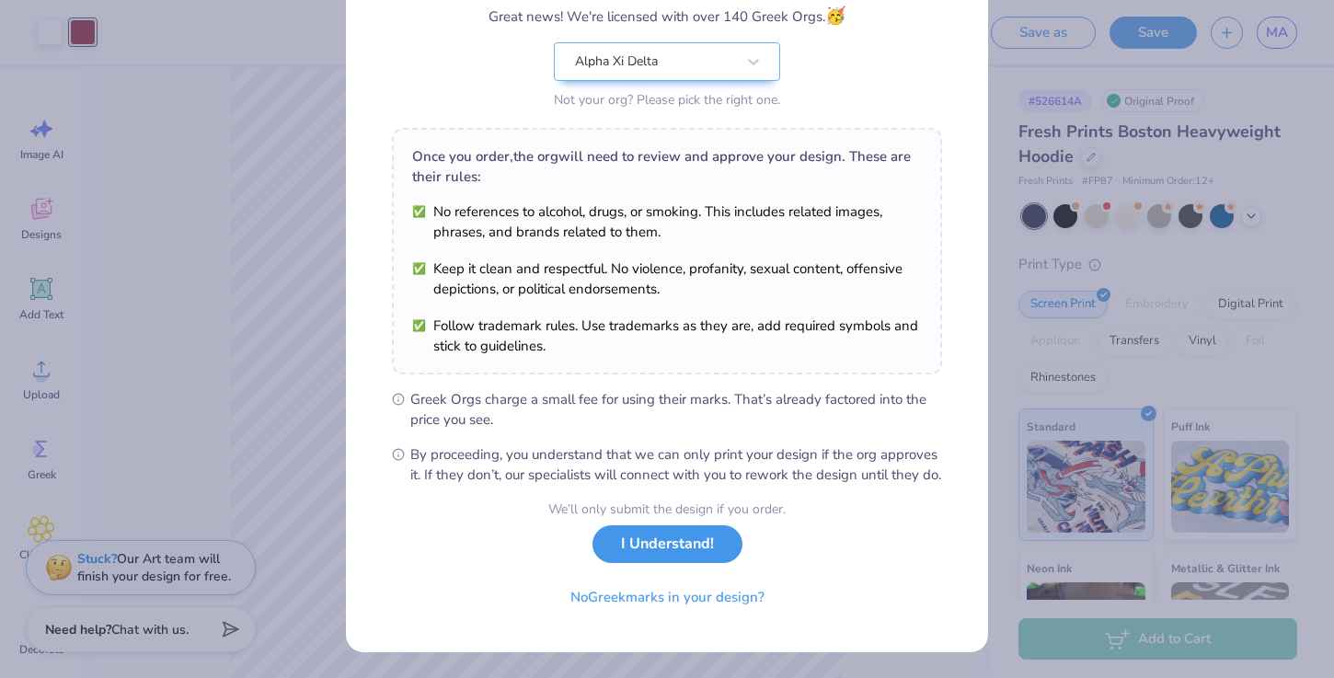
click at [660, 560] on button "I Understand!" at bounding box center [668, 544] width 150 height 38
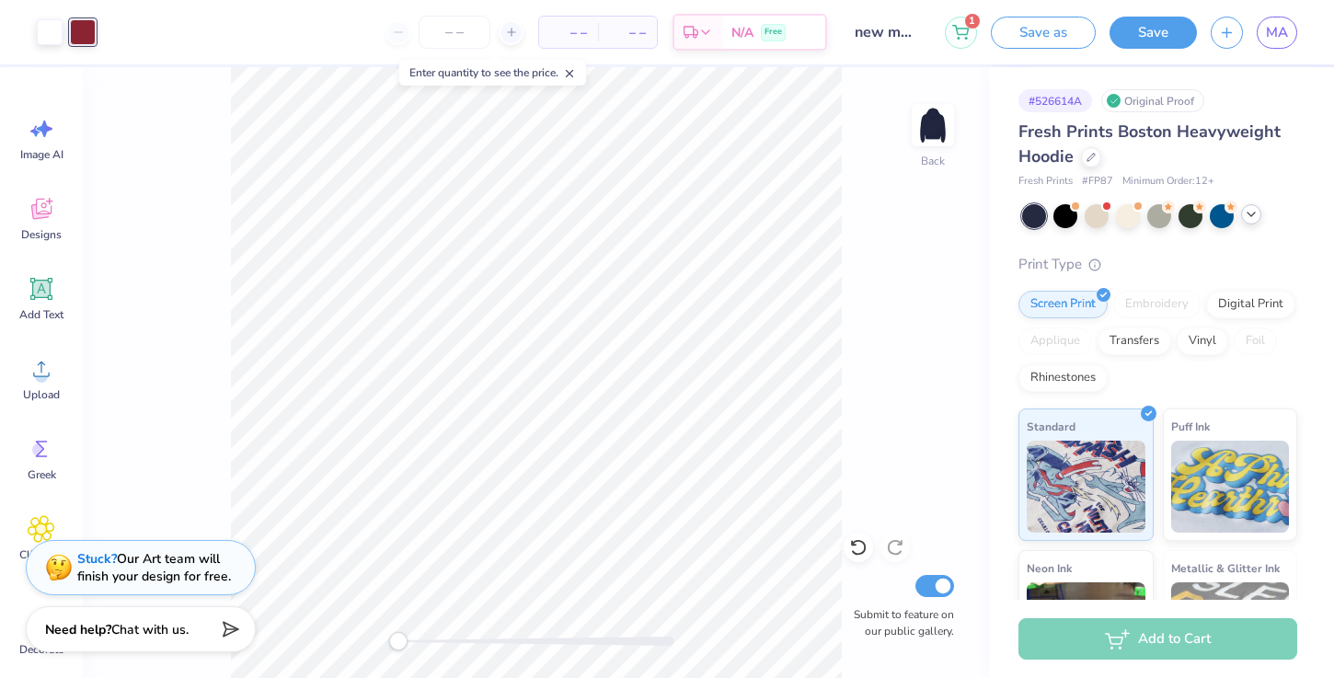
click at [1252, 214] on polyline at bounding box center [1251, 215] width 7 height 4
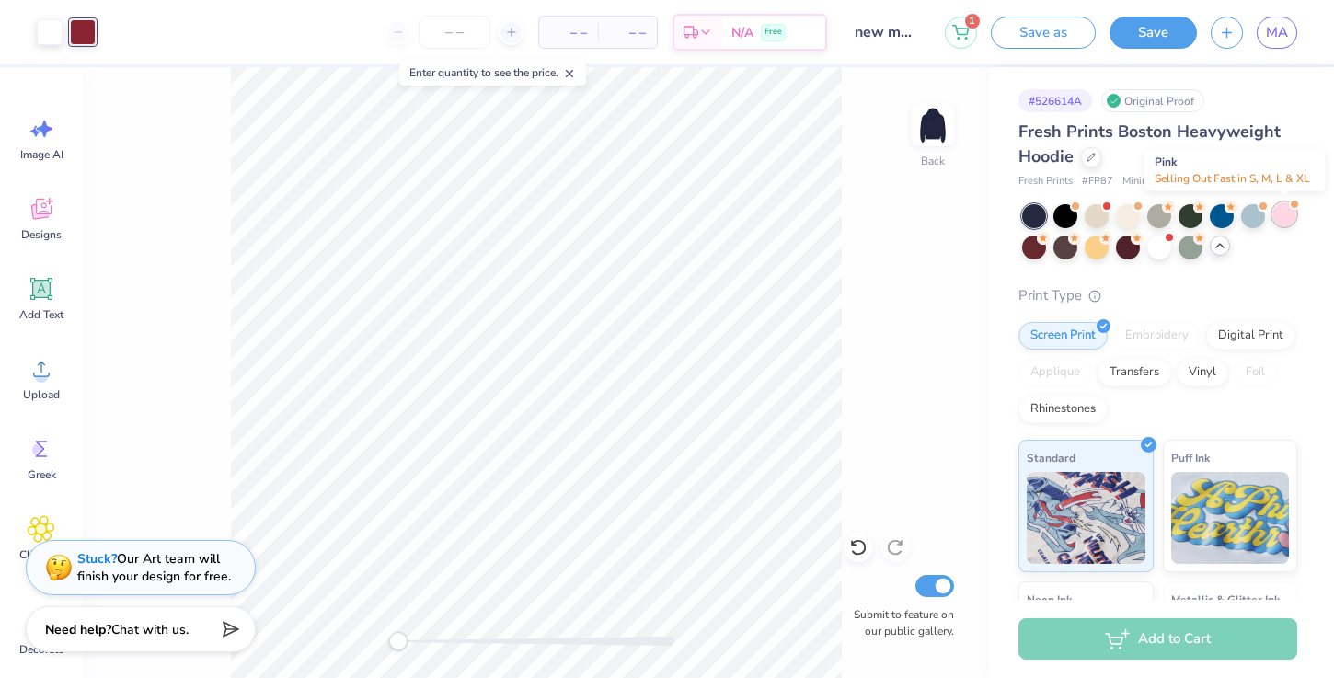
click at [1275, 223] on div at bounding box center [1285, 214] width 24 height 24
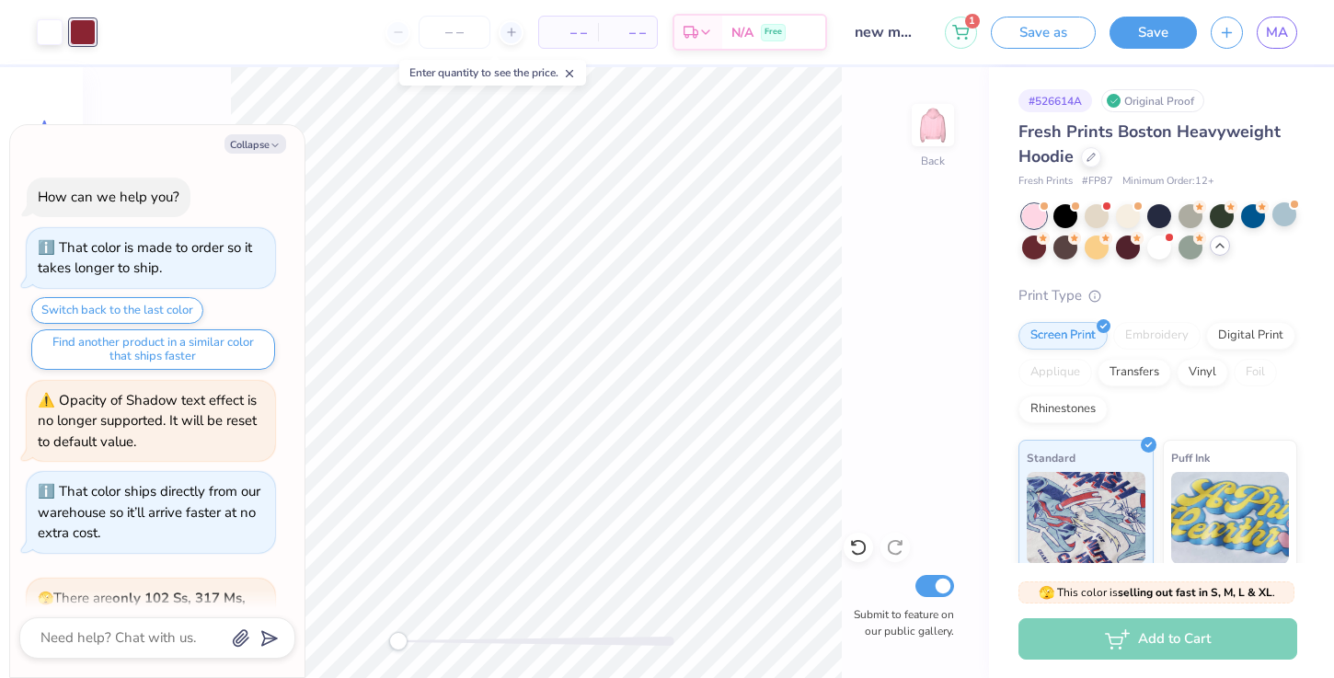
scroll to position [198, 0]
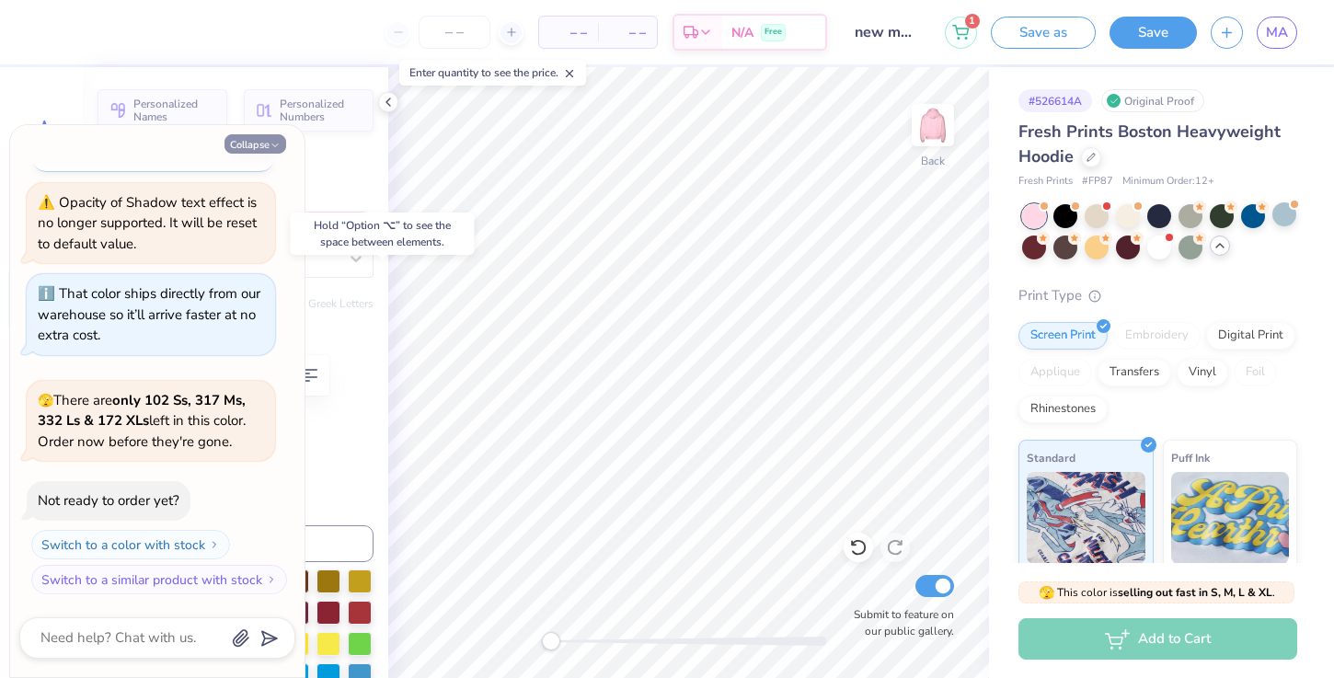
click at [274, 146] on icon "button" at bounding box center [275, 145] width 11 height 11
type textarea "x"
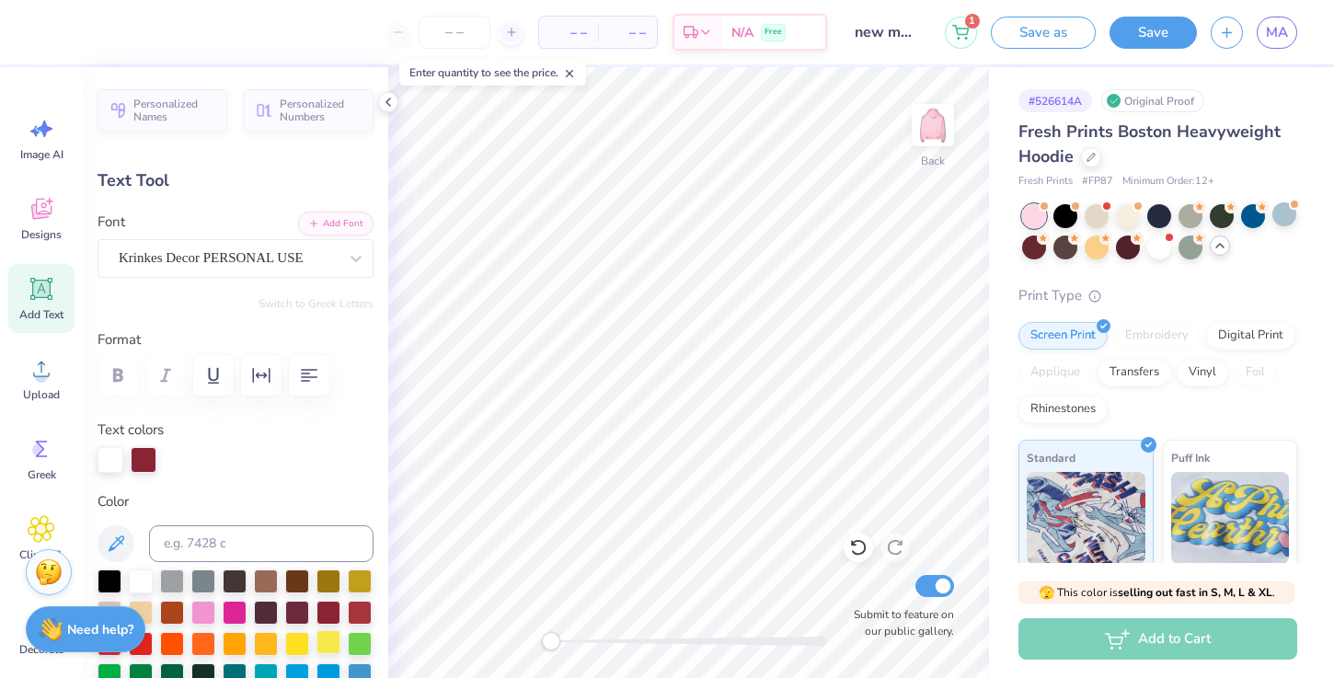
click at [329, 639] on div at bounding box center [329, 642] width 24 height 24
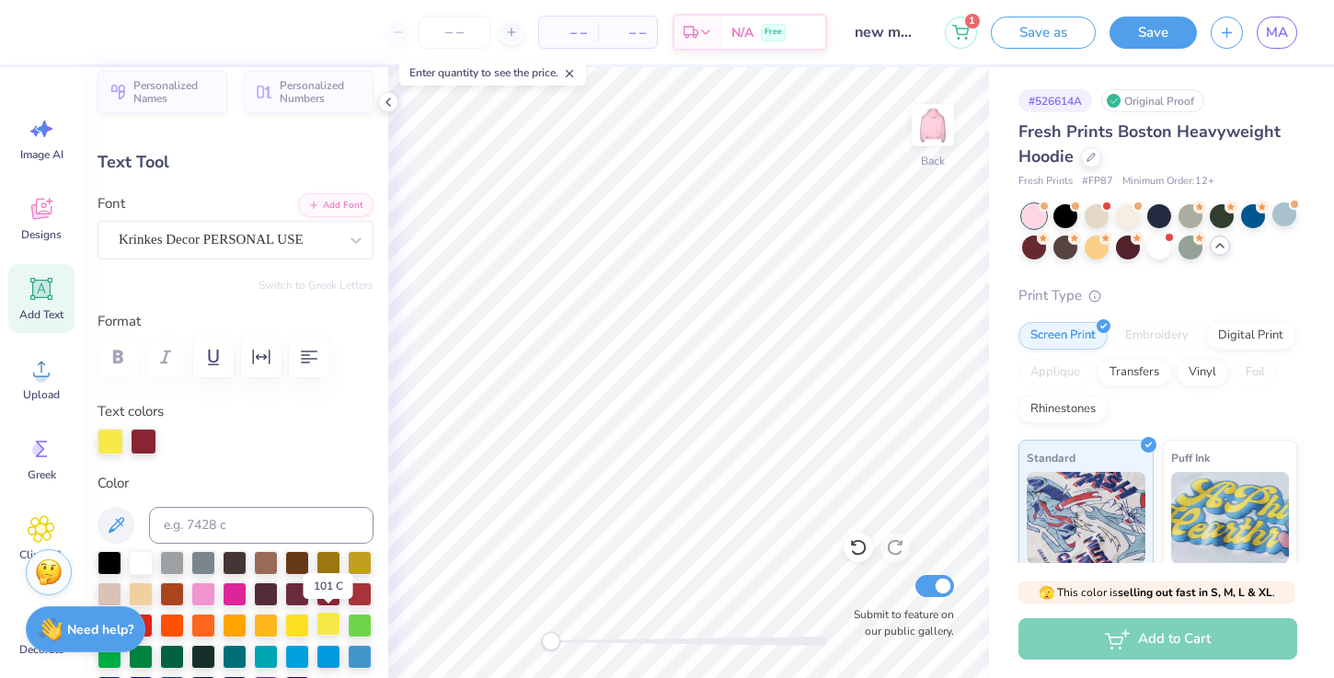
scroll to position [20, 0]
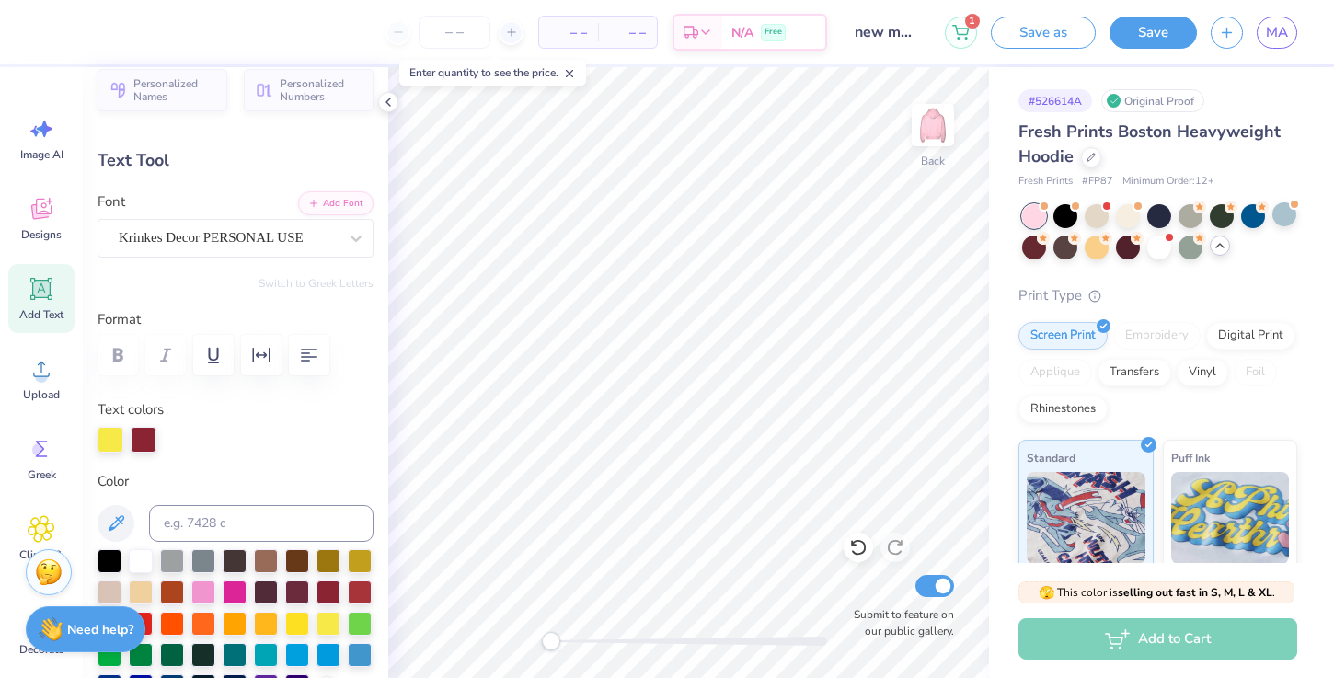
type input "0.0"
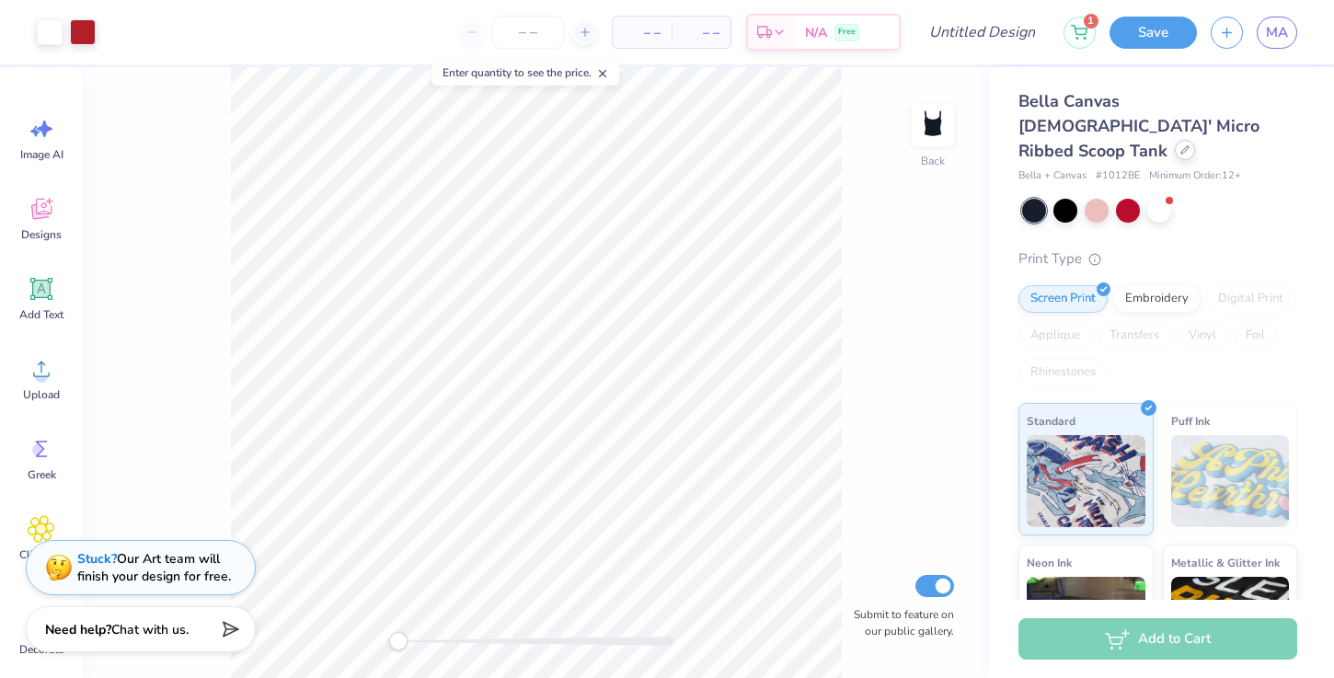
click at [1175, 140] on div at bounding box center [1185, 150] width 20 height 20
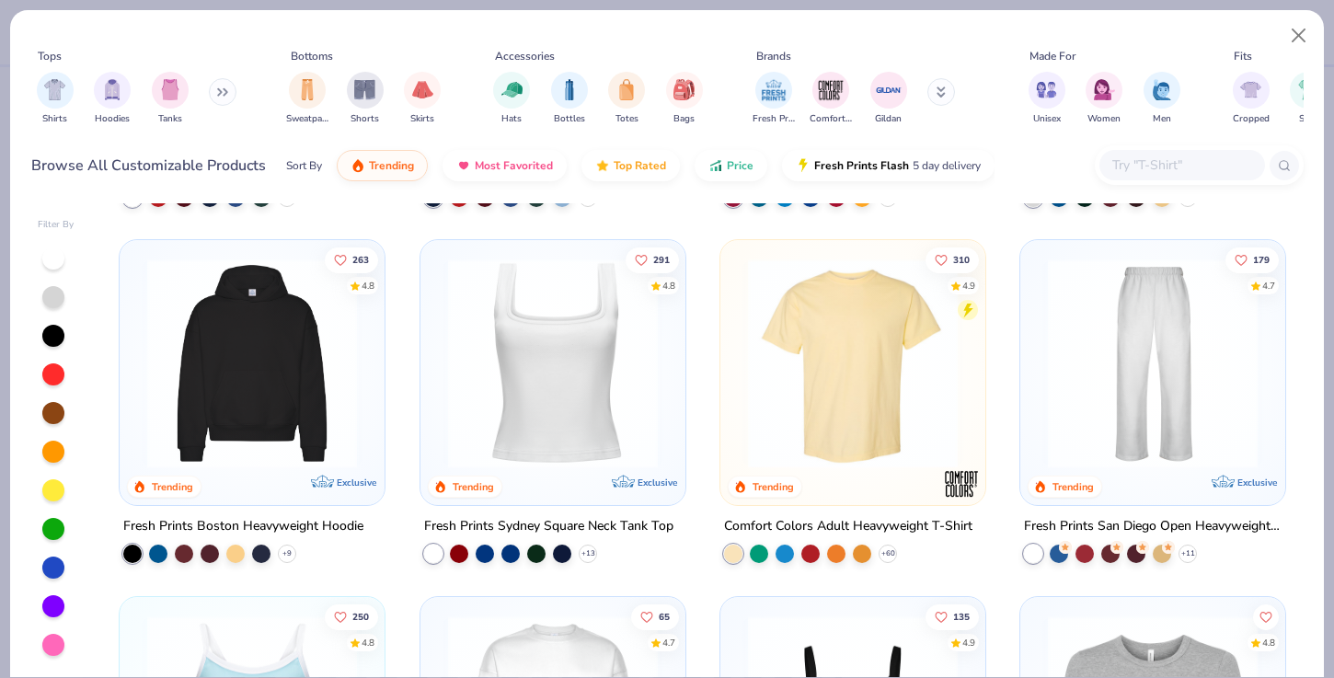
scroll to position [395, 0]
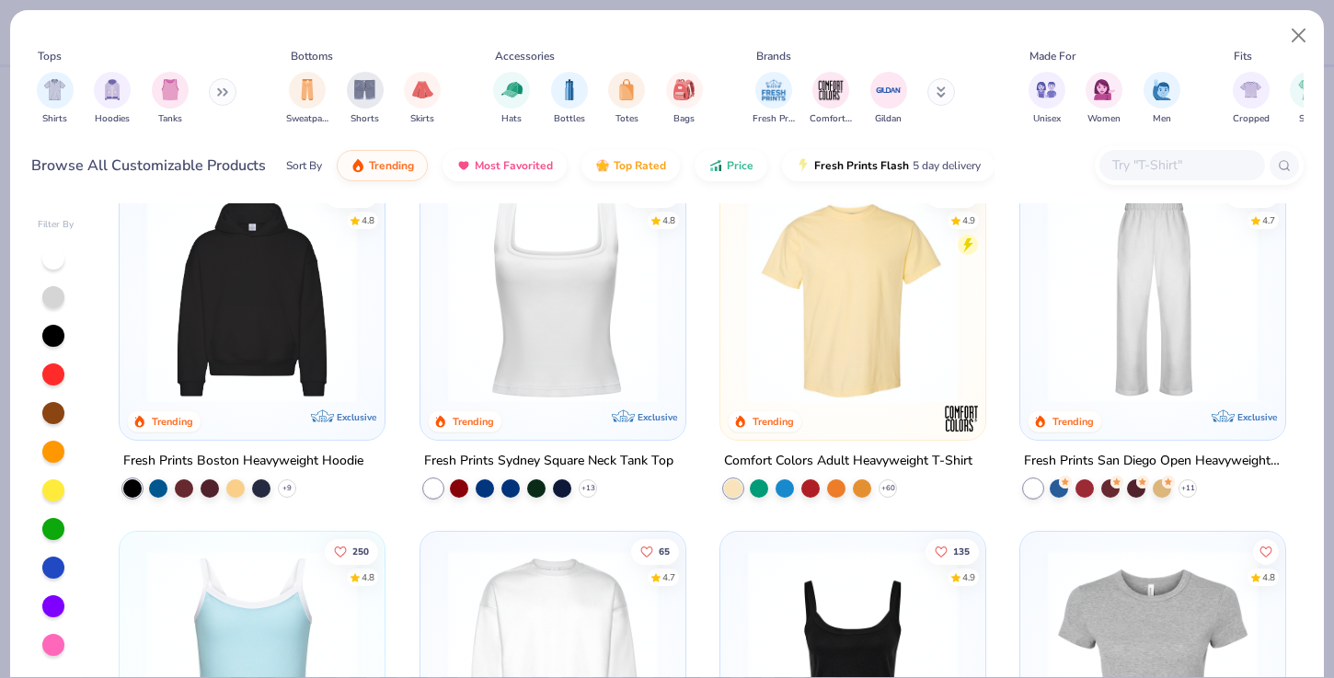
click at [229, 313] on img at bounding box center [252, 298] width 228 height 210
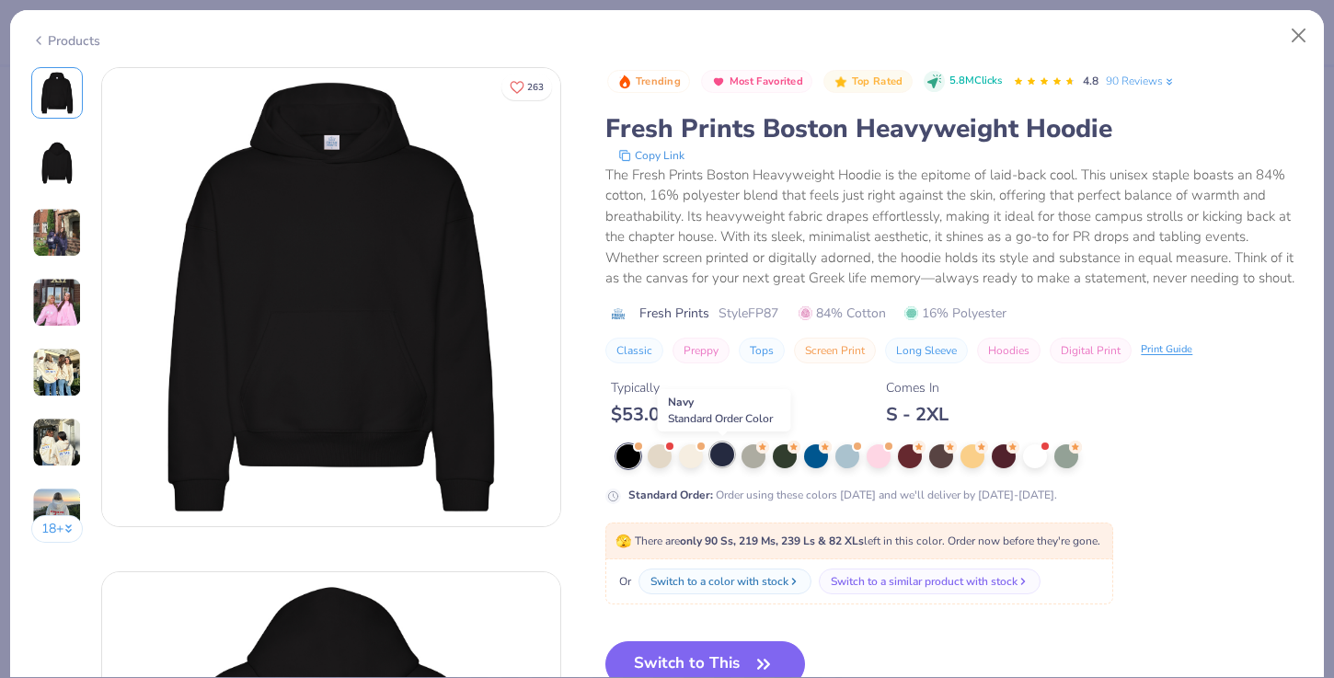
click at [731, 463] on div at bounding box center [722, 455] width 24 height 24
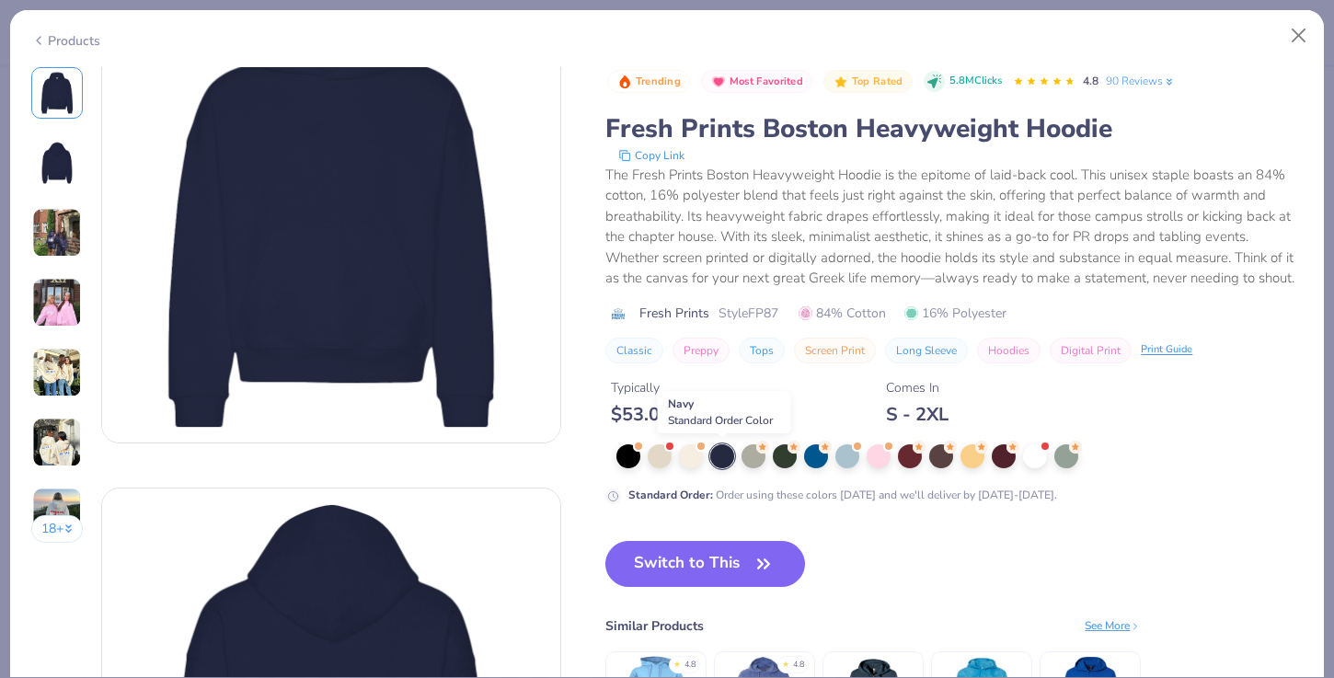
scroll to position [83, 0]
click at [941, 461] on div at bounding box center [941, 455] width 24 height 24
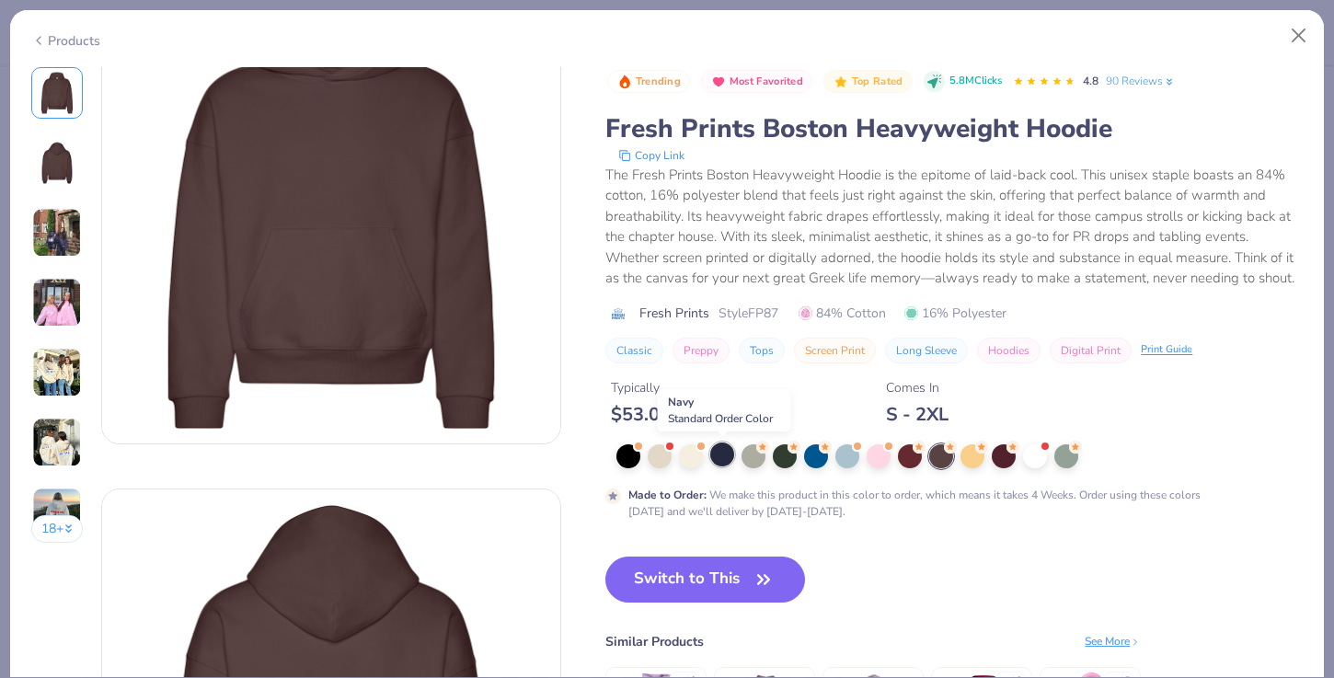
click at [731, 457] on div at bounding box center [722, 455] width 24 height 24
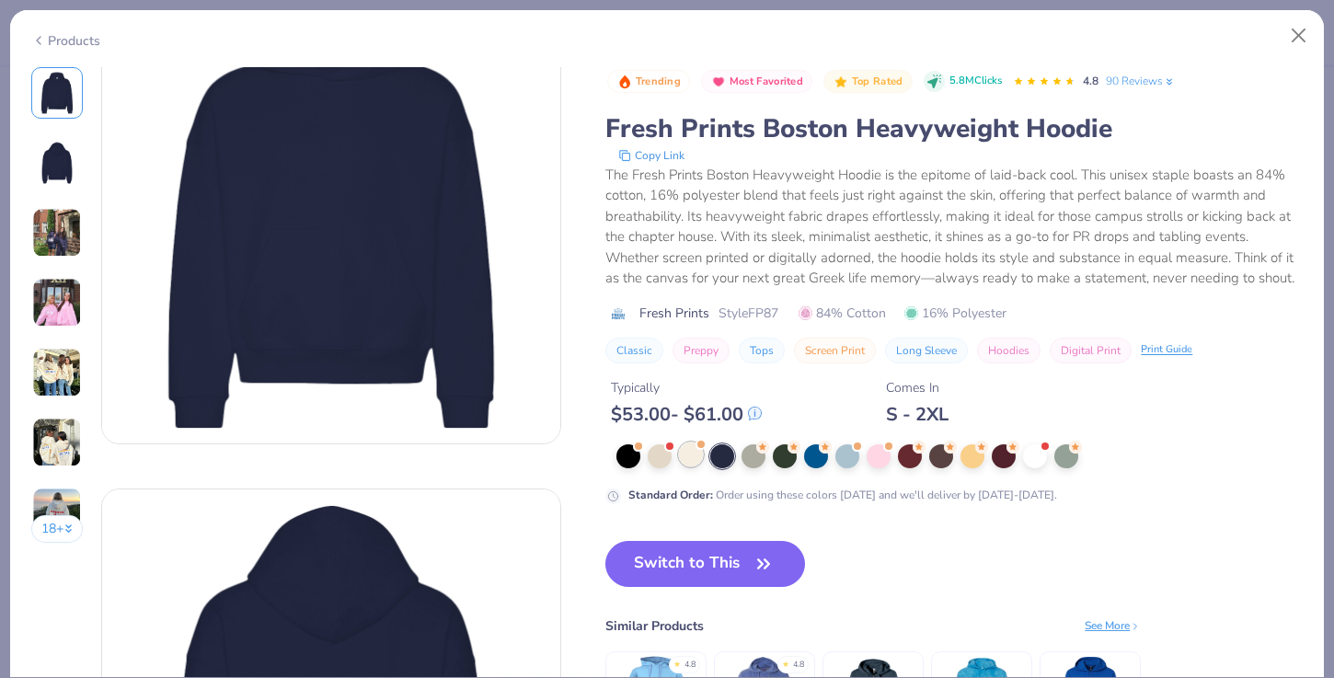
click at [698, 457] on div at bounding box center [691, 455] width 24 height 24
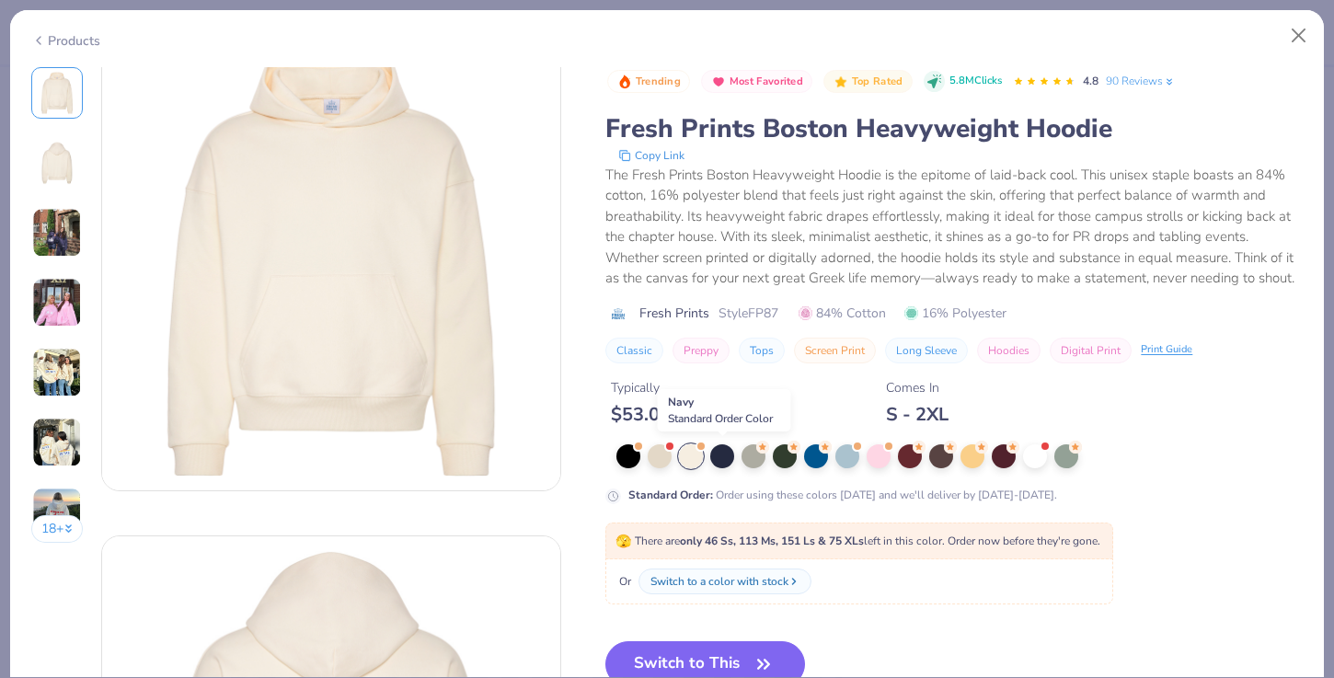
scroll to position [35, 0]
click at [660, 458] on div at bounding box center [660, 455] width 24 height 24
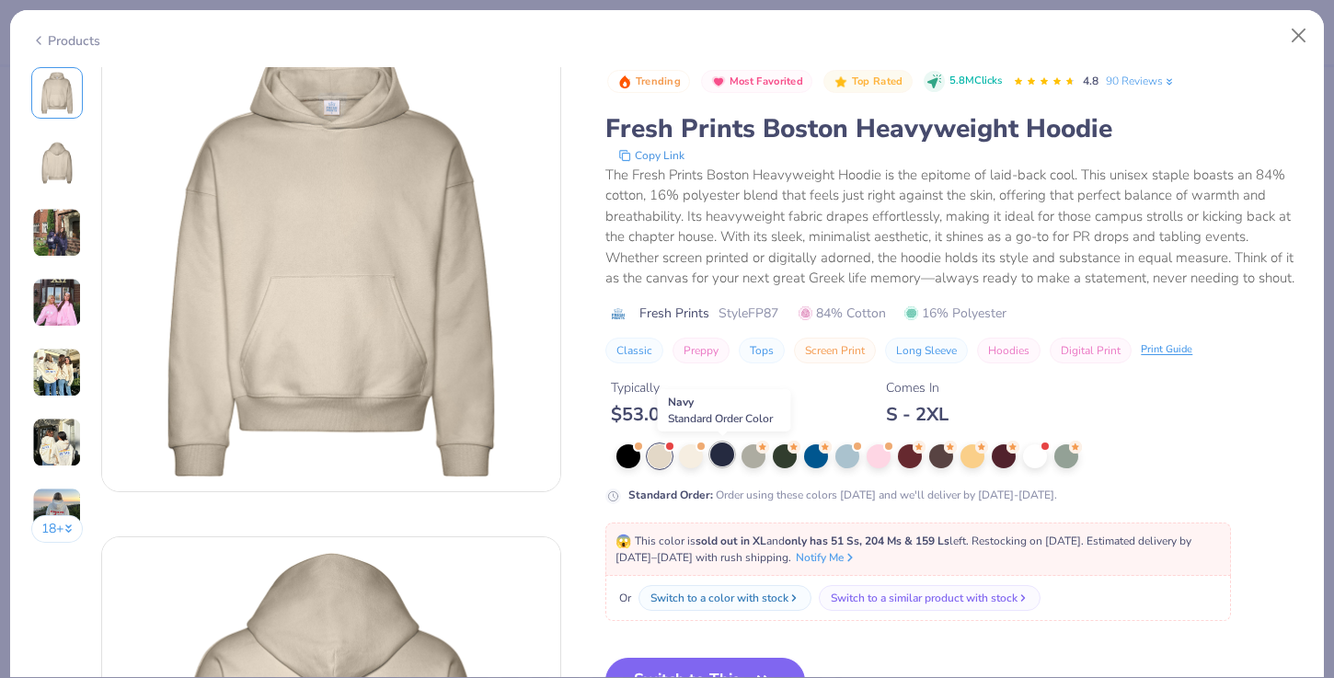
click at [732, 455] on div at bounding box center [722, 455] width 24 height 24
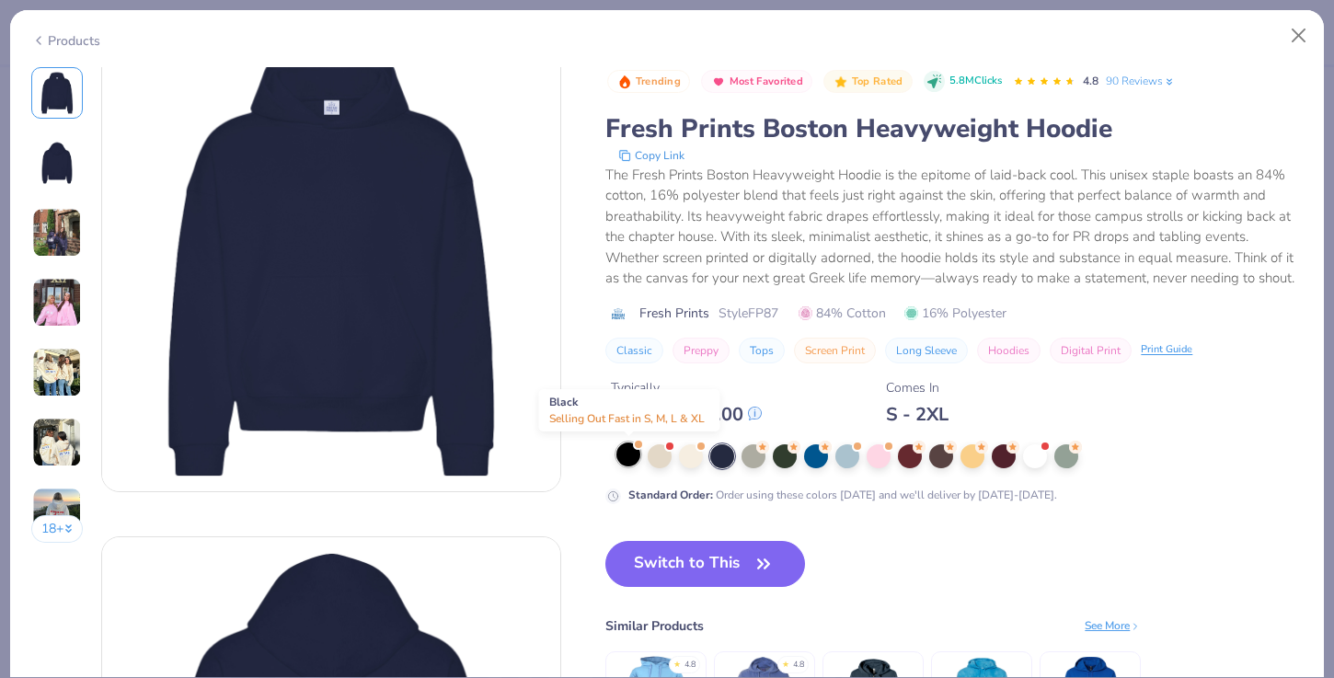
click at [630, 456] on div at bounding box center [629, 455] width 24 height 24
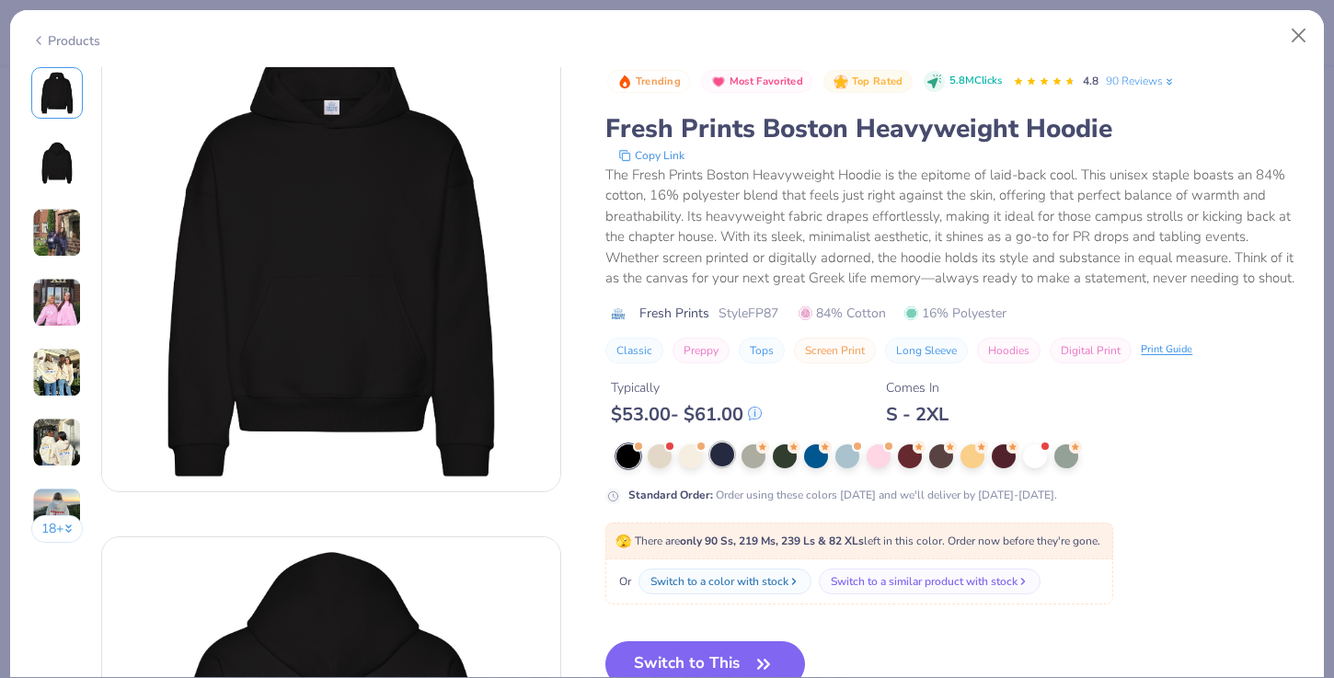
click at [717, 452] on div at bounding box center [722, 455] width 24 height 24
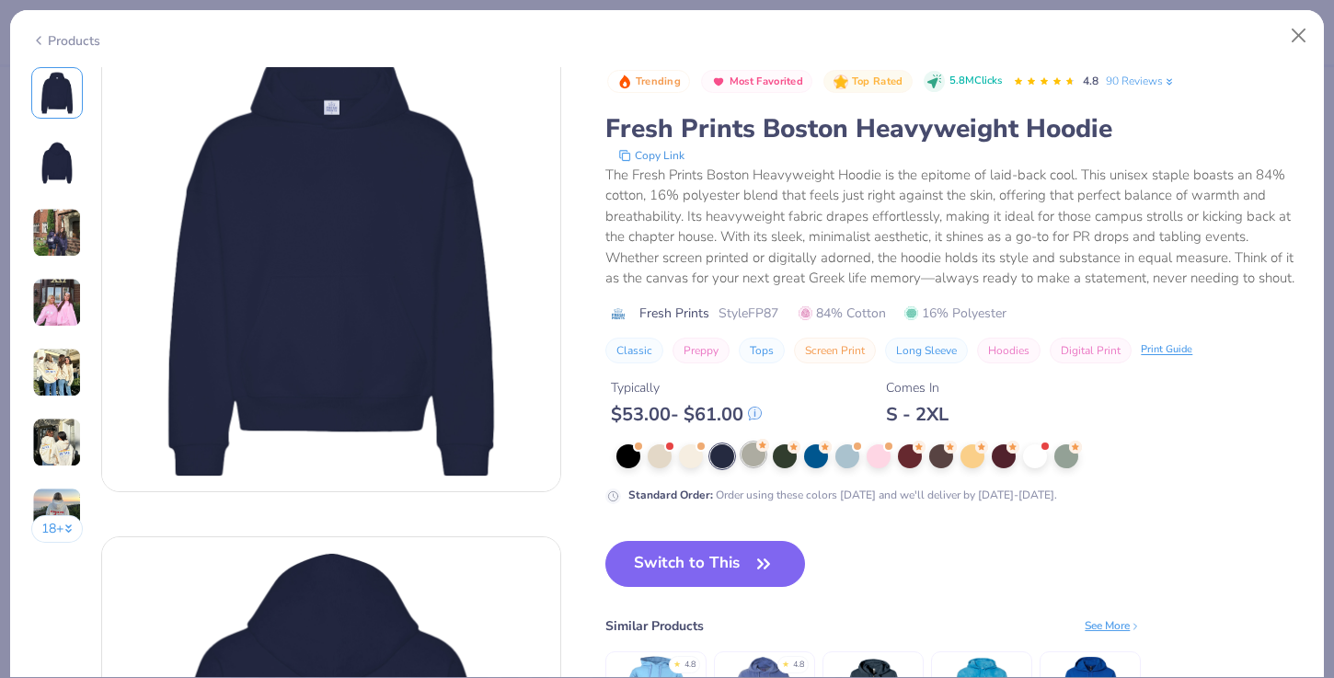
click at [748, 452] on div at bounding box center [754, 455] width 24 height 24
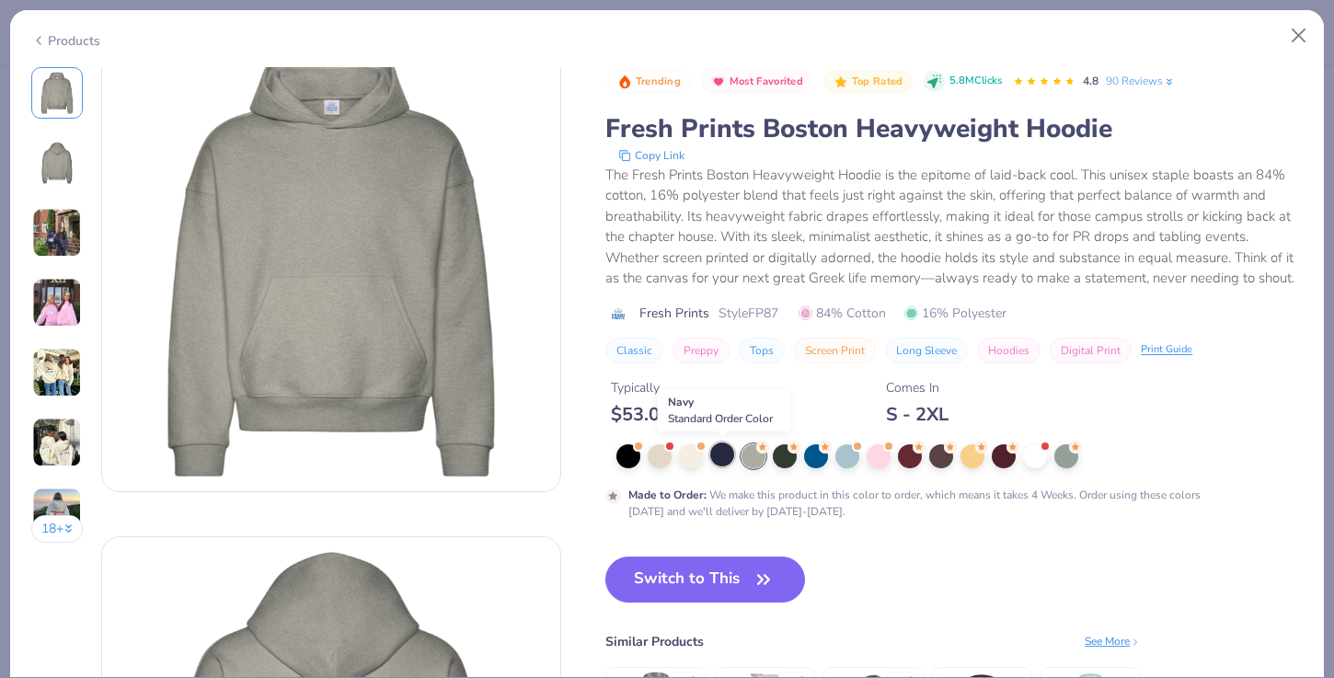
click at [724, 452] on div at bounding box center [722, 455] width 24 height 24
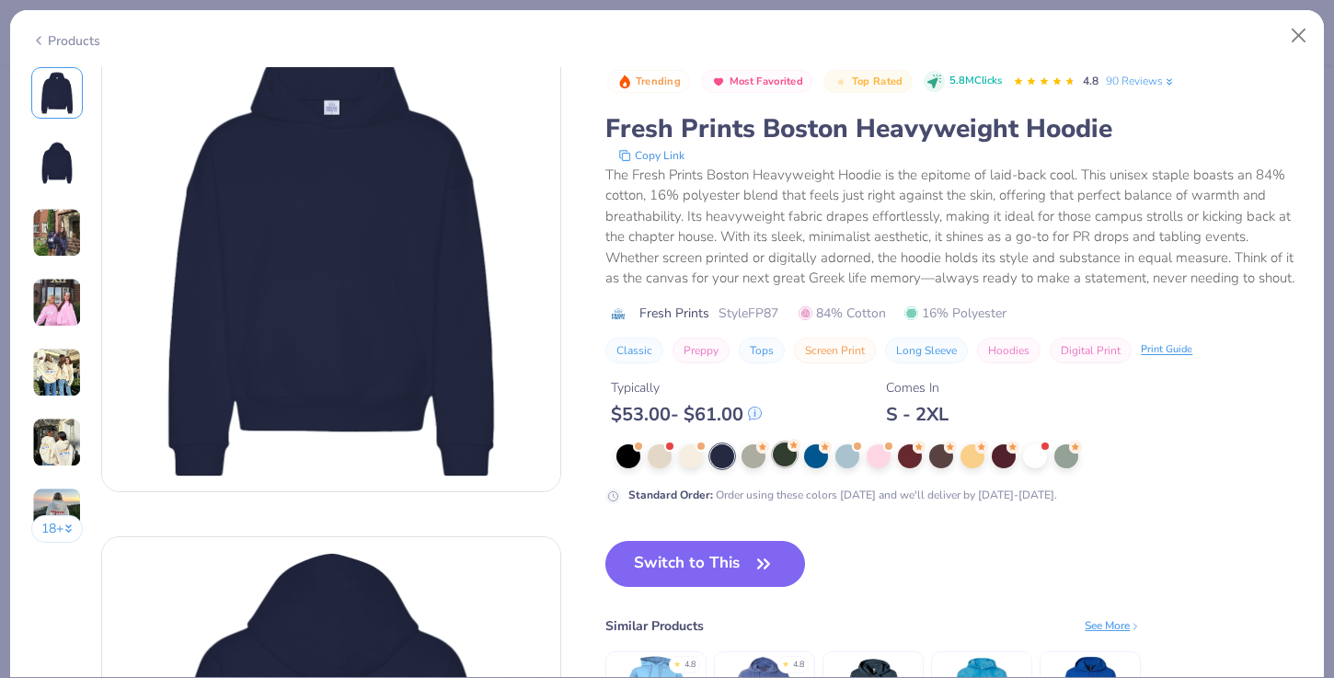
click at [780, 453] on div at bounding box center [785, 455] width 24 height 24
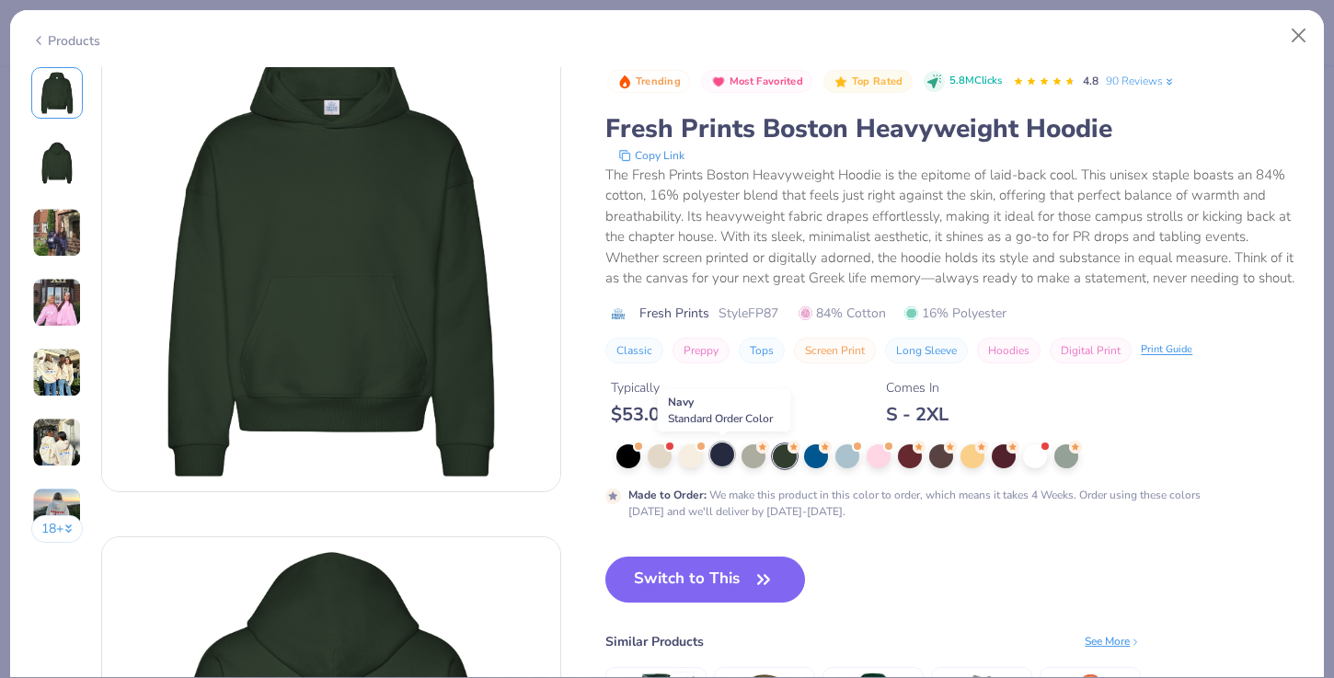
click at [733, 459] on div at bounding box center [722, 455] width 24 height 24
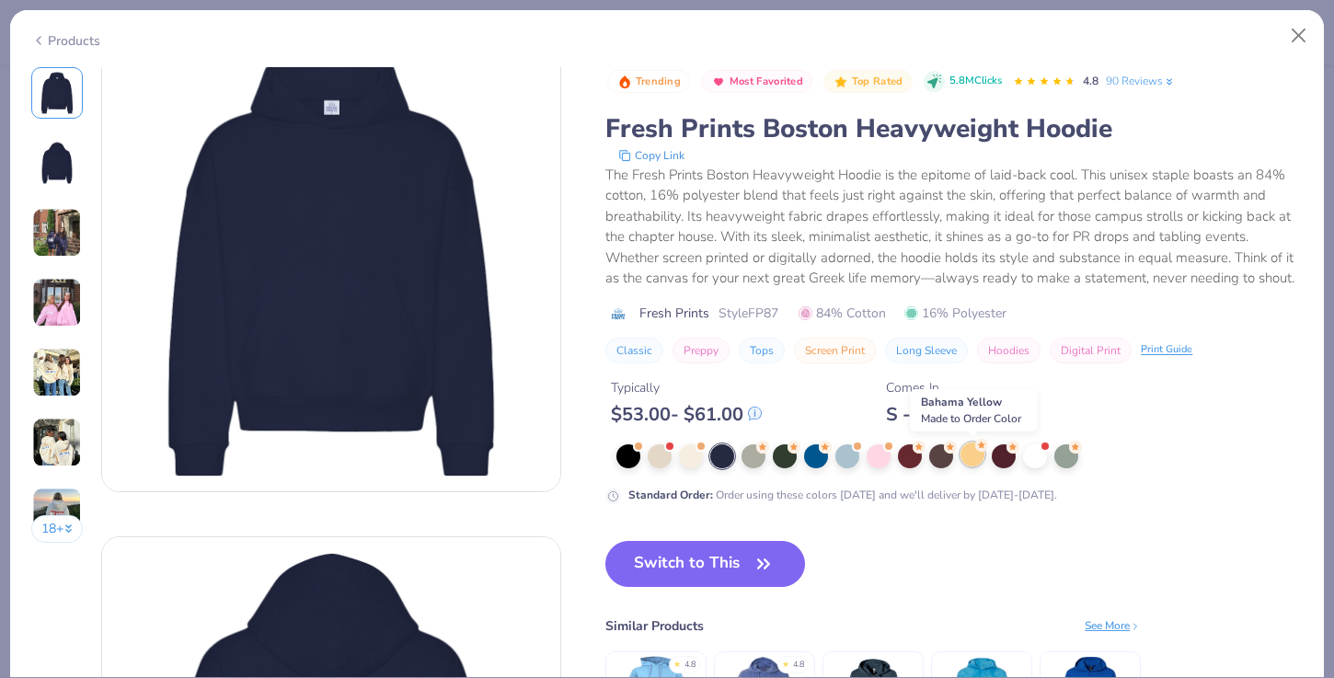
click at [975, 444] on div at bounding box center [973, 455] width 24 height 24
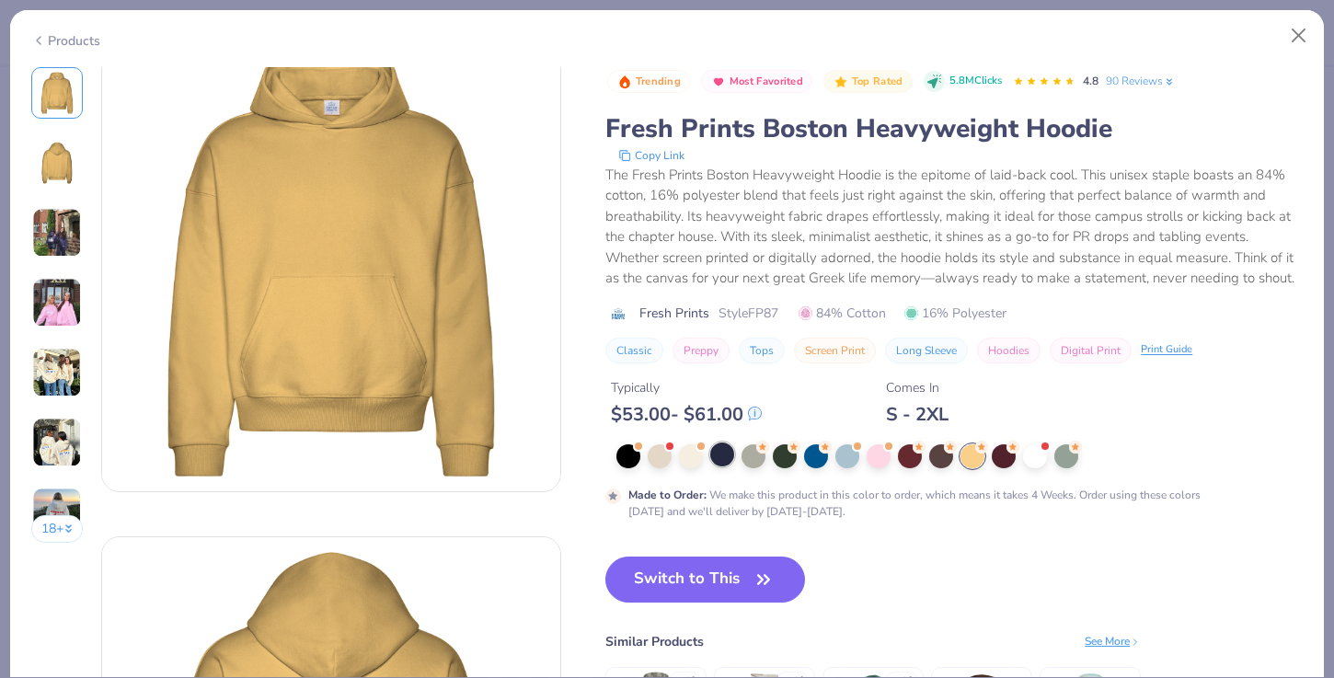
click at [725, 458] on div at bounding box center [722, 455] width 24 height 24
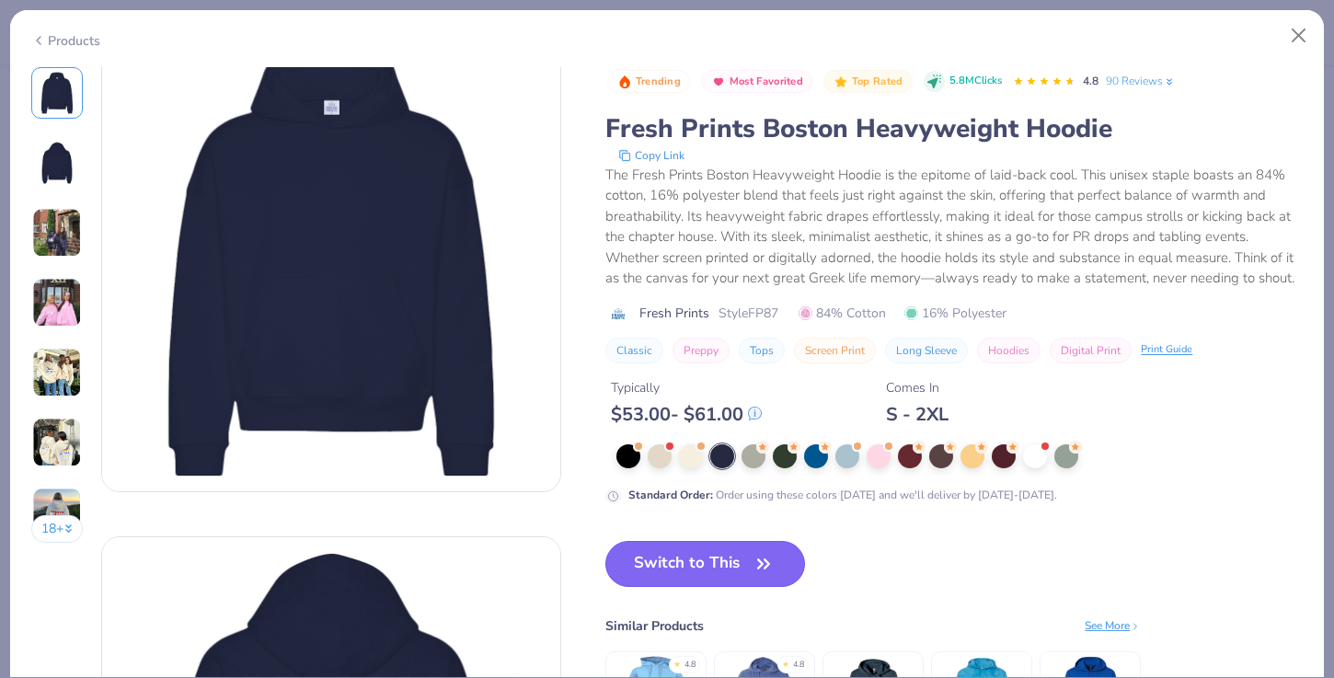
click at [689, 578] on button "Switch to This" at bounding box center [706, 564] width 200 height 46
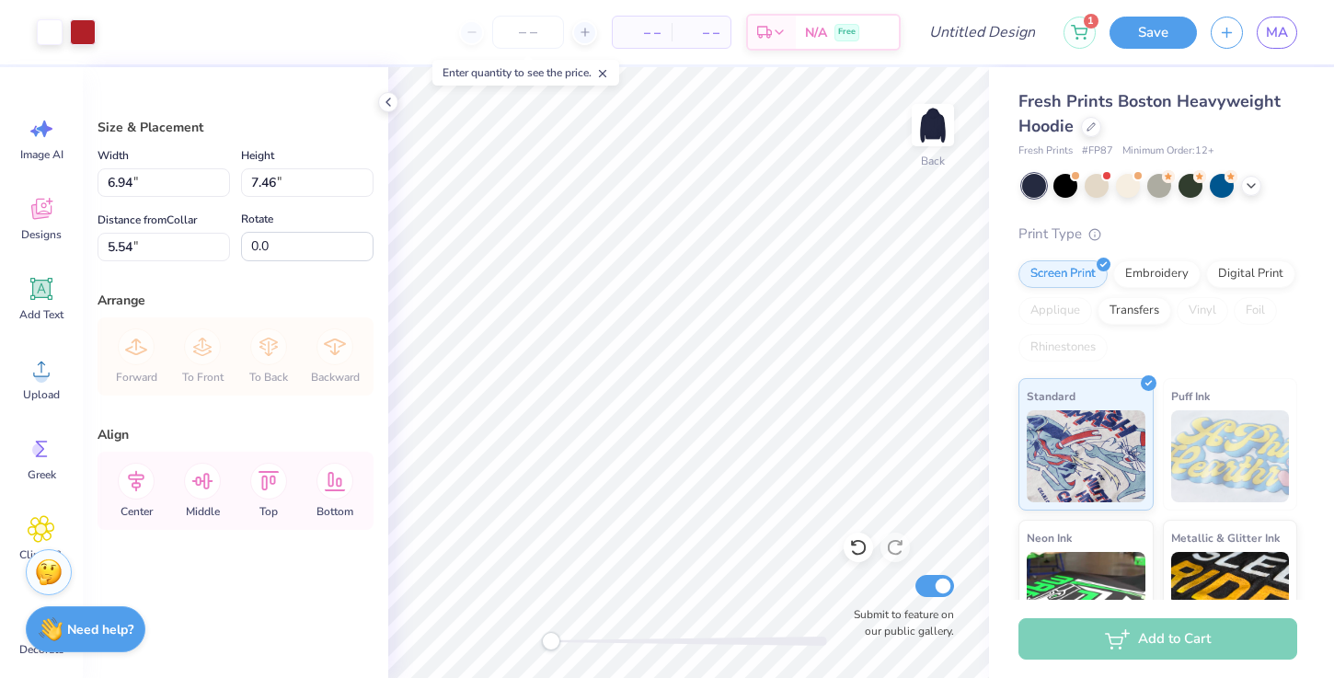
type input "2.70"
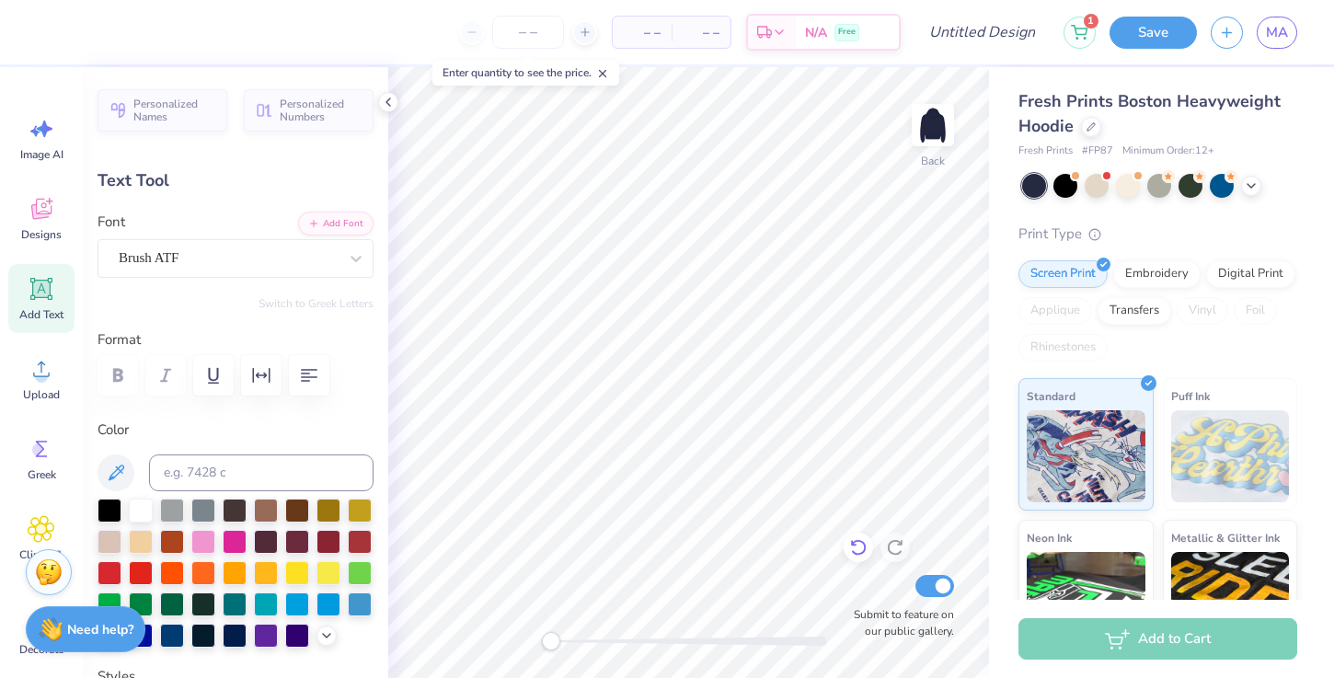
click at [860, 555] on icon at bounding box center [858, 547] width 18 height 18
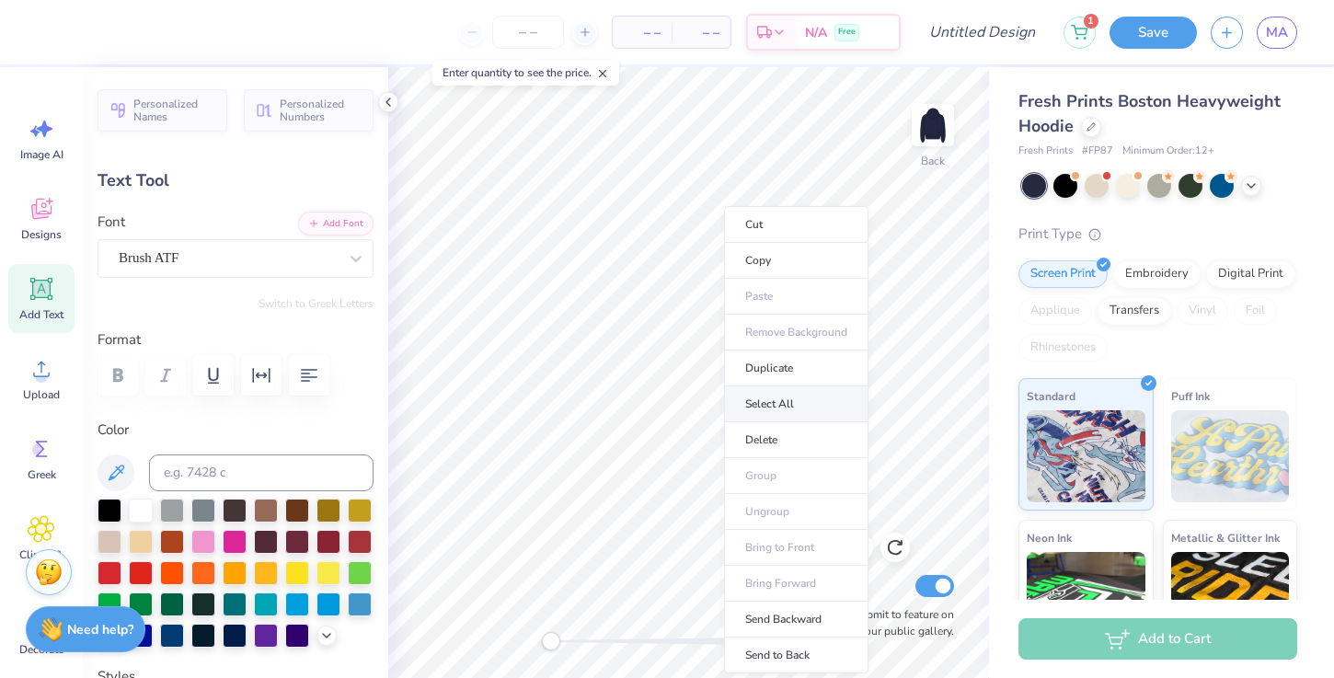
click at [793, 399] on li "Select All" at bounding box center [796, 405] width 144 height 36
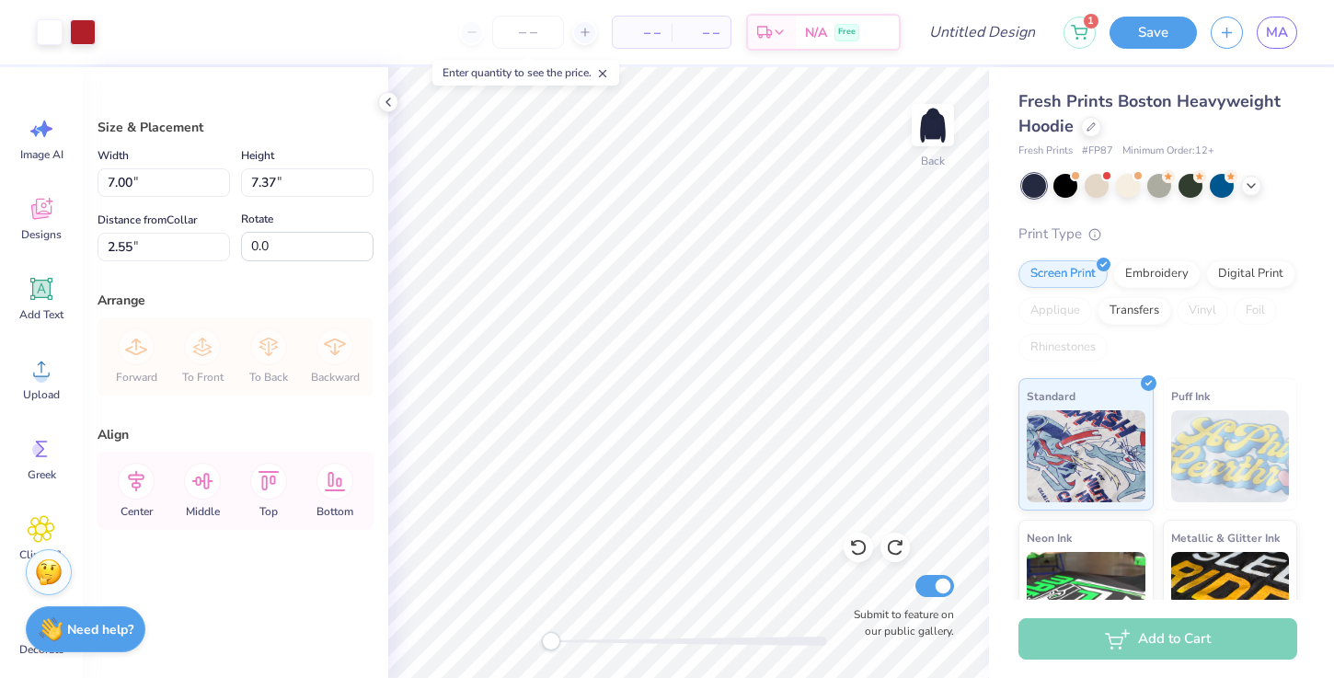
type input "9.75"
type input "10.26"
type input "2.17"
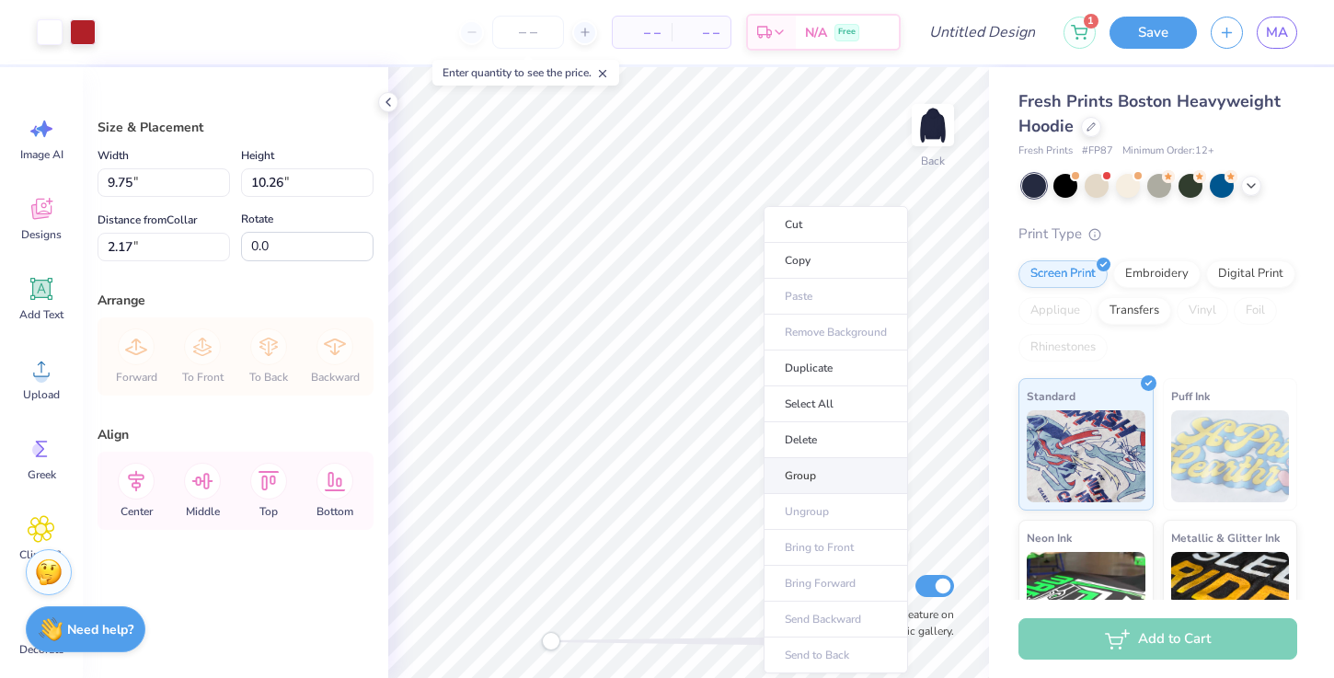
click at [820, 469] on li "Group" at bounding box center [836, 476] width 144 height 36
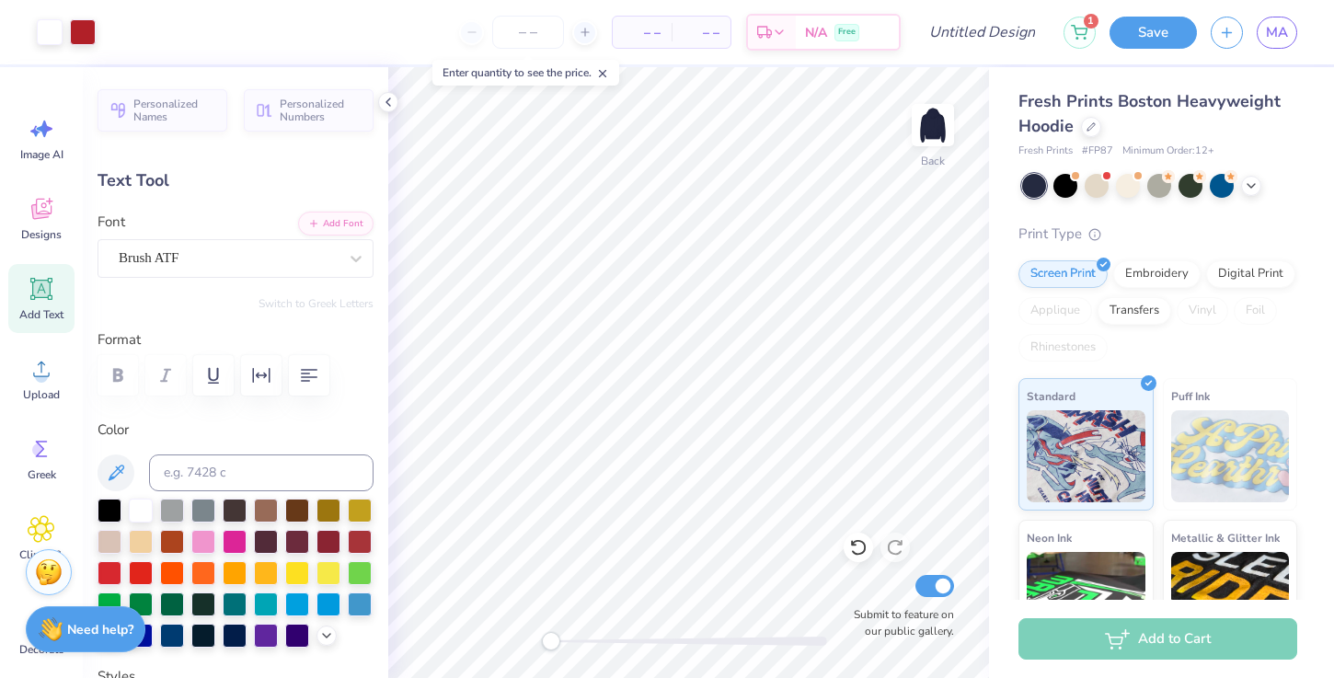
type input "90.0"
type input "1.62"
type textarea "Alpha Xi"
type input "0.0"
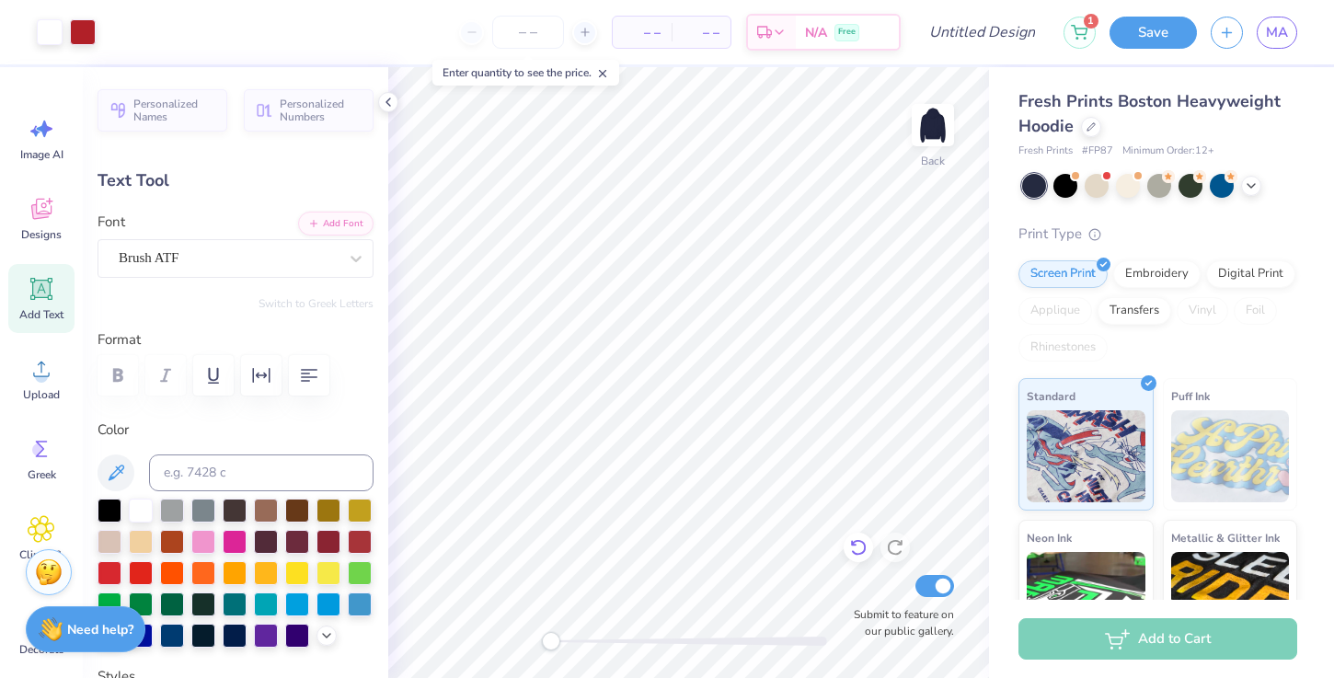
type input "1.47"
type input "1.25"
type input "2.40"
type textarea "0"
type textarea "19"
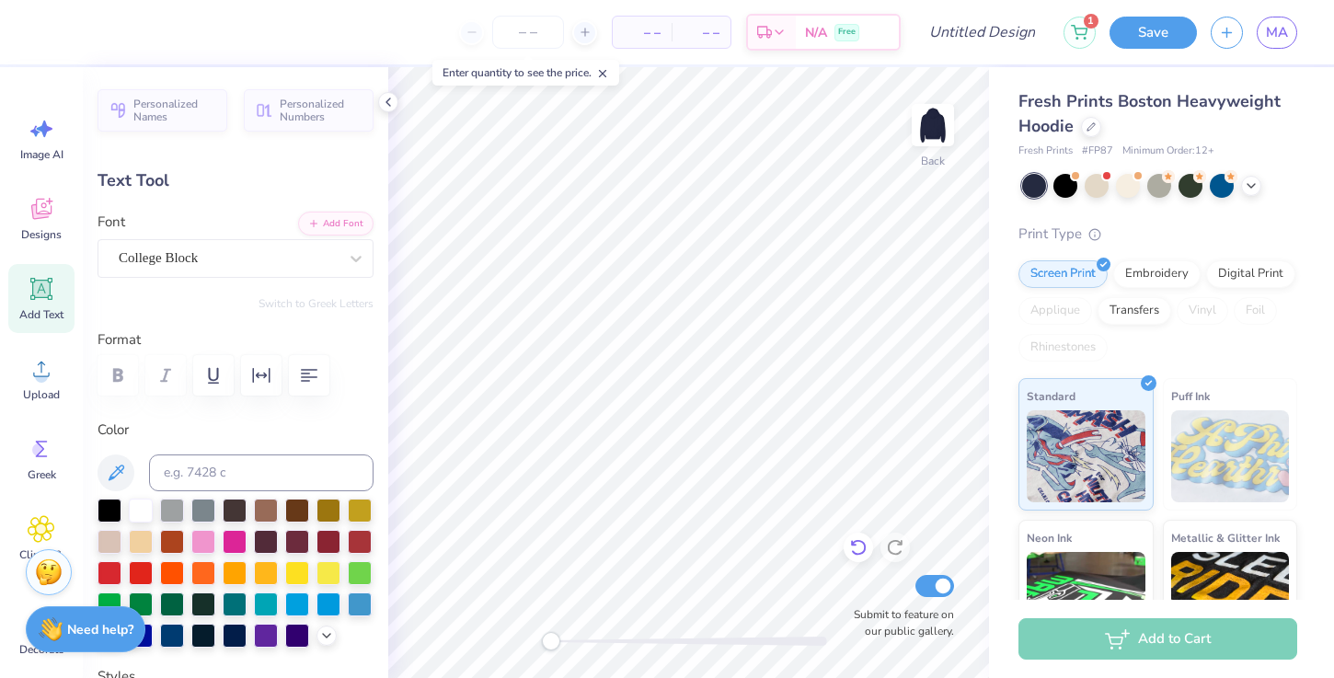
type input "3.79"
type textarea "93"
type input "1.16"
type input "2.40"
type textarea "18"
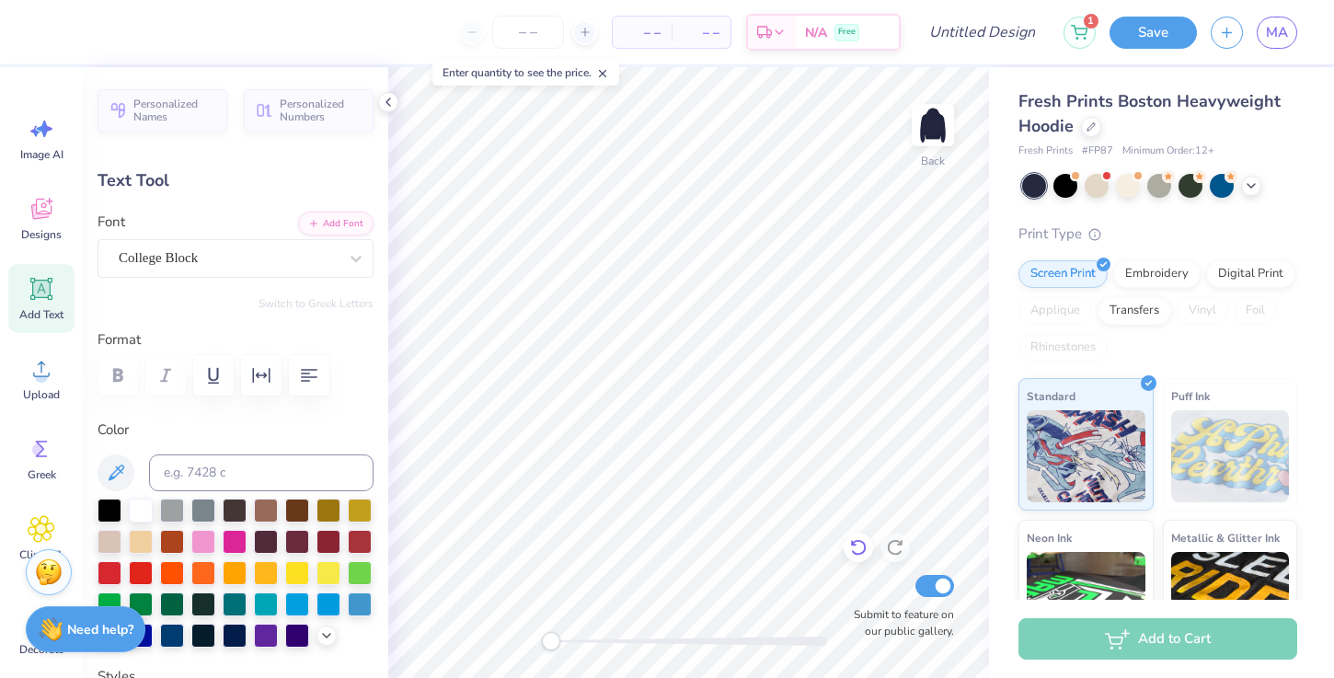
type input "1.47"
type input "3.79"
type input "1.16"
type input "2.40"
type input "1.47"
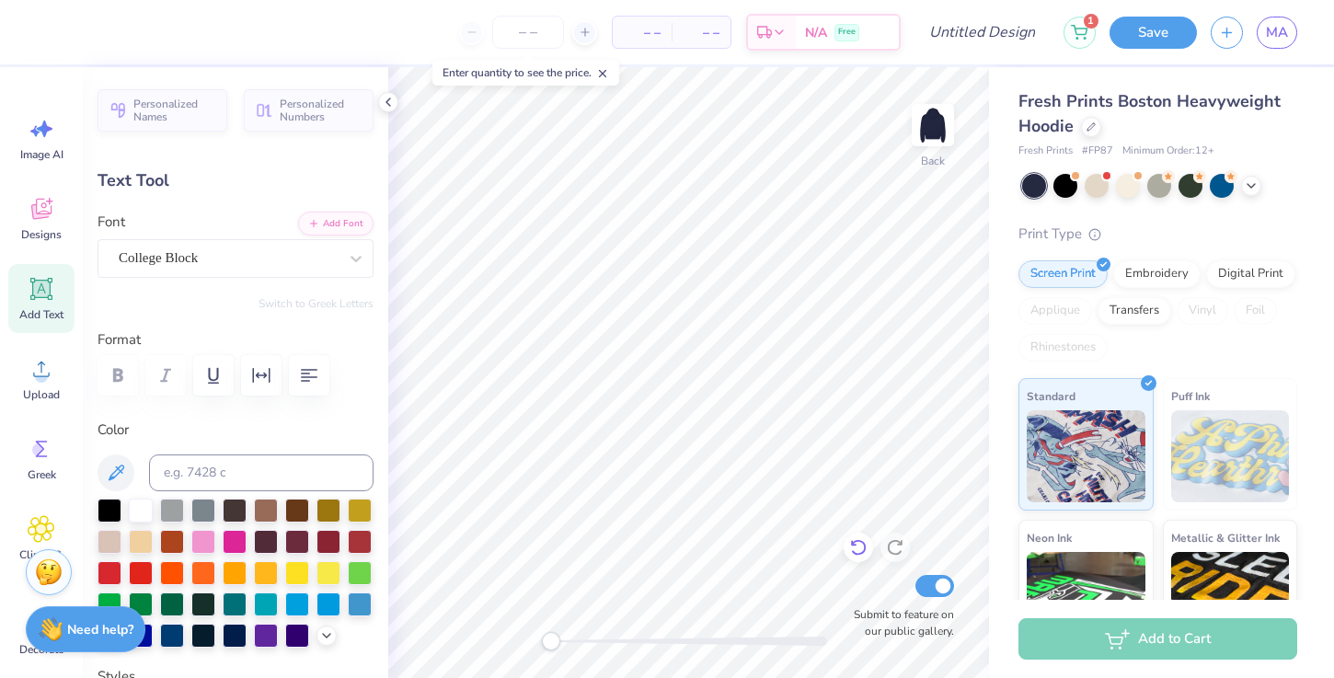
type input "3.79"
type input "1.16"
type input "2.40"
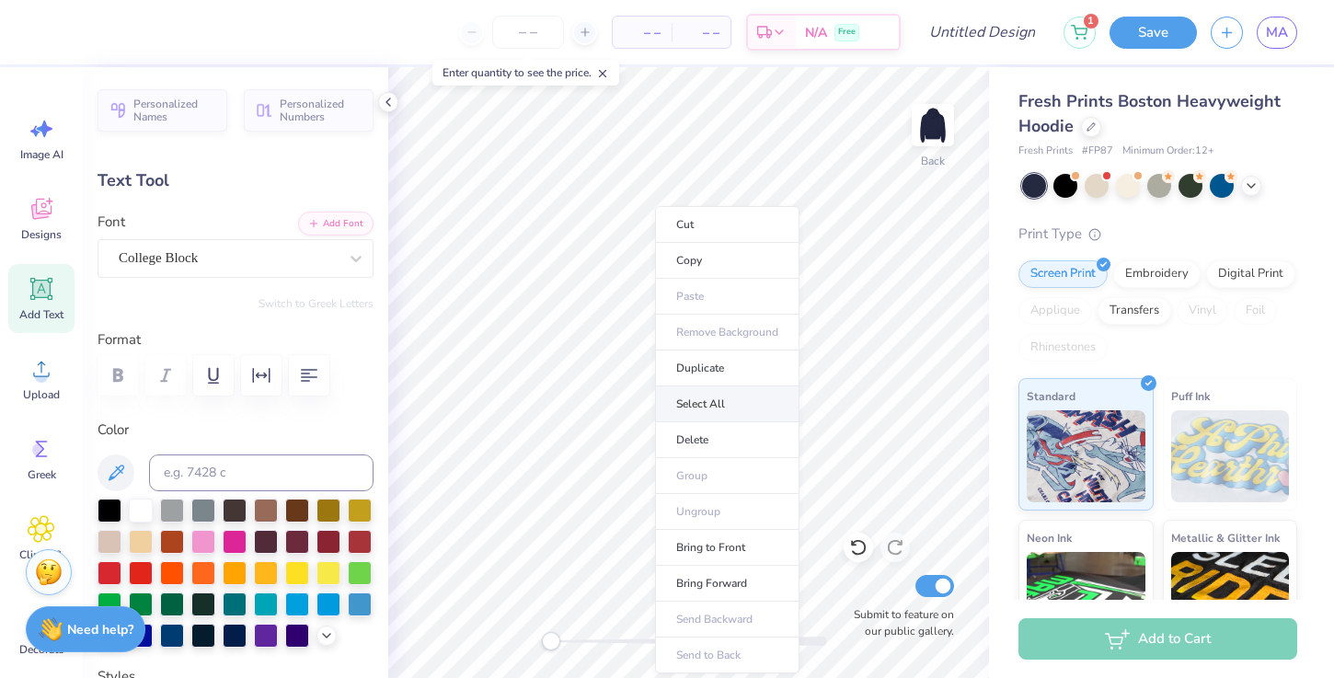
click at [737, 407] on li "Select All" at bounding box center [727, 405] width 144 height 36
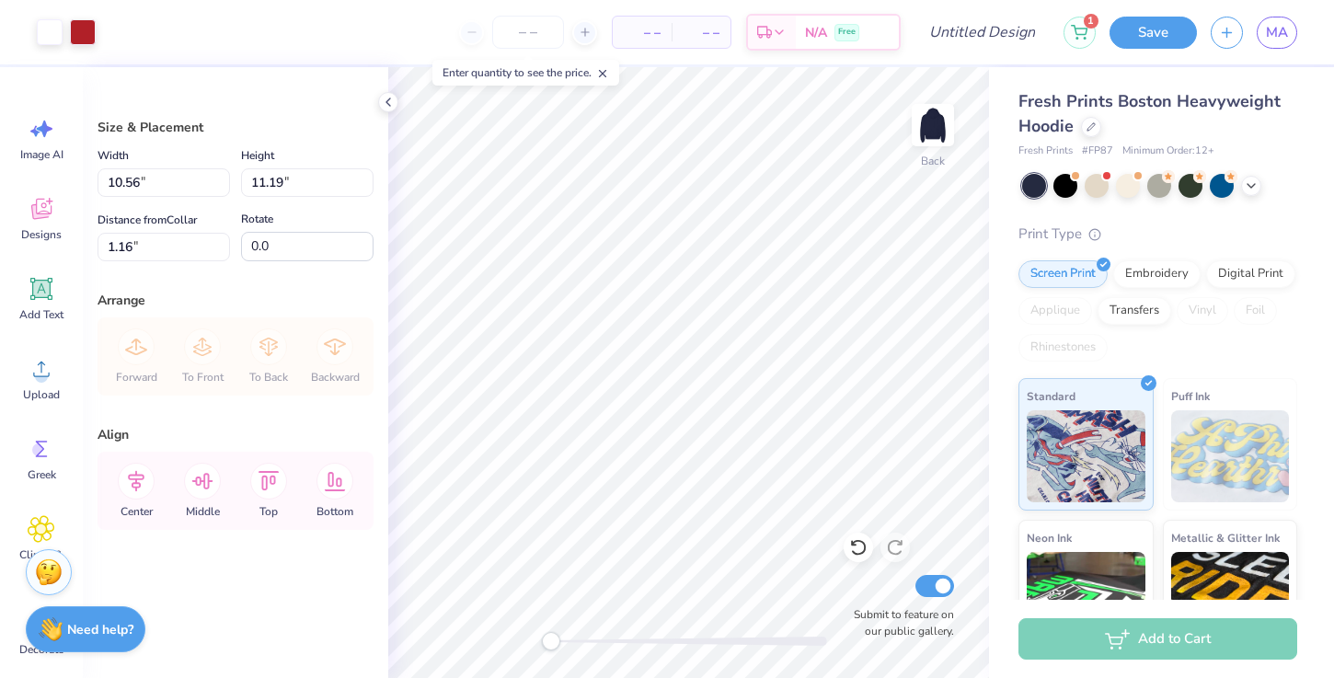
type input "0.79"
click at [1094, 136] on div "Fresh Prints Boston Heavyweight Hoodie" at bounding box center [1158, 114] width 279 height 50
click at [1094, 121] on icon at bounding box center [1091, 125] width 9 height 9
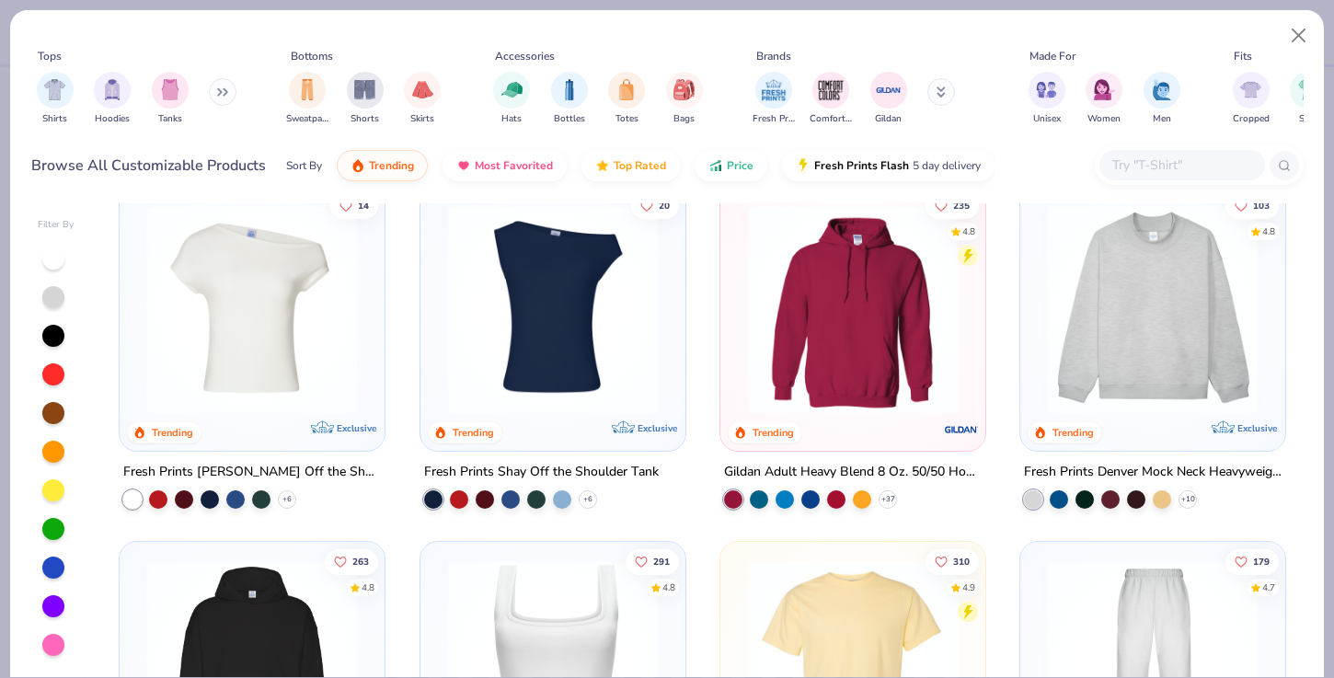
scroll to position [51, 0]
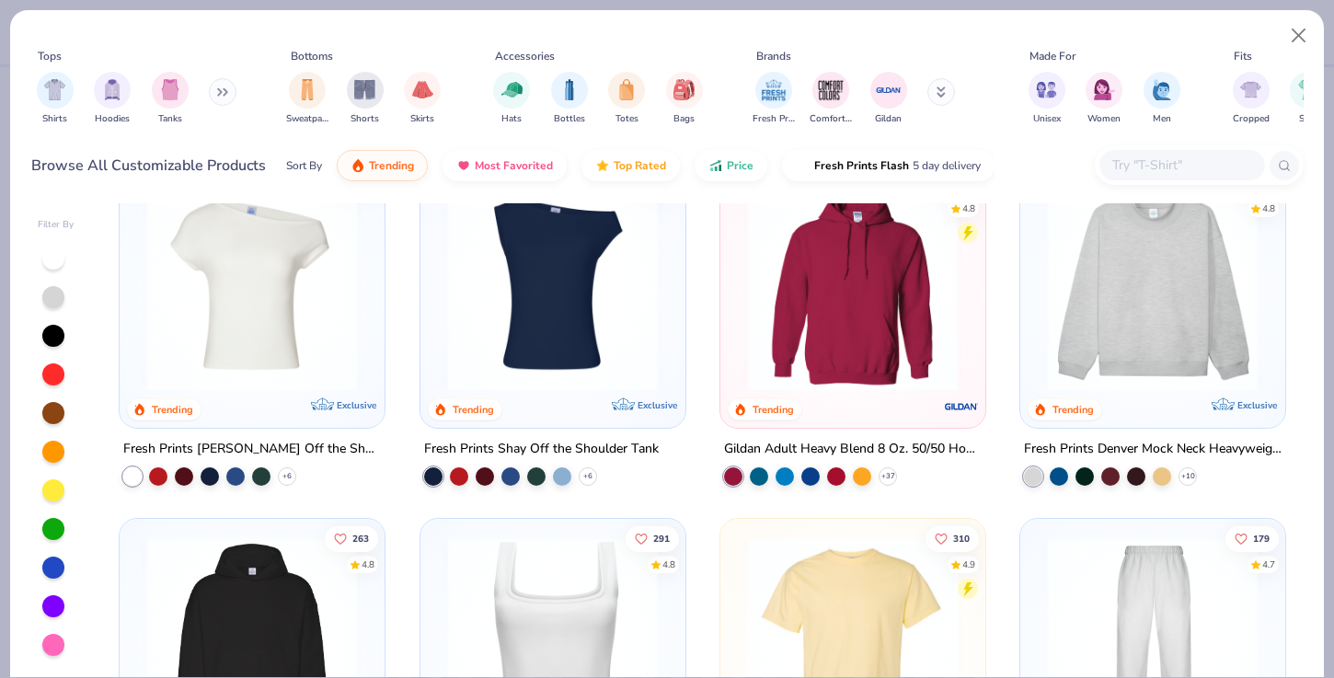
click at [1156, 311] on img at bounding box center [1153, 286] width 228 height 210
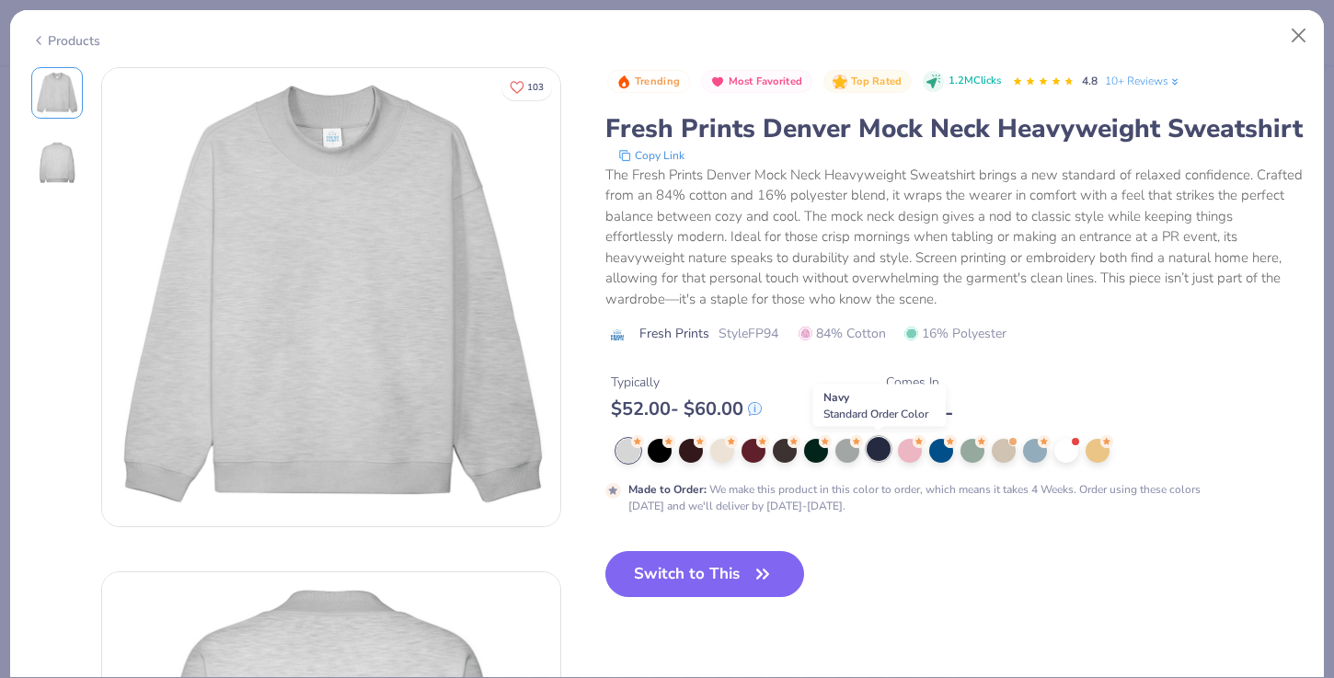
click at [876, 455] on div at bounding box center [879, 449] width 24 height 24
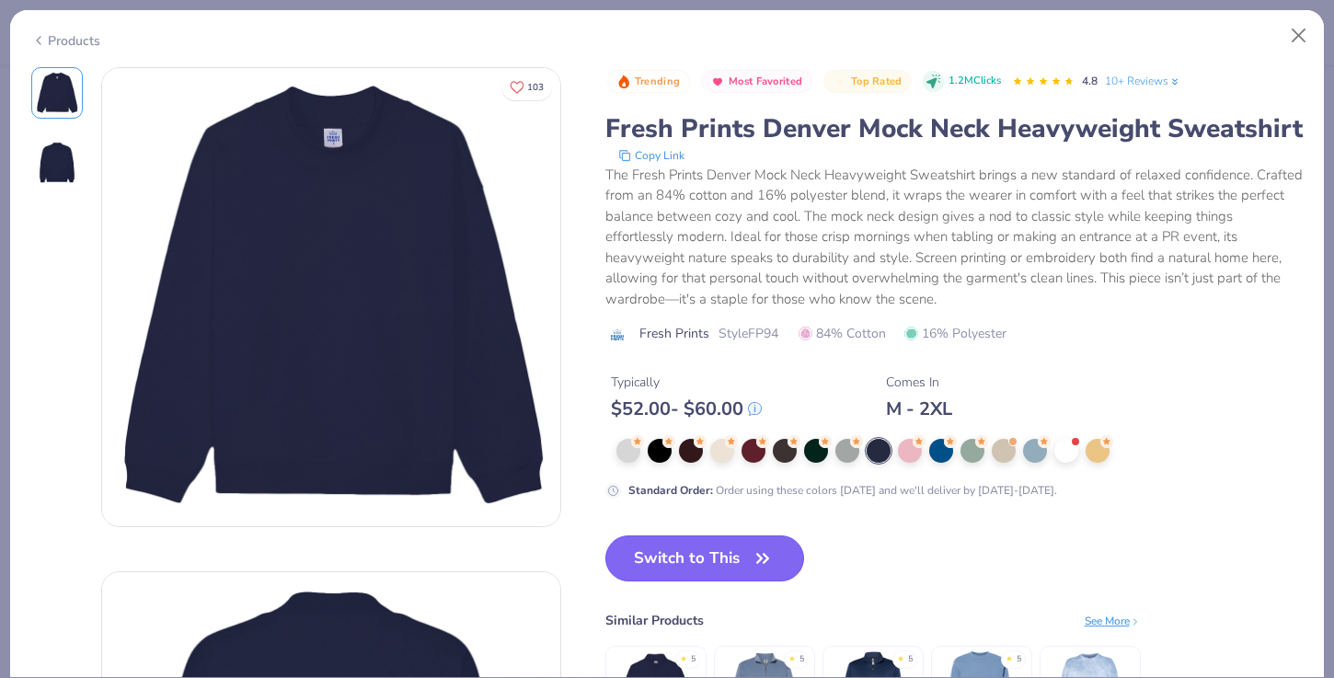
click at [710, 567] on button "Switch to This" at bounding box center [706, 559] width 200 height 46
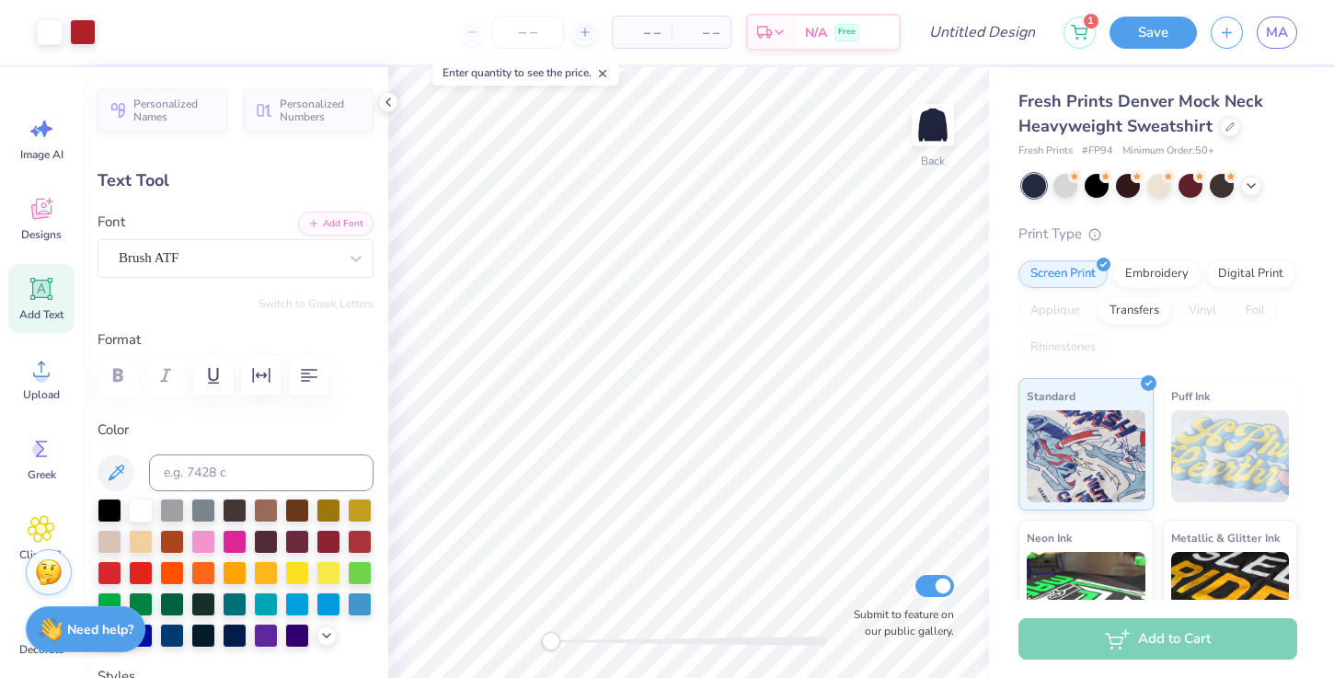
type input "90.0"
type input "4.58"
type input "17.96"
type input "67.2"
type input "9.80"
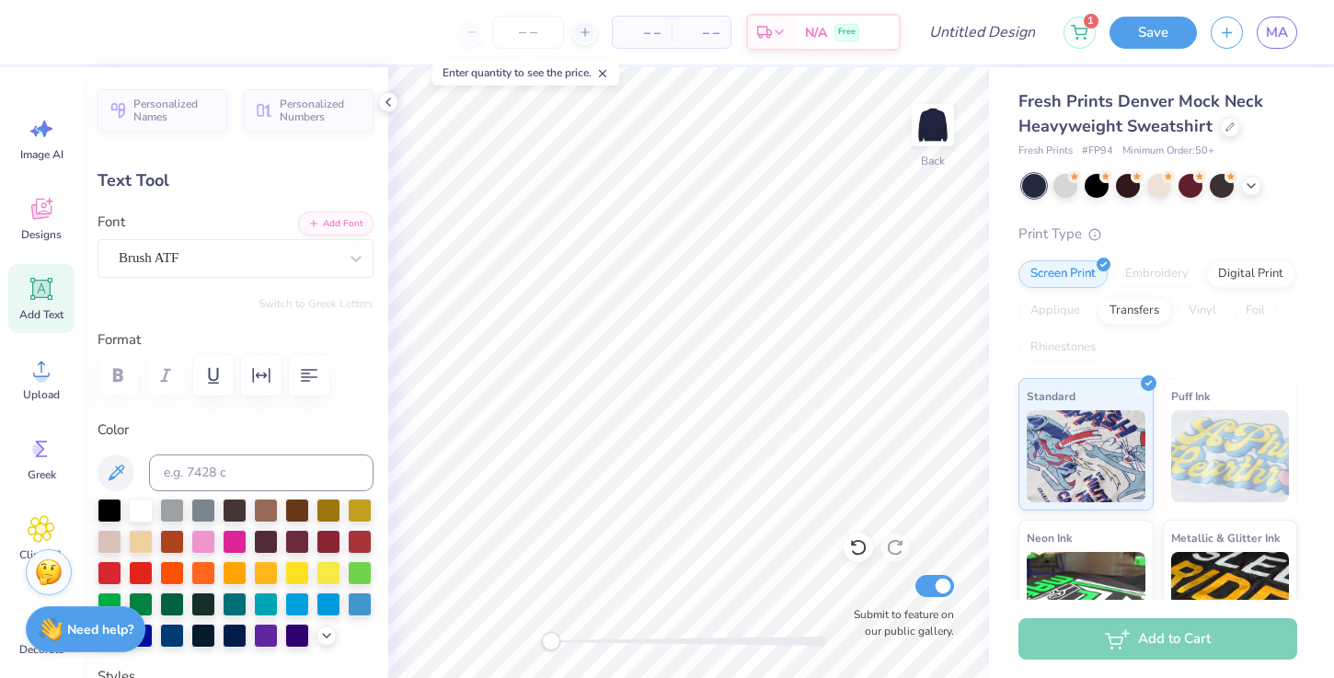
type input "16.06"
type input "1.75"
type input "80.3"
type input "6.39"
type input "17.38"
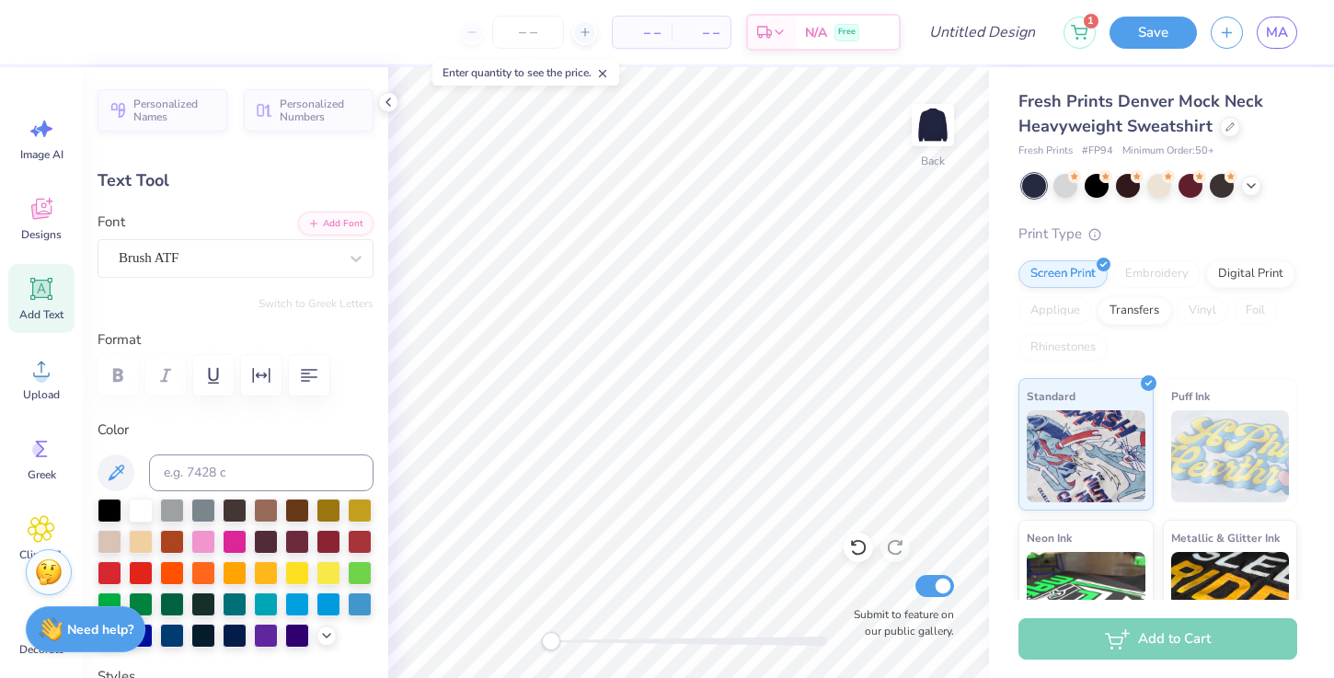
type input "0.87"
click at [856, 548] on icon at bounding box center [858, 547] width 18 height 18
type input "9.80"
type input "16.06"
type input "1.75"
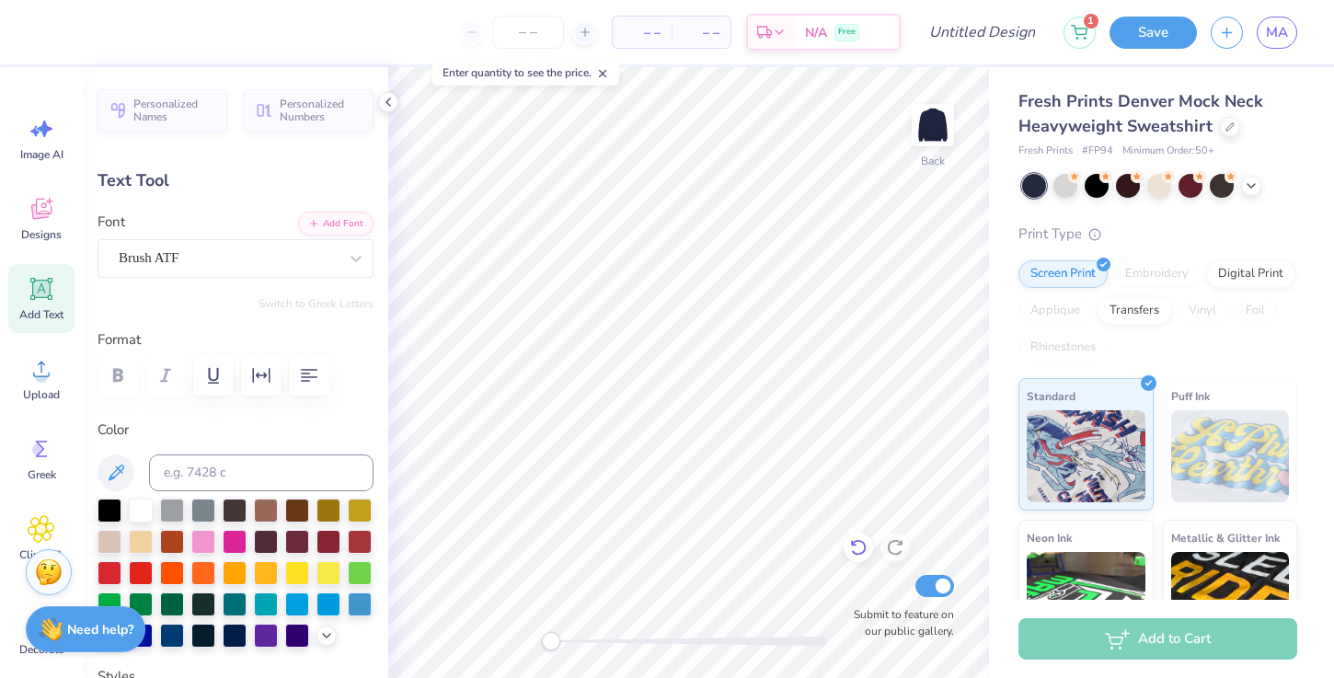
type input "67.2"
click at [856, 548] on icon at bounding box center [858, 547] width 18 height 18
type input "4.58"
type input "17.96"
type input "0.50"
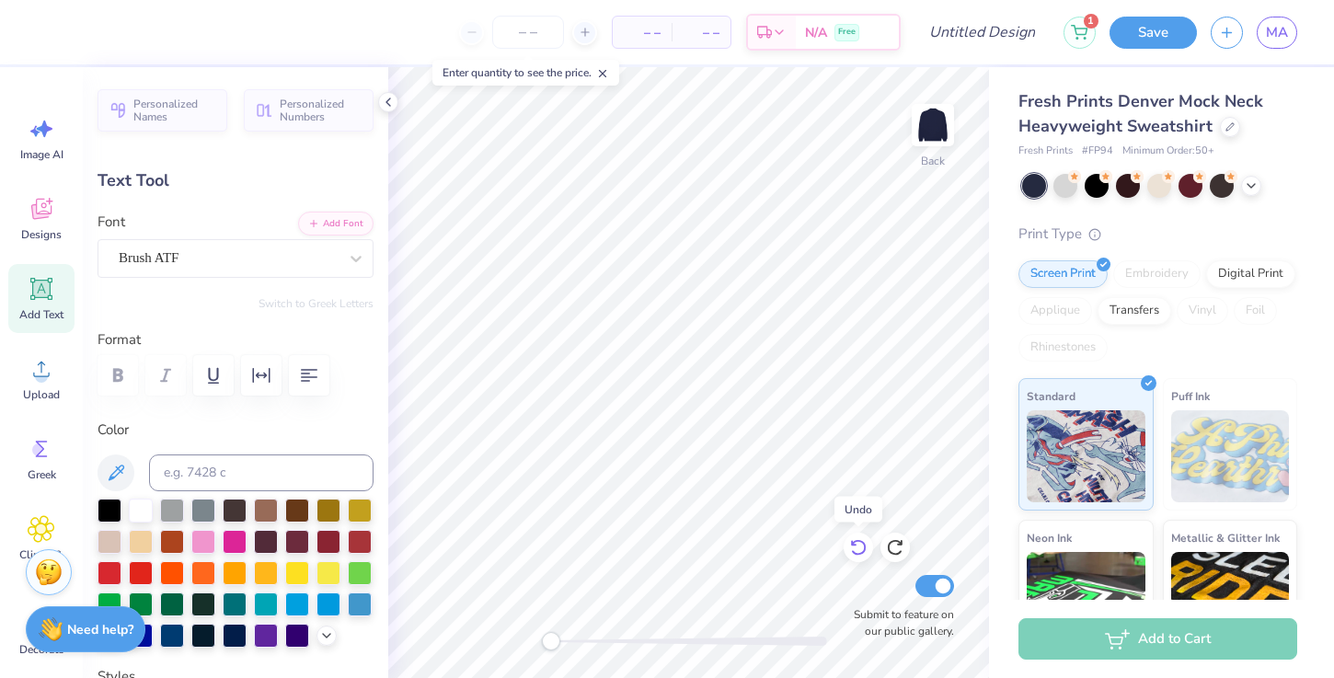
click at [856, 548] on icon at bounding box center [858, 547] width 18 height 18
type input "0.0"
type input "2.85"
type input "11.19"
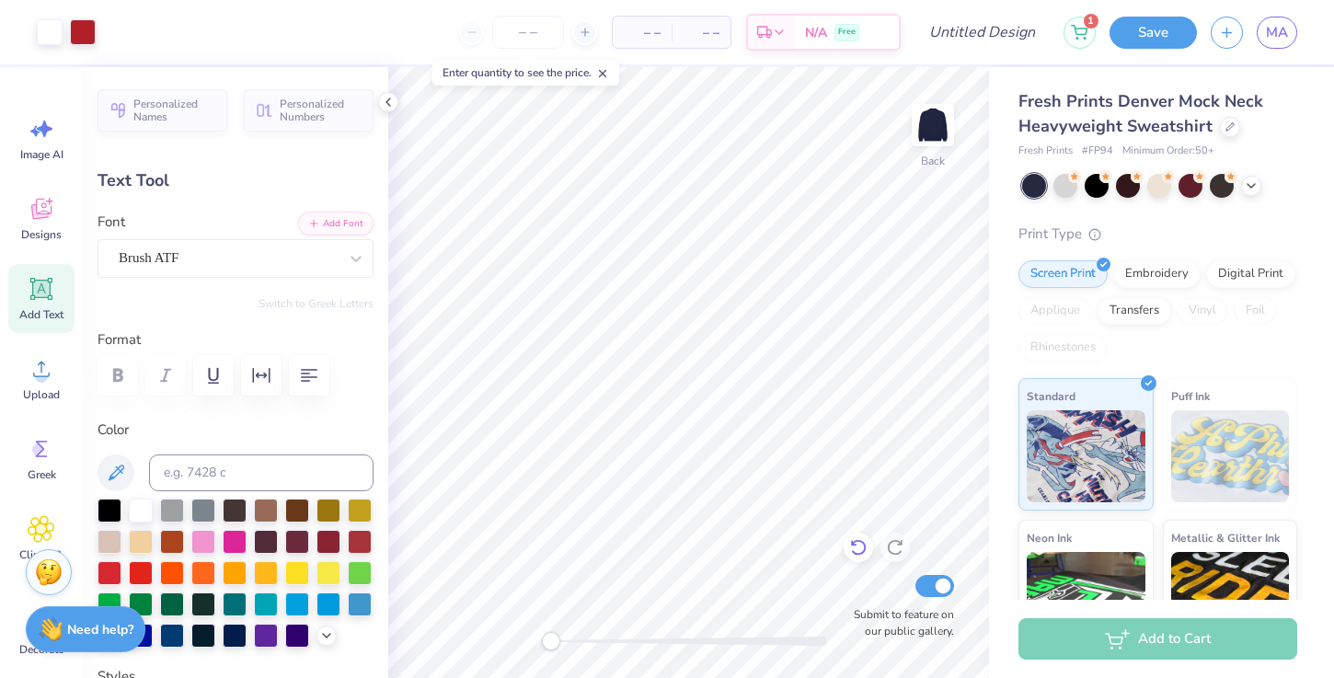
type input "90.0"
type input "4.01"
type input "15.71"
type input "1.16"
type input "1.74"
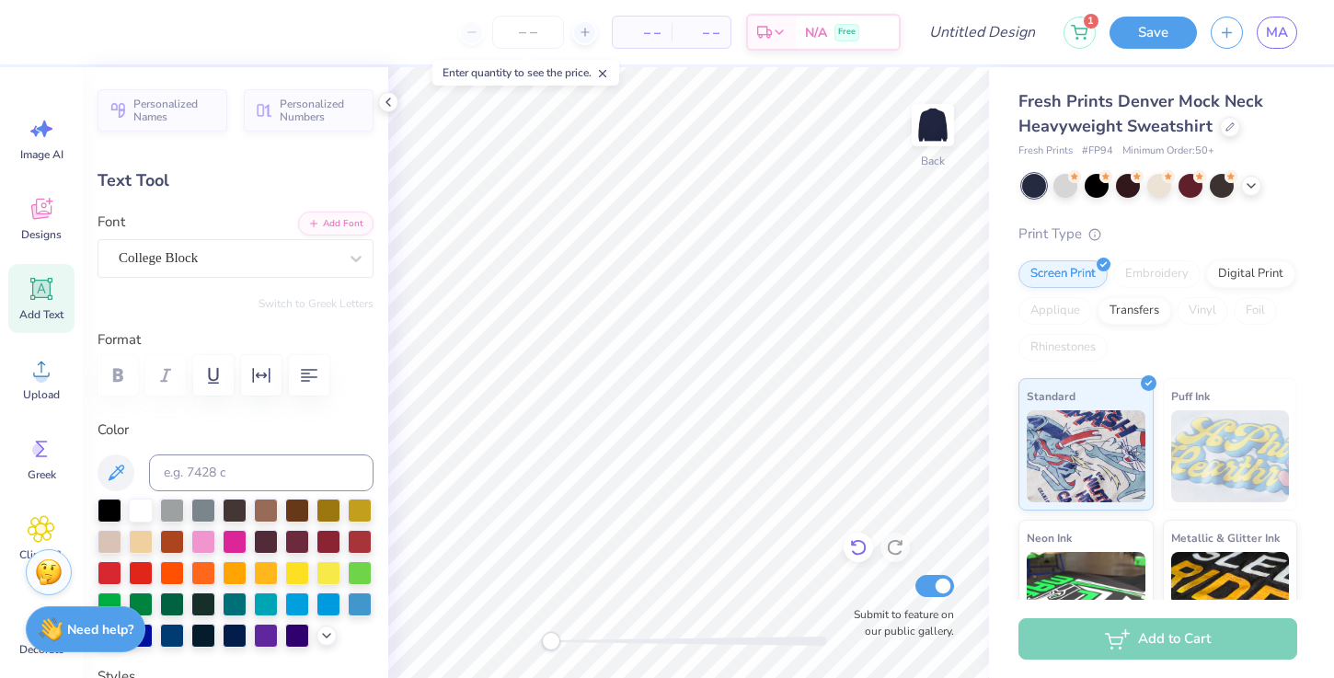
type input "1.47"
type input "3.13"
type input "1.16"
type input "1.74"
type input "1.57"
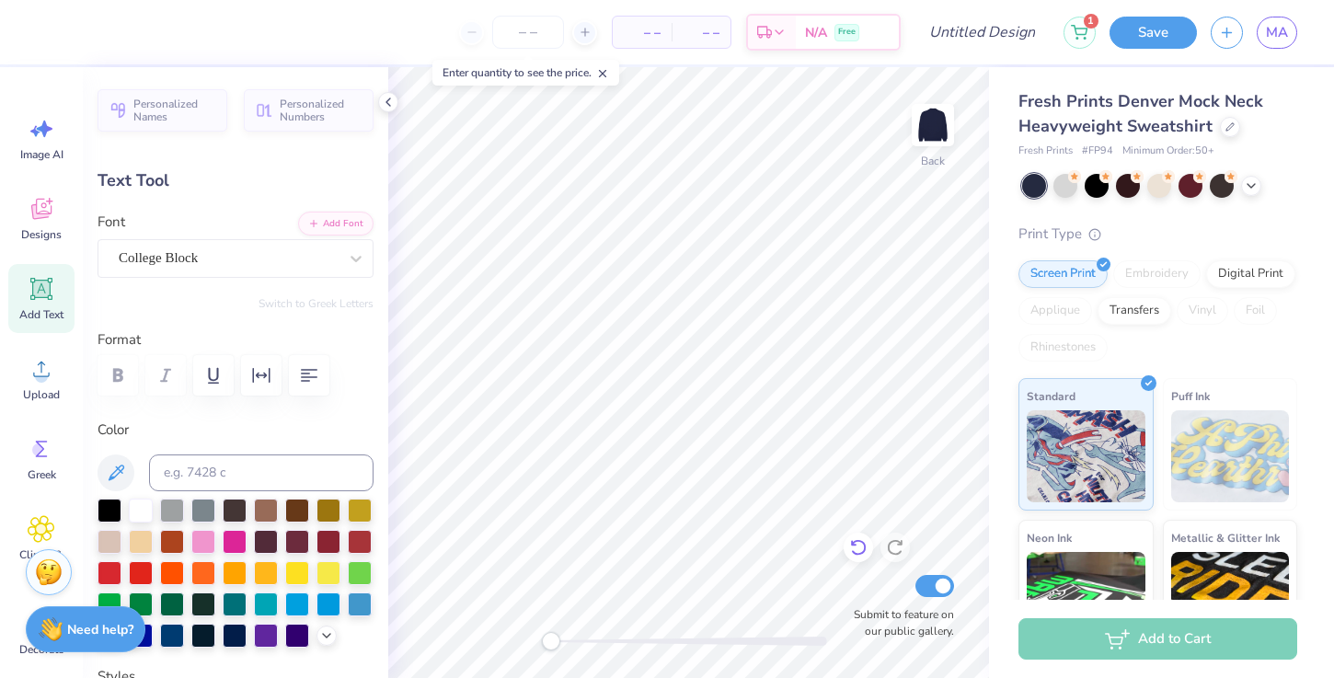
type input "1.68"
type input "1.31"
type input "1.47"
type input "1.25"
type input "3.00"
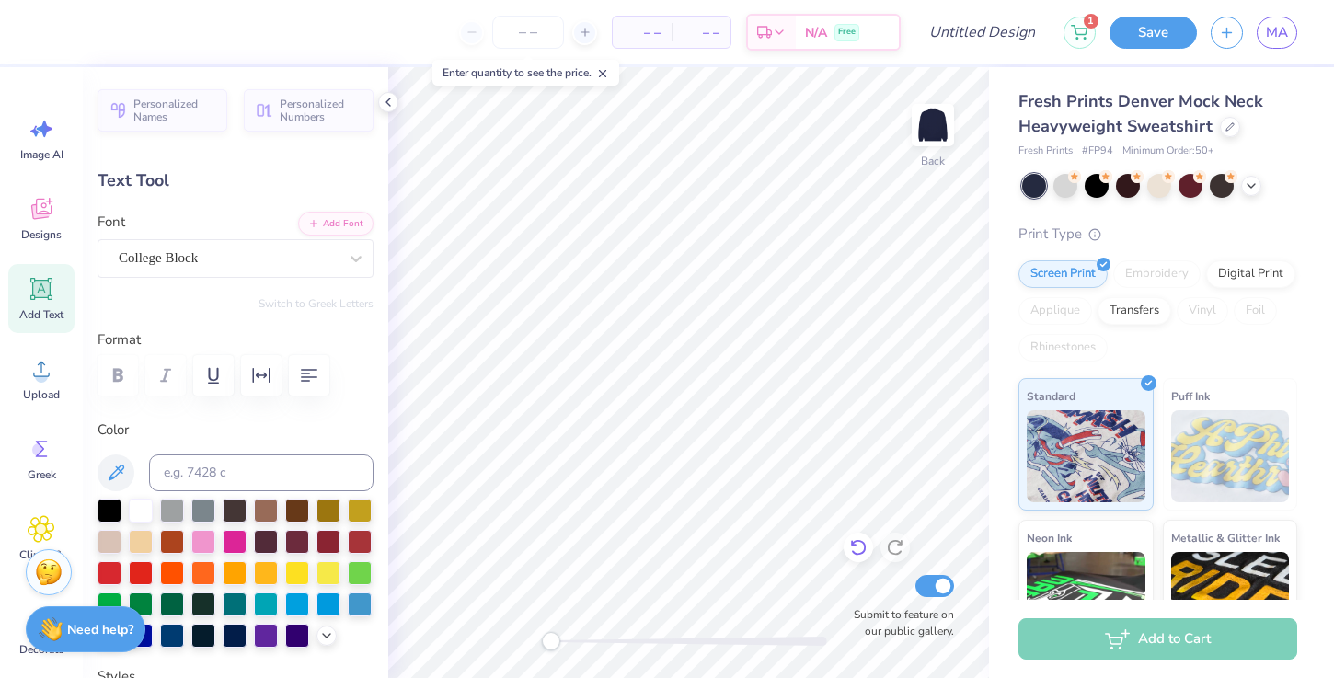
type input "1.83"
type input "1.55"
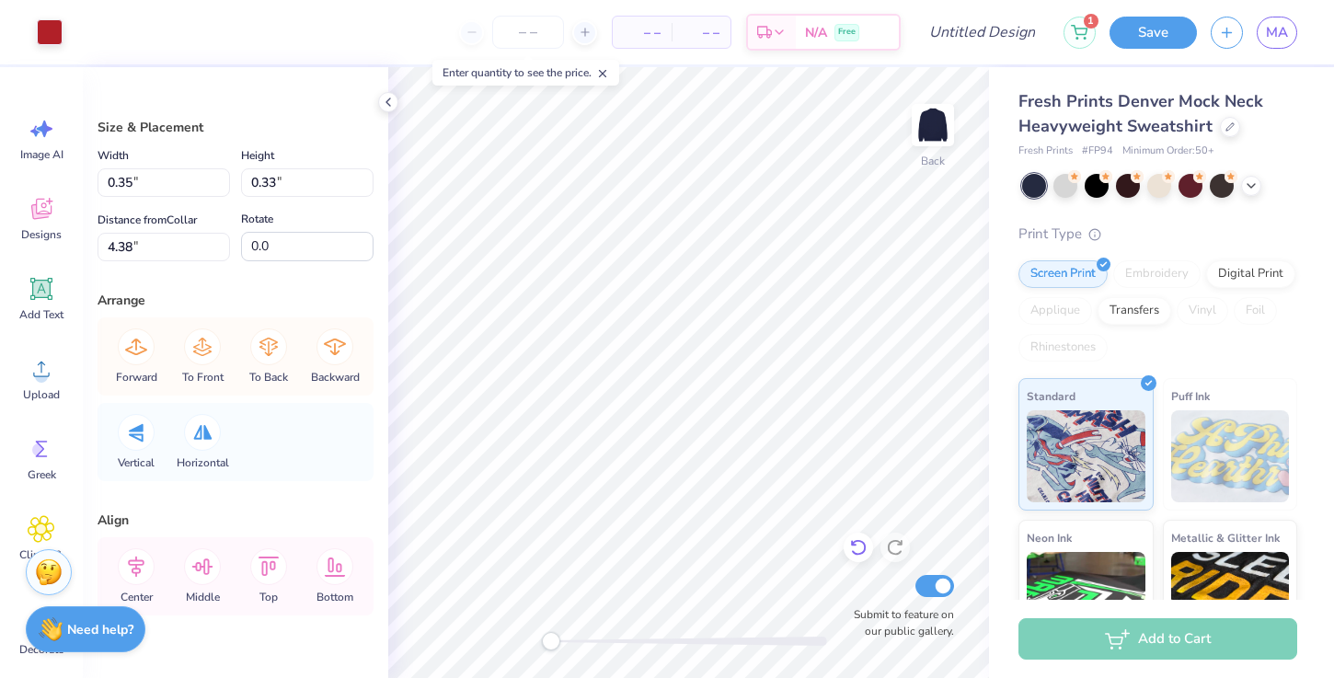
type input "1.00"
type input "0.95"
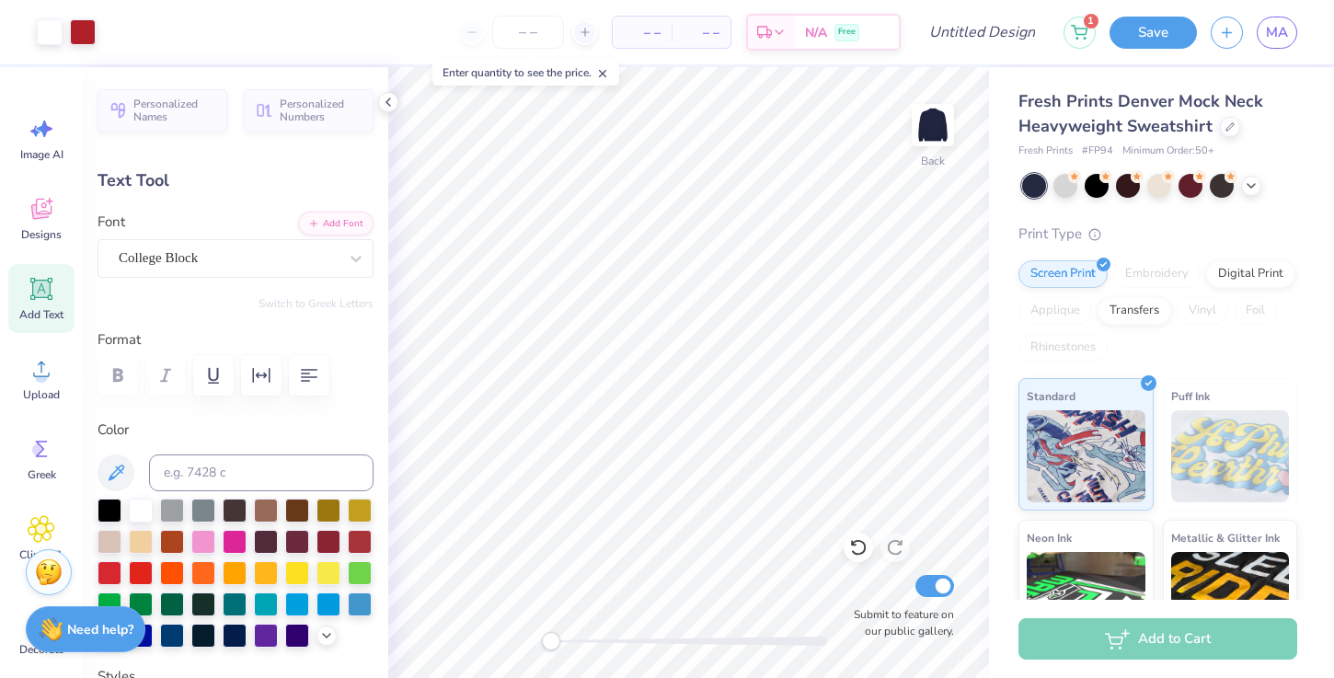
type input "1.83"
type input "1.55"
type input "3.00"
click at [1262, 47] on div "MA" at bounding box center [1277, 33] width 40 height 32
click at [1272, 40] on span "MA" at bounding box center [1277, 32] width 22 height 21
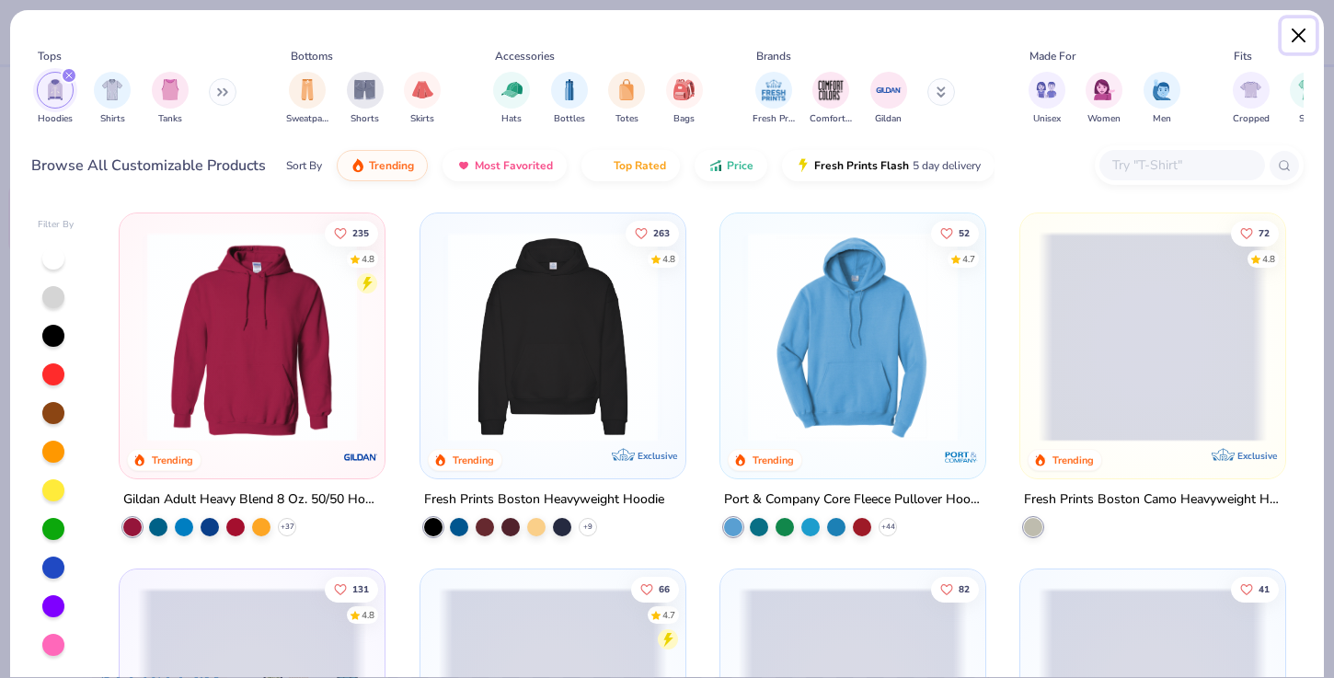
click at [1284, 36] on button "Close" at bounding box center [1299, 35] width 35 height 35
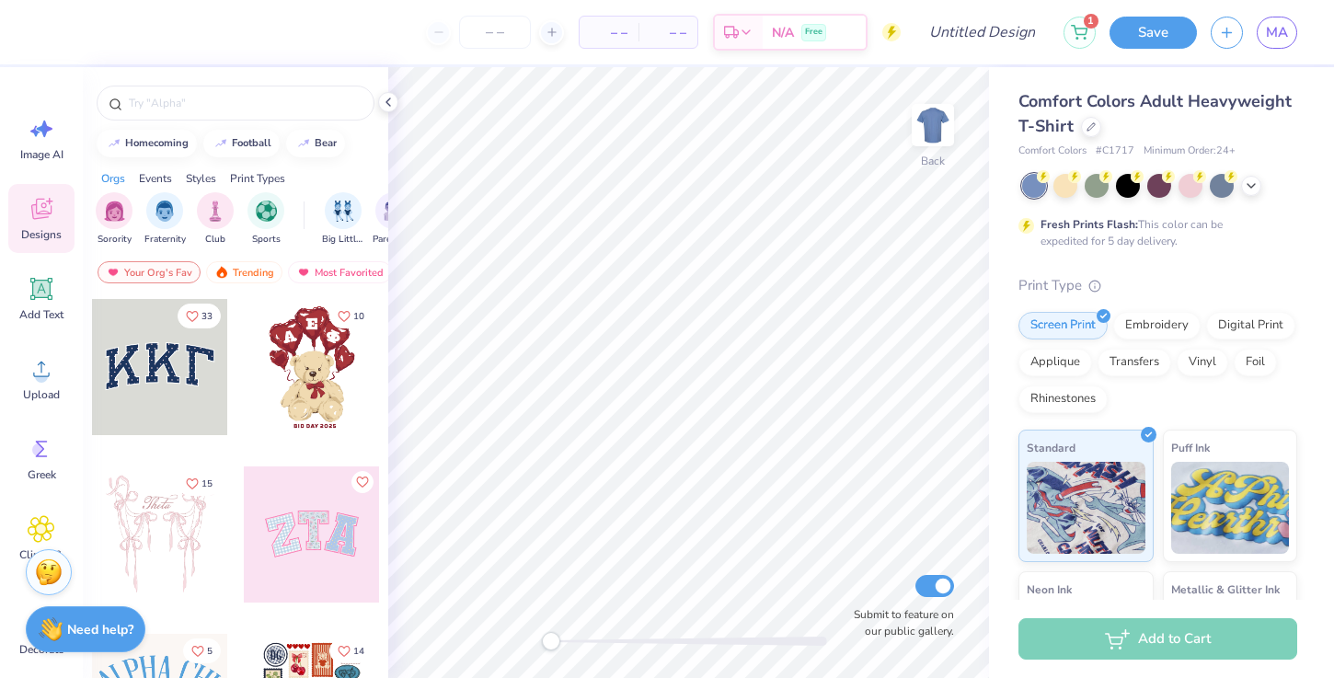
click at [171, 369] on div at bounding box center [160, 367] width 136 height 136
